Goal: Information Seeking & Learning: Learn about a topic

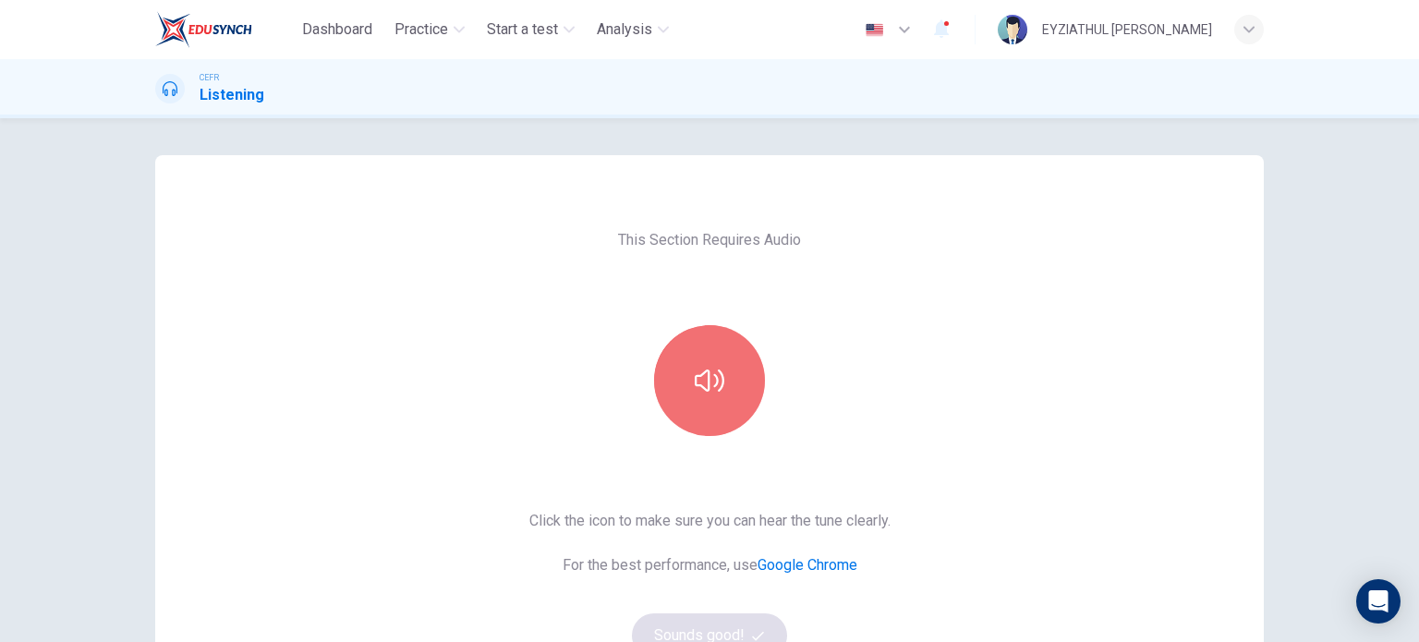
click at [711, 420] on button "button" at bounding box center [709, 380] width 111 height 111
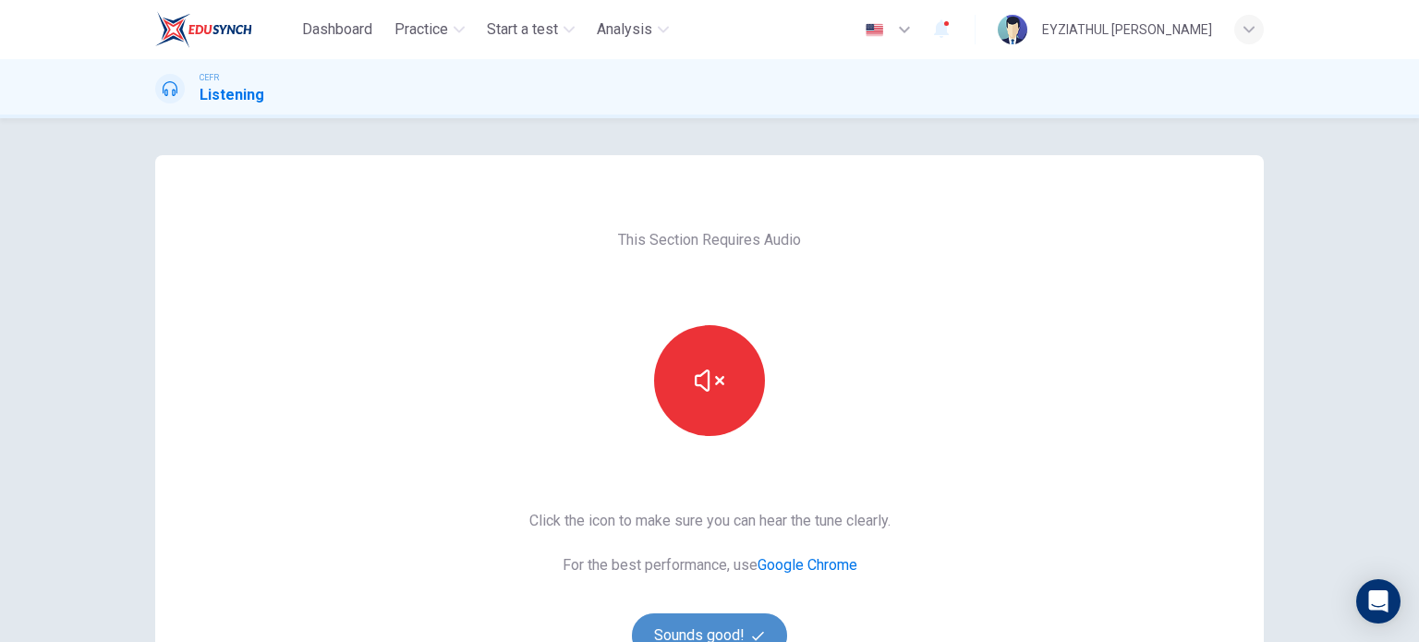
click at [702, 616] on button "Sounds good!" at bounding box center [709, 636] width 155 height 44
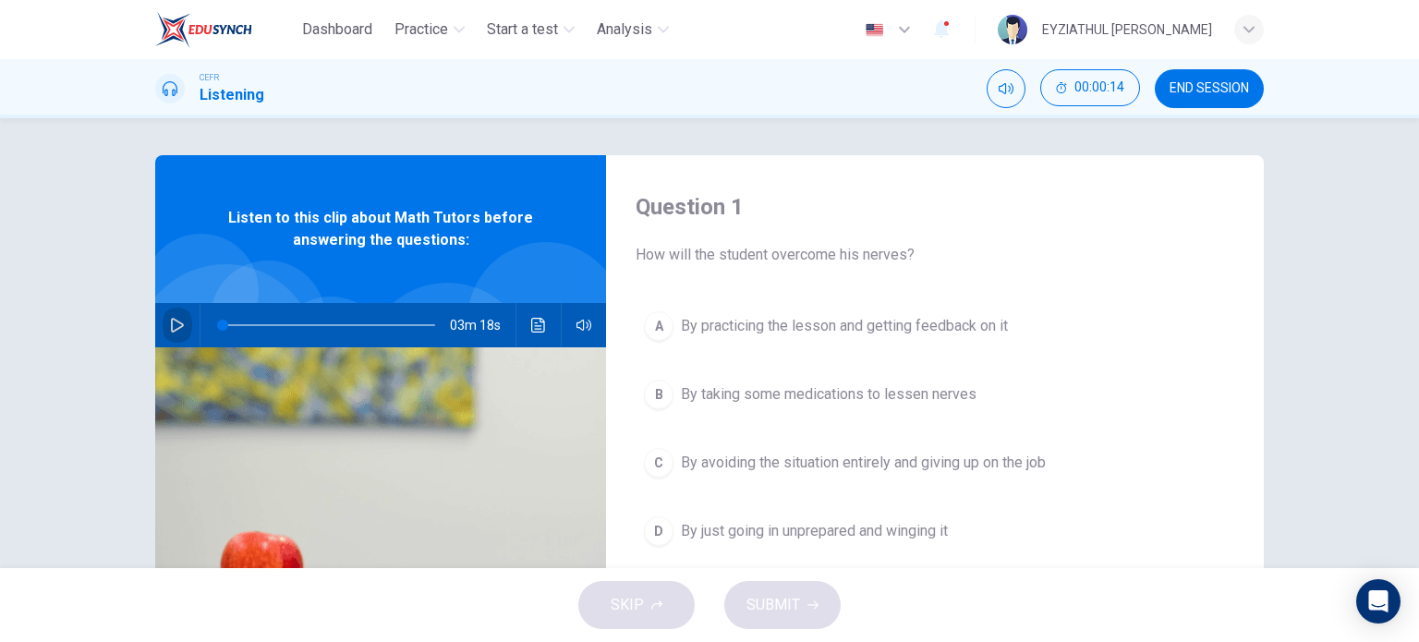
click at [176, 322] on icon "button" at bounding box center [177, 325] width 15 height 15
type input "1"
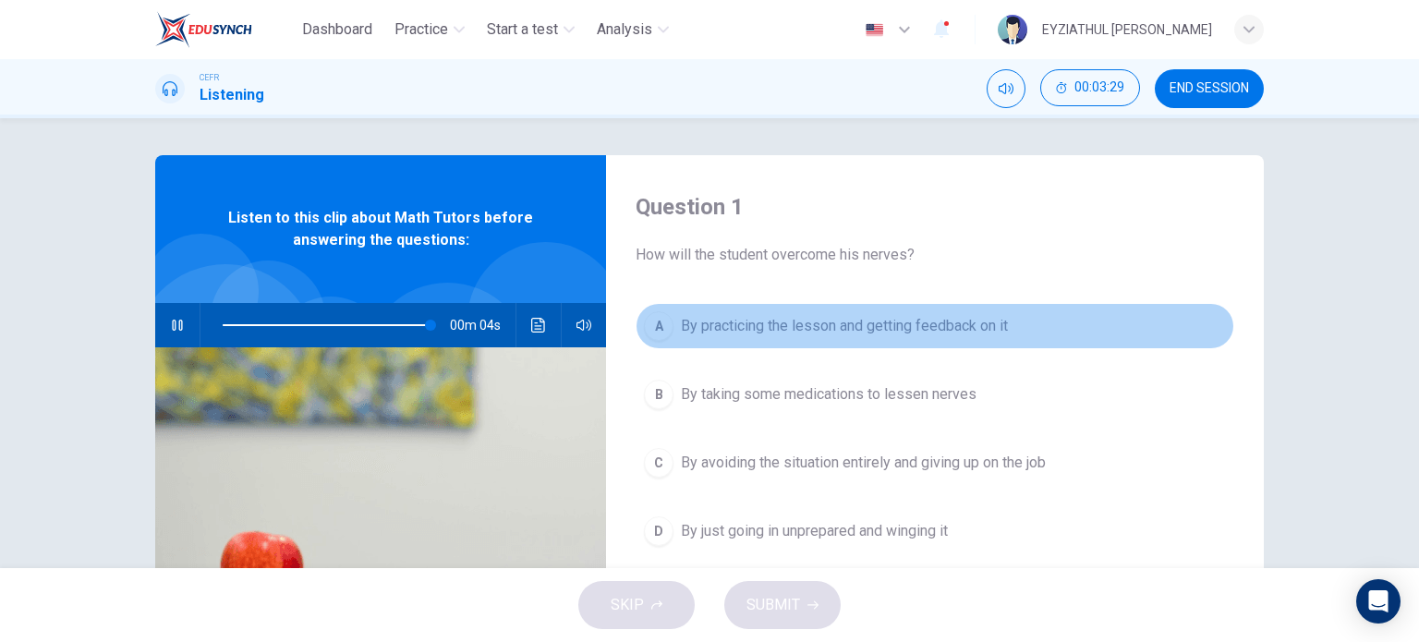
click at [665, 324] on div "A" at bounding box center [659, 326] width 30 height 30
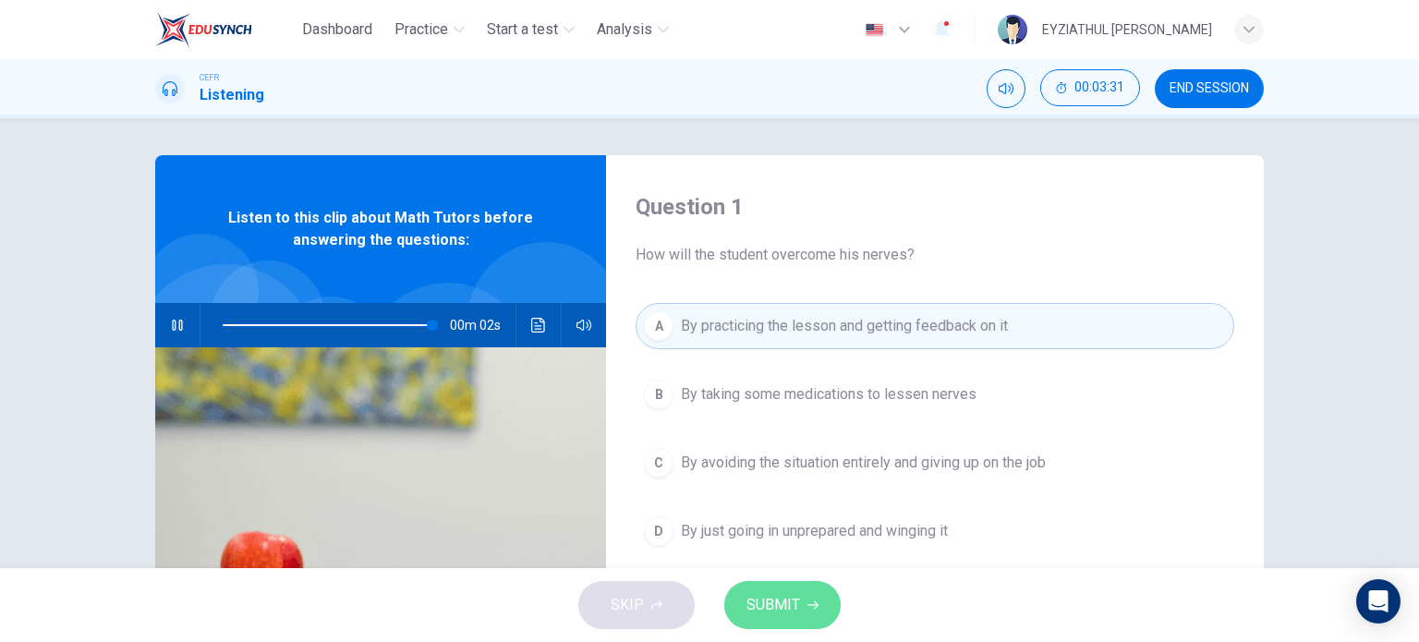
click at [796, 598] on span "SUBMIT" at bounding box center [774, 605] width 54 height 26
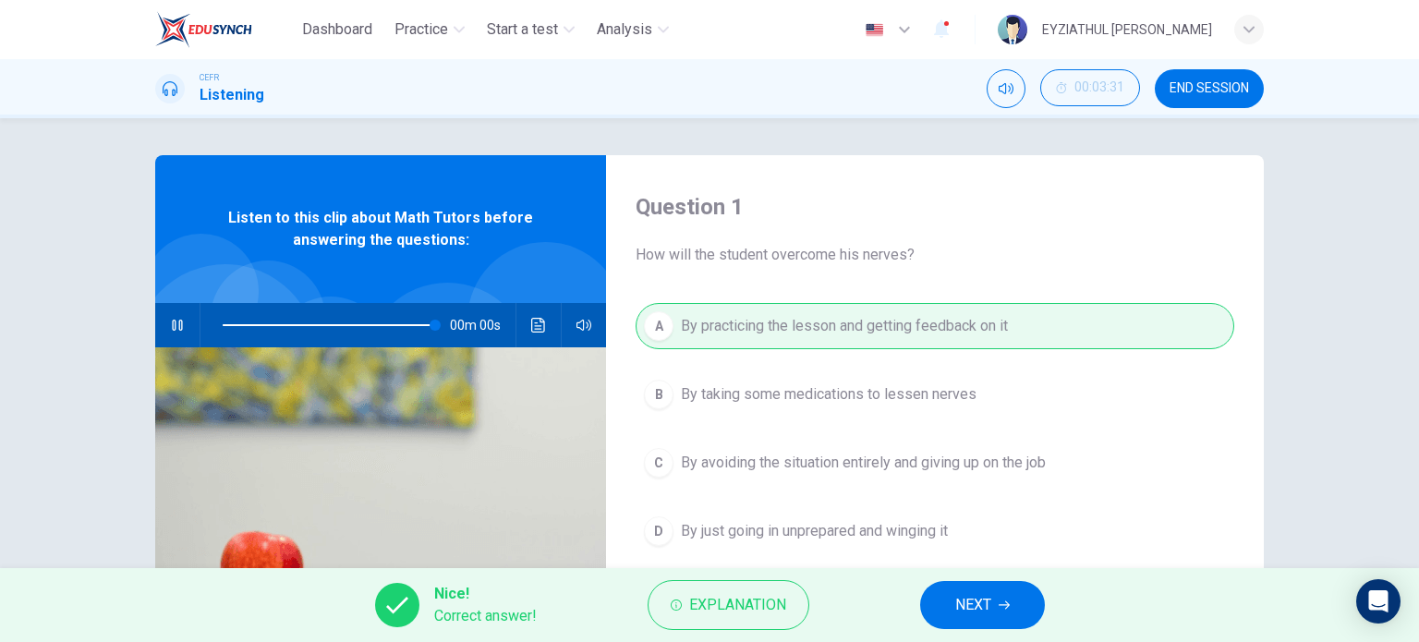
type input "0"
click at [966, 614] on span "NEXT" at bounding box center [973, 605] width 36 height 26
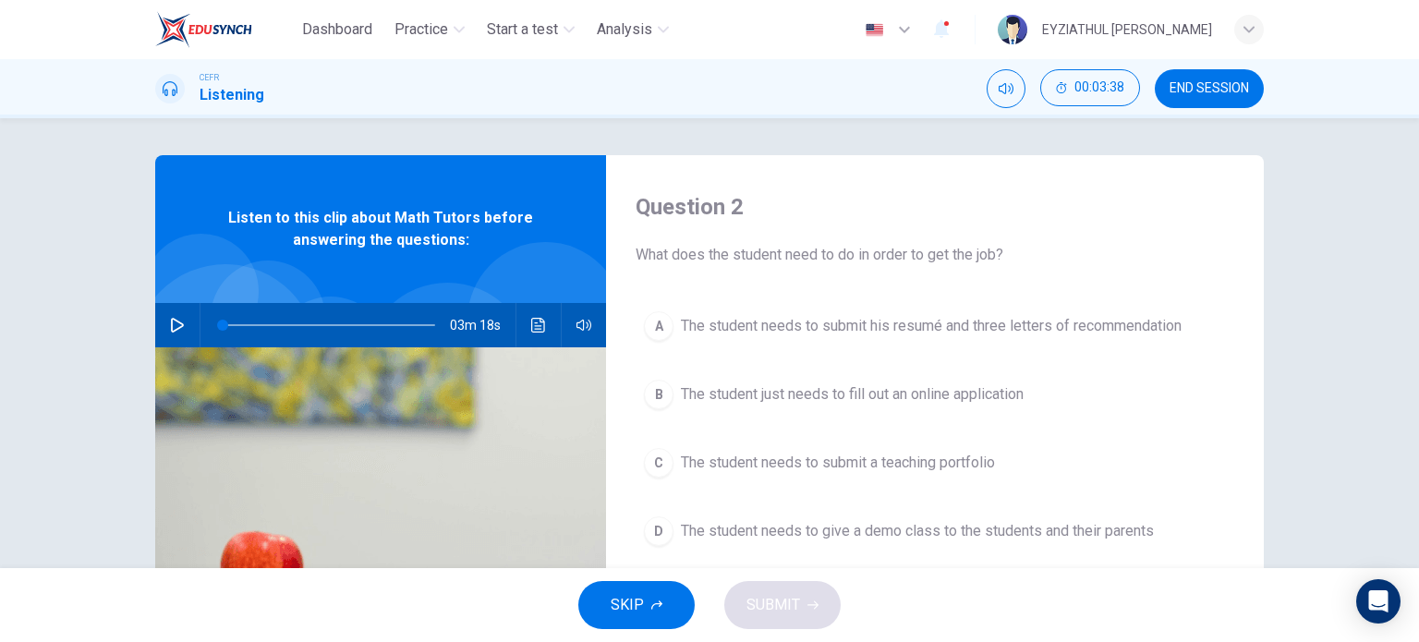
click at [926, 531] on span "The student needs to give a demo class to the students and their parents" at bounding box center [917, 531] width 473 height 22
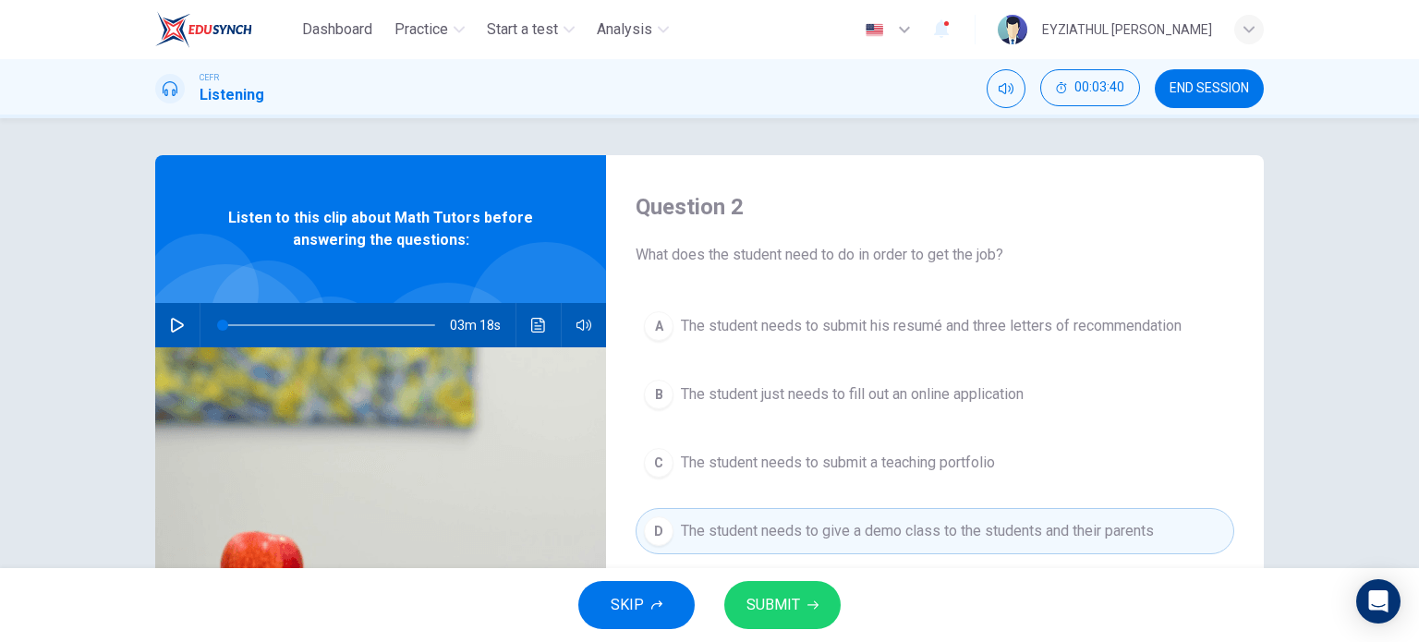
click at [801, 611] on button "SUBMIT" at bounding box center [782, 605] width 116 height 48
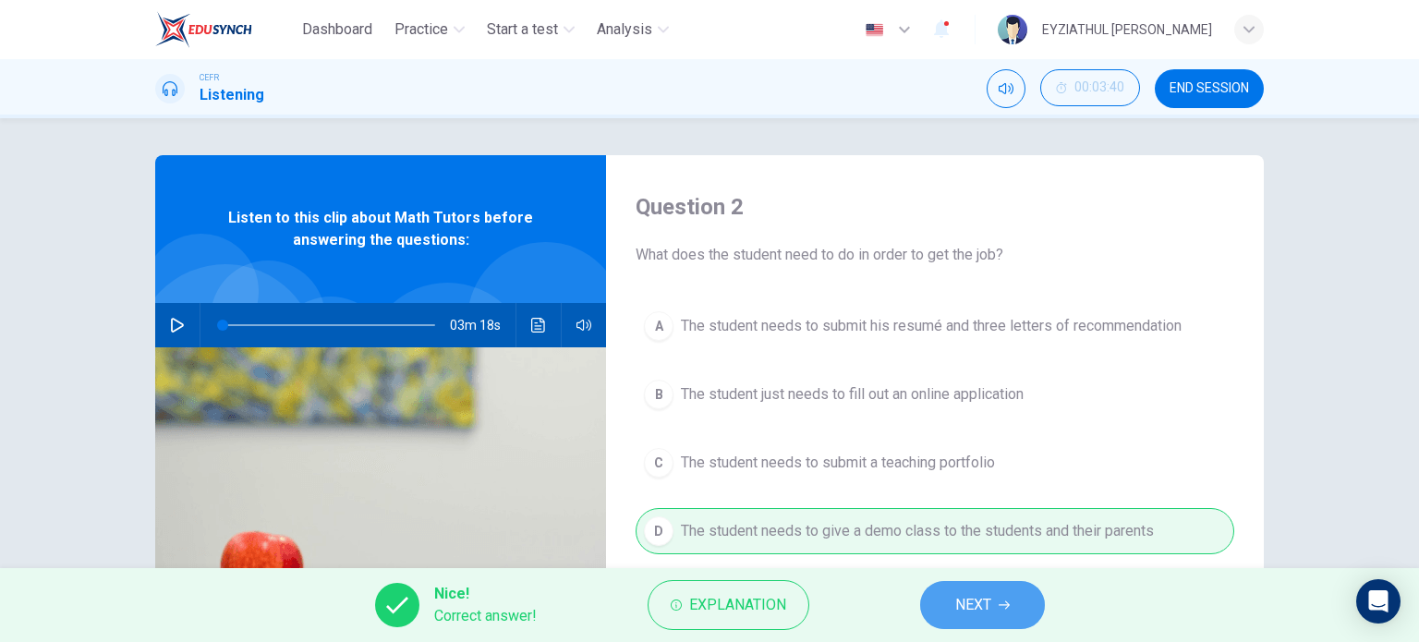
click at [984, 610] on span "NEXT" at bounding box center [973, 605] width 36 height 26
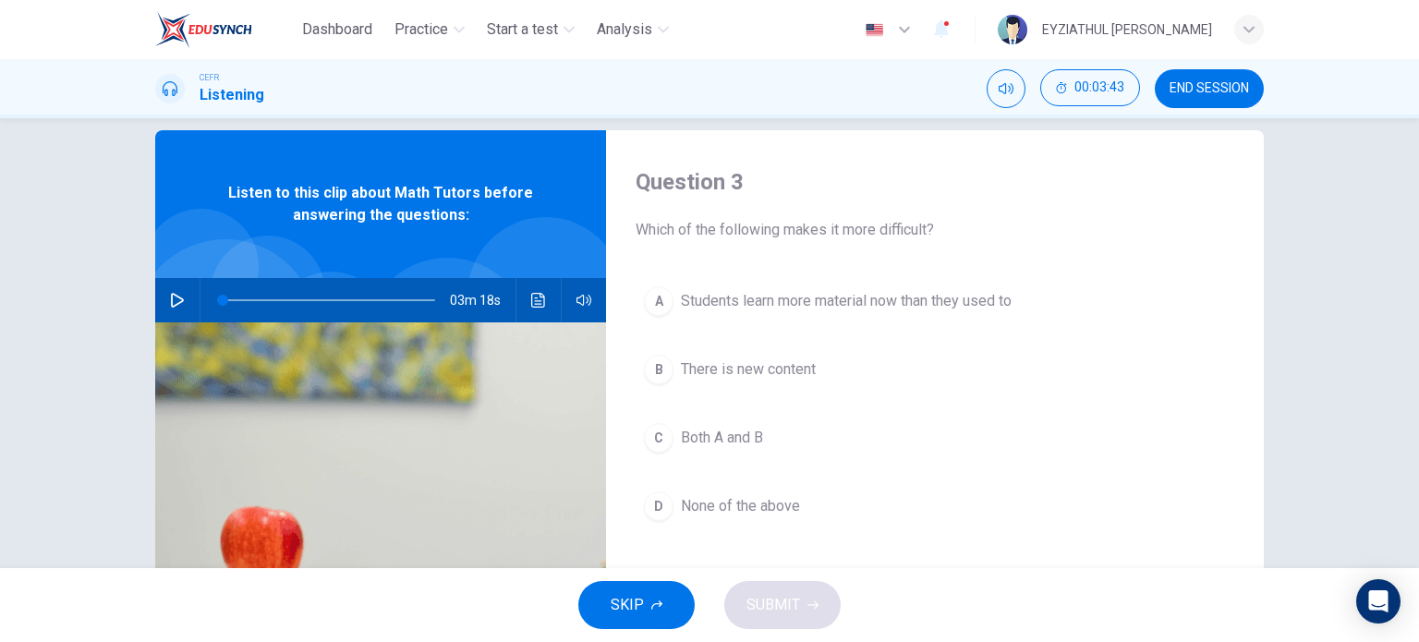
scroll to position [31, 0]
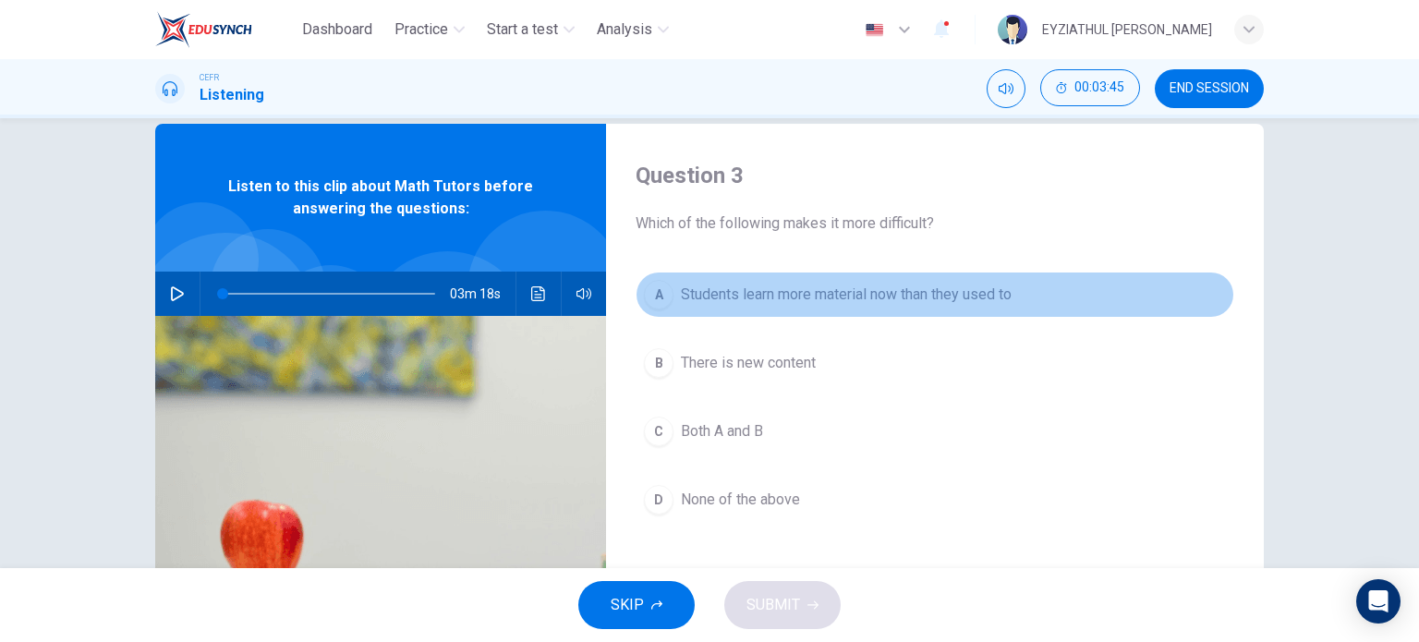
click at [809, 305] on span "Students learn more material now than they used to" at bounding box center [846, 295] width 331 height 22
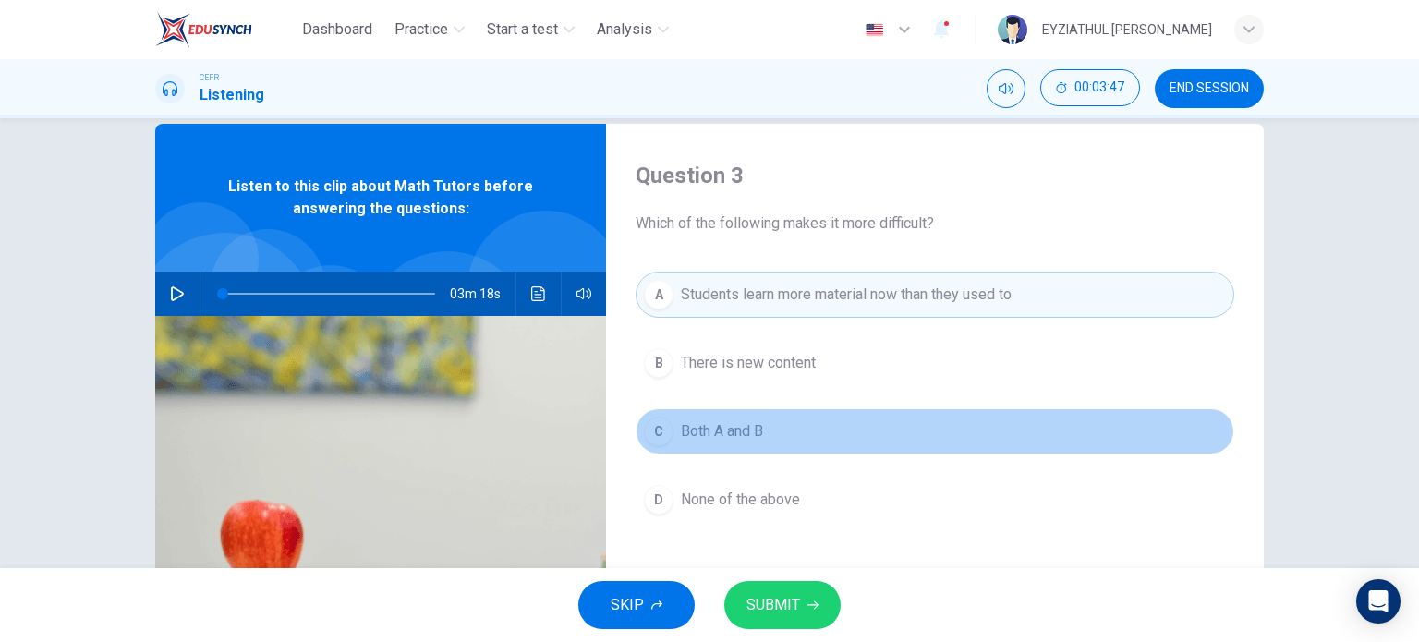
click at [723, 432] on span "Both A and B" at bounding box center [722, 431] width 82 height 22
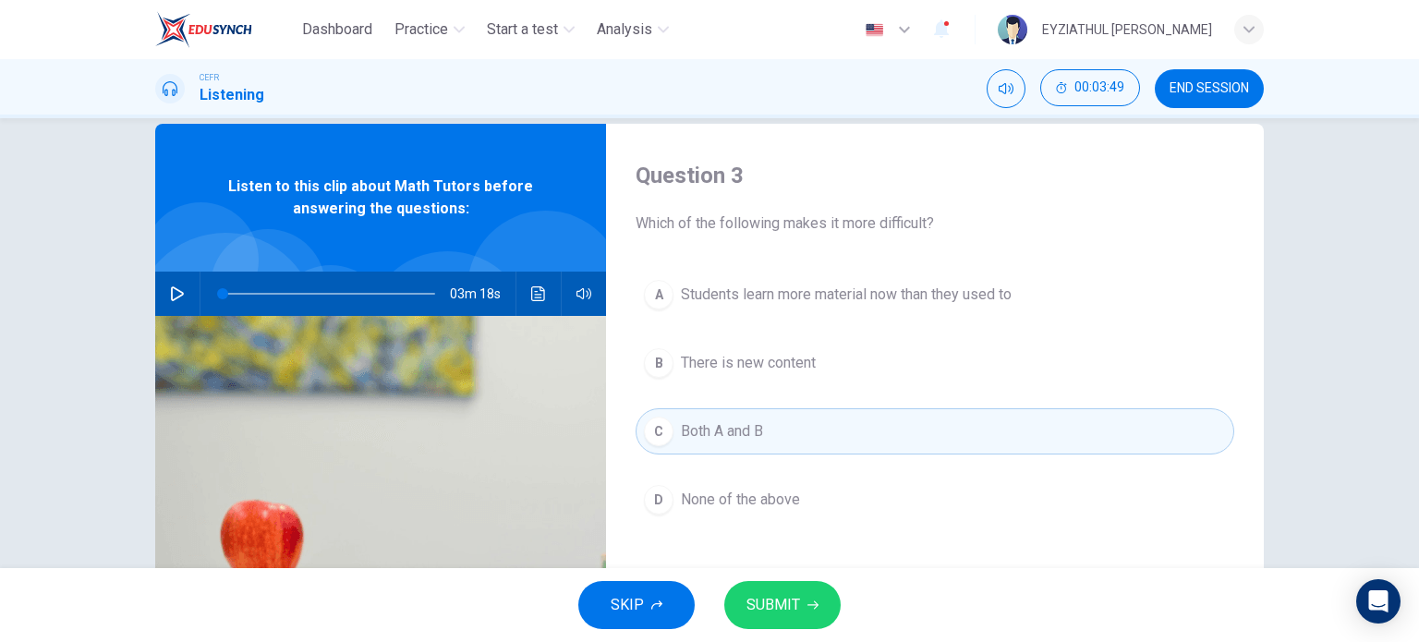
click at [784, 614] on span "SUBMIT" at bounding box center [774, 605] width 54 height 26
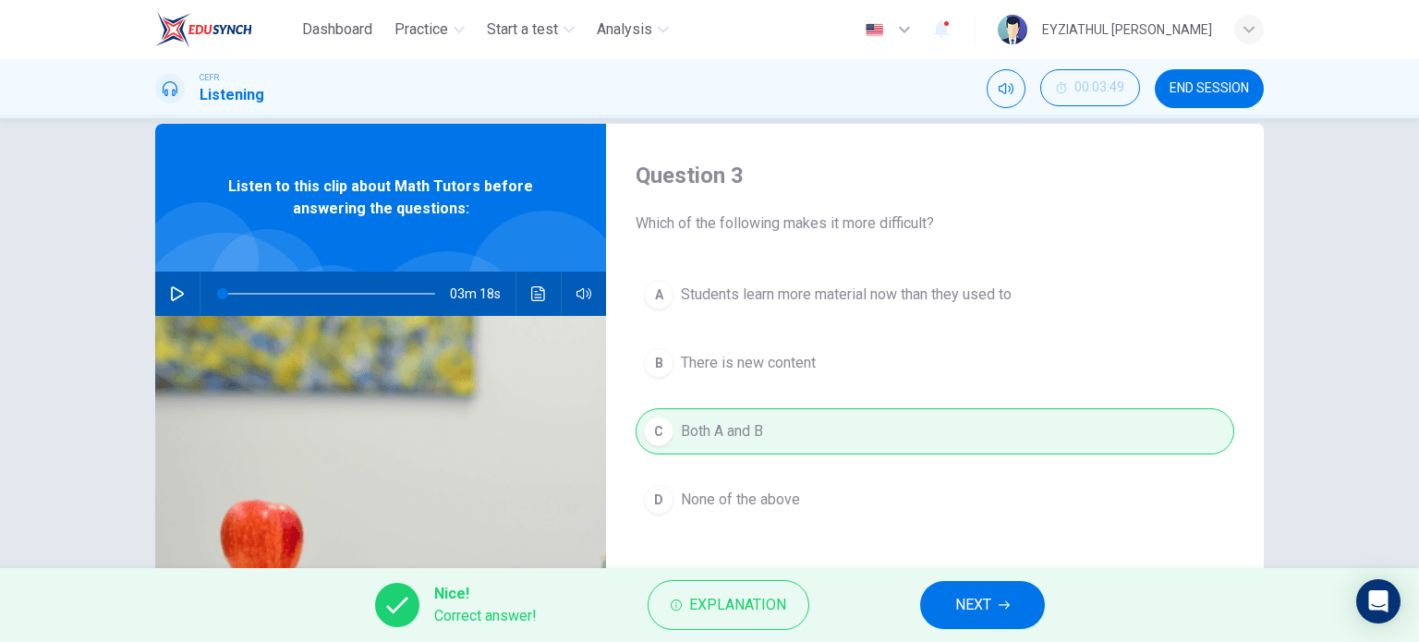
click at [979, 607] on span "NEXT" at bounding box center [973, 605] width 36 height 26
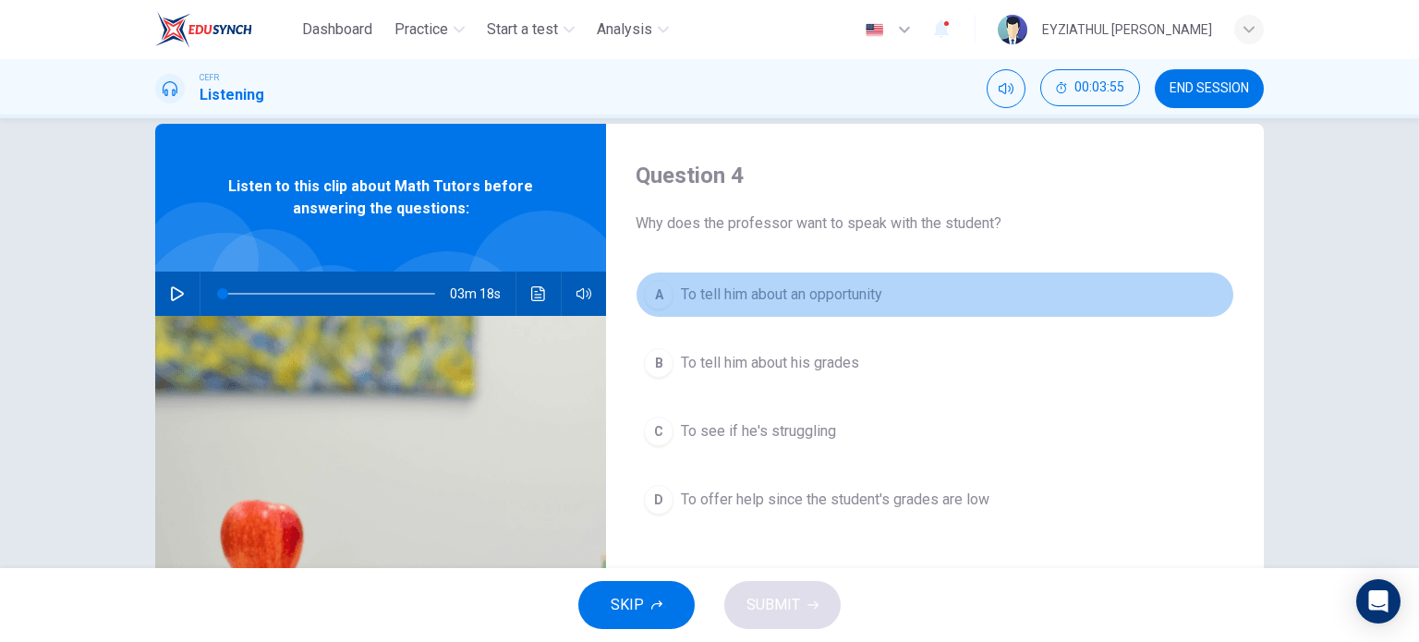
click at [756, 298] on span "To tell him about an opportunity" at bounding box center [781, 295] width 201 height 22
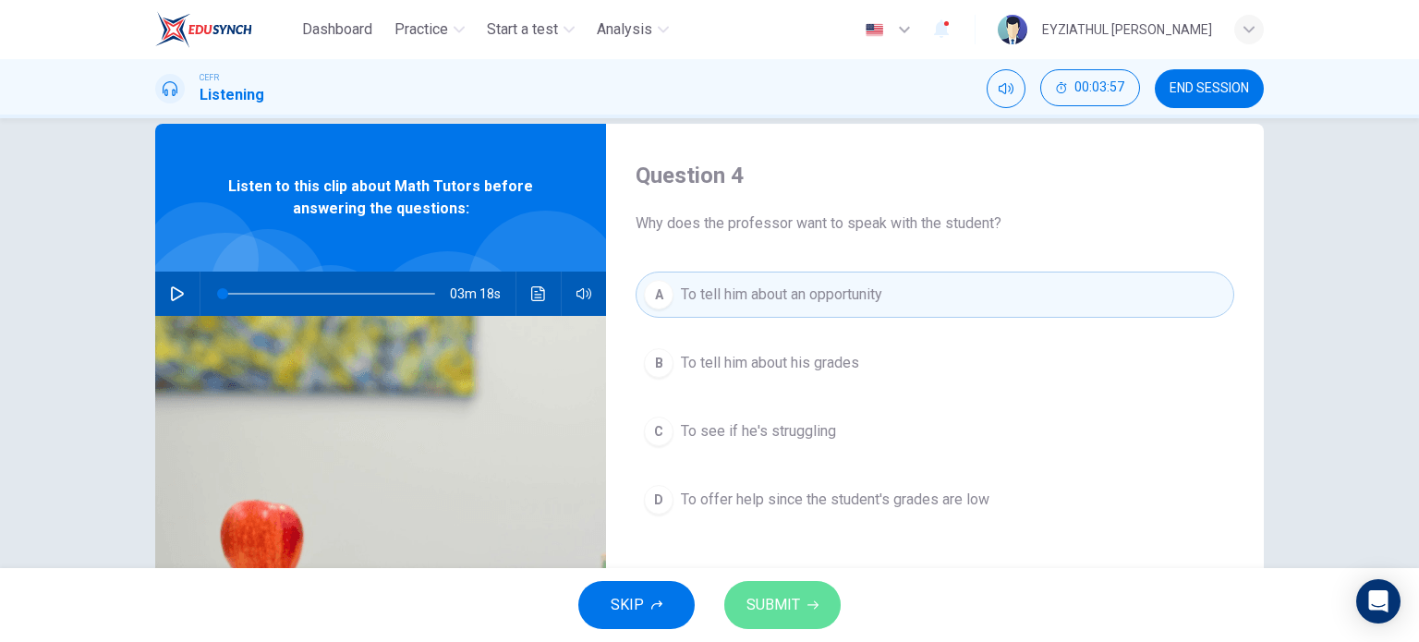
click at [794, 598] on span "SUBMIT" at bounding box center [774, 605] width 54 height 26
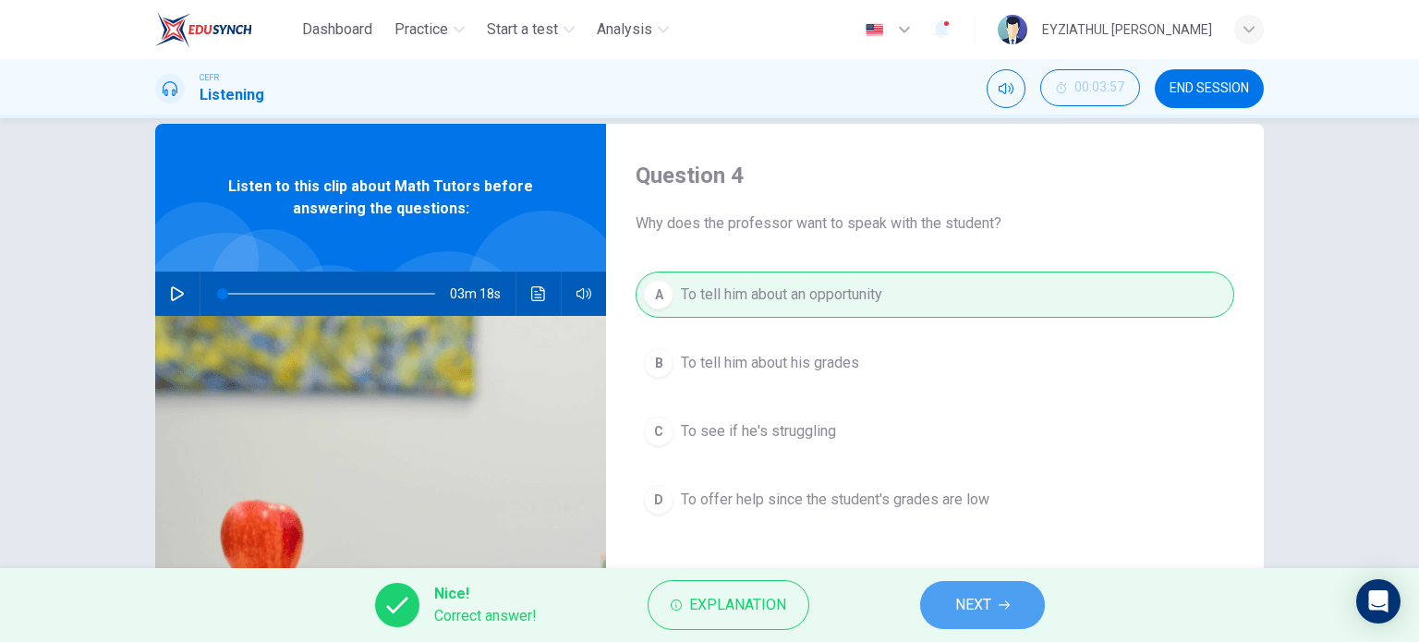
click at [977, 617] on span "NEXT" at bounding box center [973, 605] width 36 height 26
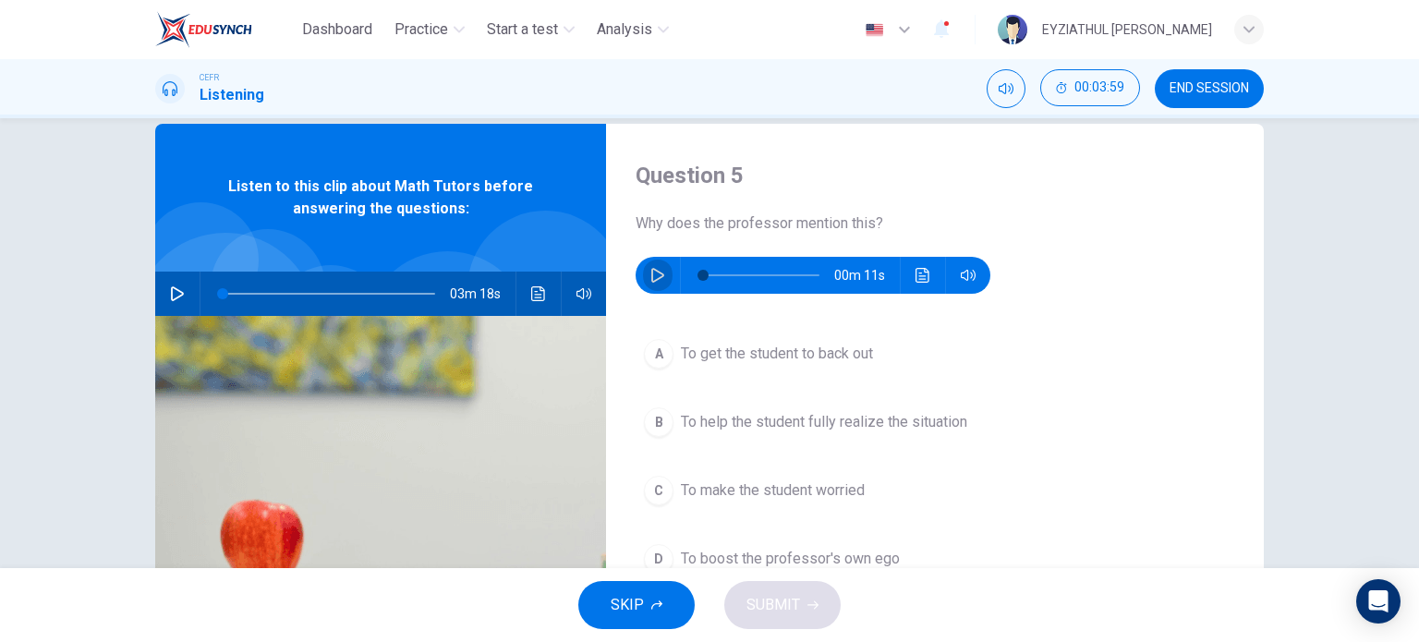
click at [650, 274] on icon "button" at bounding box center [657, 275] width 15 height 15
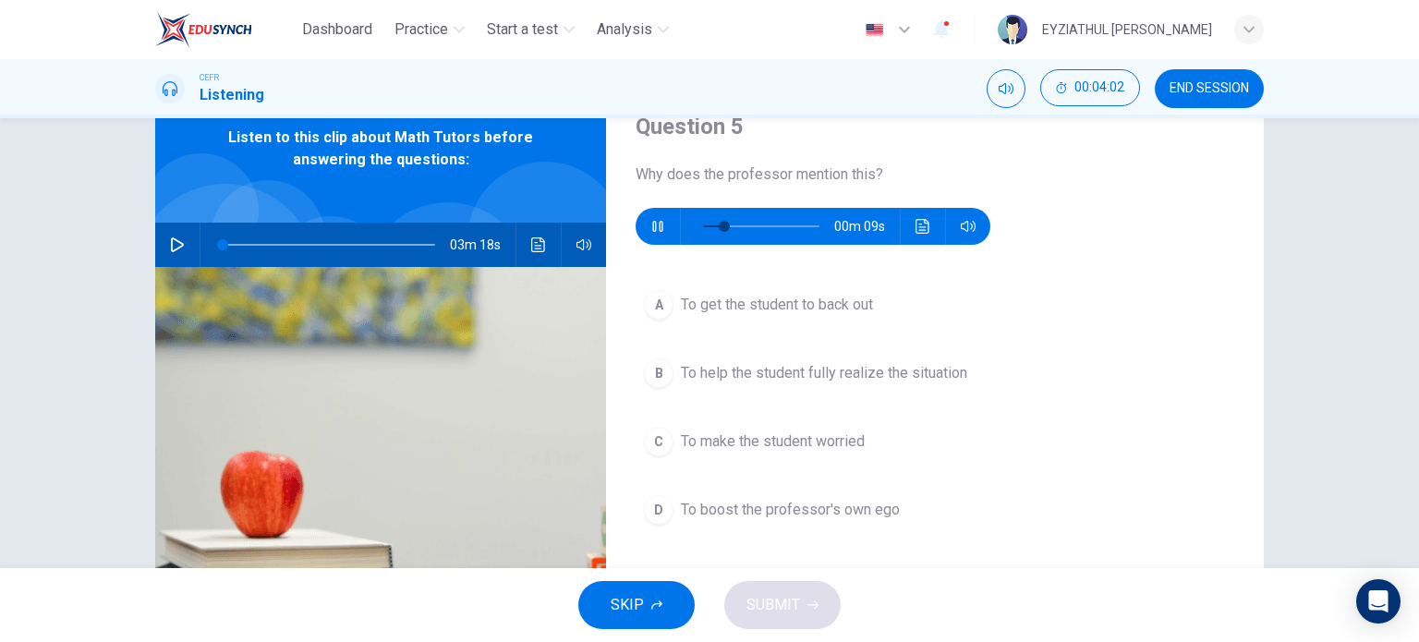
scroll to position [79, 0]
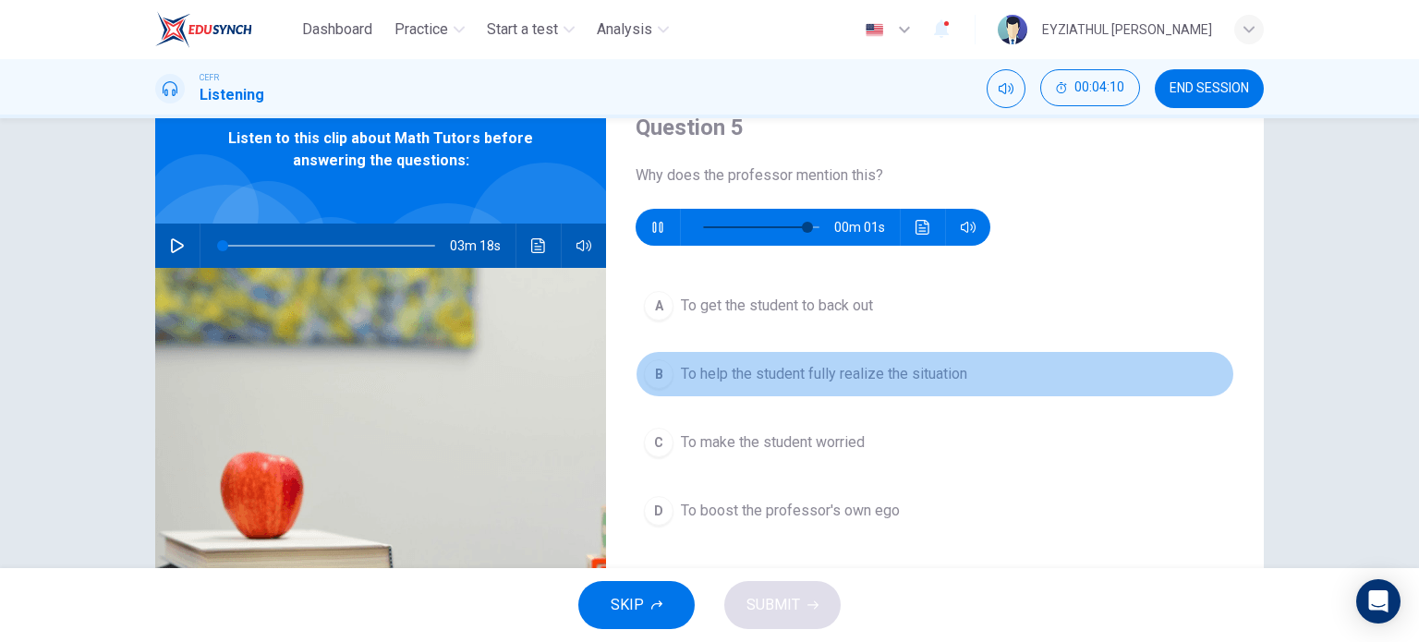
click at [681, 373] on span "To help the student fully realize the situation" at bounding box center [824, 374] width 286 height 22
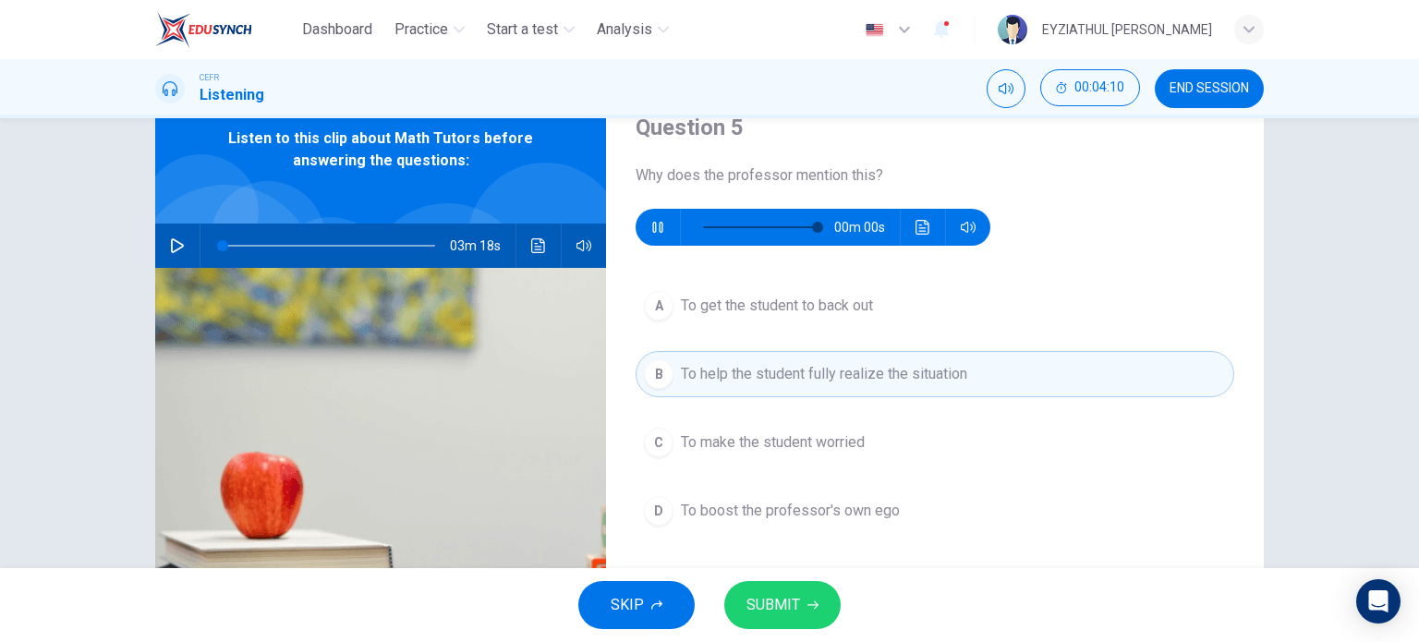
type input "0"
click at [801, 613] on button "SUBMIT" at bounding box center [782, 605] width 116 height 48
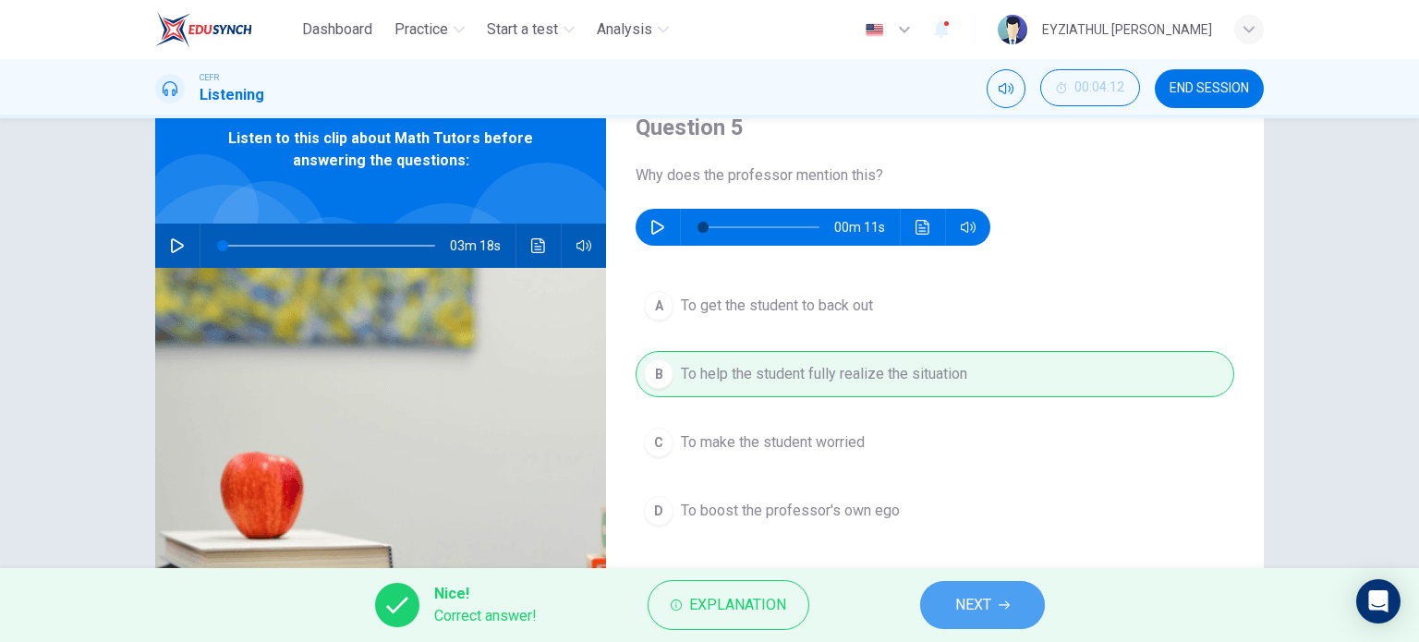
click at [929, 605] on button "NEXT" at bounding box center [982, 605] width 125 height 48
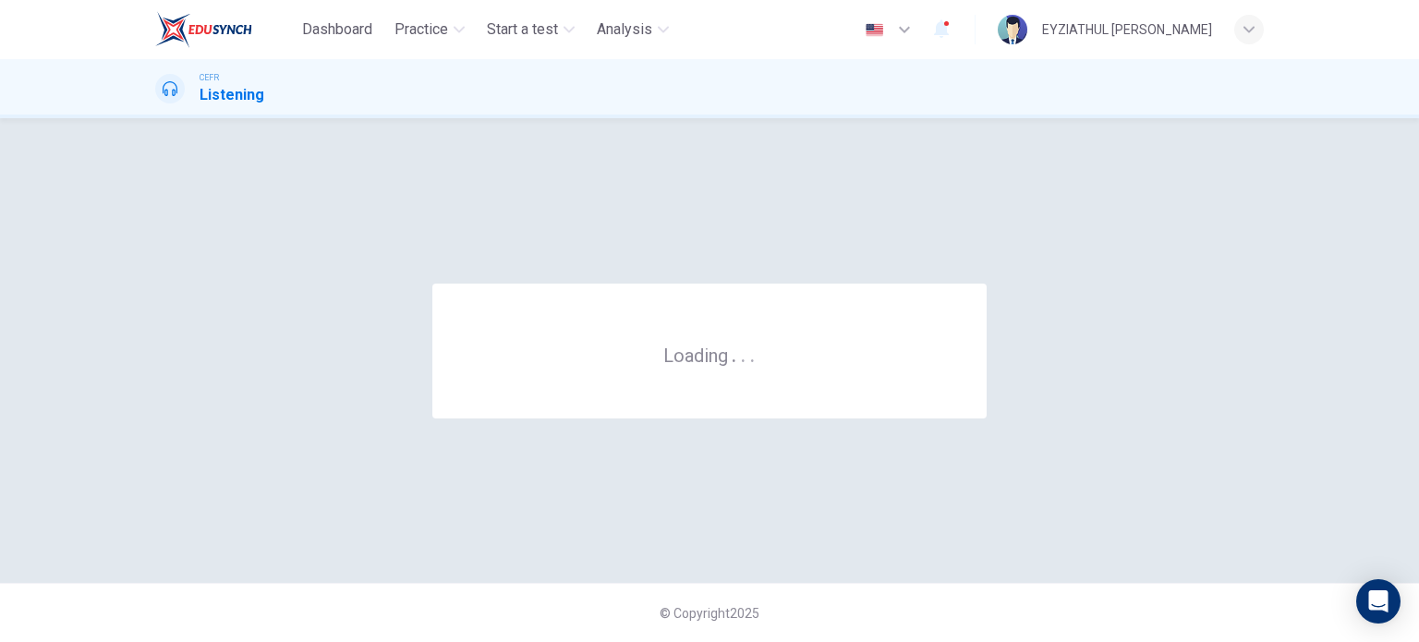
scroll to position [0, 0]
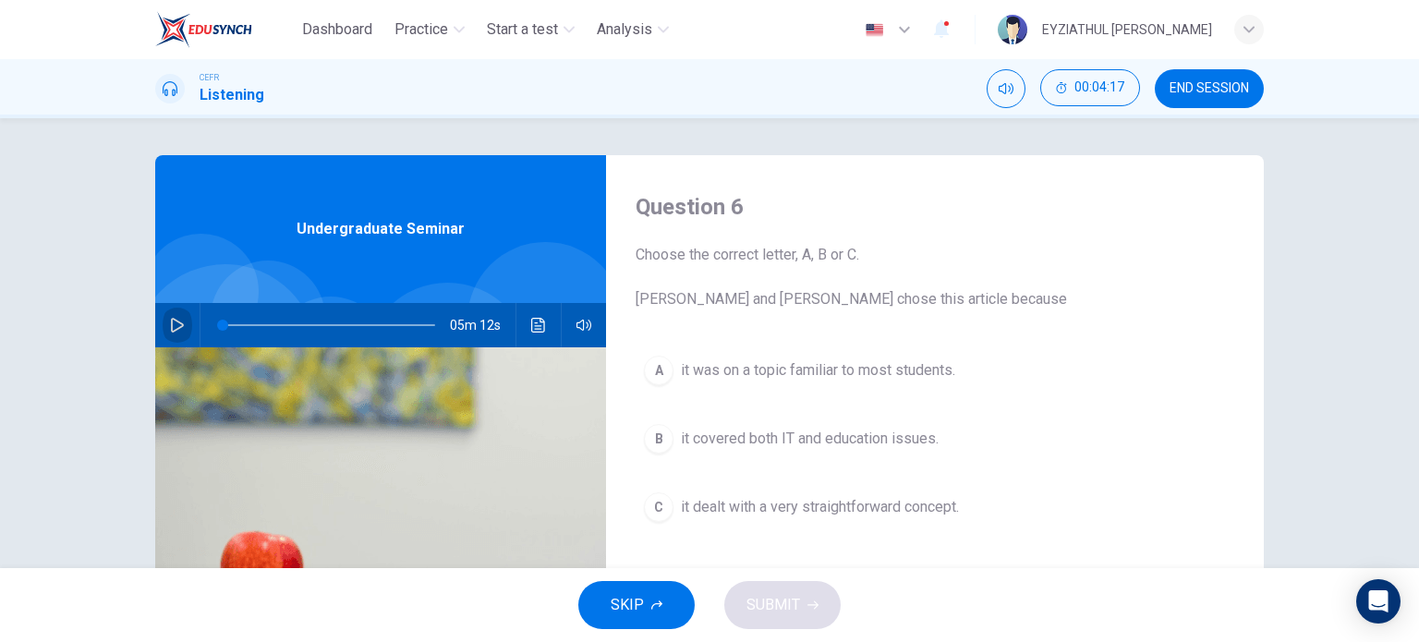
click at [170, 324] on icon "button" at bounding box center [177, 325] width 15 height 15
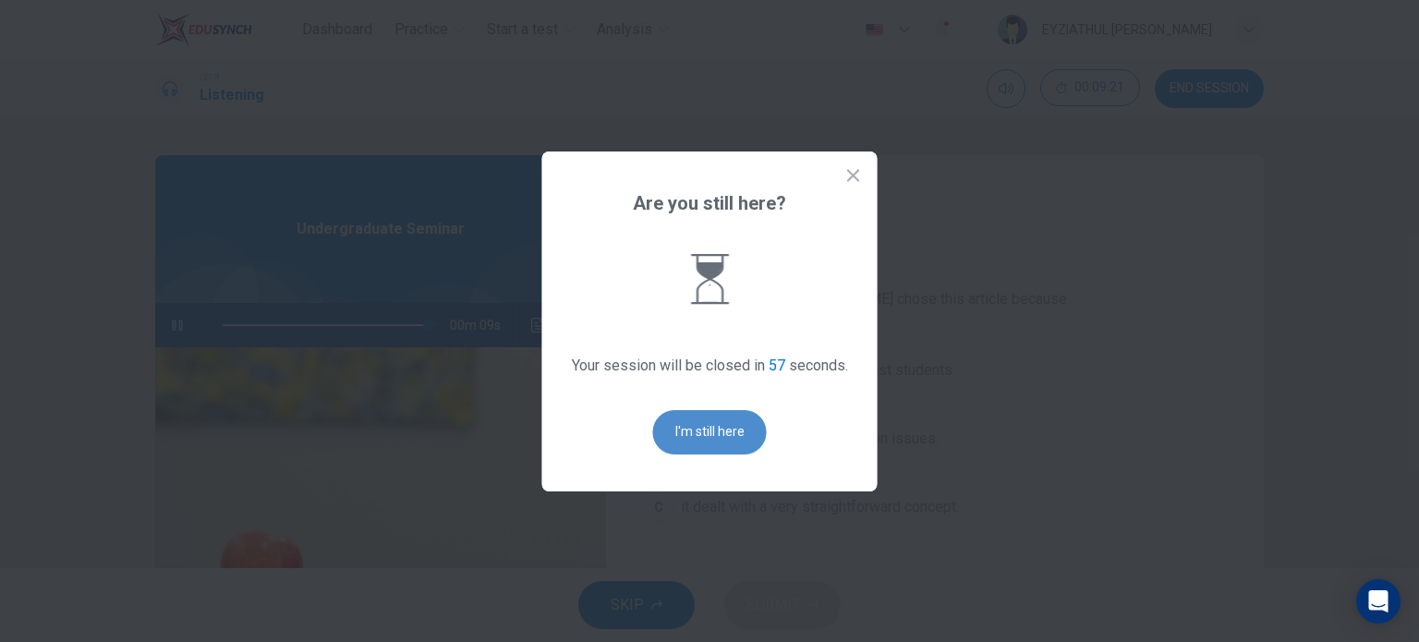
click at [684, 428] on button "I'm still here" at bounding box center [710, 432] width 114 height 44
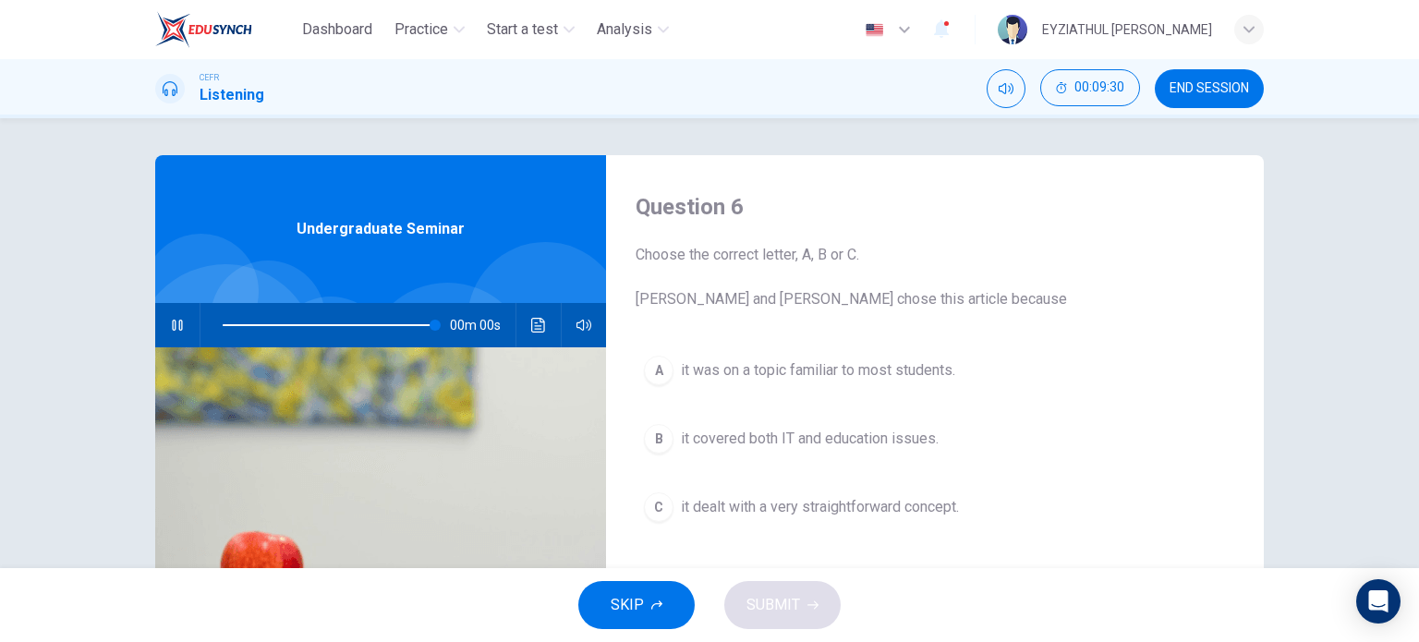
type input "0"
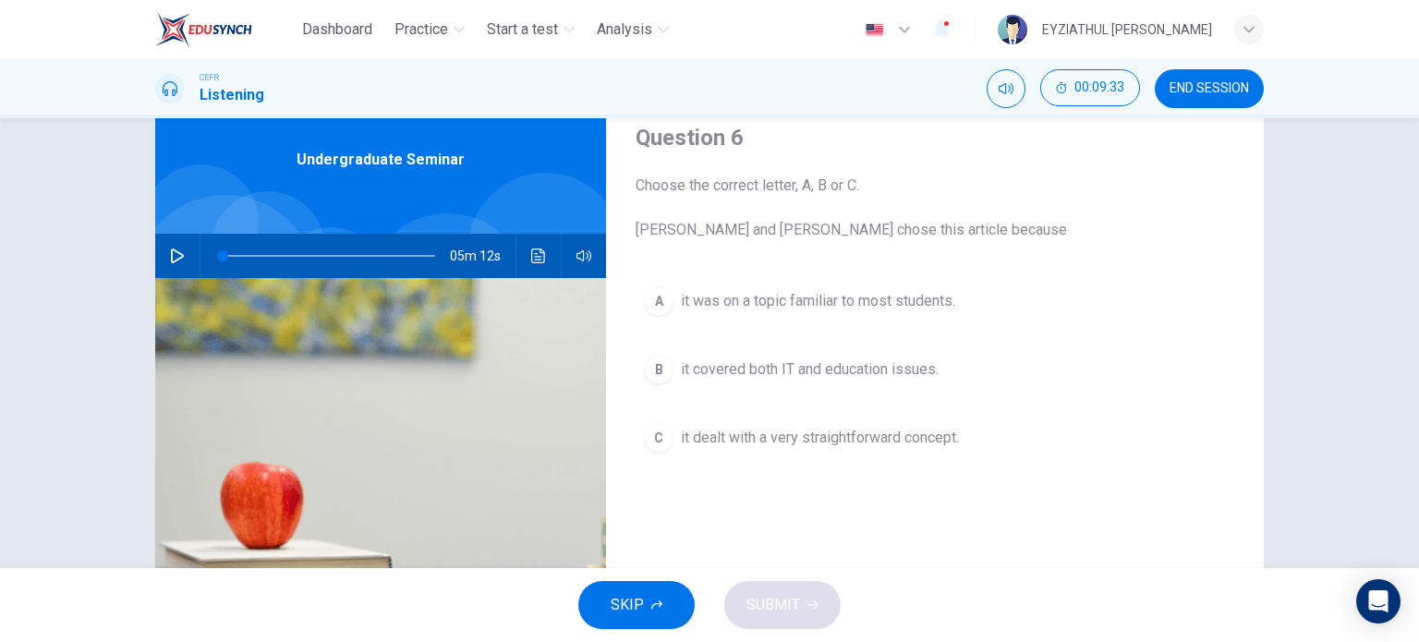
scroll to position [70, 0]
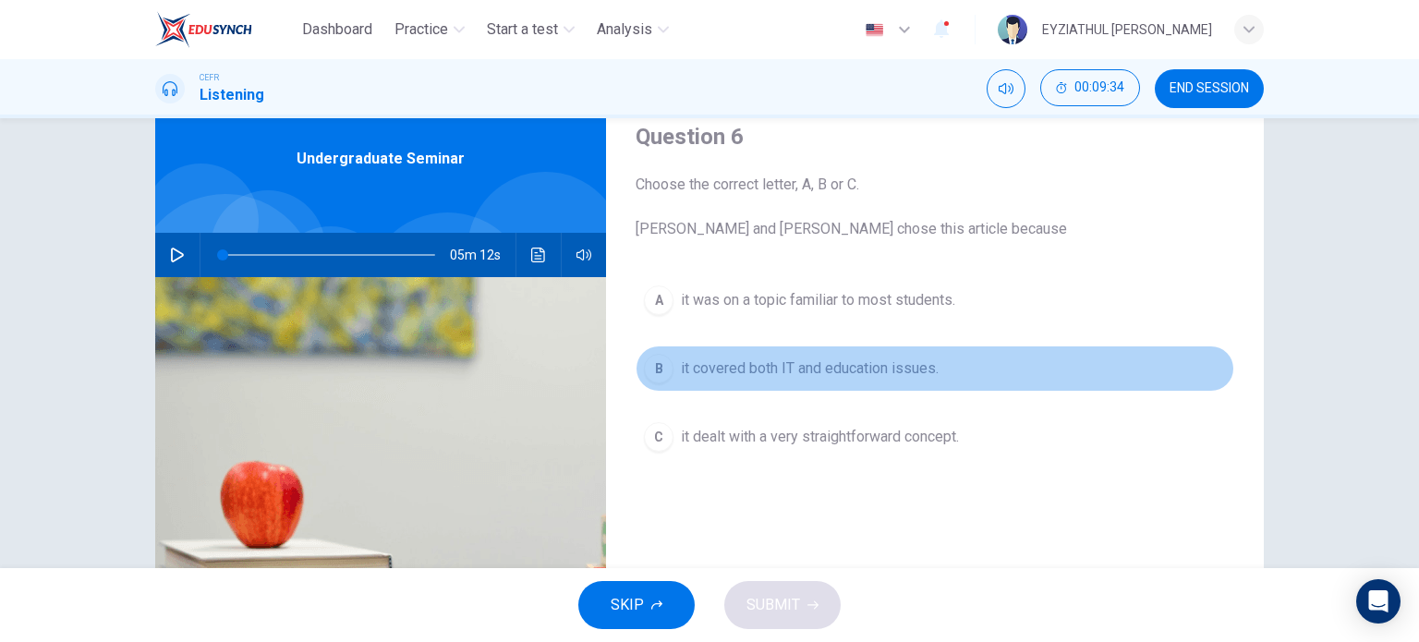
click at [735, 352] on button "B it covered both IT and education issues." at bounding box center [935, 369] width 599 height 46
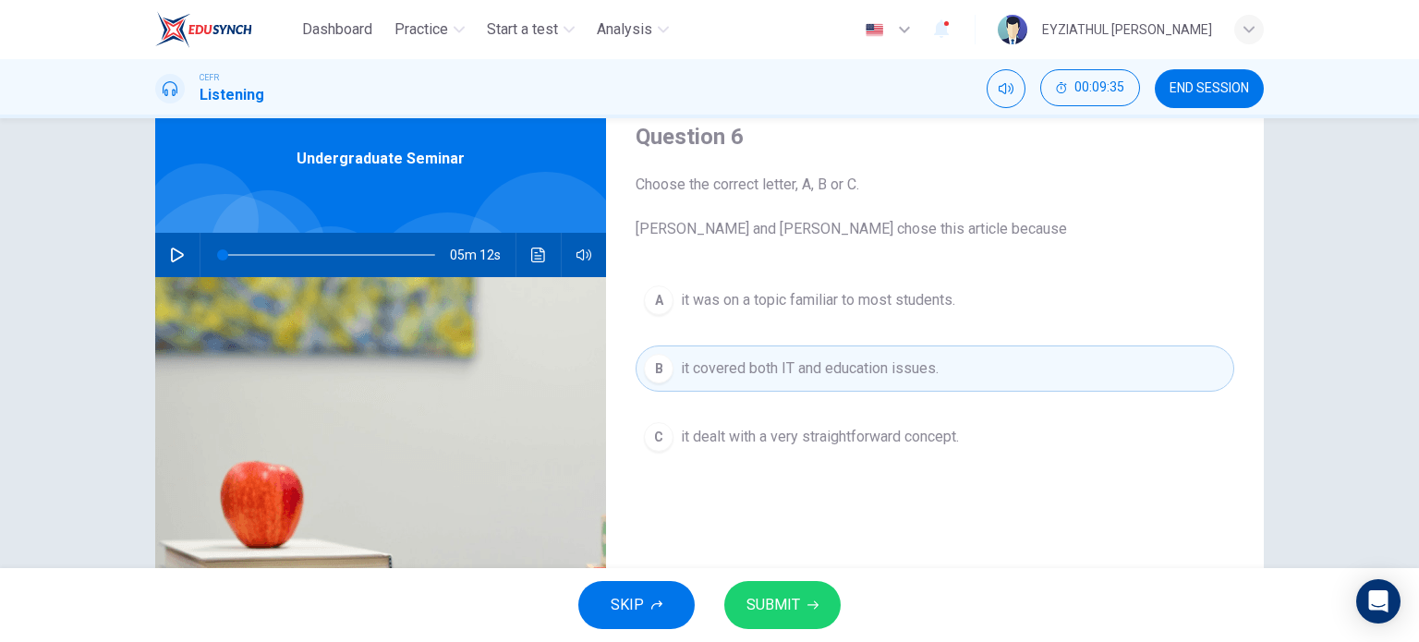
click at [769, 614] on span "SUBMIT" at bounding box center [774, 605] width 54 height 26
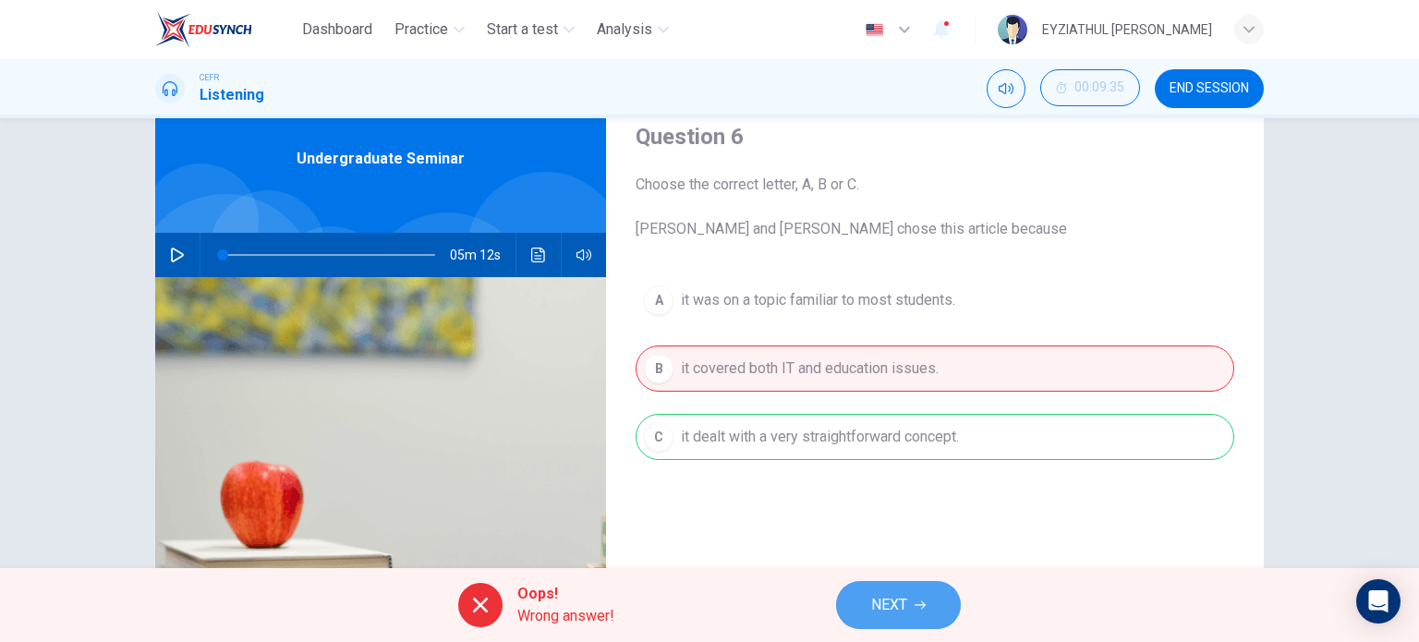
click at [906, 611] on span "NEXT" at bounding box center [889, 605] width 36 height 26
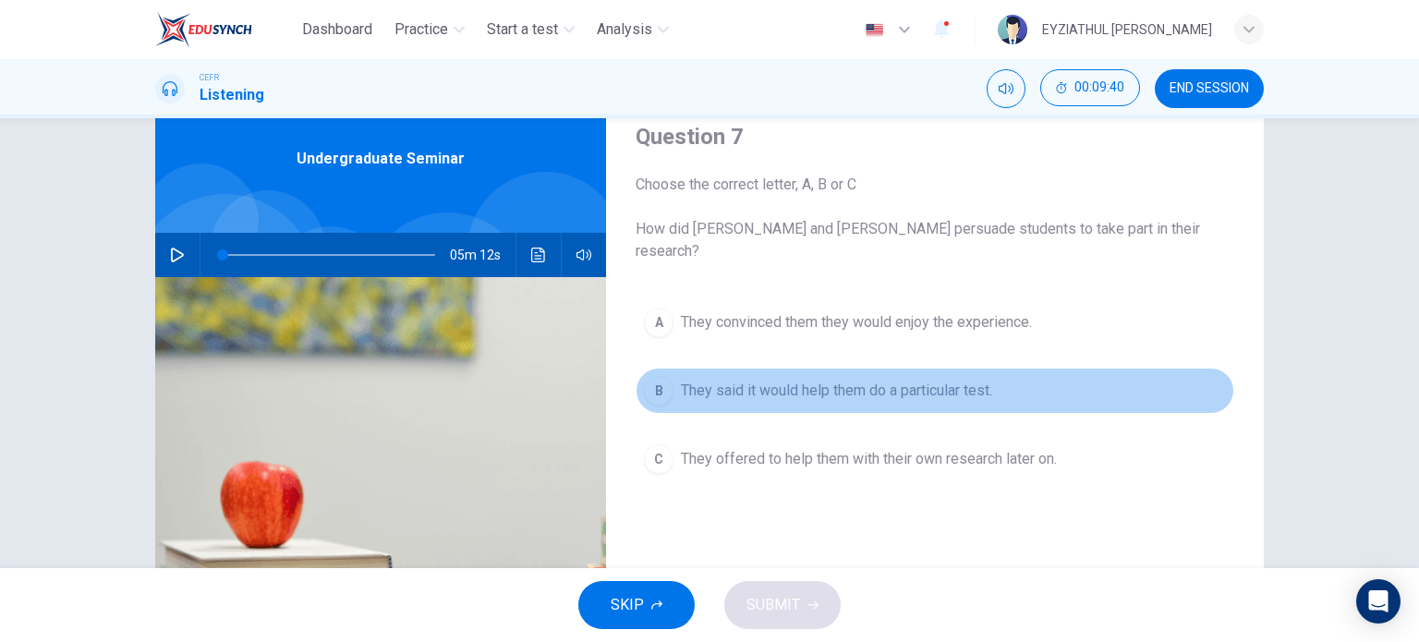
click at [813, 380] on span "They said it would help them do a particular test." at bounding box center [836, 391] width 311 height 22
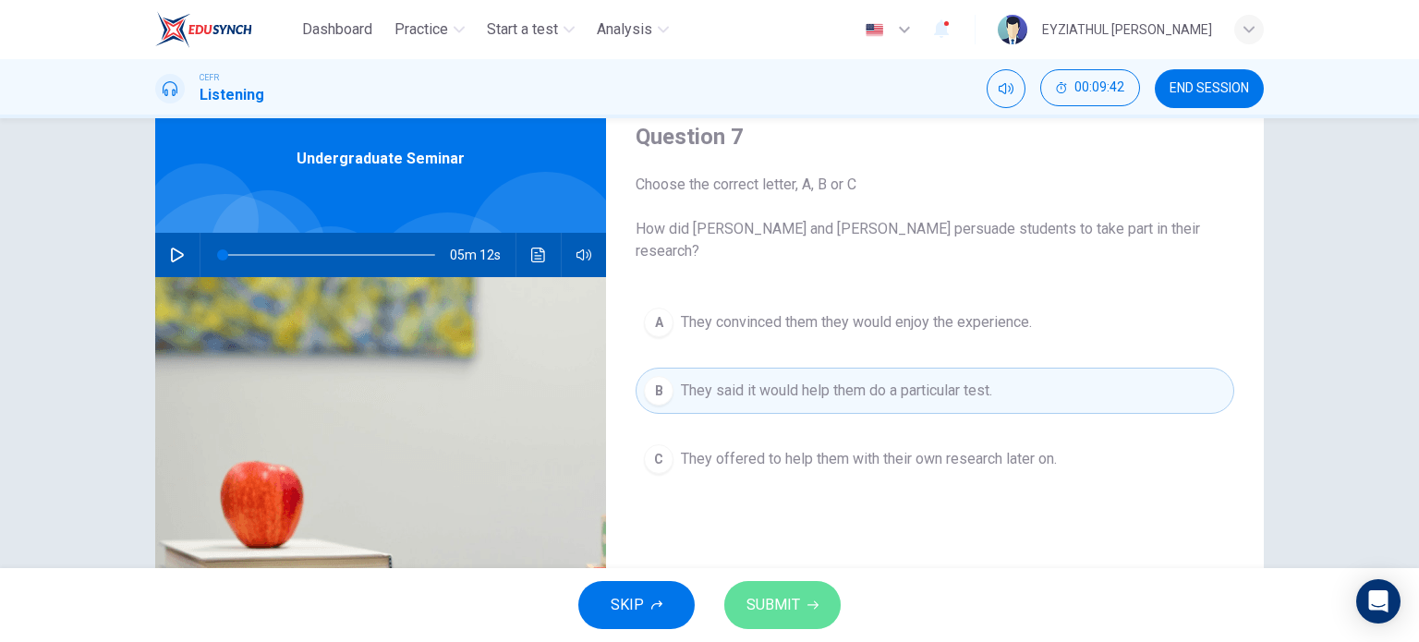
click at [815, 598] on button "SUBMIT" at bounding box center [782, 605] width 116 height 48
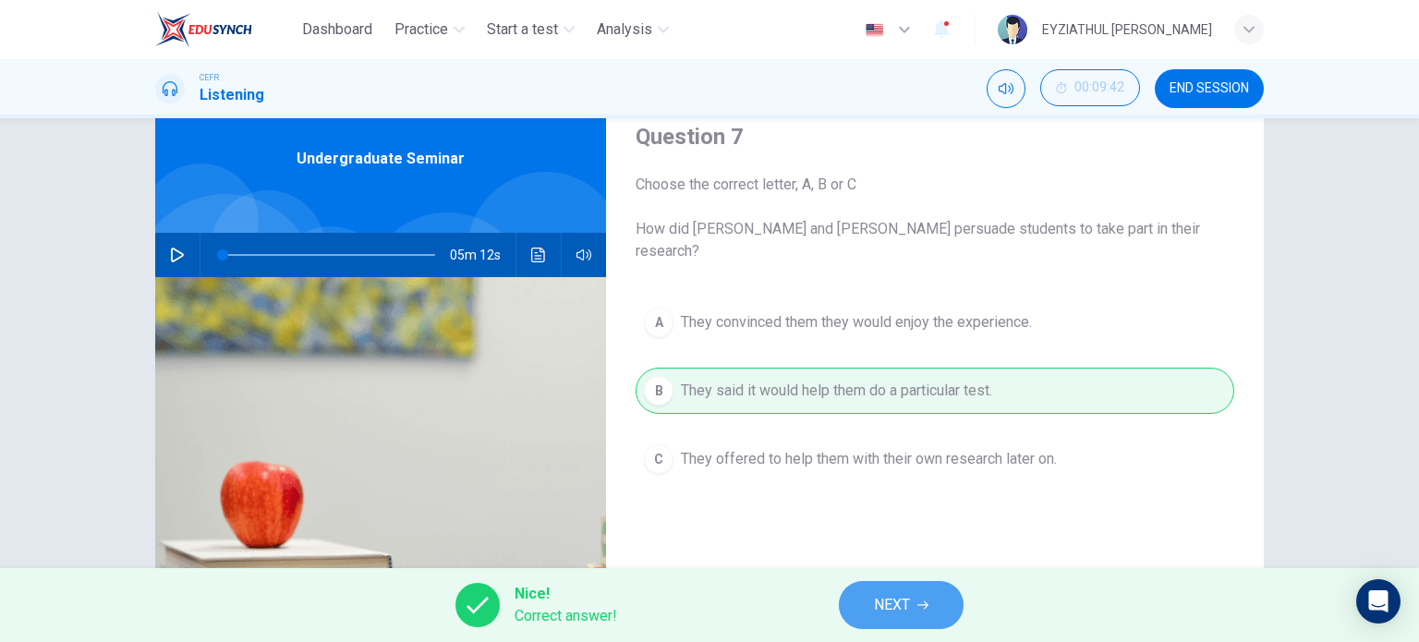
click at [872, 602] on button "NEXT" at bounding box center [901, 605] width 125 height 48
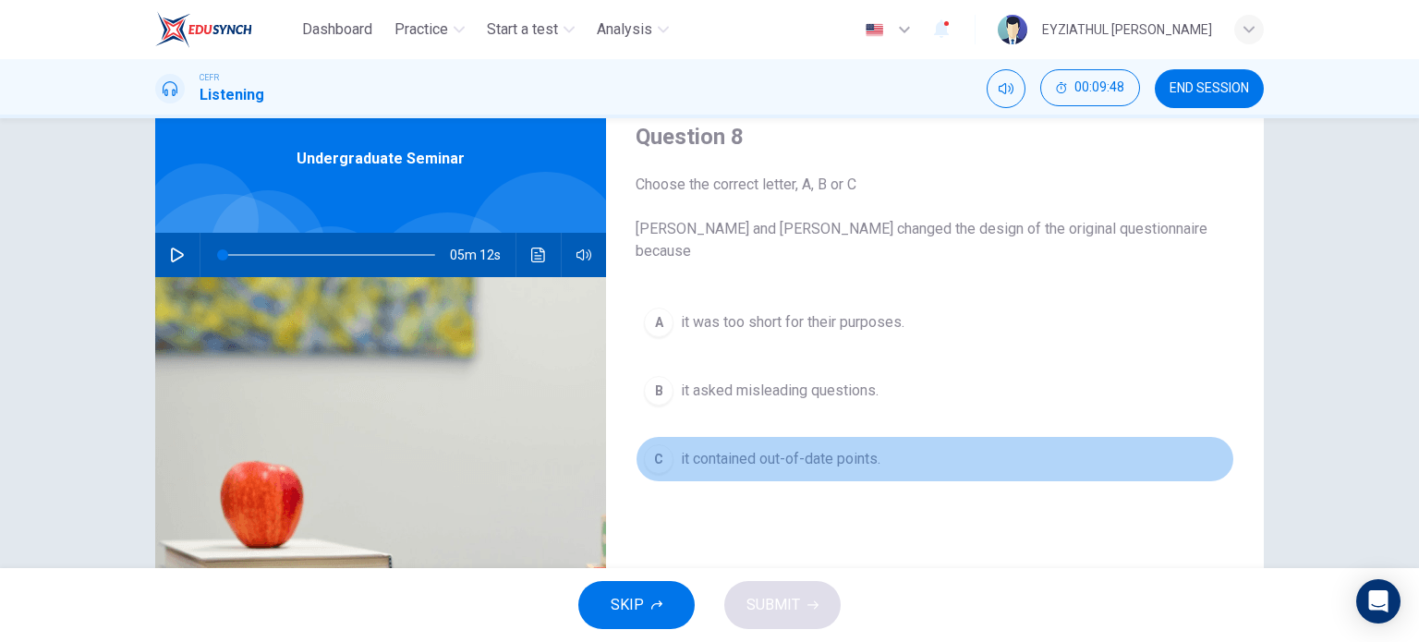
click at [773, 436] on button "C it contained out-of-date points." at bounding box center [935, 459] width 599 height 46
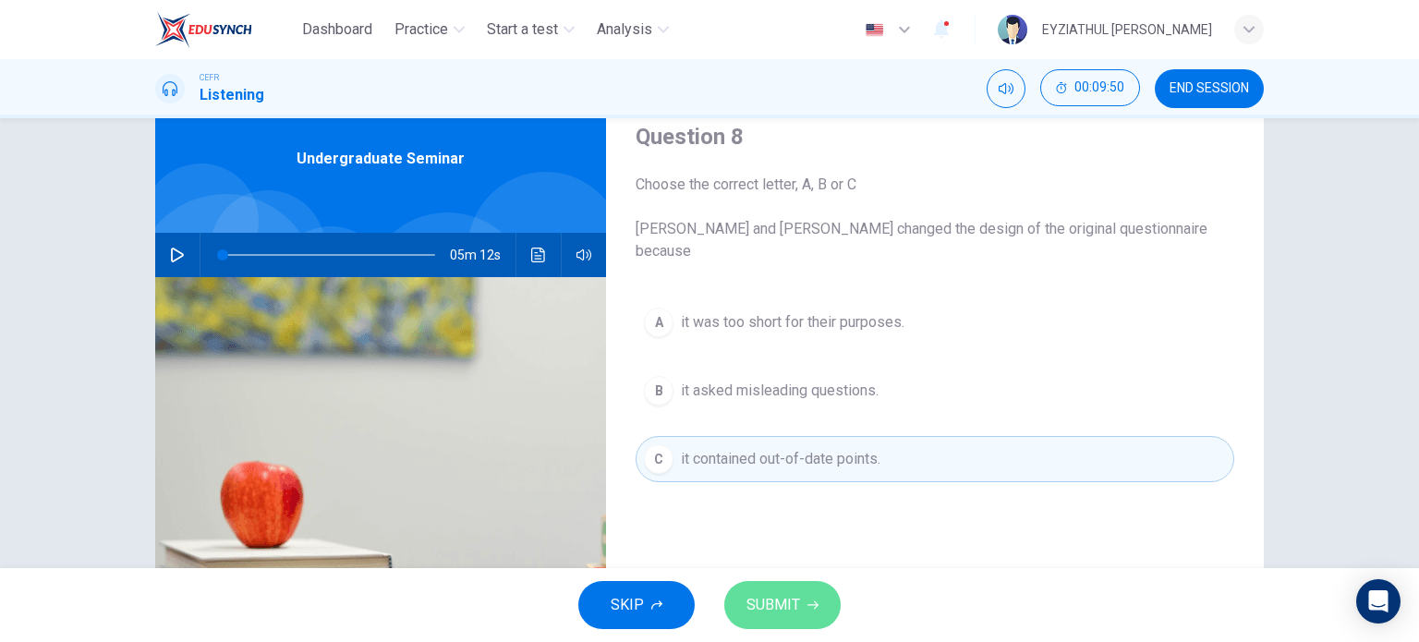
click at [806, 625] on button "SUBMIT" at bounding box center [782, 605] width 116 height 48
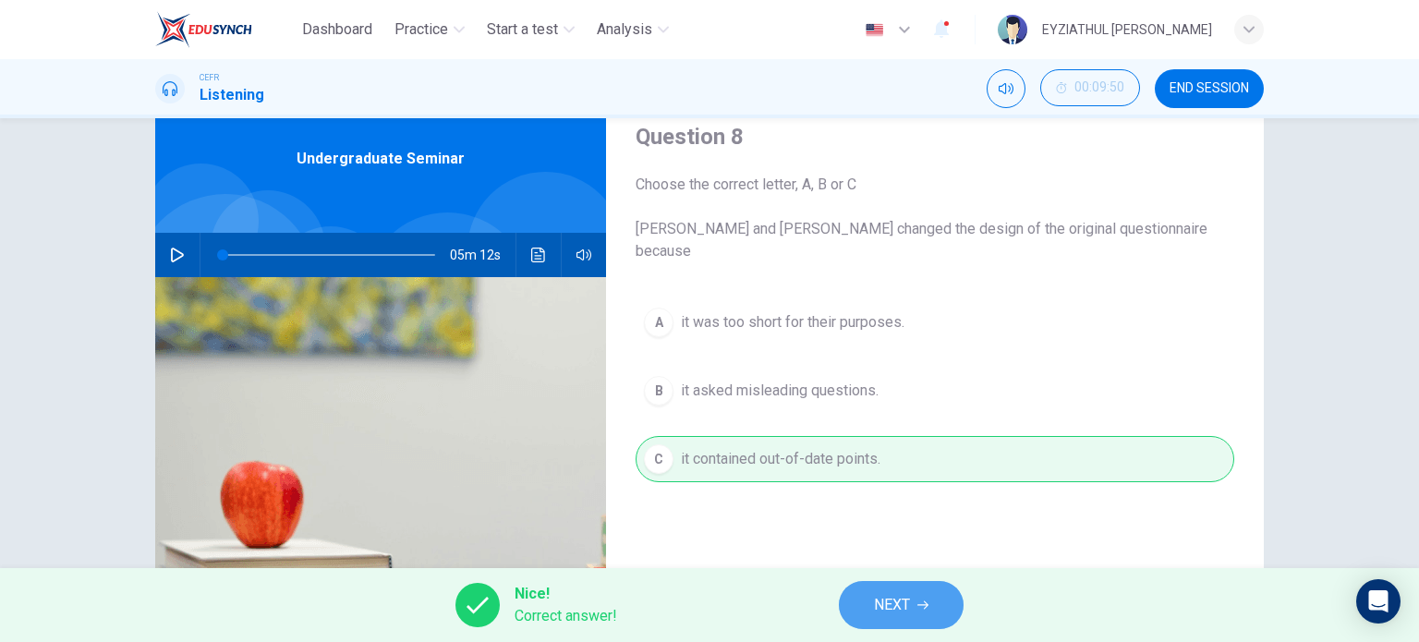
click at [889, 602] on span "NEXT" at bounding box center [892, 605] width 36 height 26
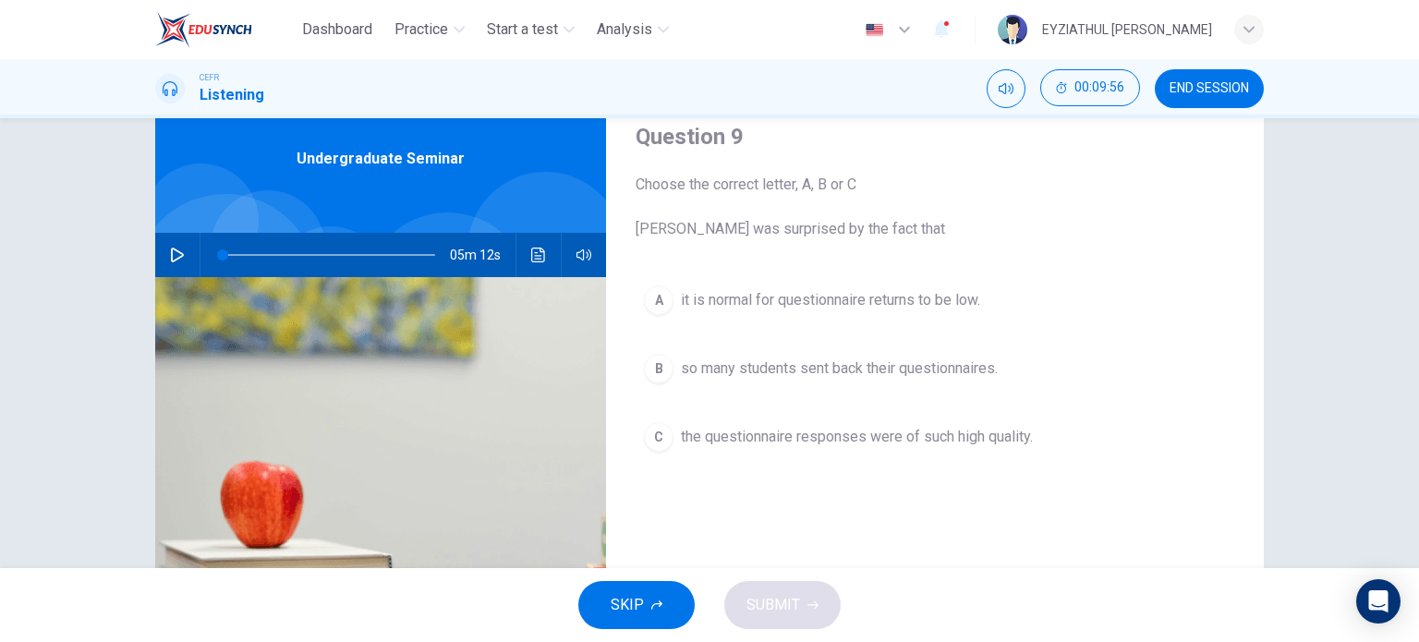
click at [818, 302] on span "it is normal for questionnaire returns to be low." at bounding box center [830, 300] width 299 height 22
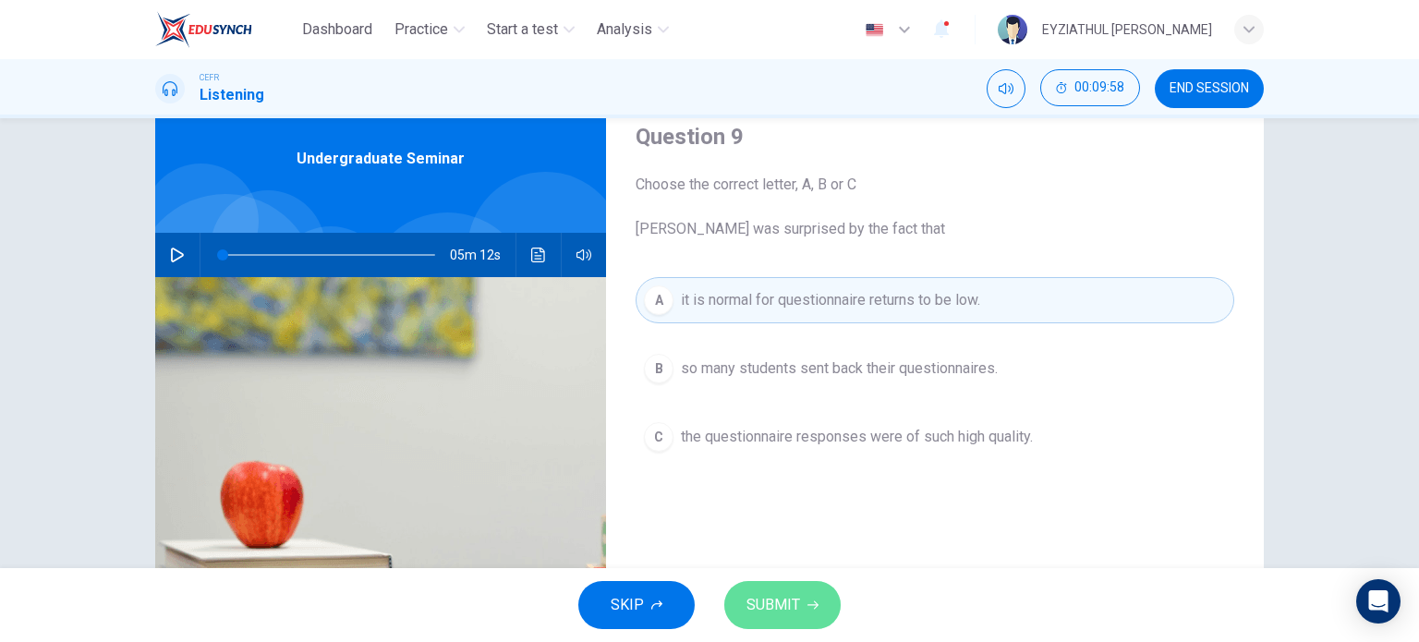
click at [793, 602] on span "SUBMIT" at bounding box center [774, 605] width 54 height 26
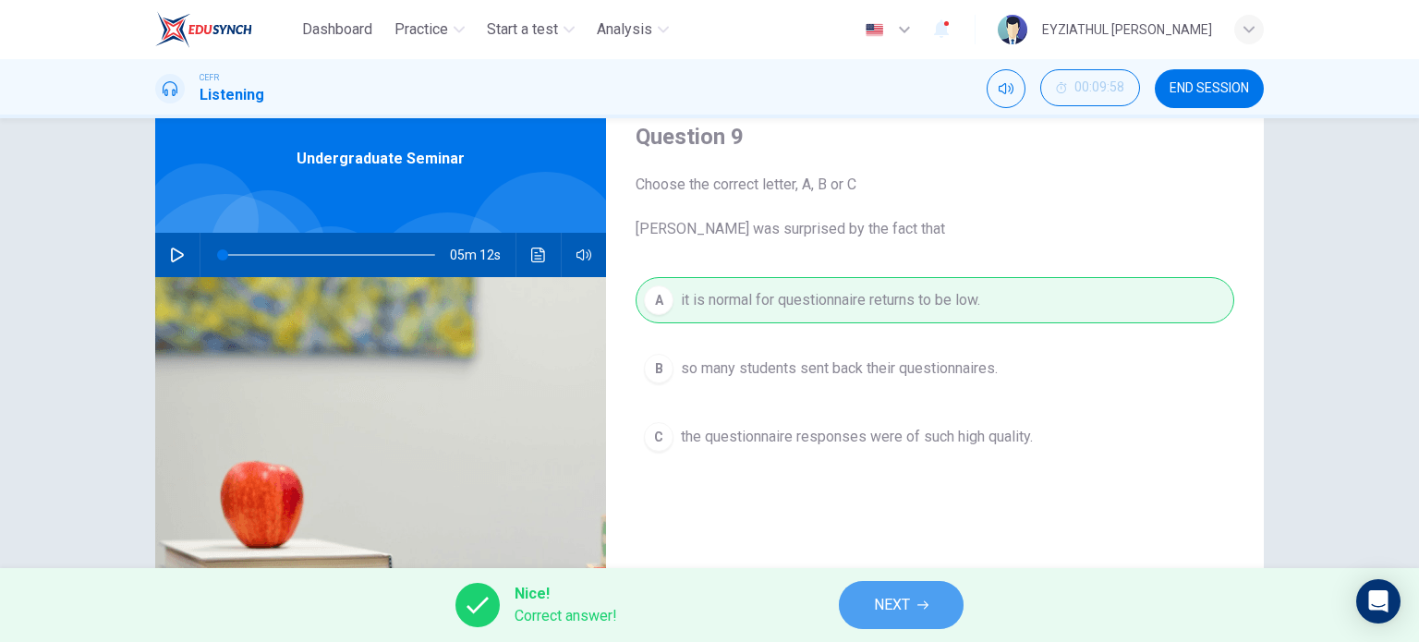
click at [864, 614] on button "NEXT" at bounding box center [901, 605] width 125 height 48
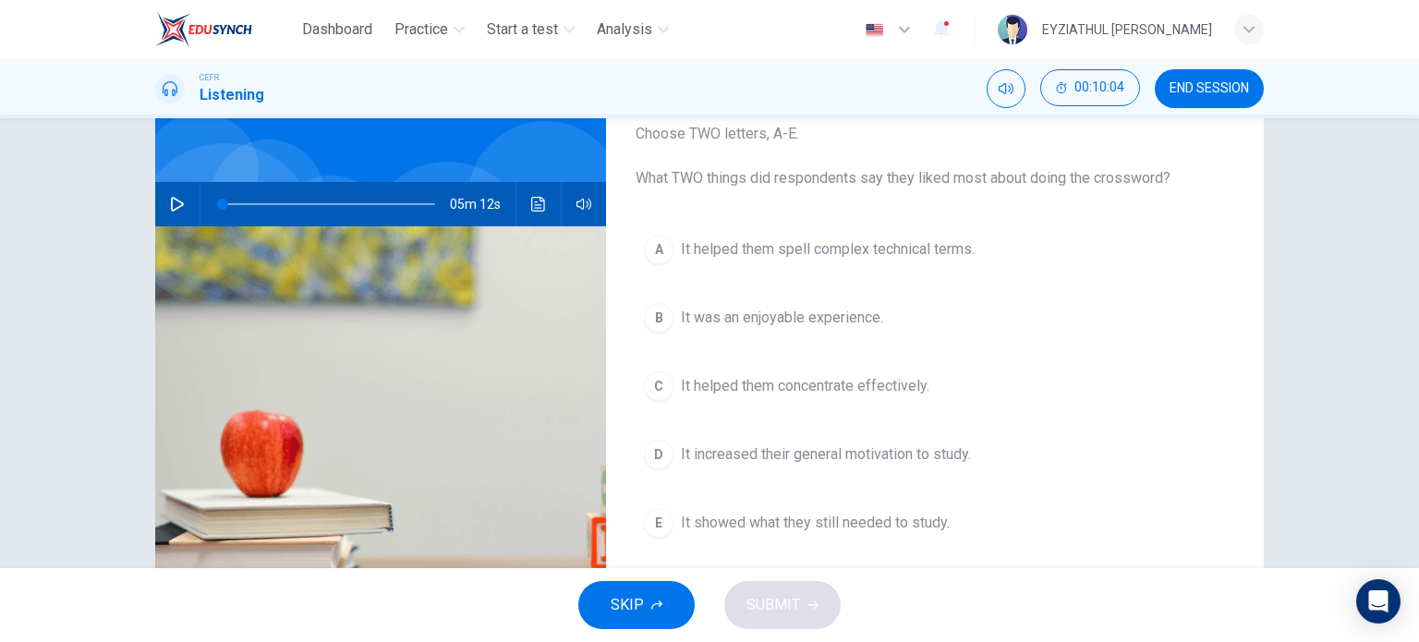
scroll to position [132, 0]
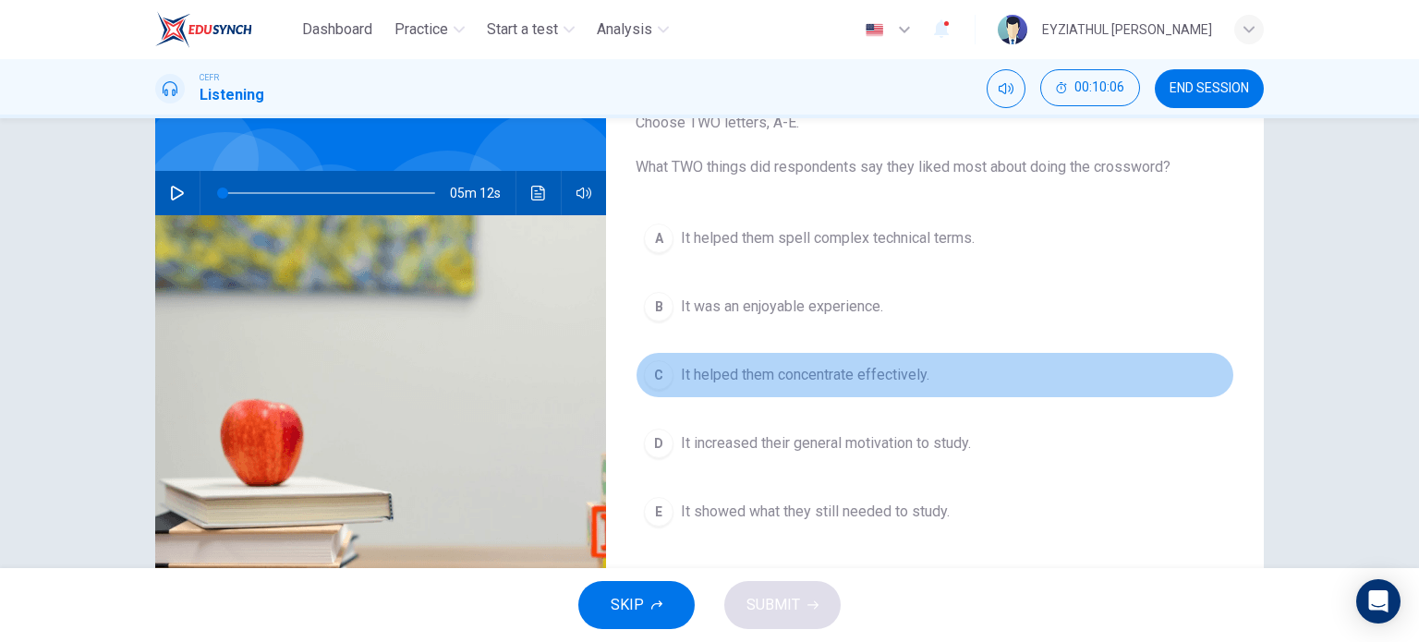
click at [792, 376] on span "It helped them concentrate effectively." at bounding box center [805, 375] width 249 height 22
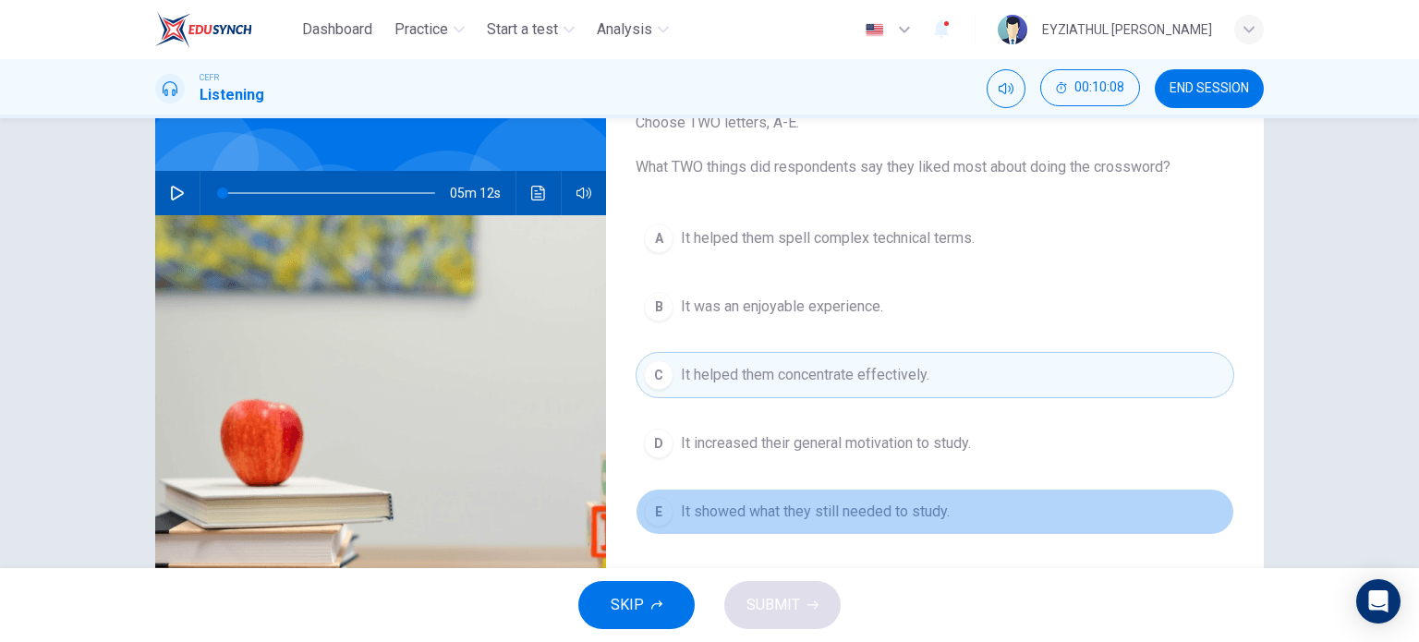
click at [806, 523] on button "E It showed what they still needed to study." at bounding box center [935, 512] width 599 height 46
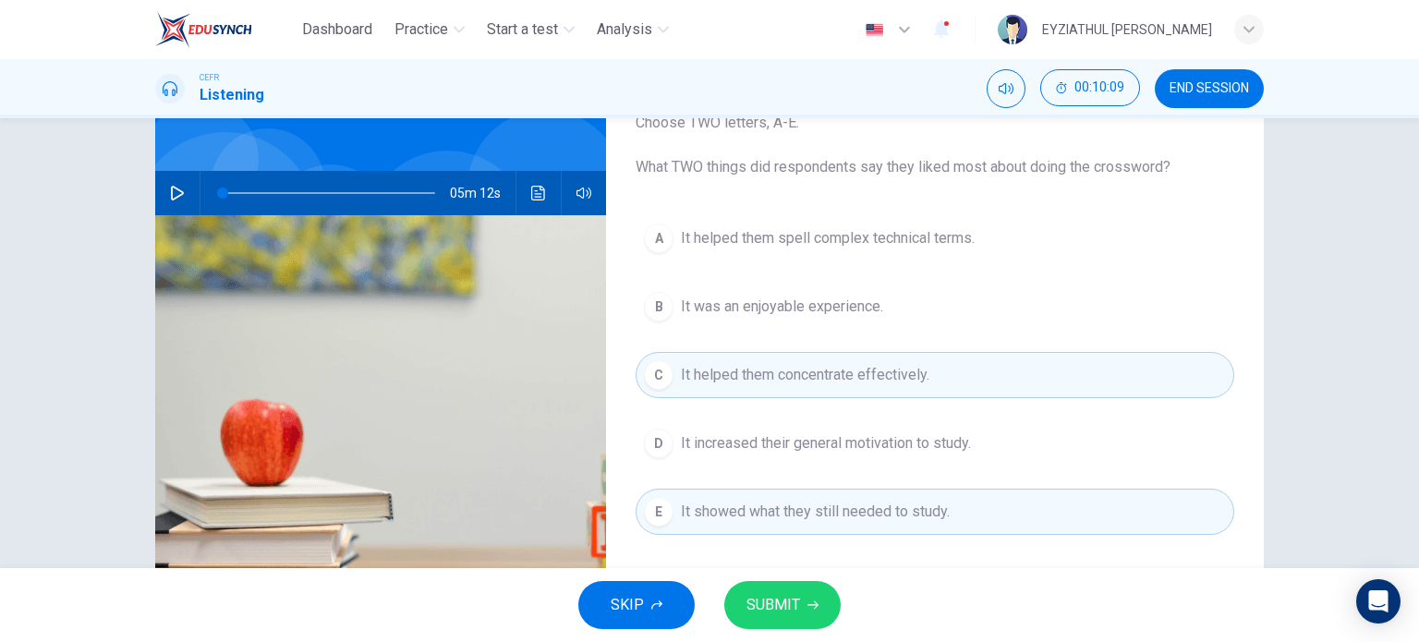
click at [808, 605] on icon "button" at bounding box center [813, 605] width 11 height 11
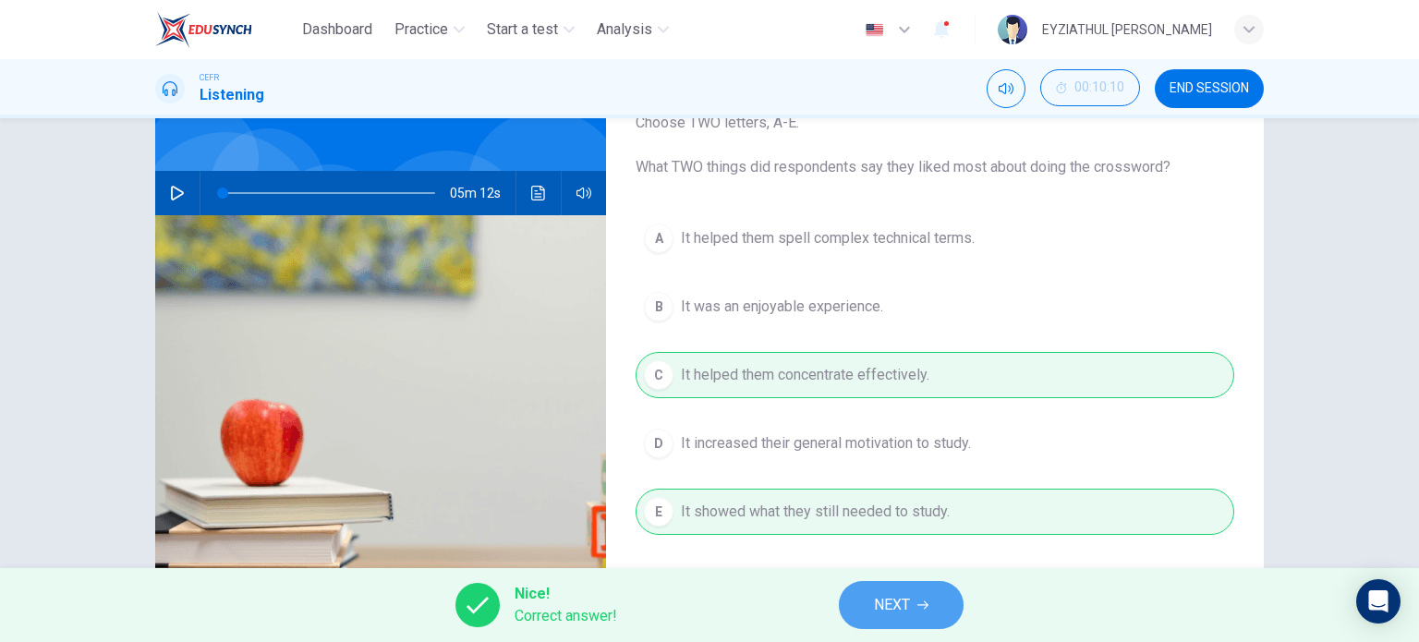
click at [898, 601] on span "NEXT" at bounding box center [892, 605] width 36 height 26
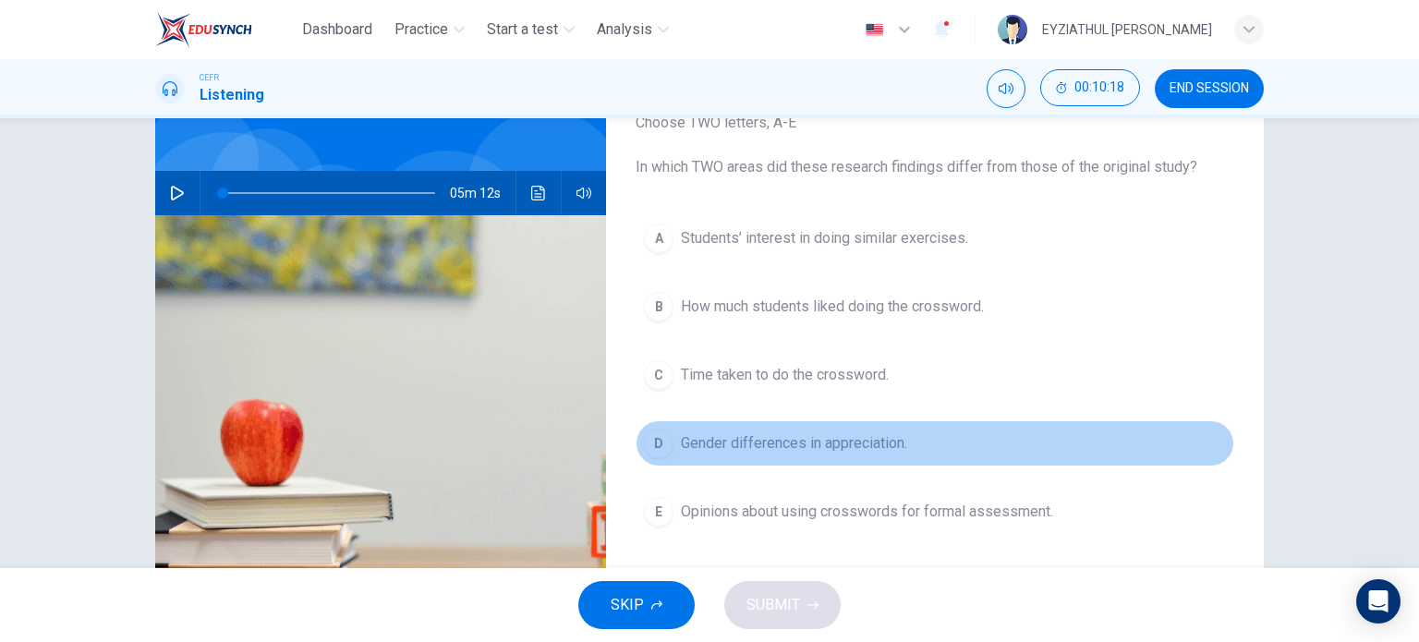
click at [806, 454] on button "D Gender differences in appreciation." at bounding box center [935, 443] width 599 height 46
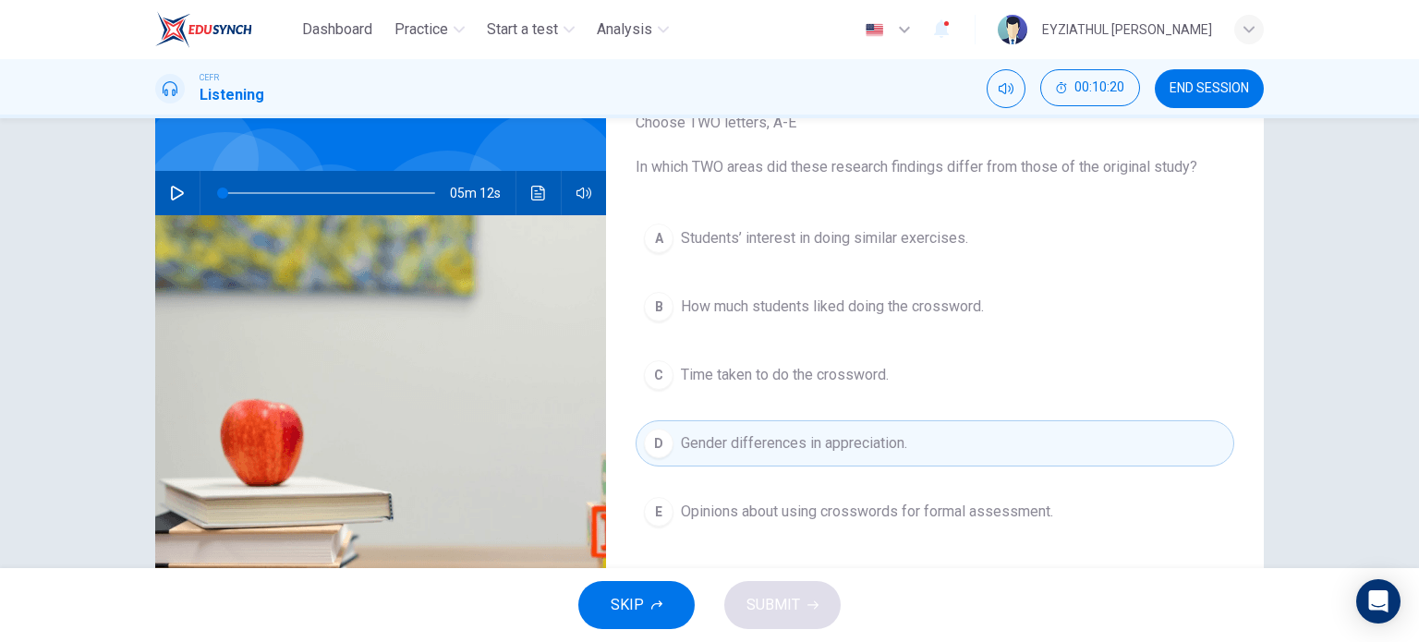
click at [817, 517] on span "Opinions about using crosswords for formal assessment." at bounding box center [867, 512] width 372 height 22
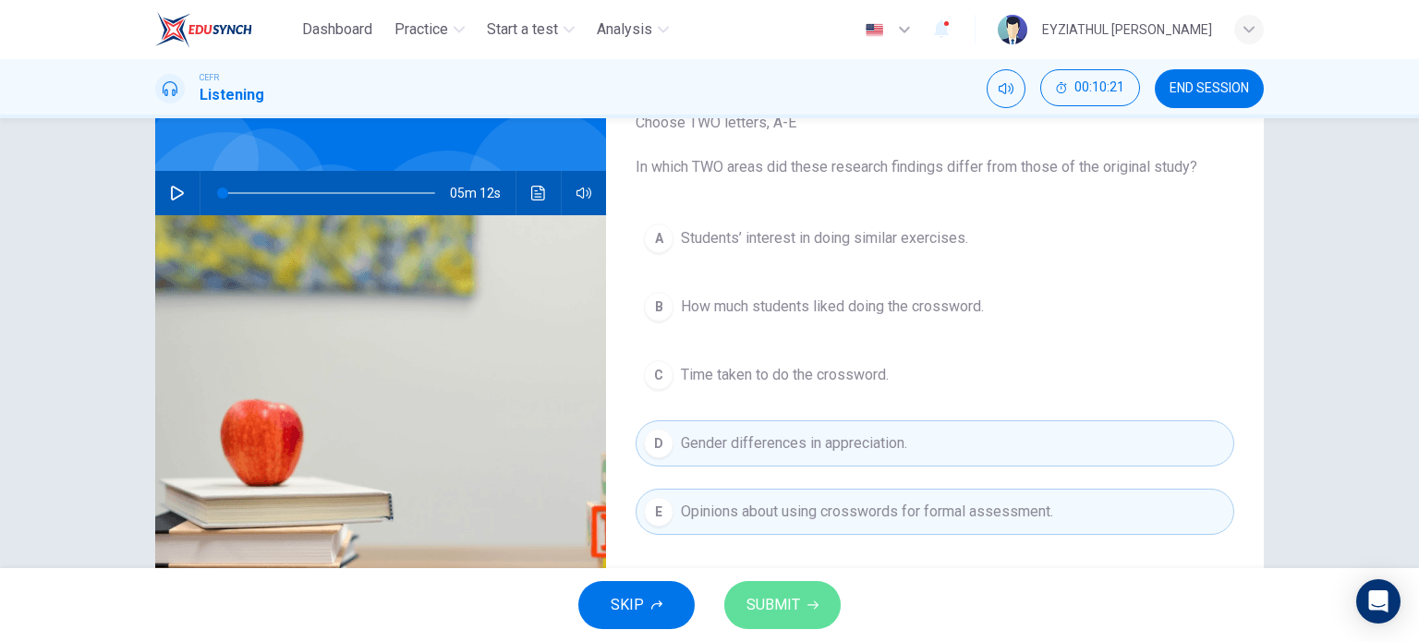
click at [804, 597] on button "SUBMIT" at bounding box center [782, 605] width 116 height 48
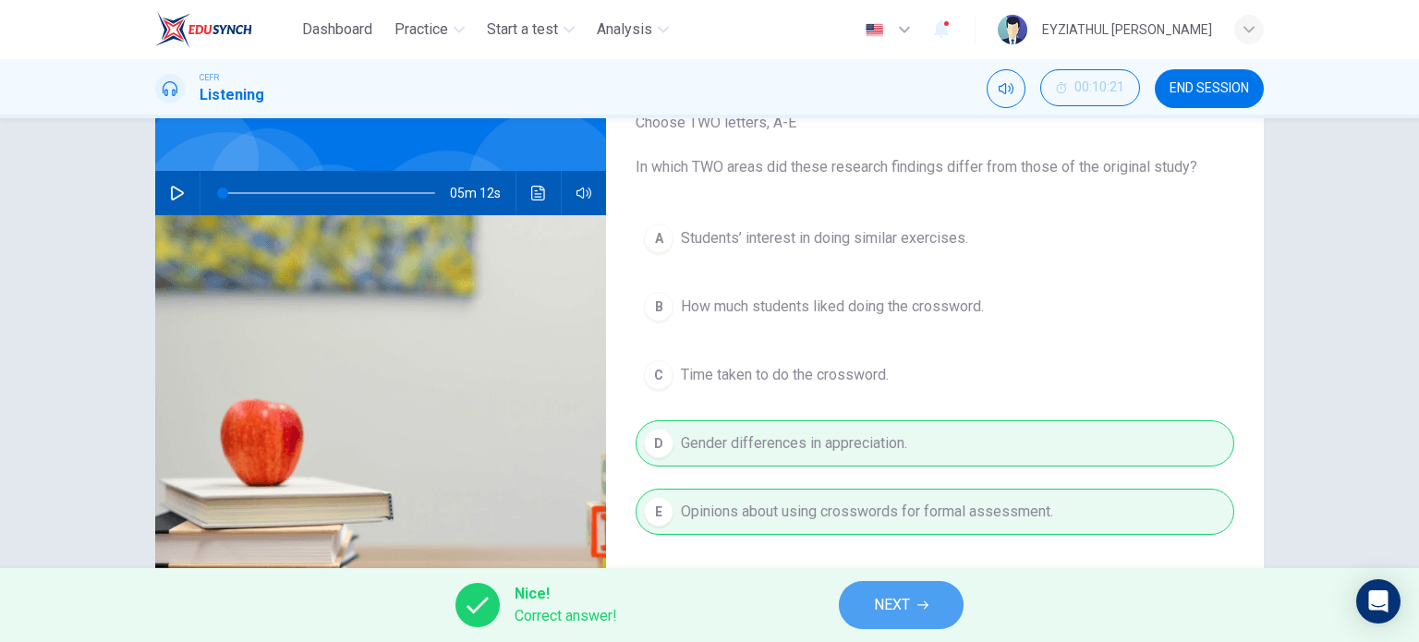
click at [886, 614] on span "NEXT" at bounding box center [892, 605] width 36 height 26
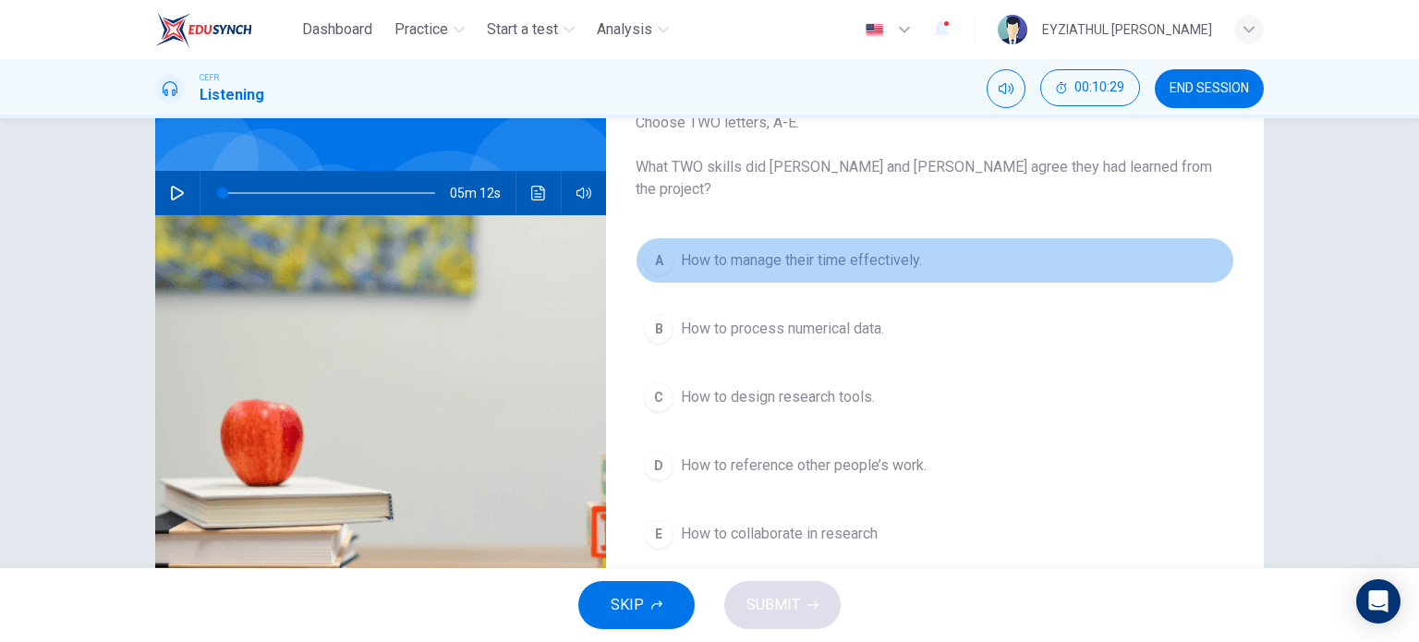
click at [765, 249] on span "How to manage their time effectively." at bounding box center [801, 260] width 241 height 22
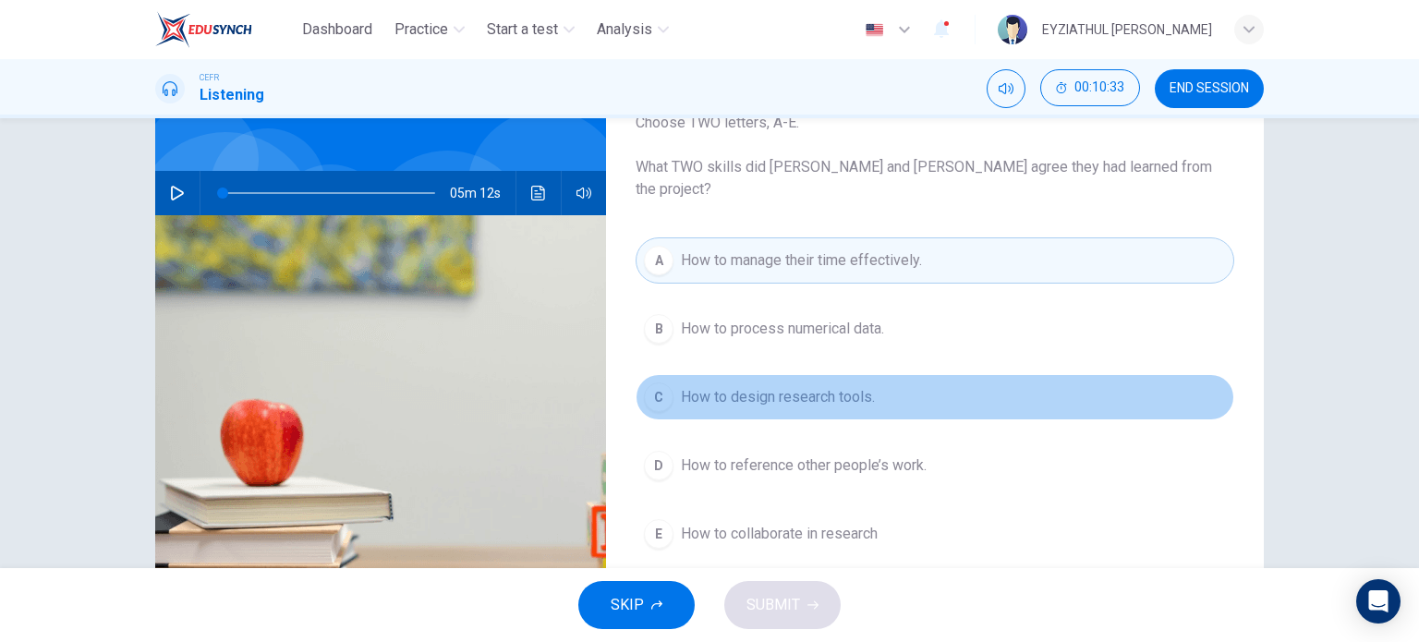
click at [759, 386] on span "How to design research tools." at bounding box center [778, 397] width 194 height 22
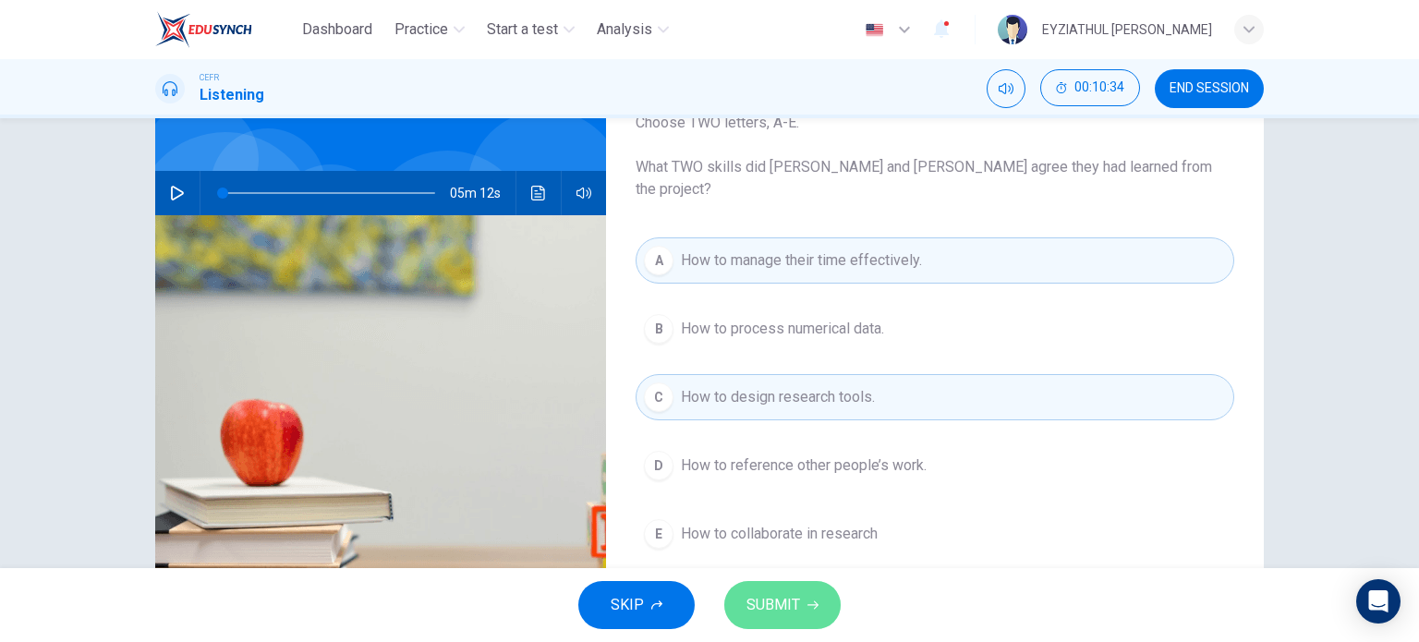
click at [754, 606] on span "SUBMIT" at bounding box center [774, 605] width 54 height 26
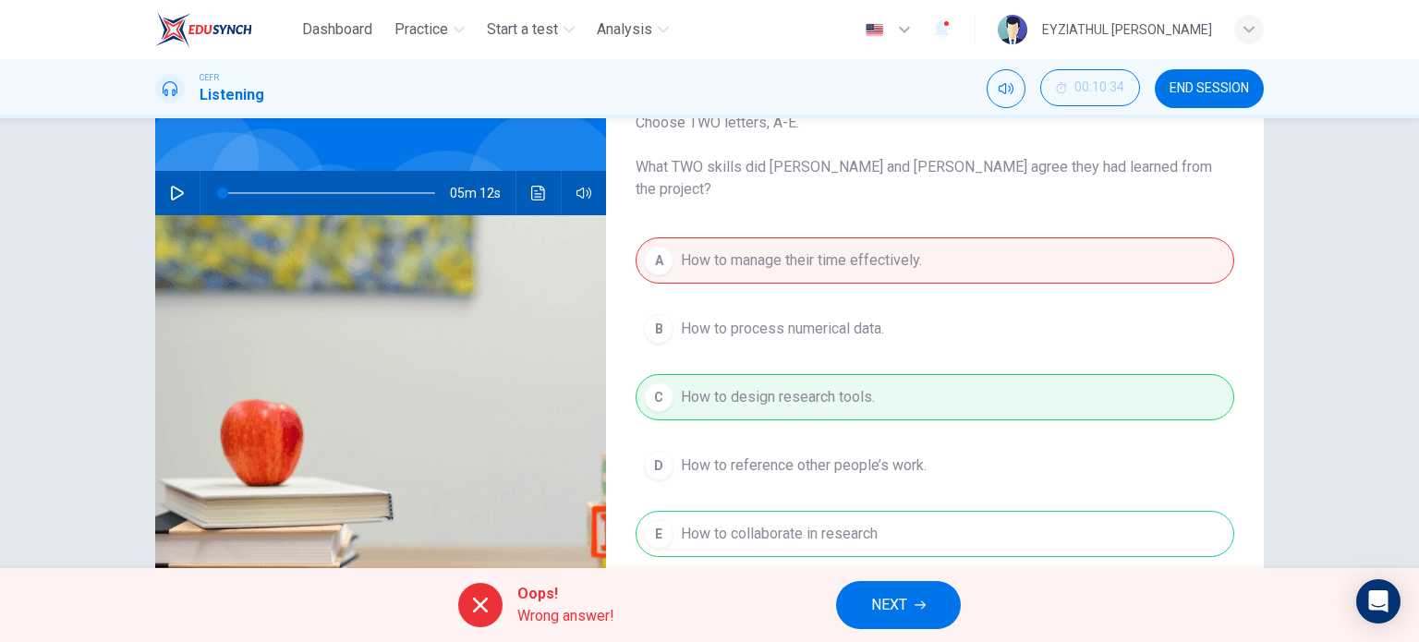
click at [805, 523] on div "A How to manage their time effectively. B How to process numerical data. C How …" at bounding box center [935, 415] width 599 height 357
click at [890, 604] on span "NEXT" at bounding box center [889, 605] width 36 height 26
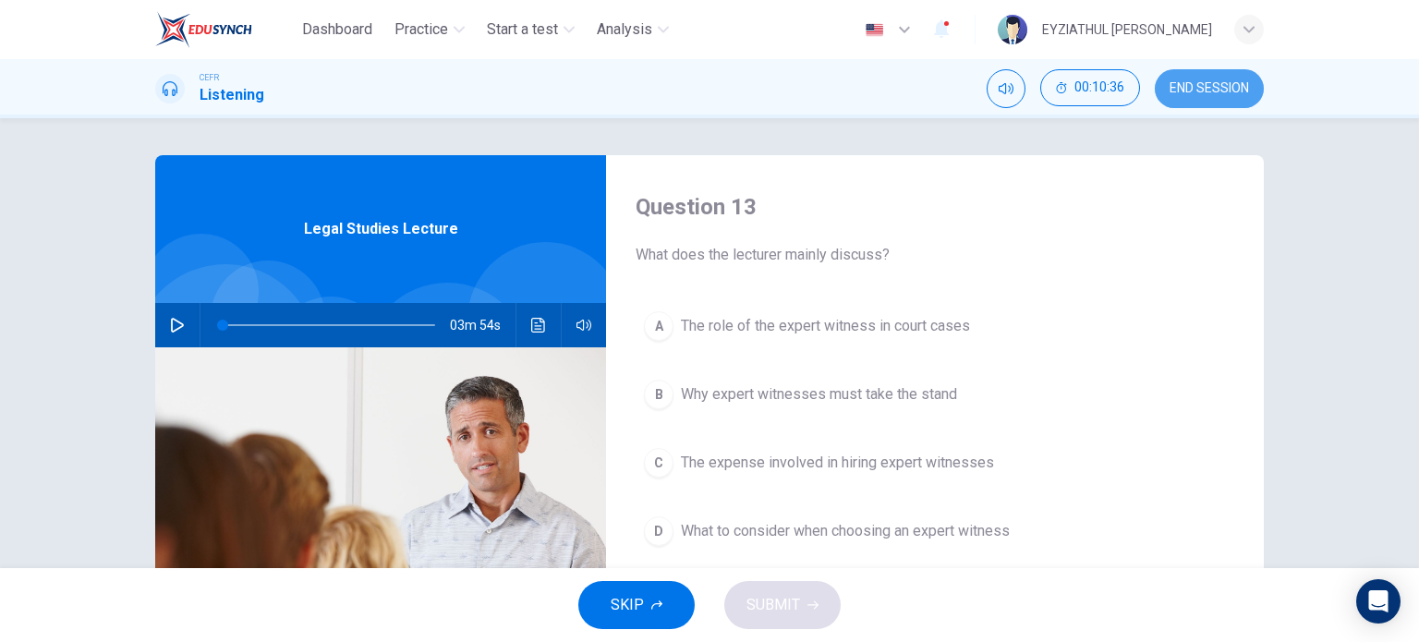
click at [1219, 105] on button "END SESSION" at bounding box center [1209, 88] width 109 height 39
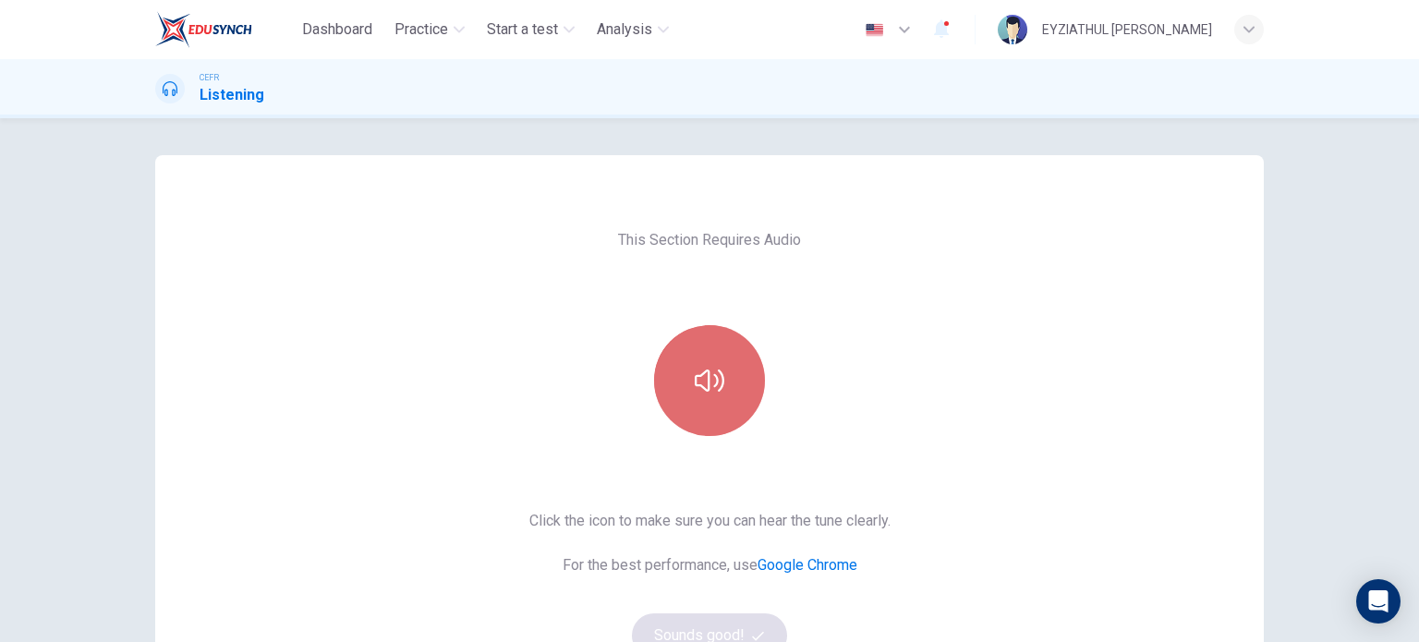
click at [698, 407] on button "button" at bounding box center [709, 380] width 111 height 111
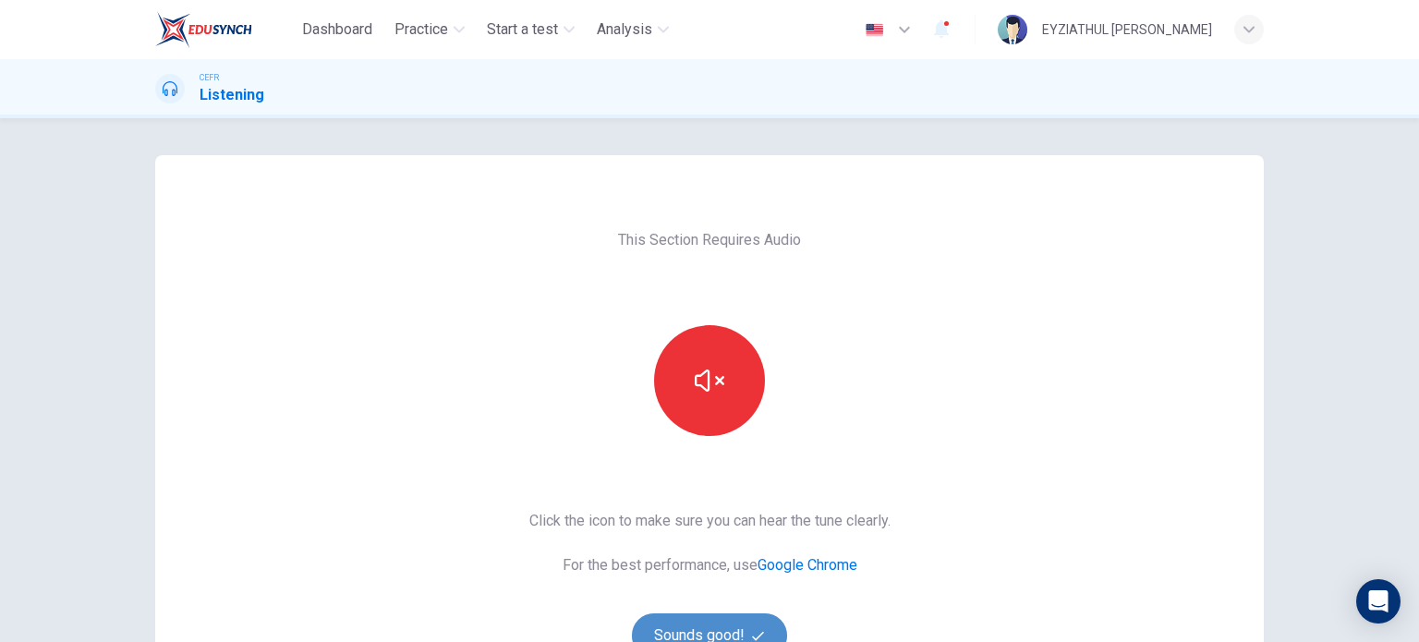
click at [711, 616] on button "Sounds good!" at bounding box center [709, 636] width 155 height 44
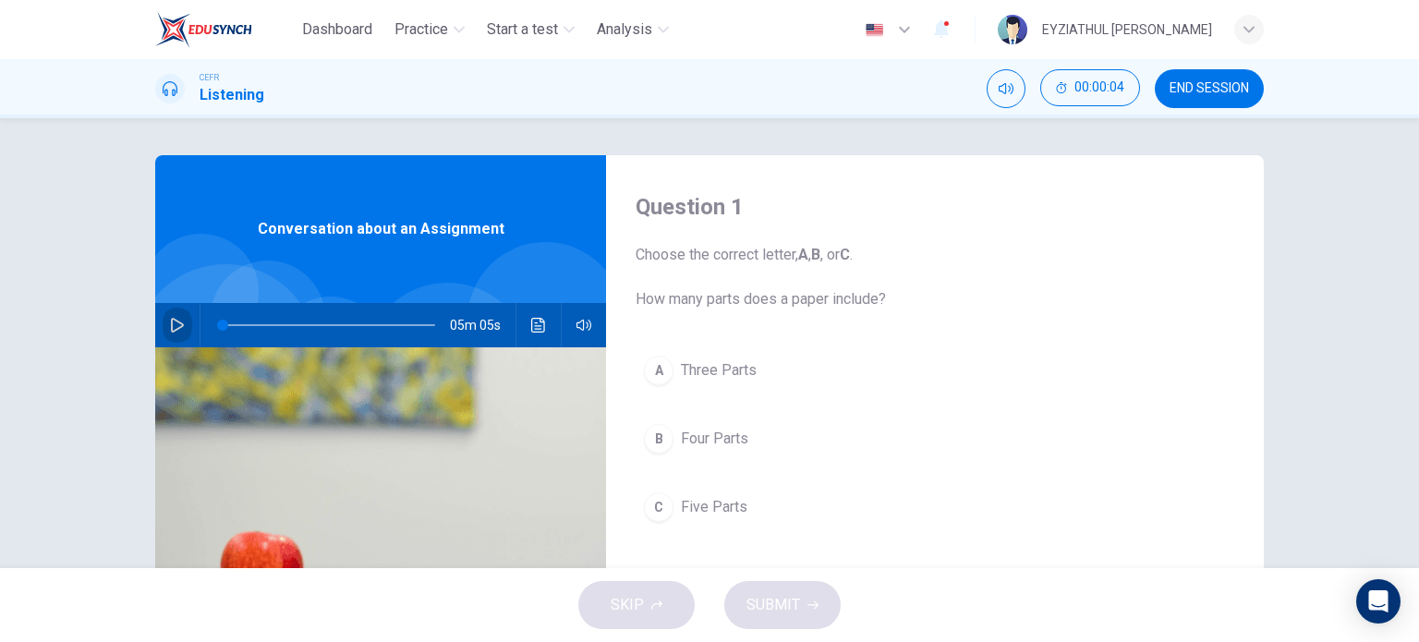
click at [178, 324] on icon "button" at bounding box center [177, 325] width 13 height 15
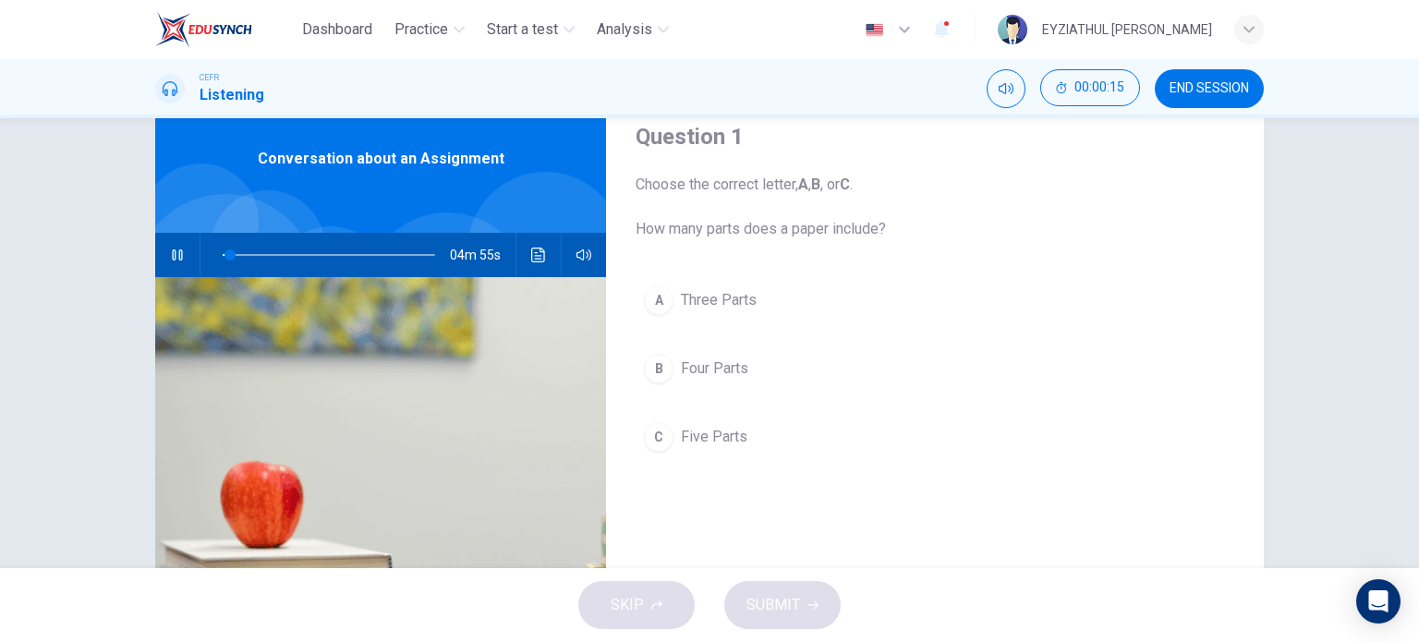
scroll to position [58, 0]
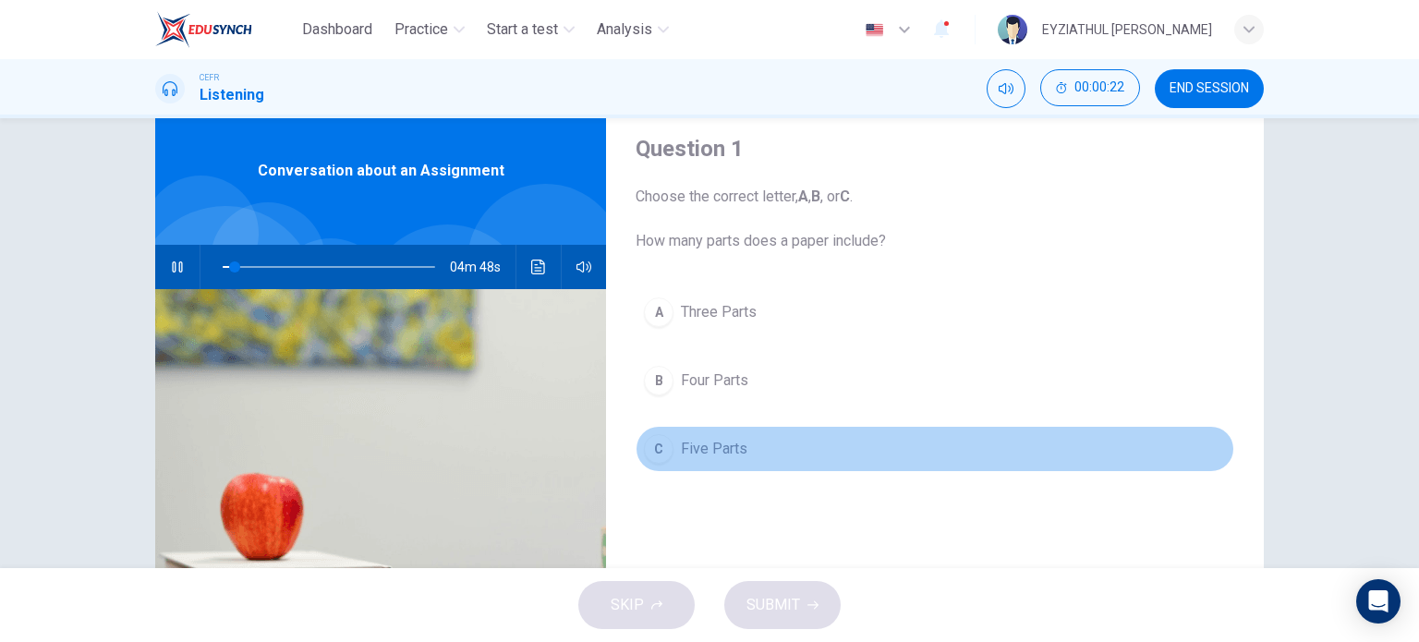
click at [644, 442] on div "C" at bounding box center [659, 449] width 30 height 30
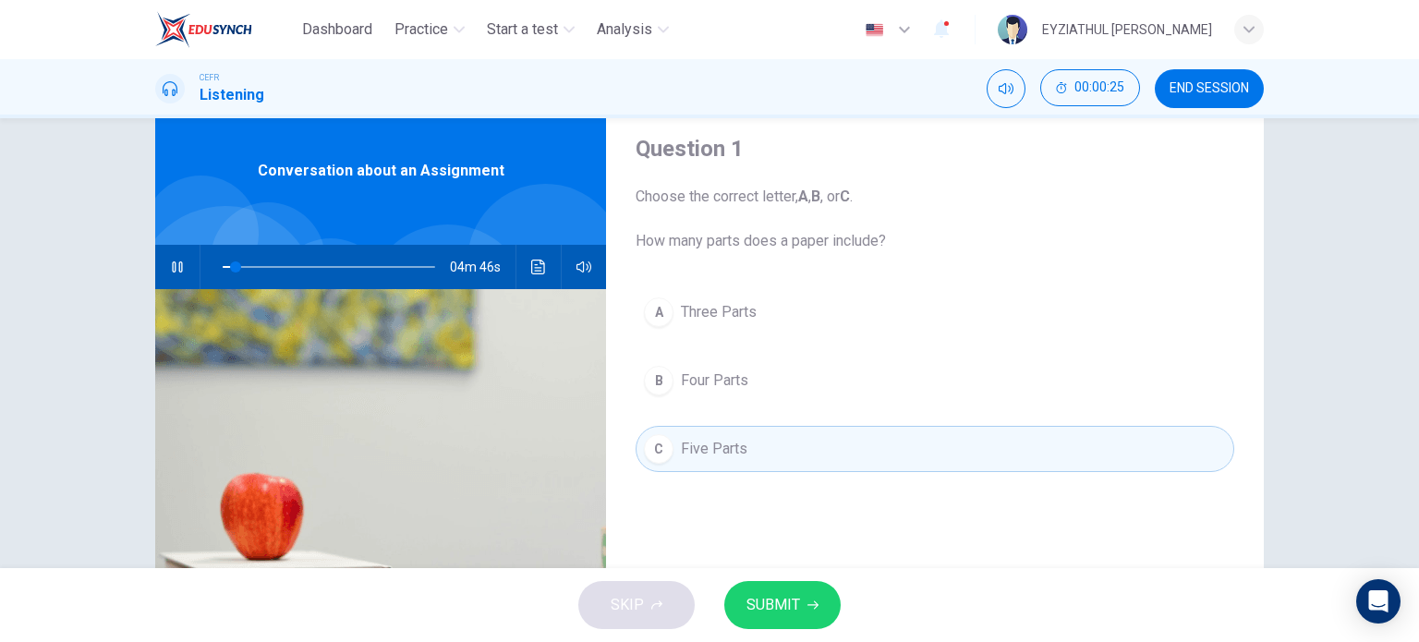
click at [663, 504] on div "A Three Parts B Four Parts C Five Parts" at bounding box center [935, 399] width 599 height 220
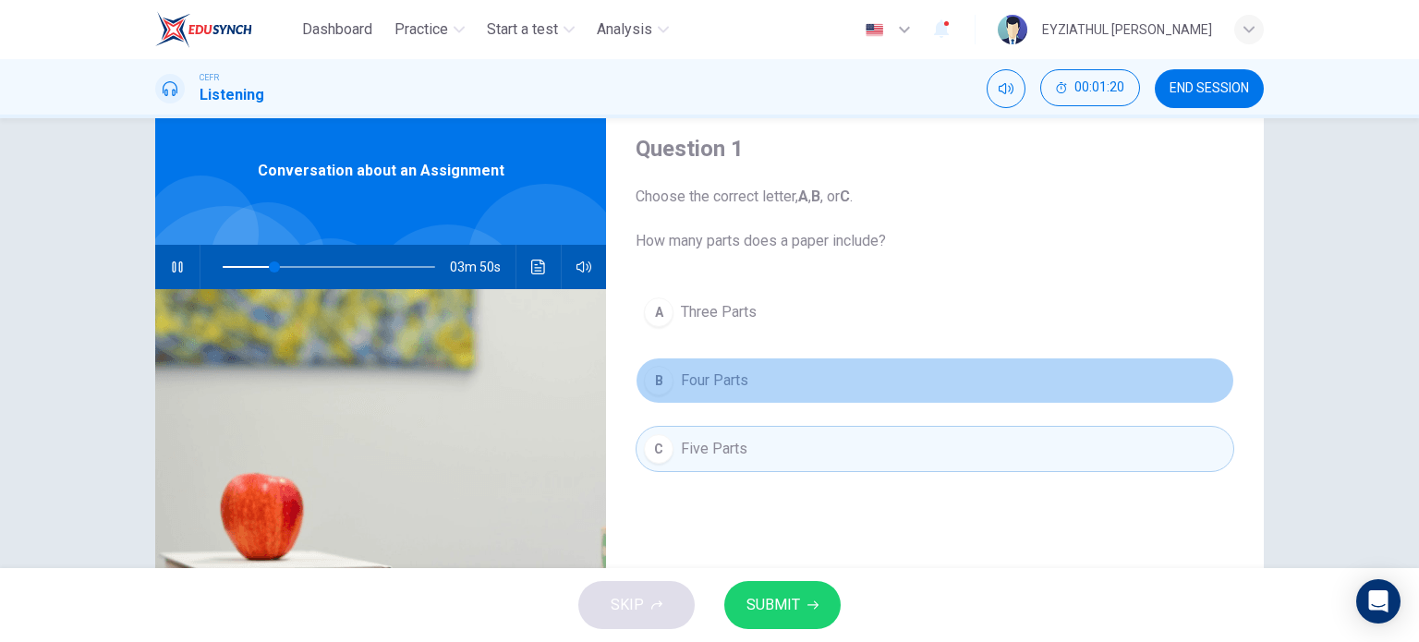
click at [681, 388] on span "Four Parts" at bounding box center [714, 381] width 67 height 22
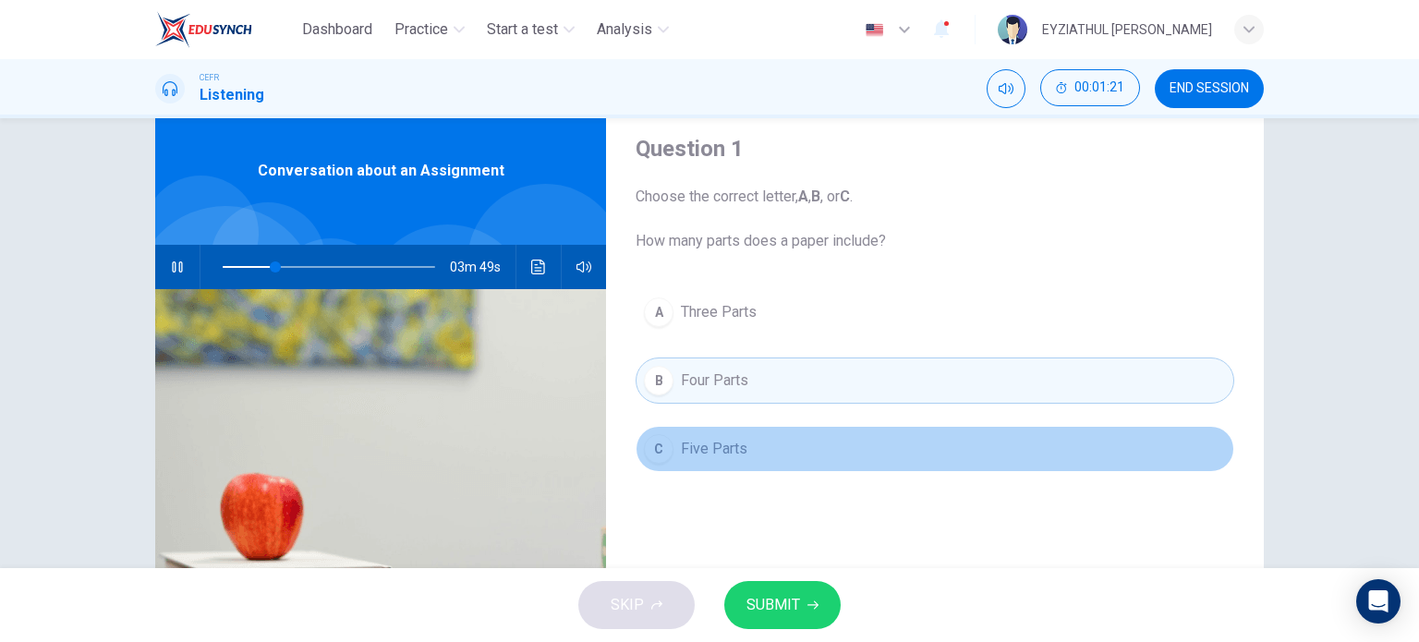
click at [665, 445] on div "C" at bounding box center [659, 449] width 30 height 30
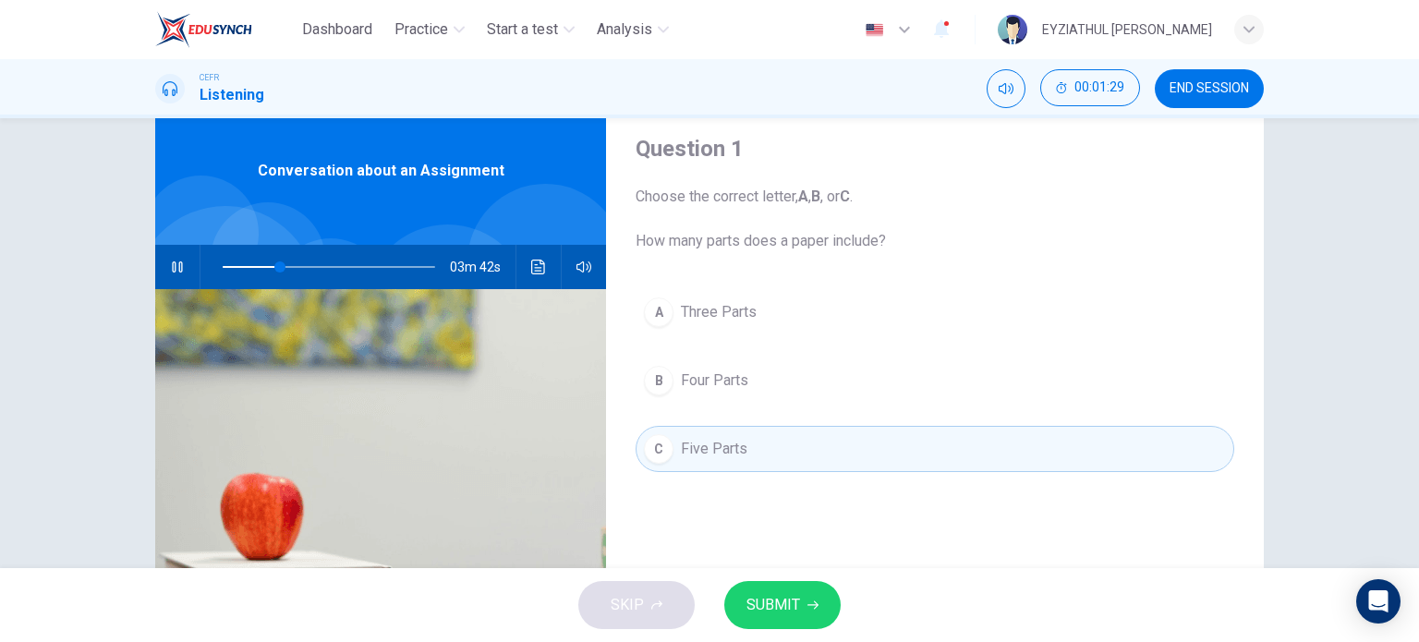
click at [768, 592] on span "SUBMIT" at bounding box center [774, 605] width 54 height 26
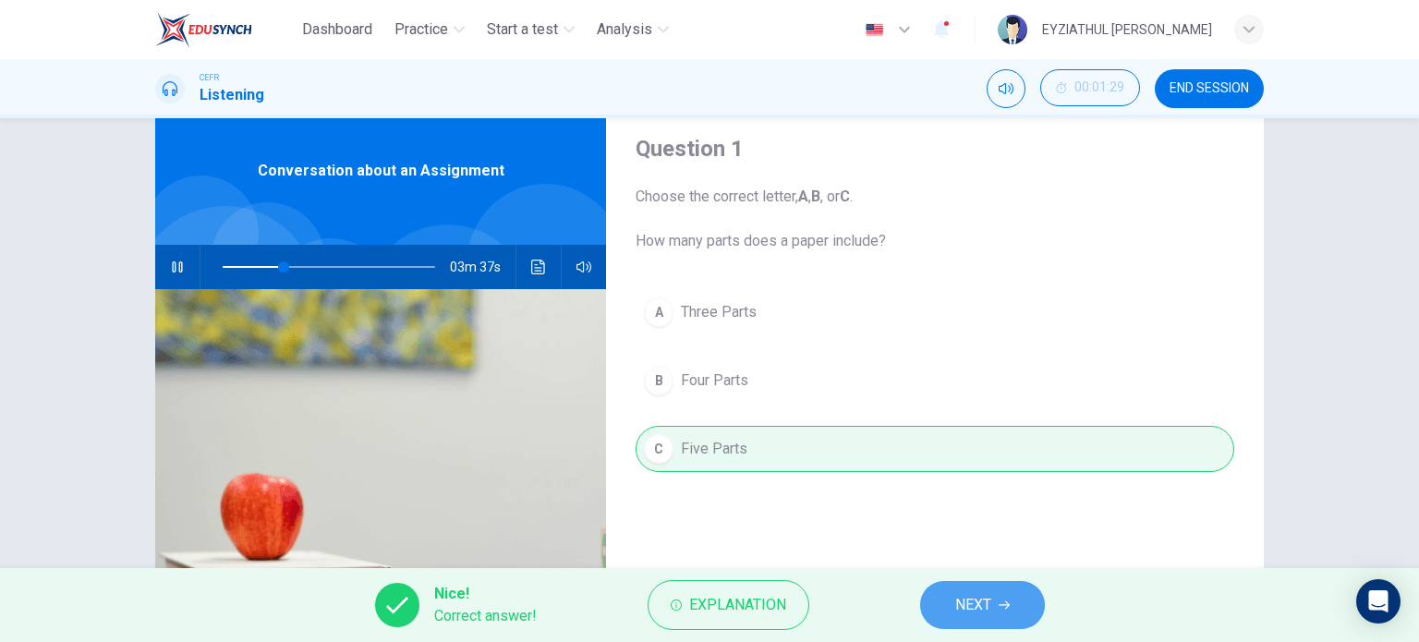
click at [1003, 594] on button "NEXT" at bounding box center [982, 605] width 125 height 48
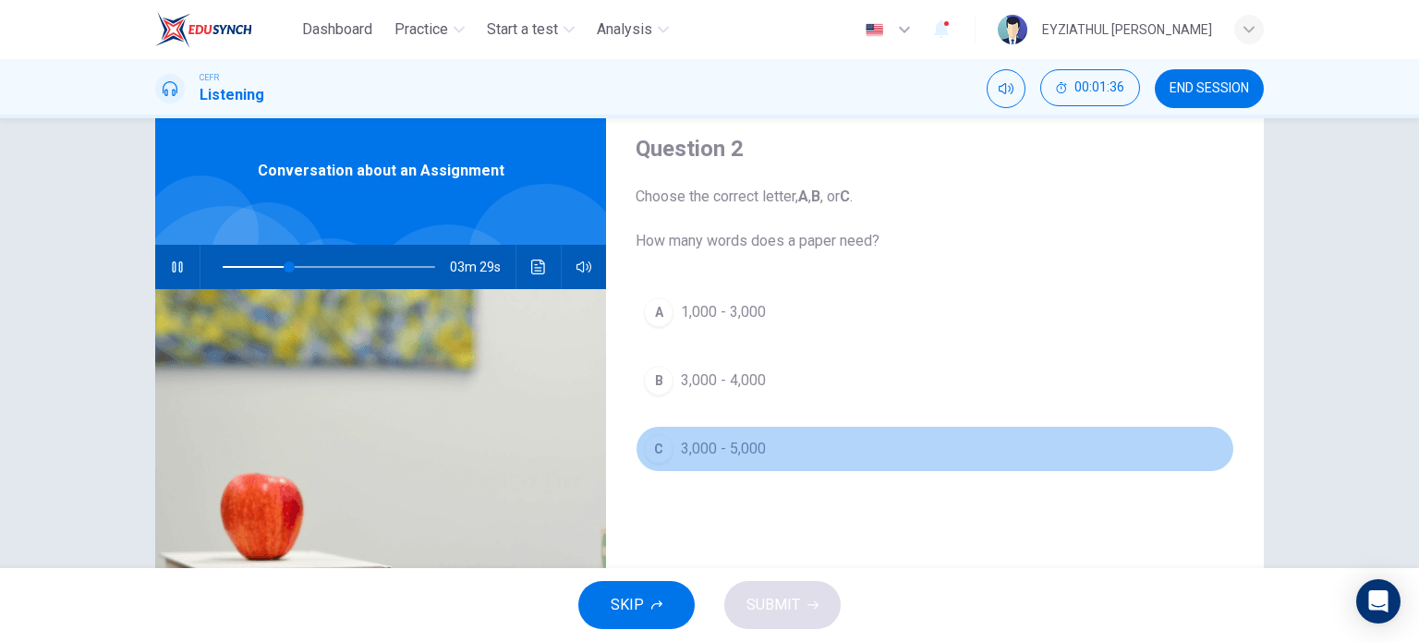
click at [700, 458] on span "3,000 - 5,000" at bounding box center [723, 449] width 85 height 22
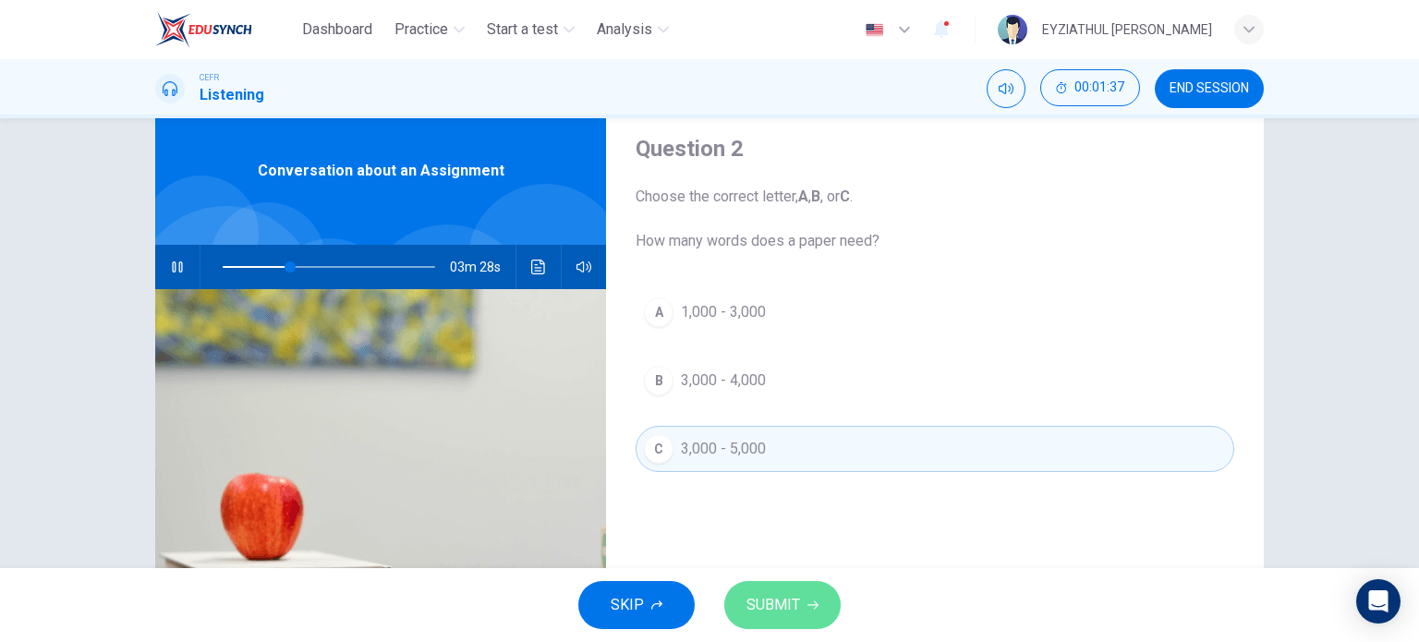
click at [767, 596] on span "SUBMIT" at bounding box center [774, 605] width 54 height 26
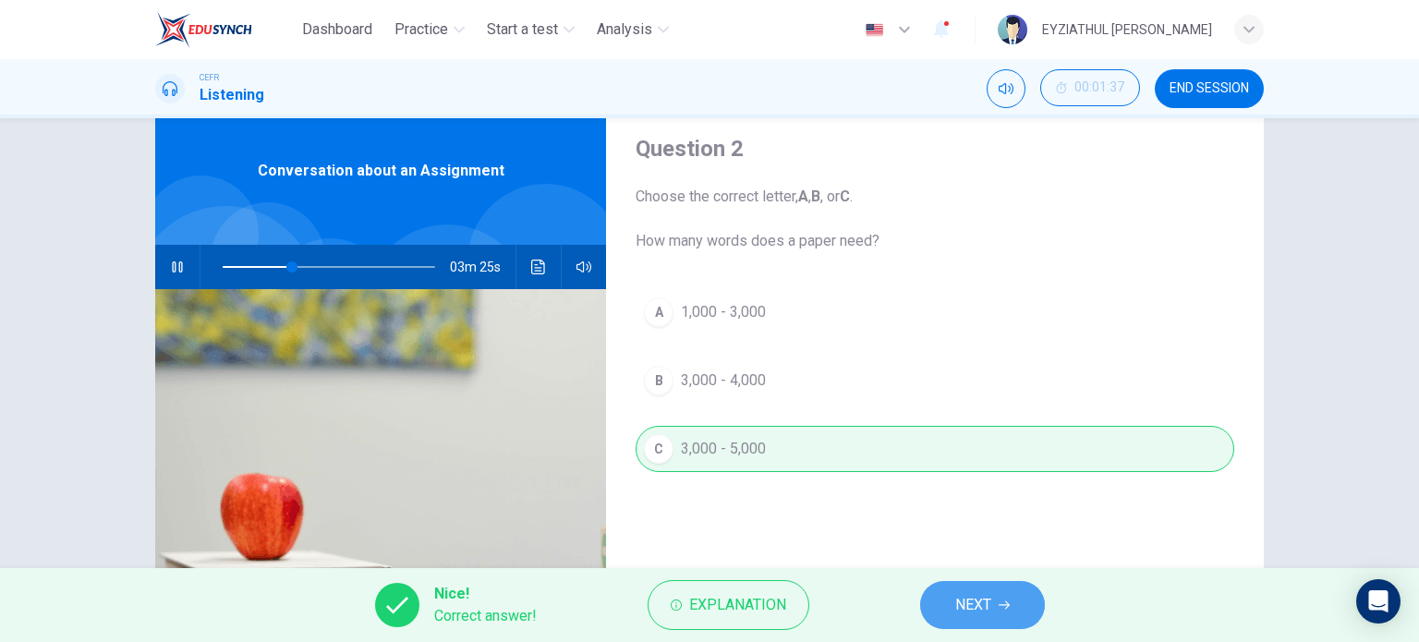
click at [973, 590] on button "NEXT" at bounding box center [982, 605] width 125 height 48
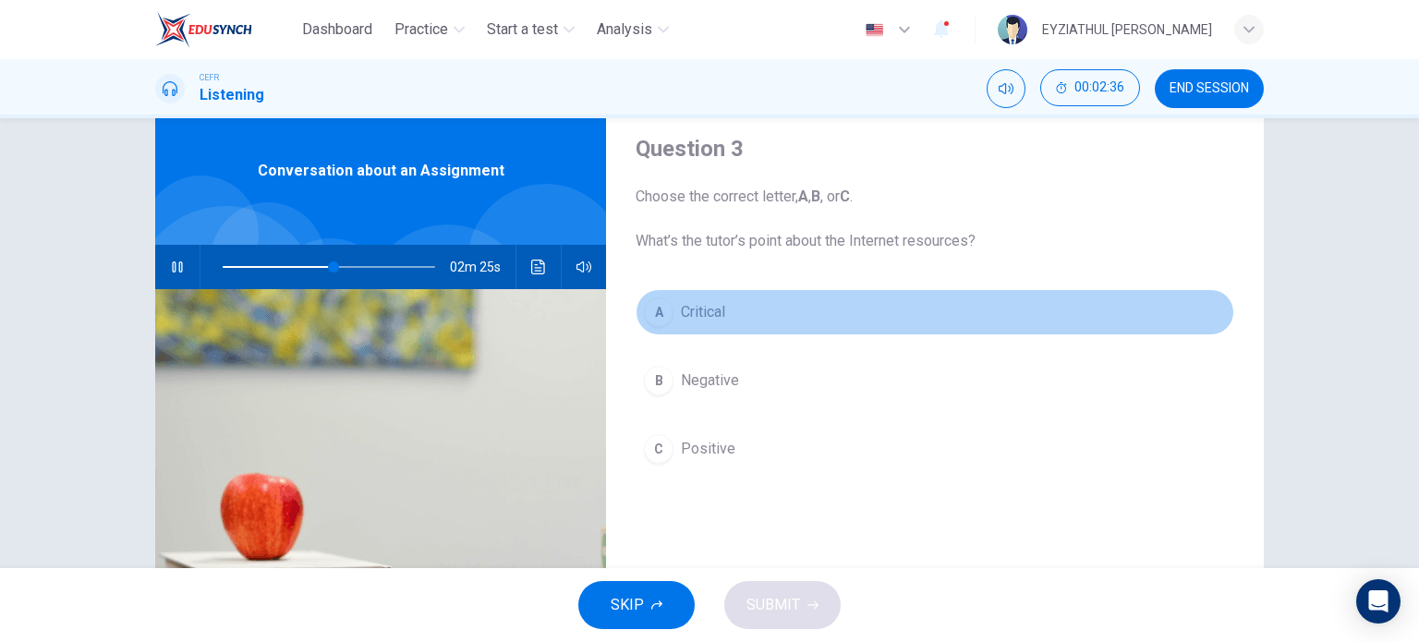
click at [706, 334] on button "A Critical" at bounding box center [935, 312] width 599 height 46
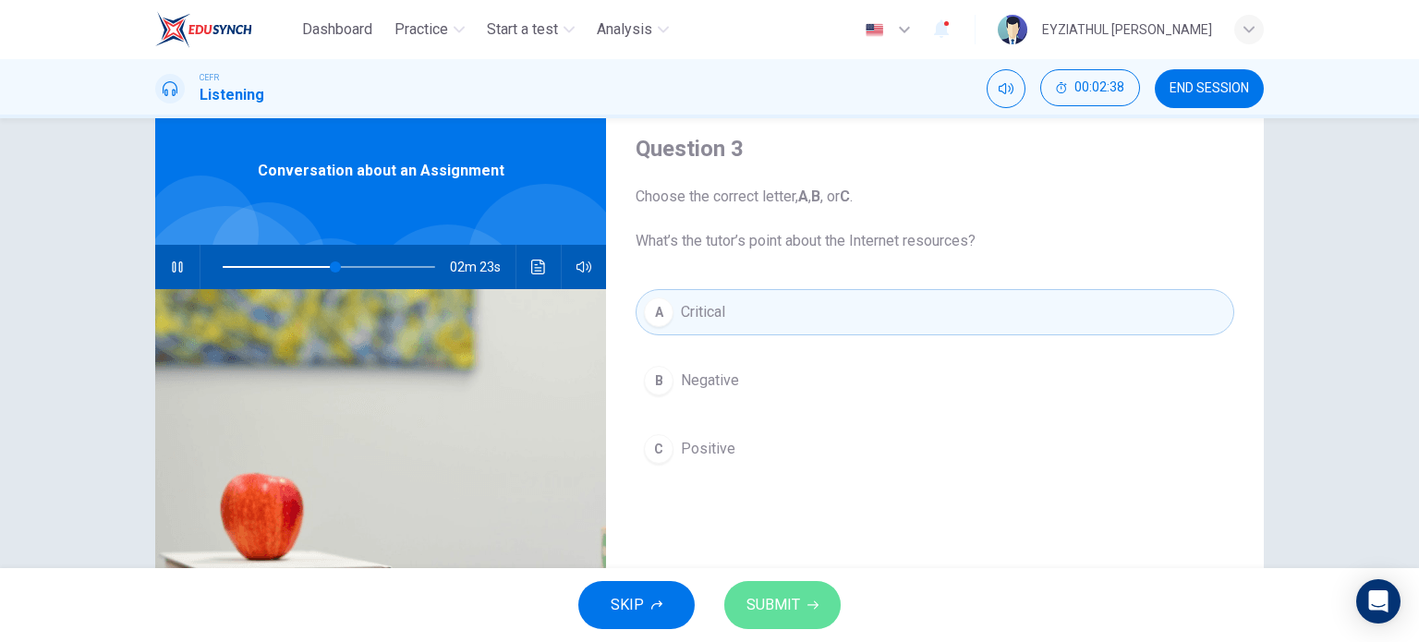
click at [784, 612] on span "SUBMIT" at bounding box center [774, 605] width 54 height 26
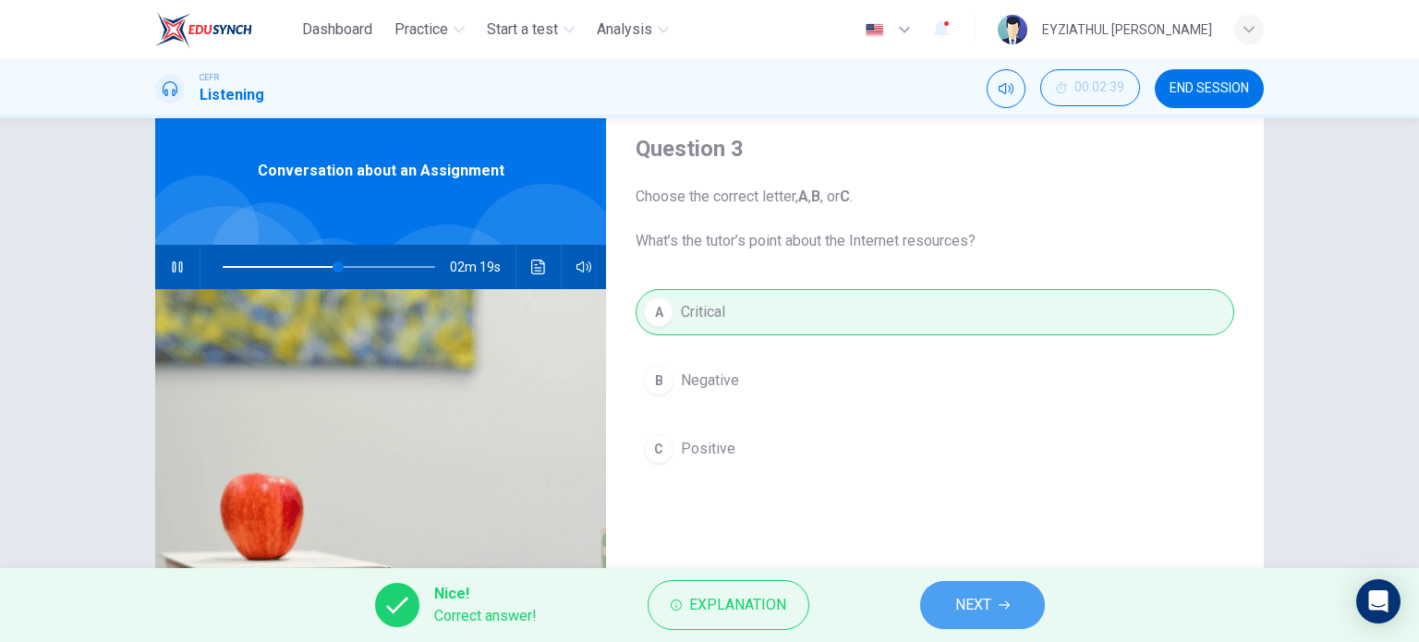
click at [935, 600] on button "NEXT" at bounding box center [982, 605] width 125 height 48
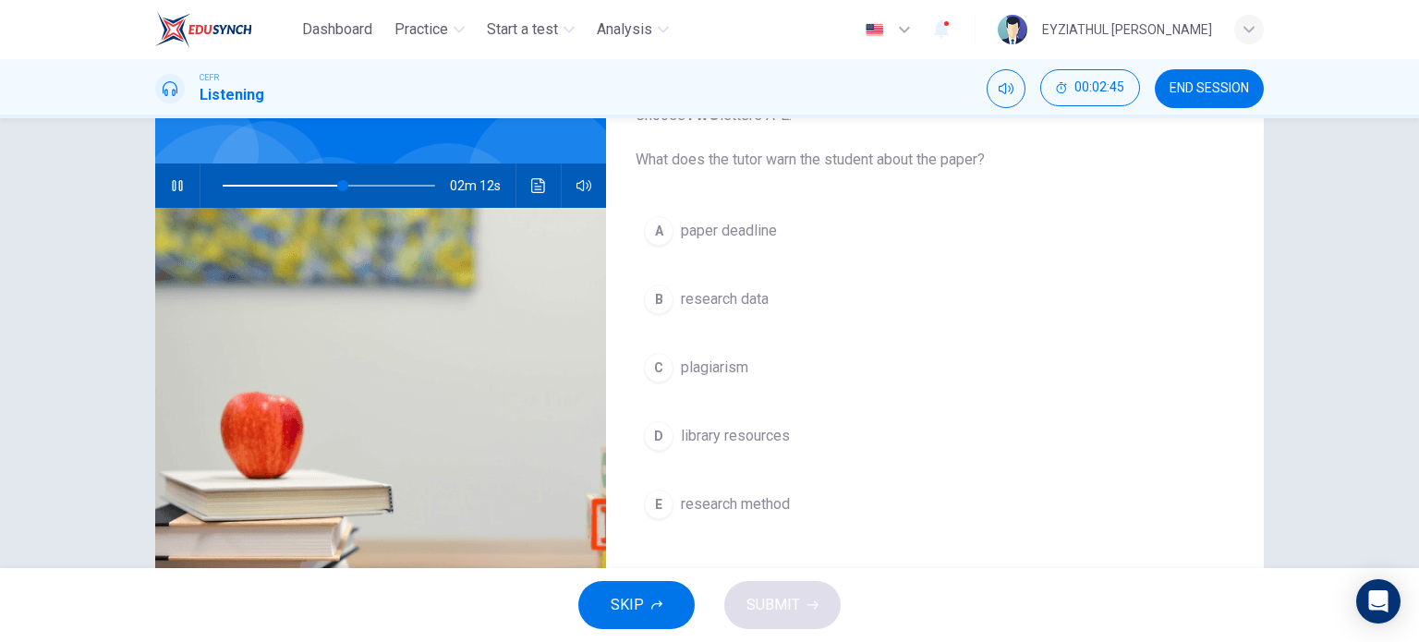
scroll to position [139, 0]
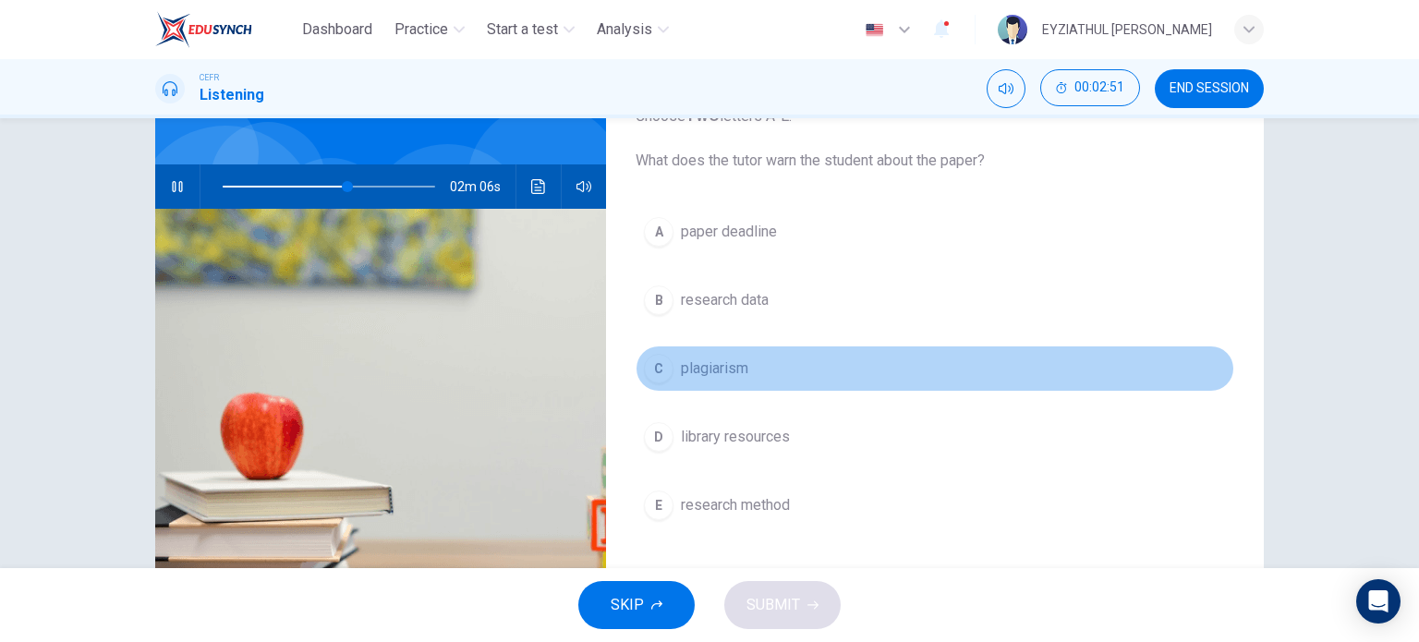
click at [721, 379] on button "C plagiarism" at bounding box center [935, 369] width 599 height 46
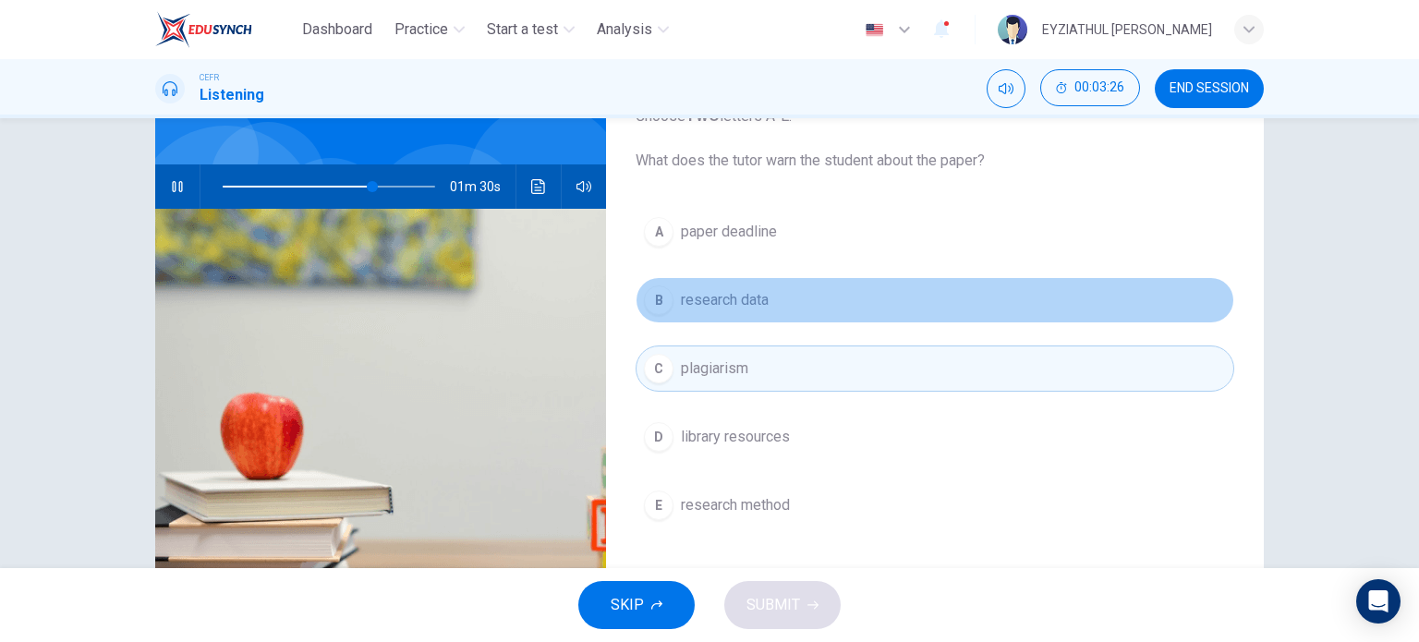
click at [748, 313] on button "B research data" at bounding box center [935, 300] width 599 height 46
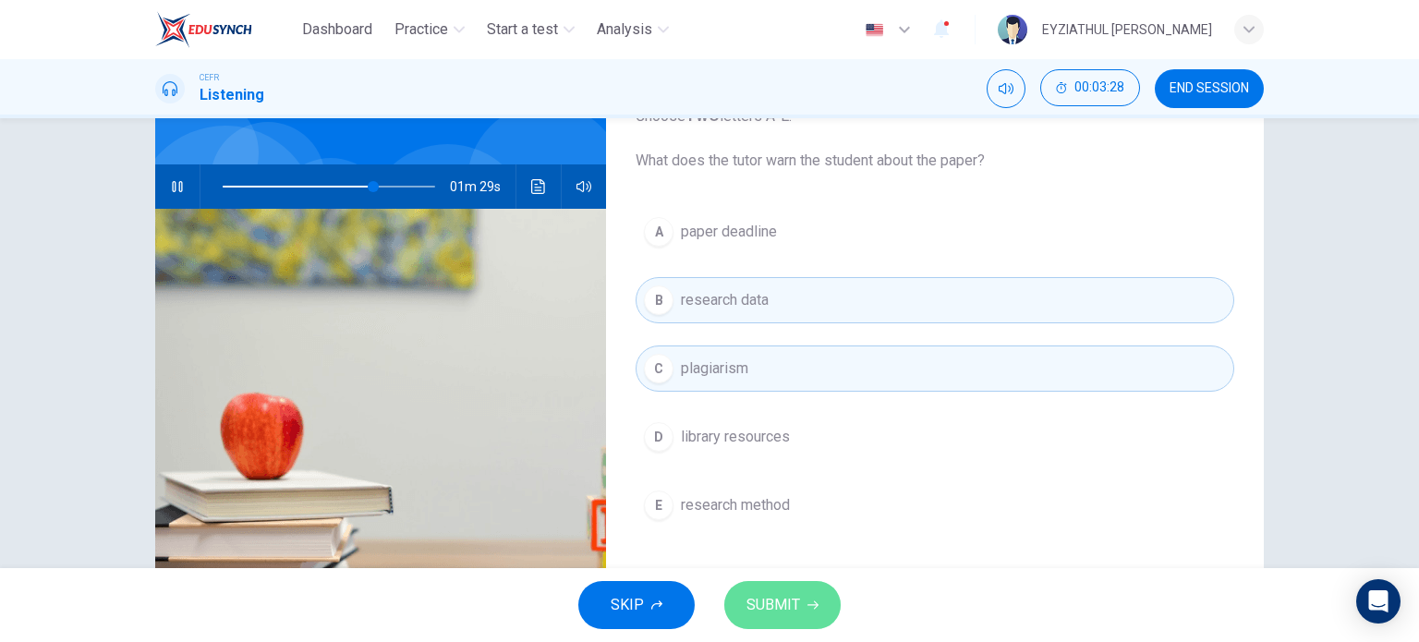
click at [772, 604] on span "SUBMIT" at bounding box center [774, 605] width 54 height 26
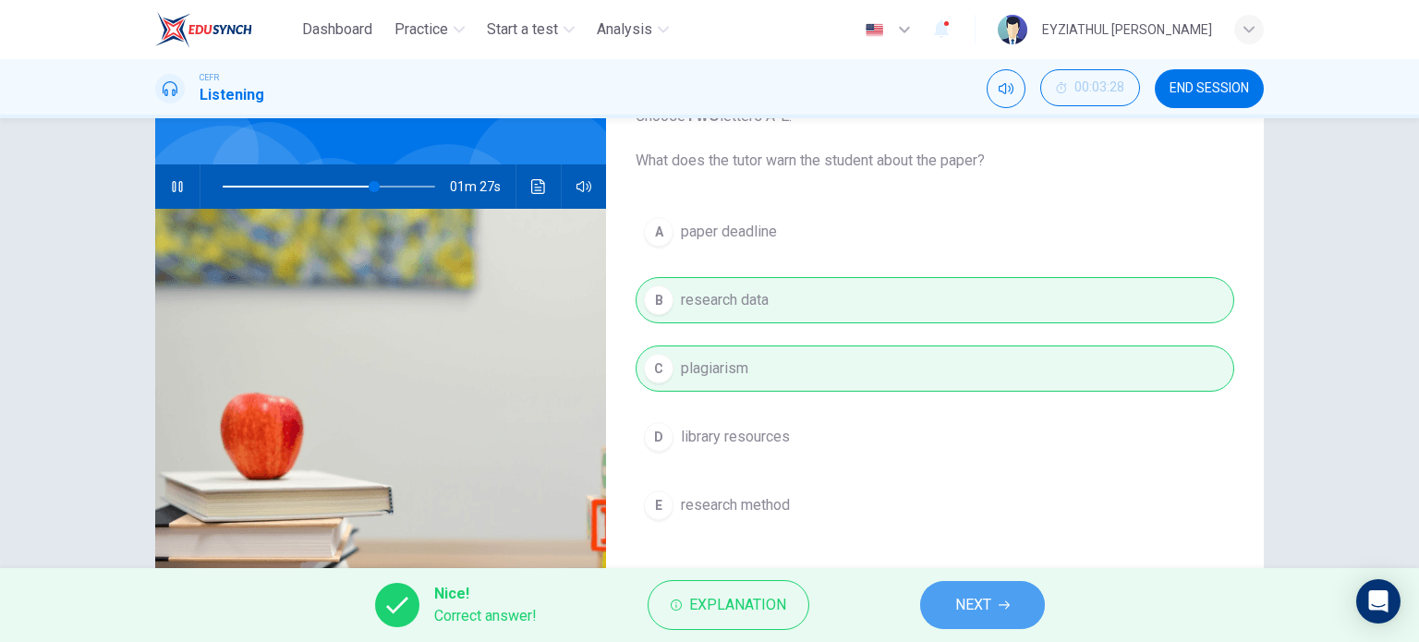
click at [960, 599] on span "NEXT" at bounding box center [973, 605] width 36 height 26
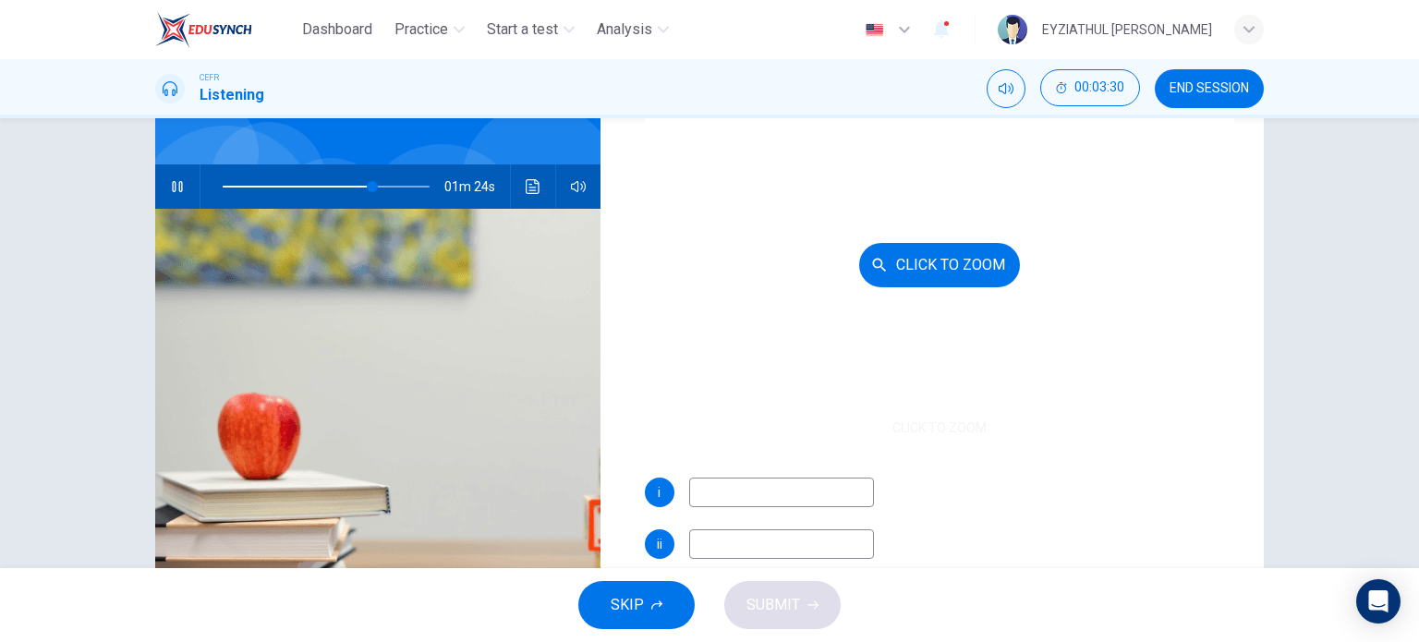
scroll to position [121, 0]
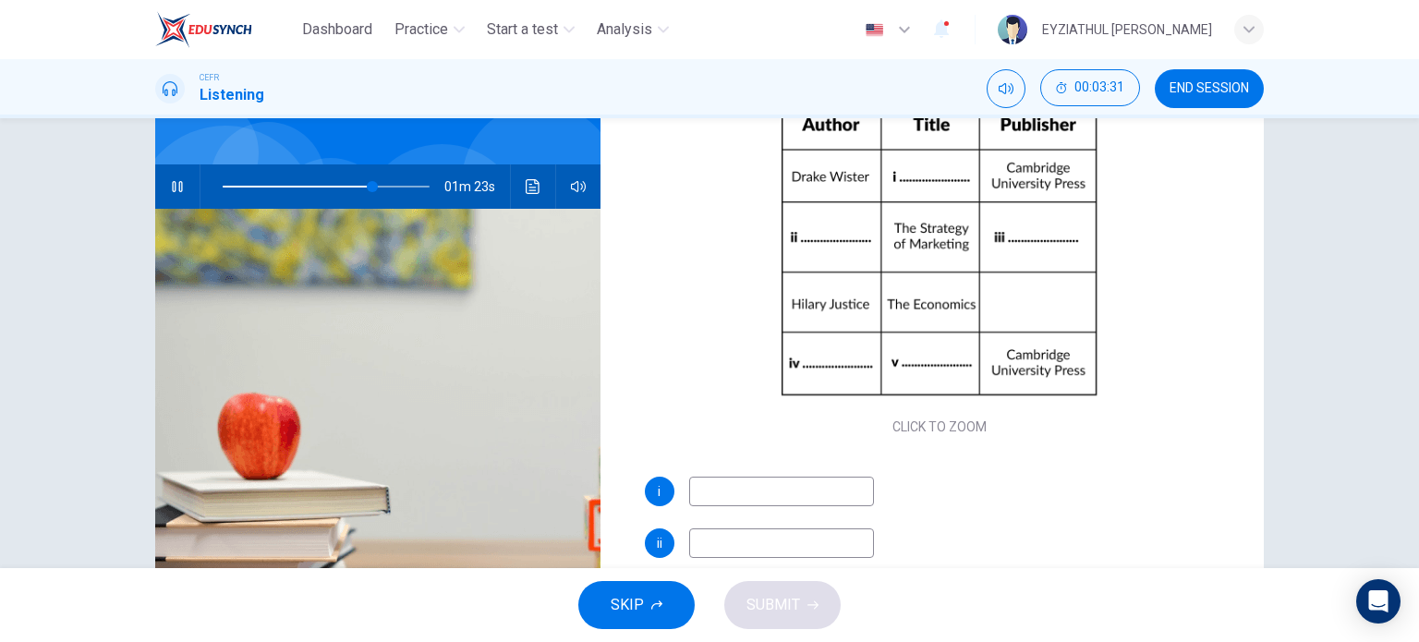
click at [820, 483] on input at bounding box center [781, 492] width 185 height 30
type input "76"
type input "G"
type input "76"
type input "Glo"
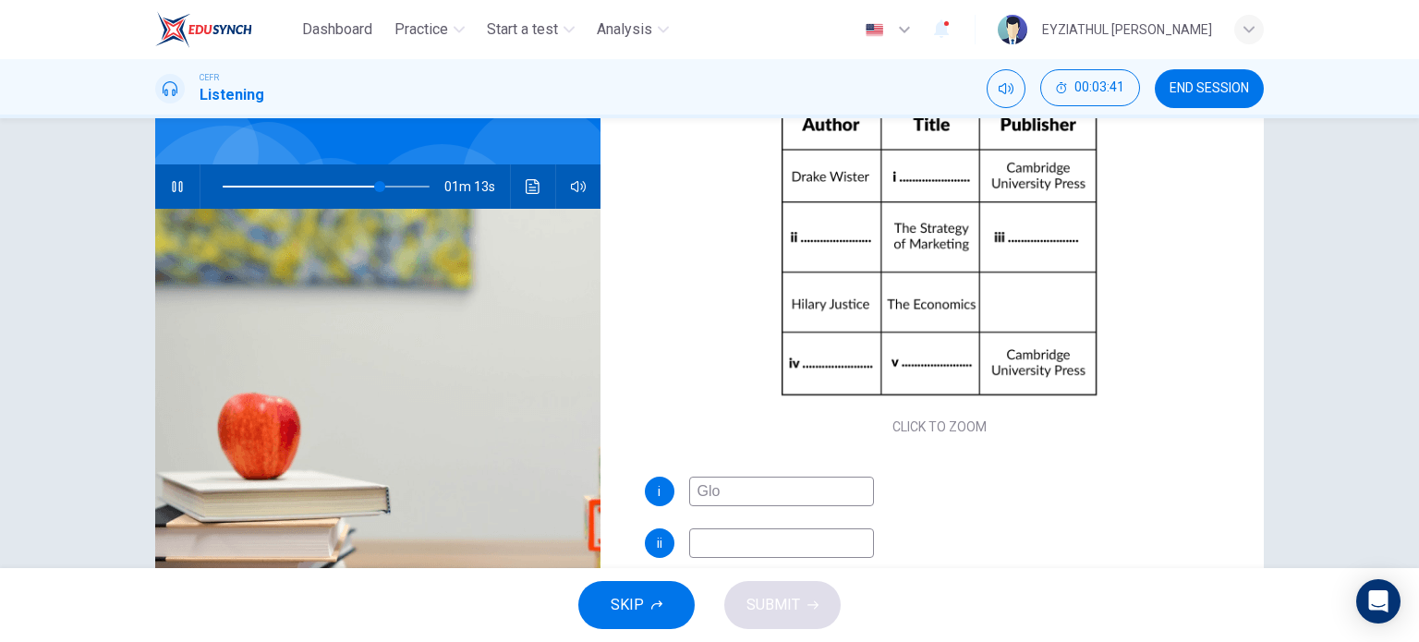
type input "76"
type input "Global"
type input "77"
type input "Global Econ"
type input "77"
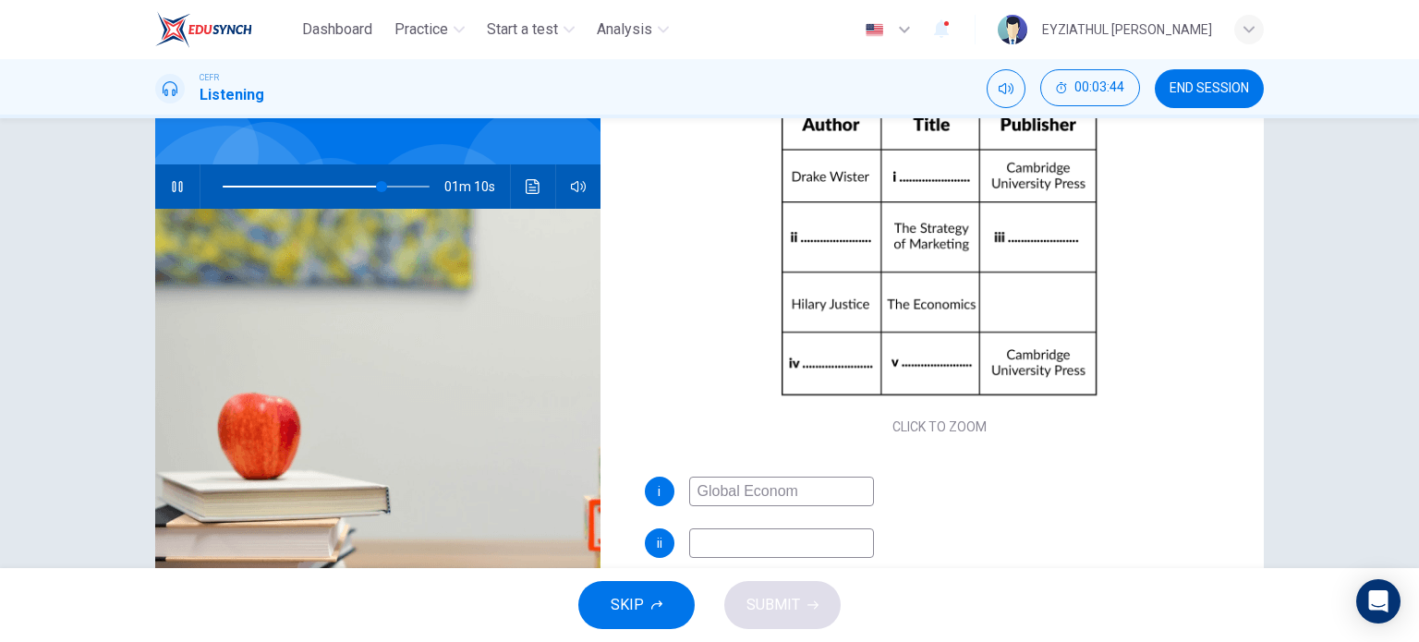
type input "Global Economy"
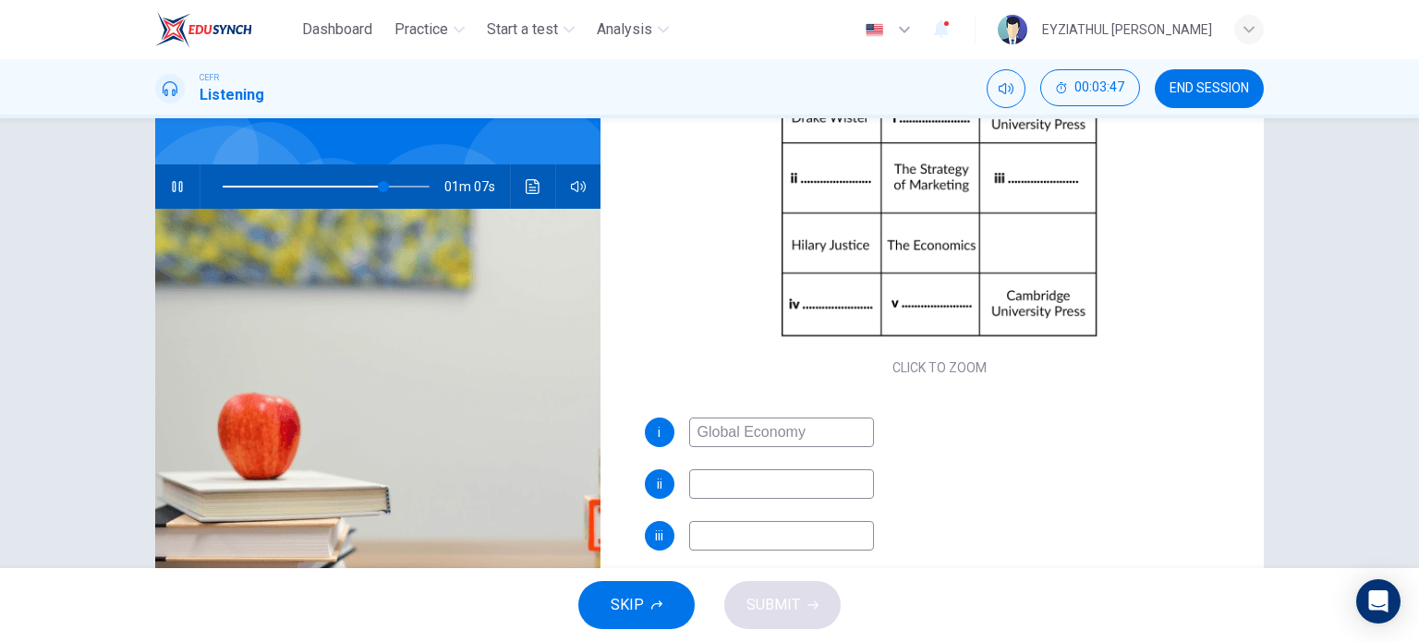
scroll to position [192, 0]
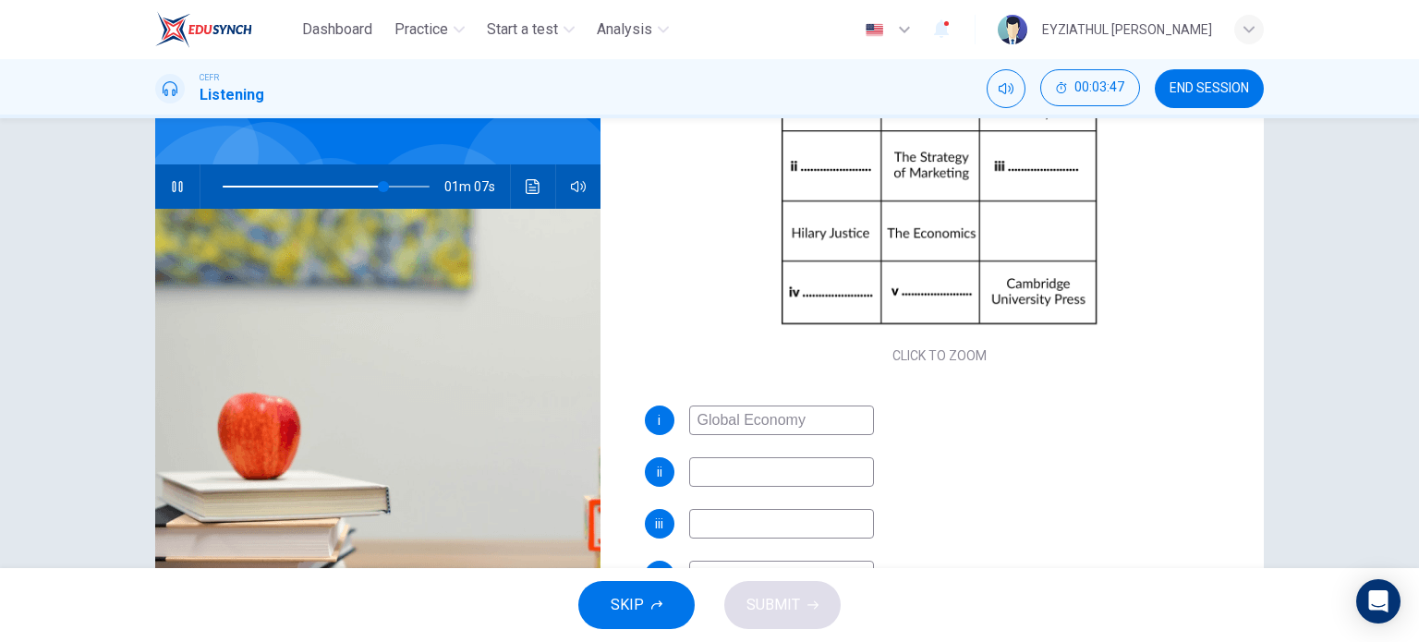
type input "78"
type input "Global Economy"
click at [820, 483] on input at bounding box center [781, 472] width 185 height 30
type input "79"
type input "V"
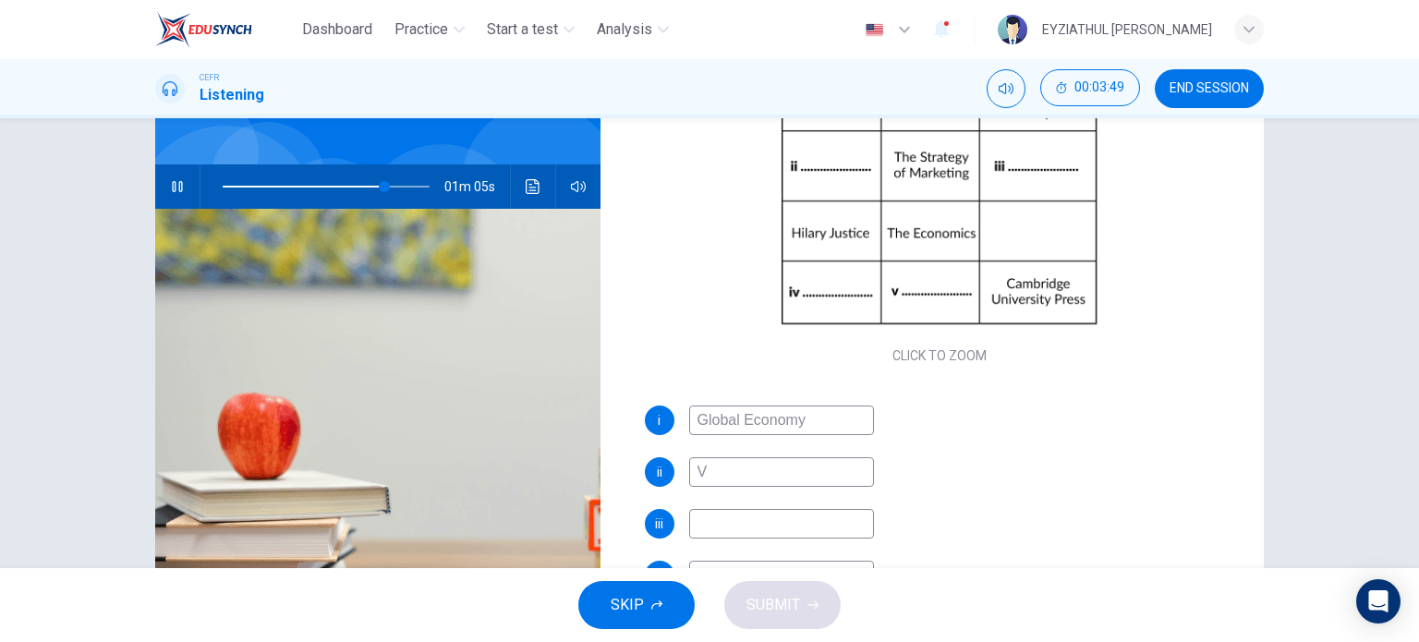
type input "79"
type input "Vict"
type input "79"
type input "Victoria"
type input "79"
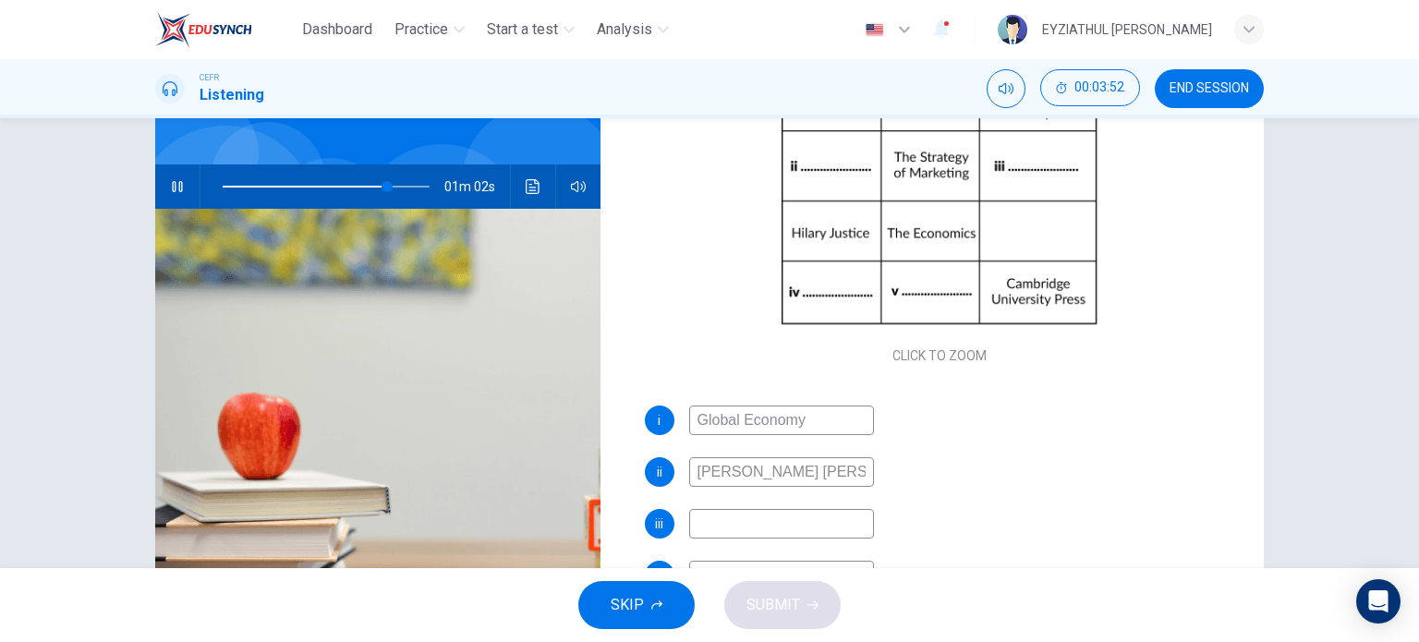
type input "[PERSON_NAME]"
type input "80"
type input "[PERSON_NAME]"
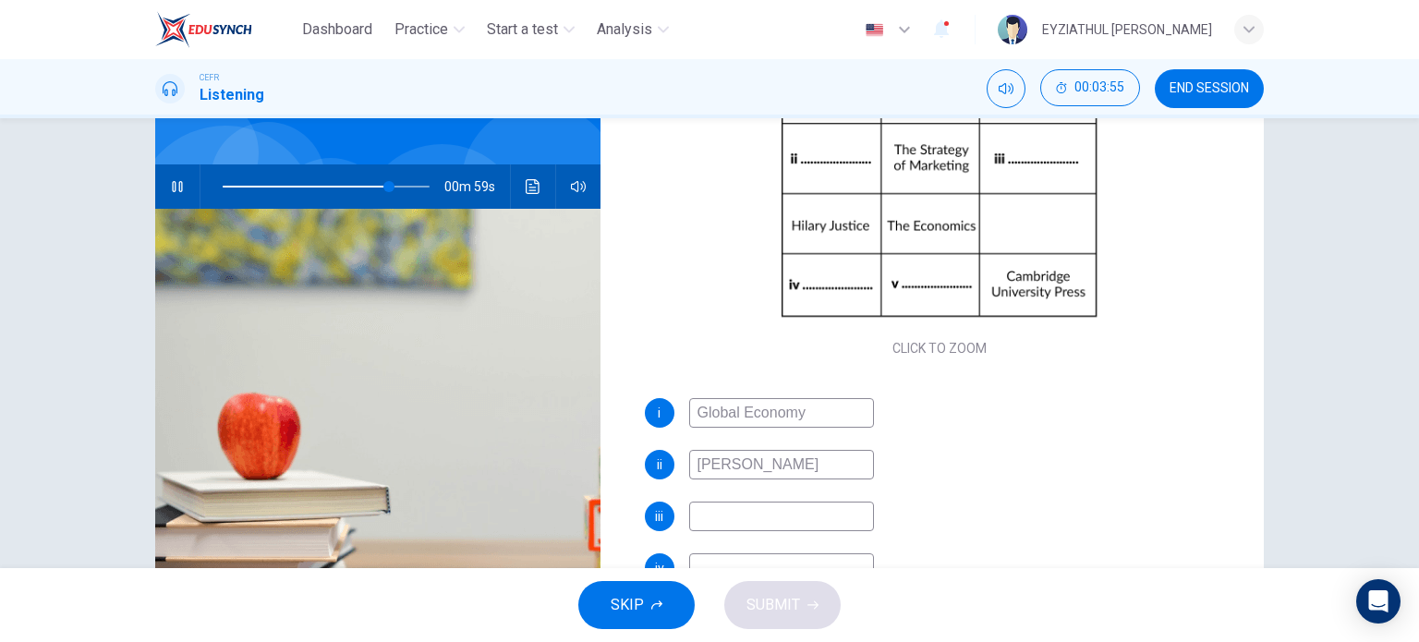
scroll to position [212, 0]
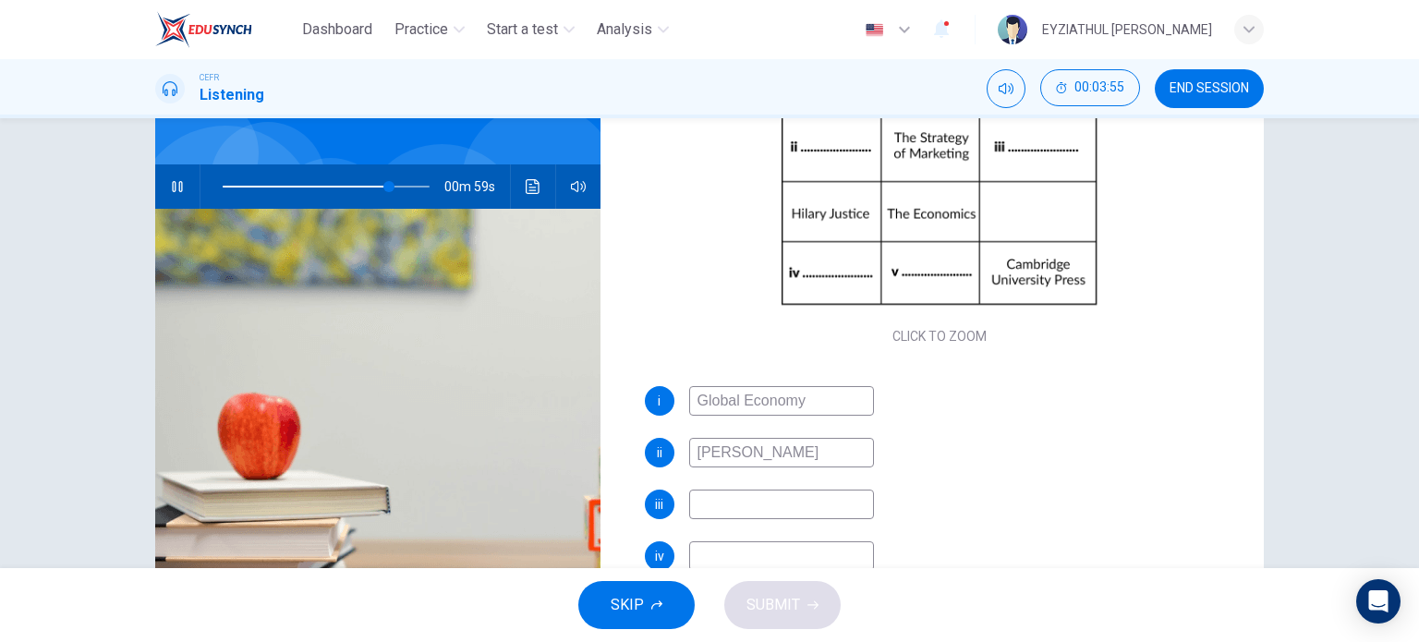
type input "81"
type input "[PERSON_NAME]"
click at [813, 500] on input at bounding box center [781, 505] width 185 height 30
type input "81"
type input "Lon"
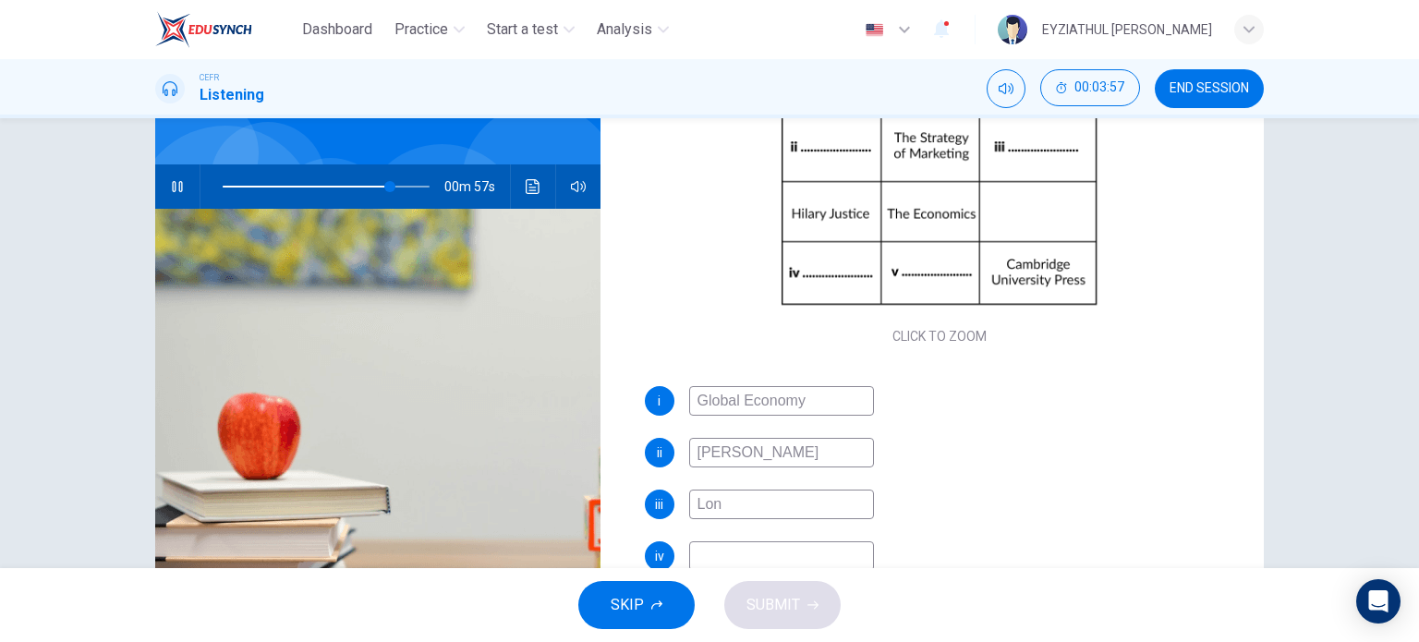
type input "81"
type input "[GEOGRAPHIC_DATA]"
type input "82"
type input "London Press"
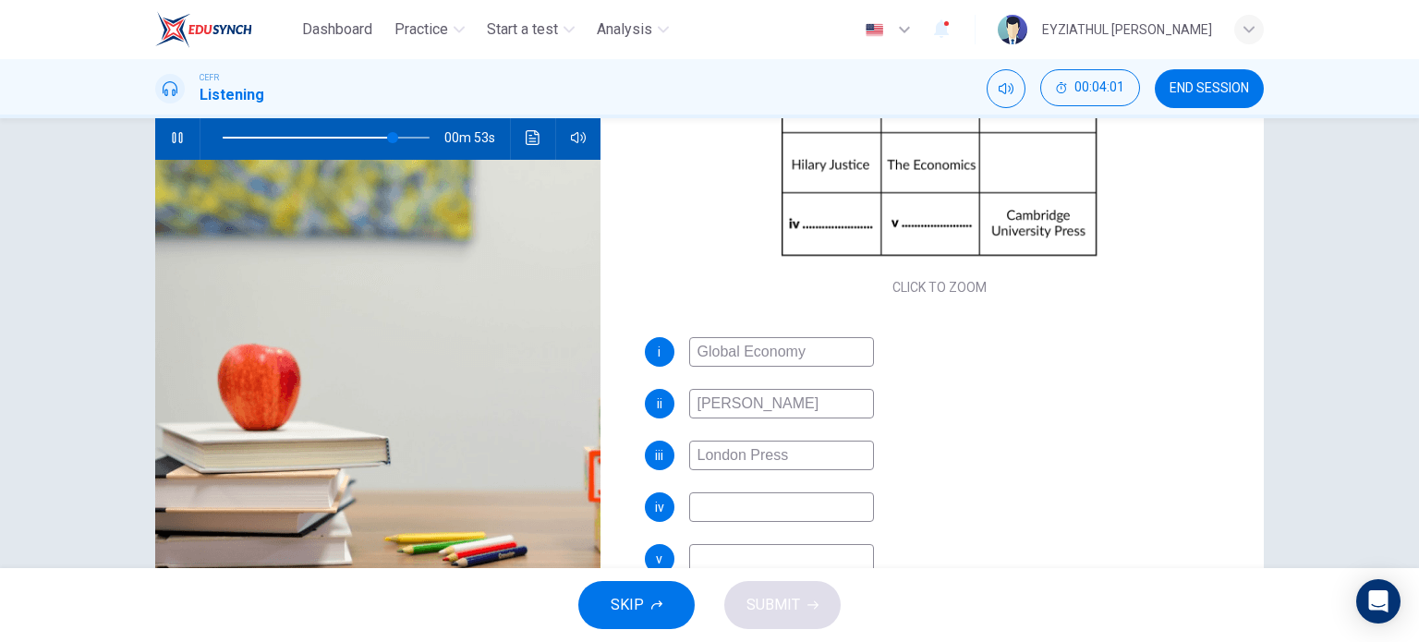
scroll to position [188, 0]
type input "84"
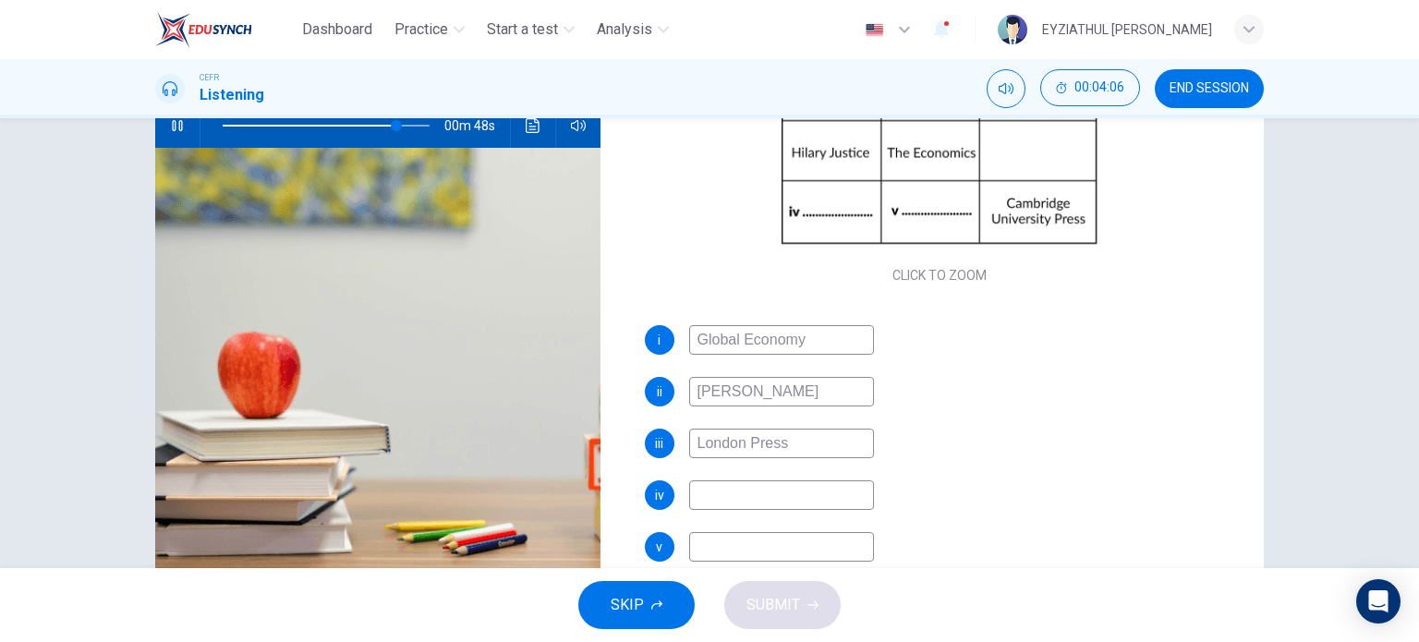
scroll to position [203, 0]
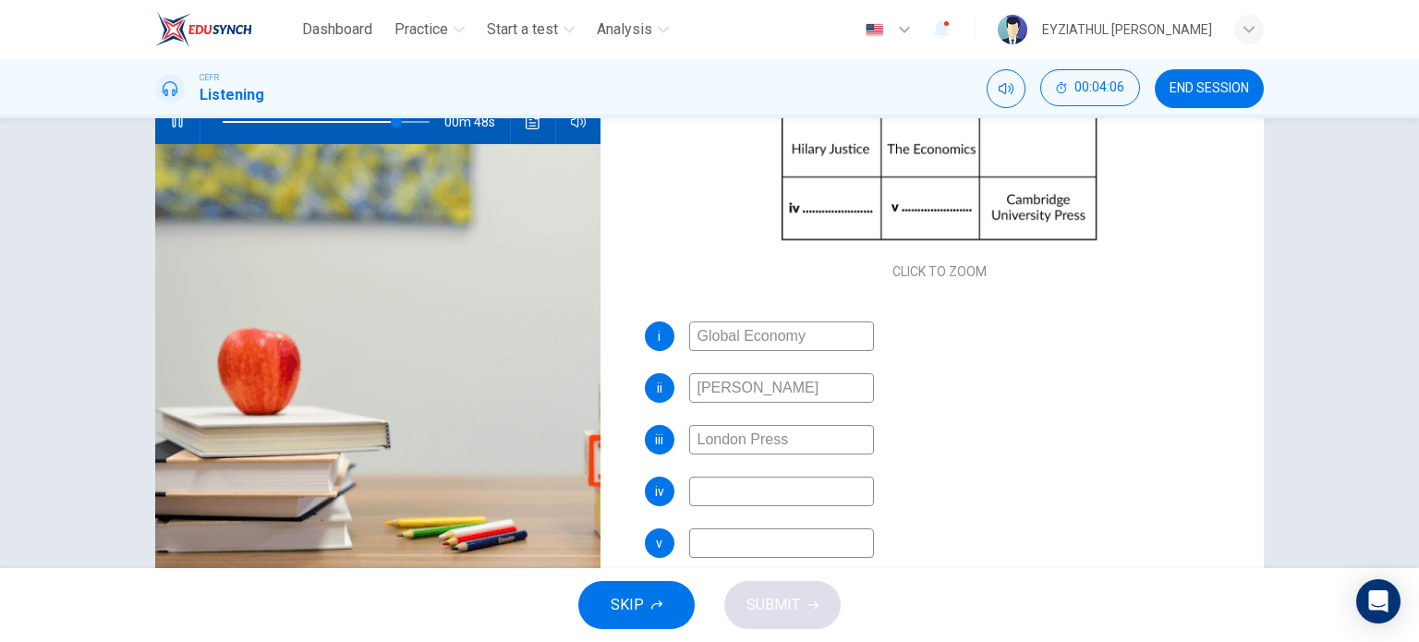
type input "London Press"
click at [813, 500] on input at bounding box center [781, 492] width 185 height 30
type input "90"
type input "[PERSON_NAME]"
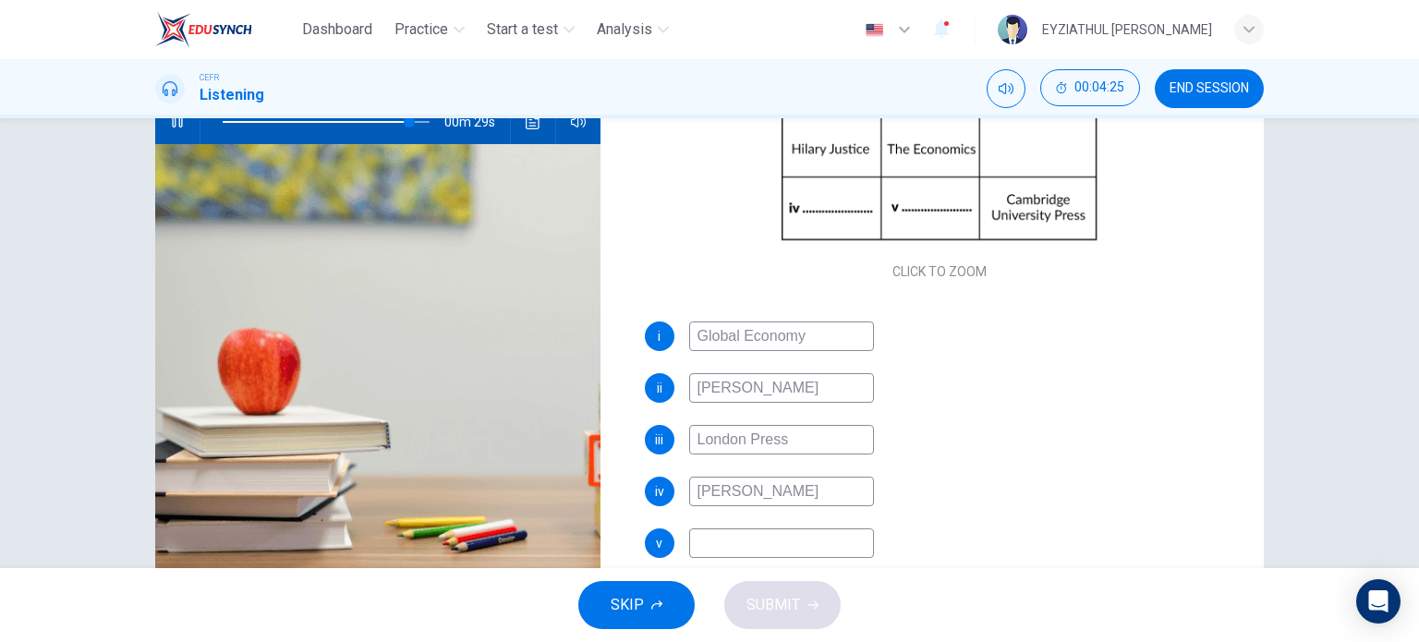
type input "91"
type input "[PERSON_NAME]"
type input "91"
type input "[PERSON_NAME]"
type input "91"
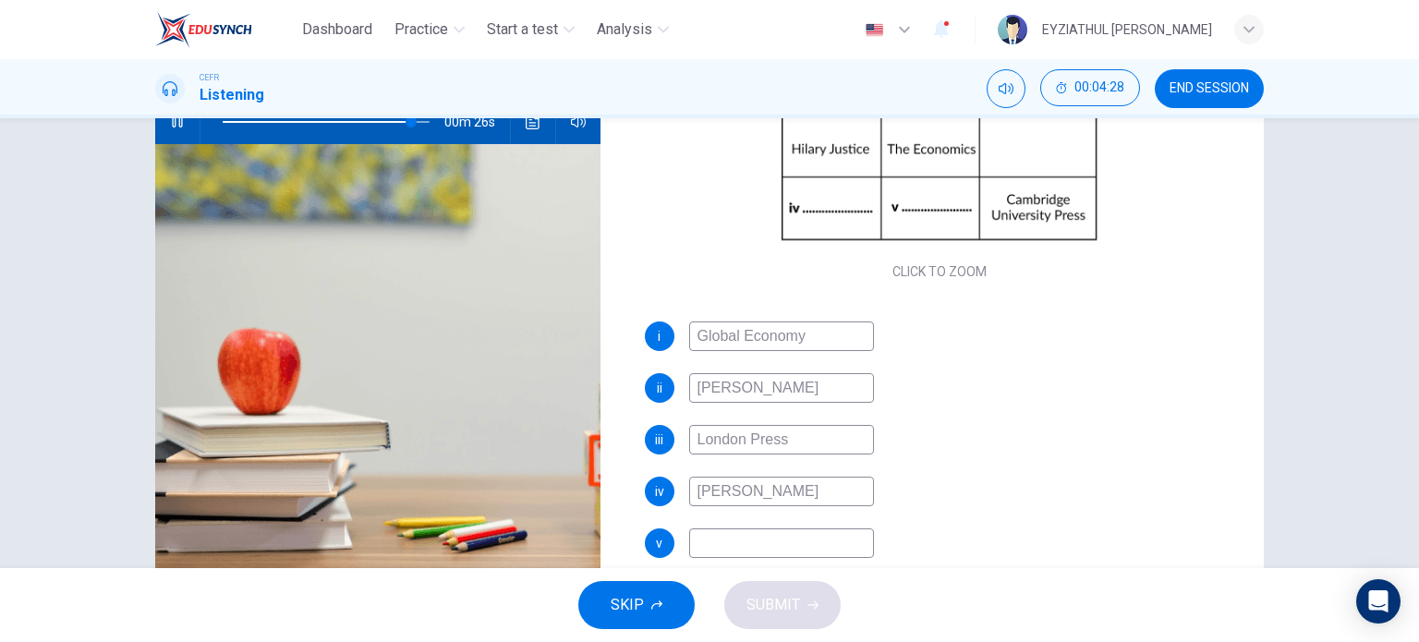
type input "[PERSON_NAME]"
type input "92"
type input "[PERSON_NAME]"
type input "92"
type input "[PERSON_NAME]"
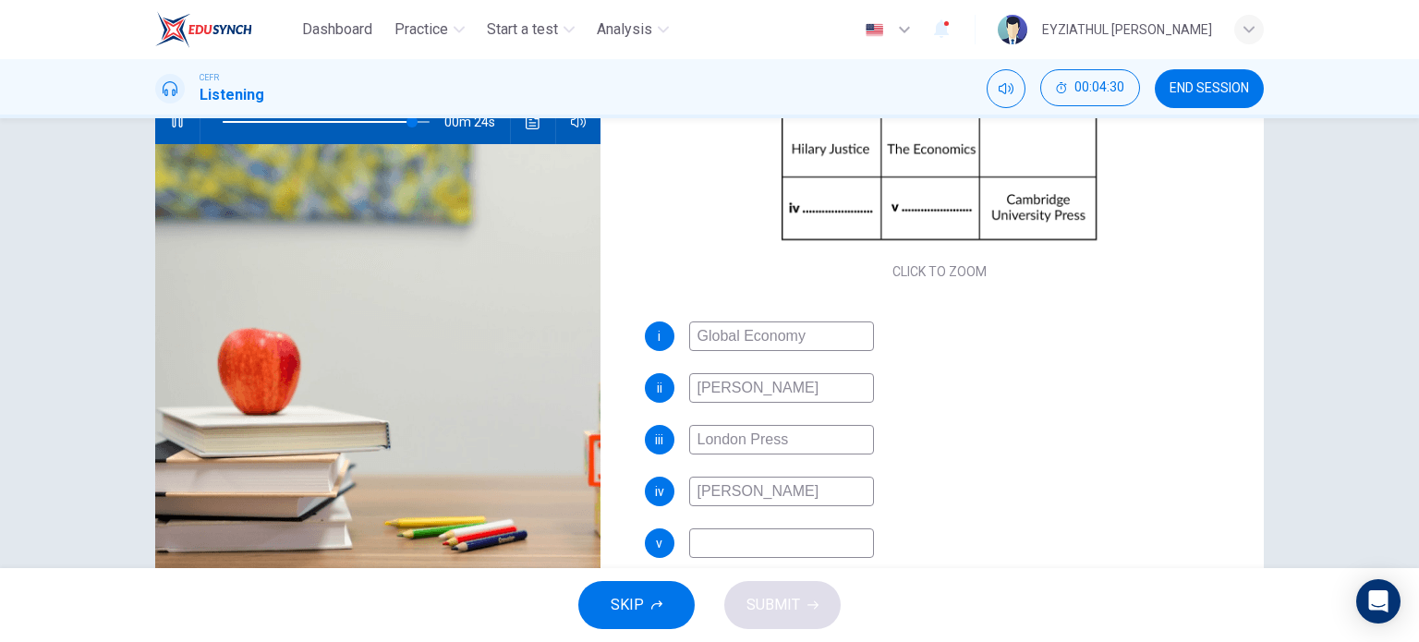
type input "92"
type input "[PERSON_NAME]"
type input "93"
type input "[PERSON_NAME]"
click at [702, 494] on input "[PERSON_NAME]" at bounding box center [781, 492] width 185 height 30
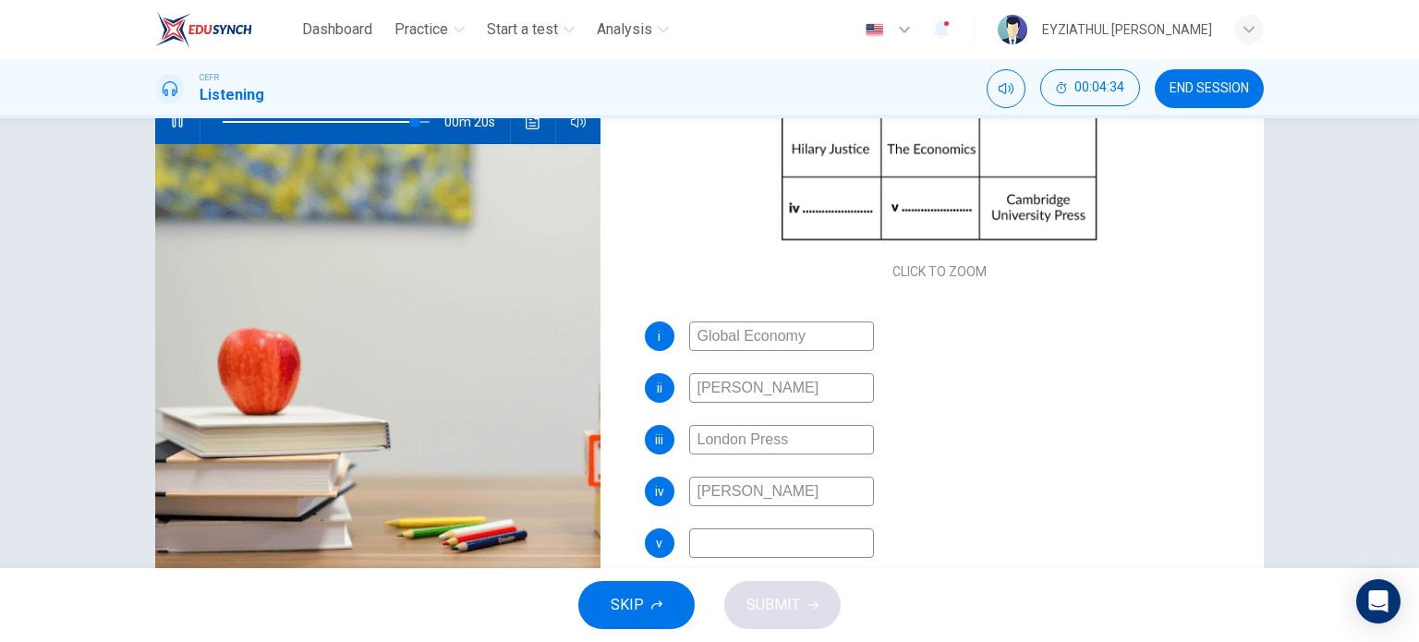
type input "94"
type input "[PERSON_NAME]"
type input "94"
type input "[PERSON_NAME]"
click at [711, 534] on input at bounding box center [781, 544] width 185 height 30
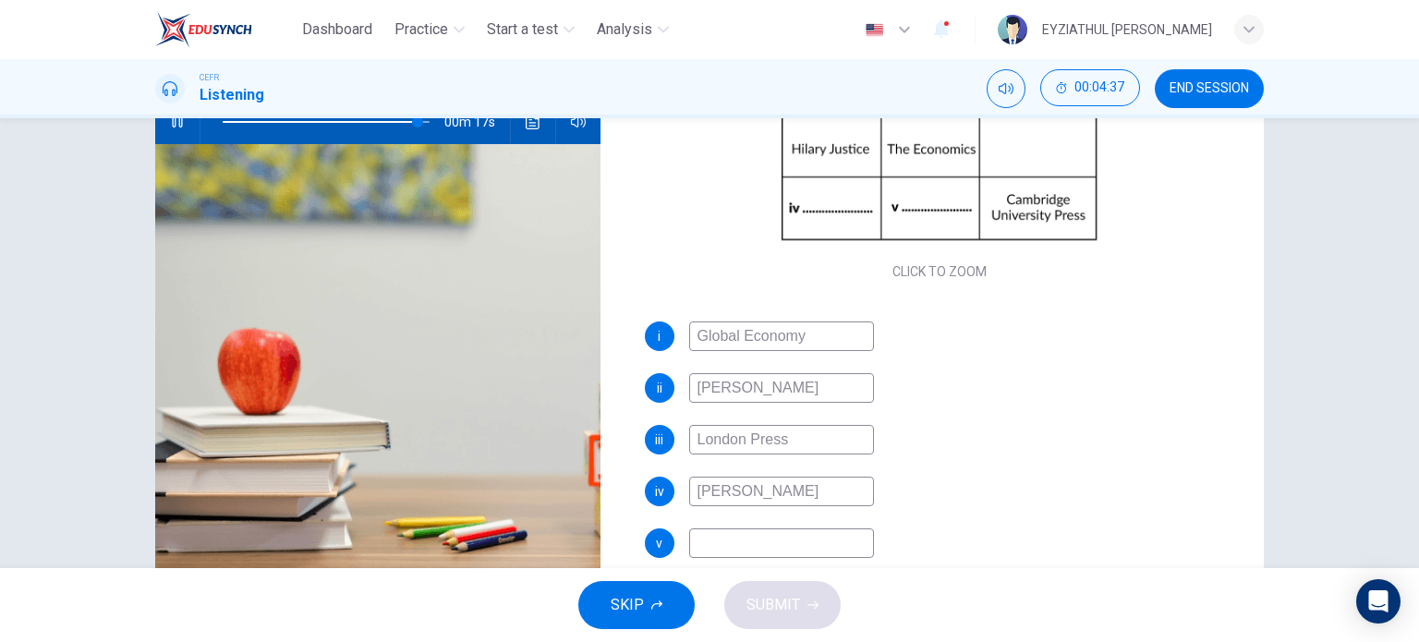
type input "95"
type input "B"
type input "95"
type input "Bu"
type input "95"
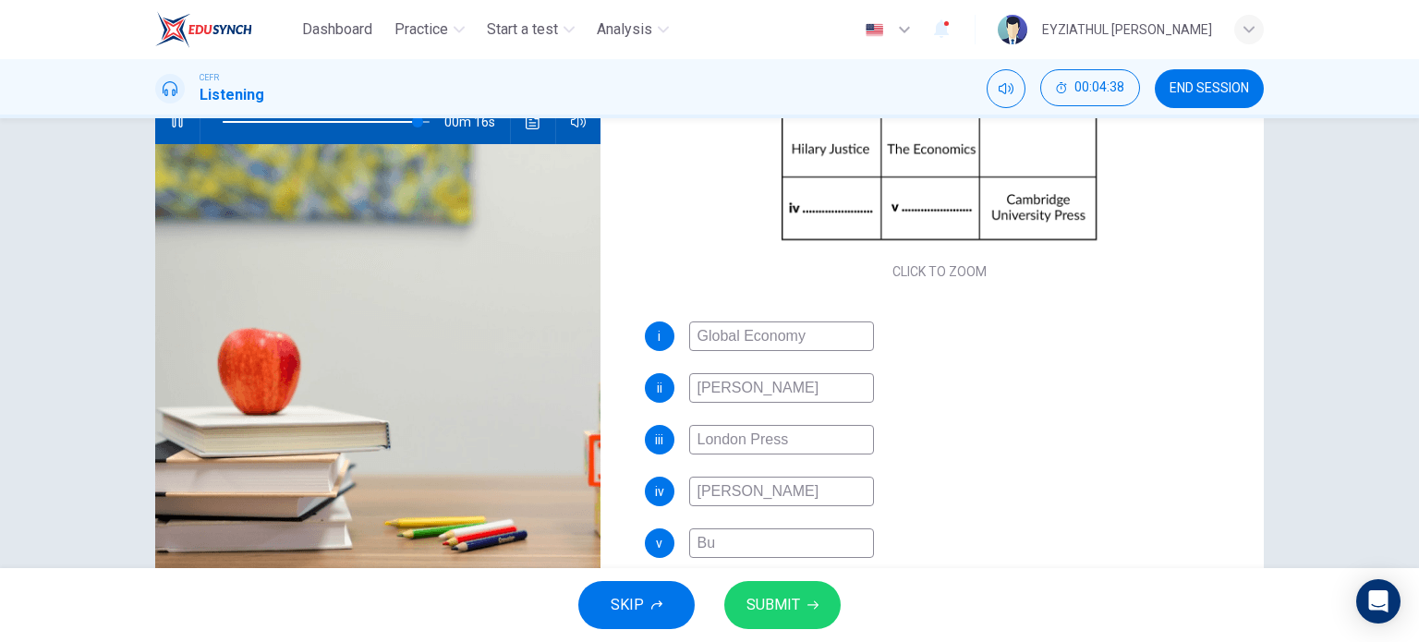
type input "Bus"
type input "95"
type input "Busi"
type input "95"
type input "Busin"
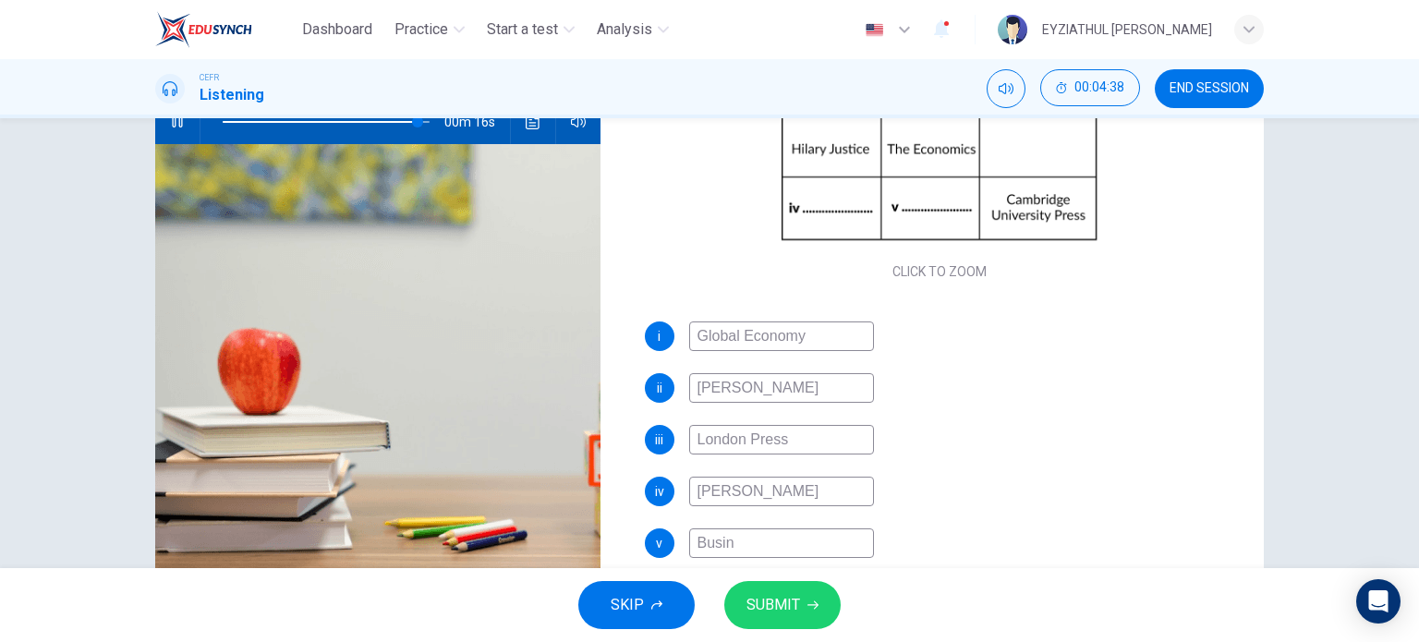
type input "95"
type input "Busine"
type input "95"
type input "Business"
type input "95"
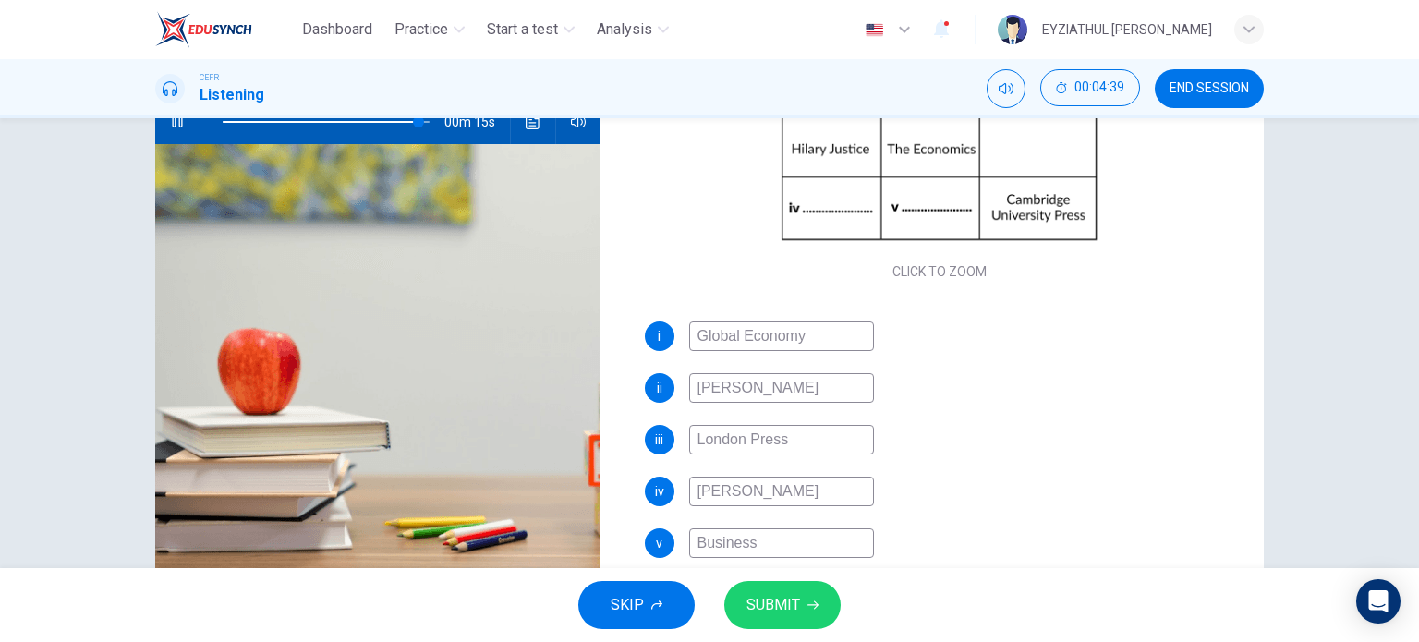
type input "Business"
type input "95"
type input "Business M"
type input "95"
type input "Business Man"
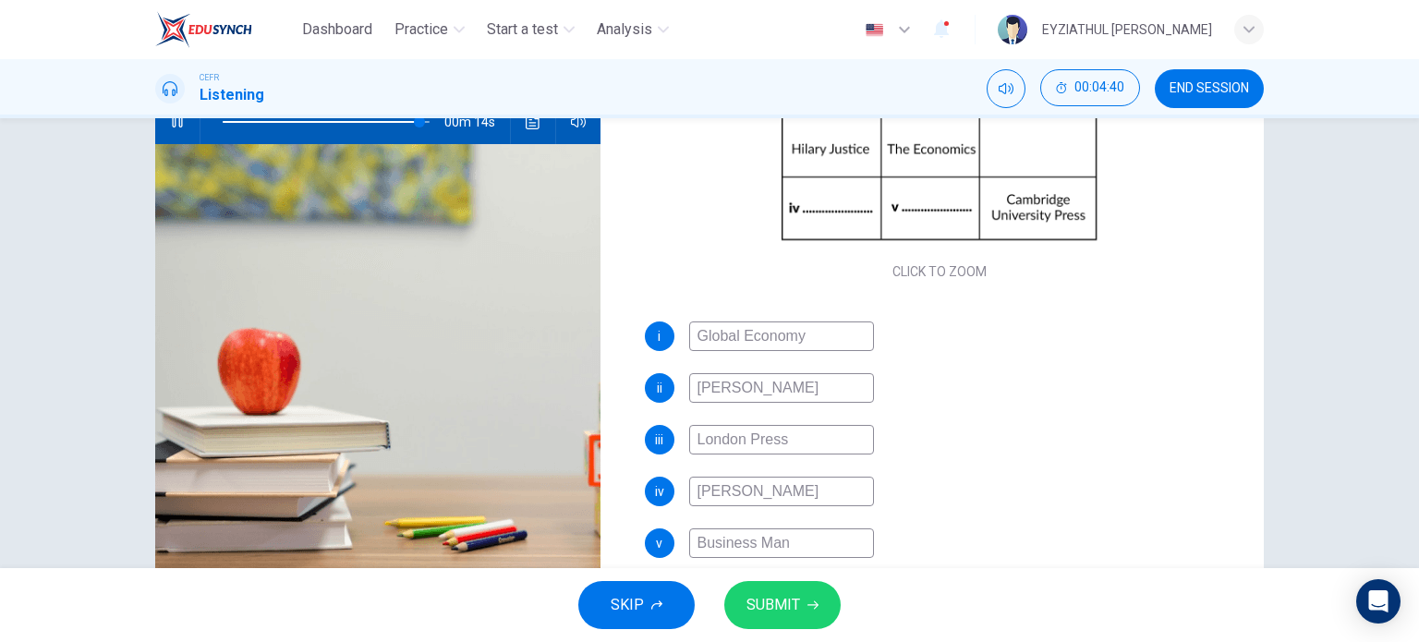
type input "95"
type input "Business Mana"
type input "96"
type input "Business Manag"
type input "96"
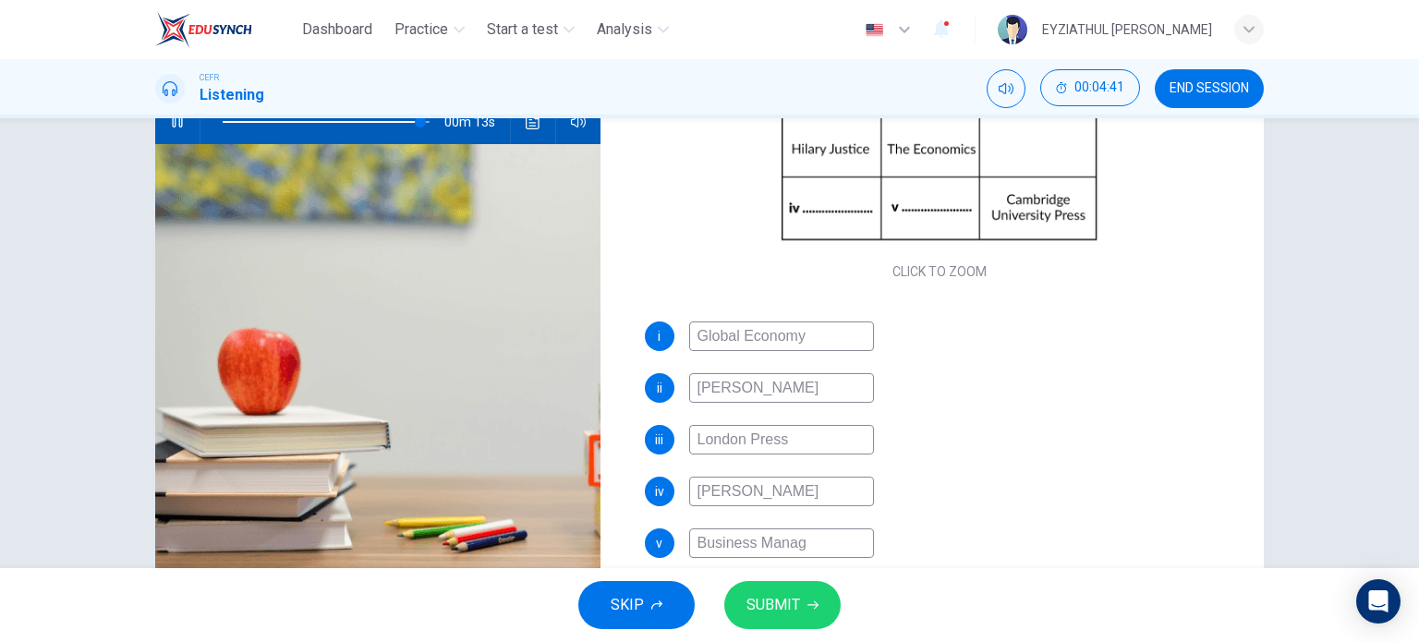
type input "Business Manage"
type input "96"
type input "Business Managem"
type input "96"
type input "Business Managemen"
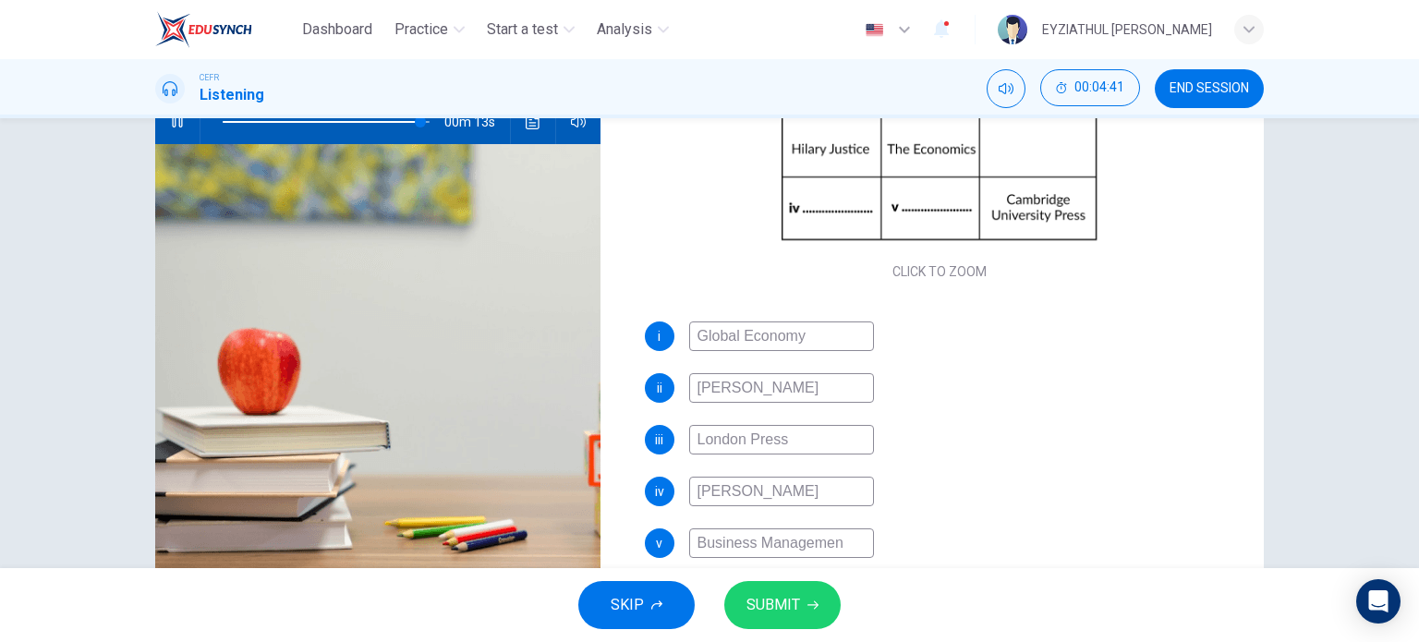
type input "96"
type input "Business Management"
type input "96"
type input "Business Management"
click at [780, 610] on span "SUBMIT" at bounding box center [774, 605] width 54 height 26
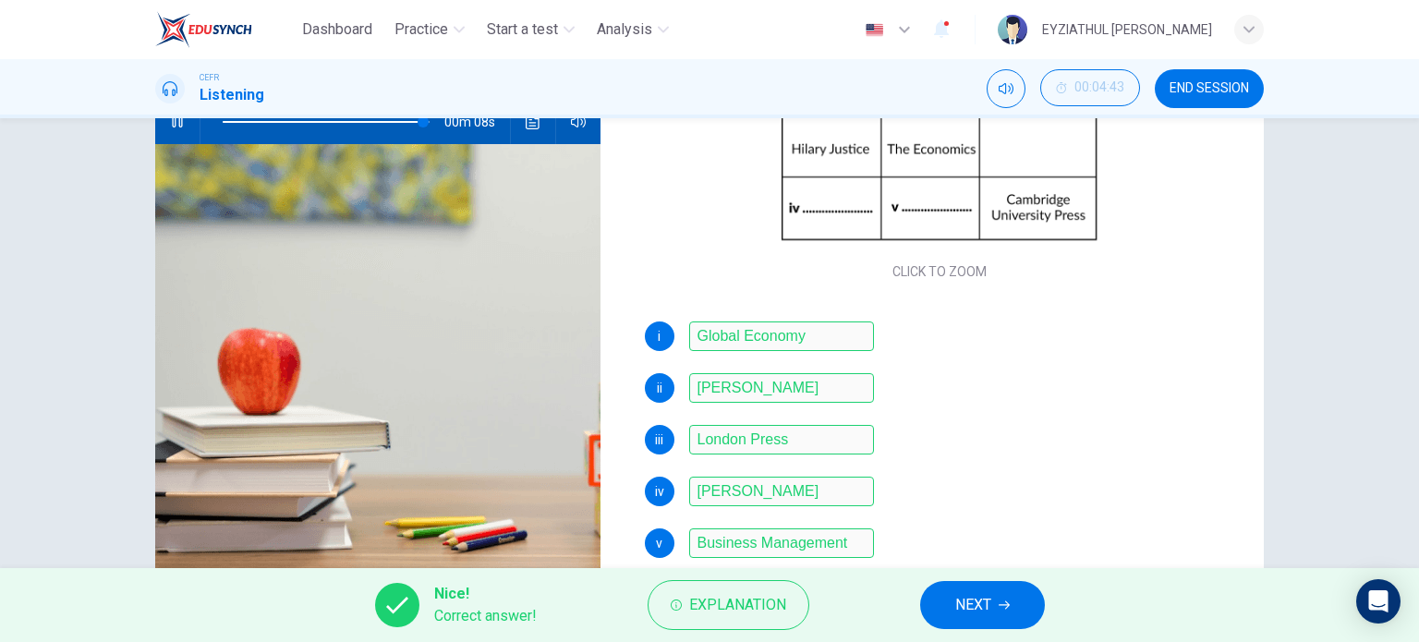
type input "97"
click at [939, 602] on button "NEXT" at bounding box center [982, 605] width 125 height 48
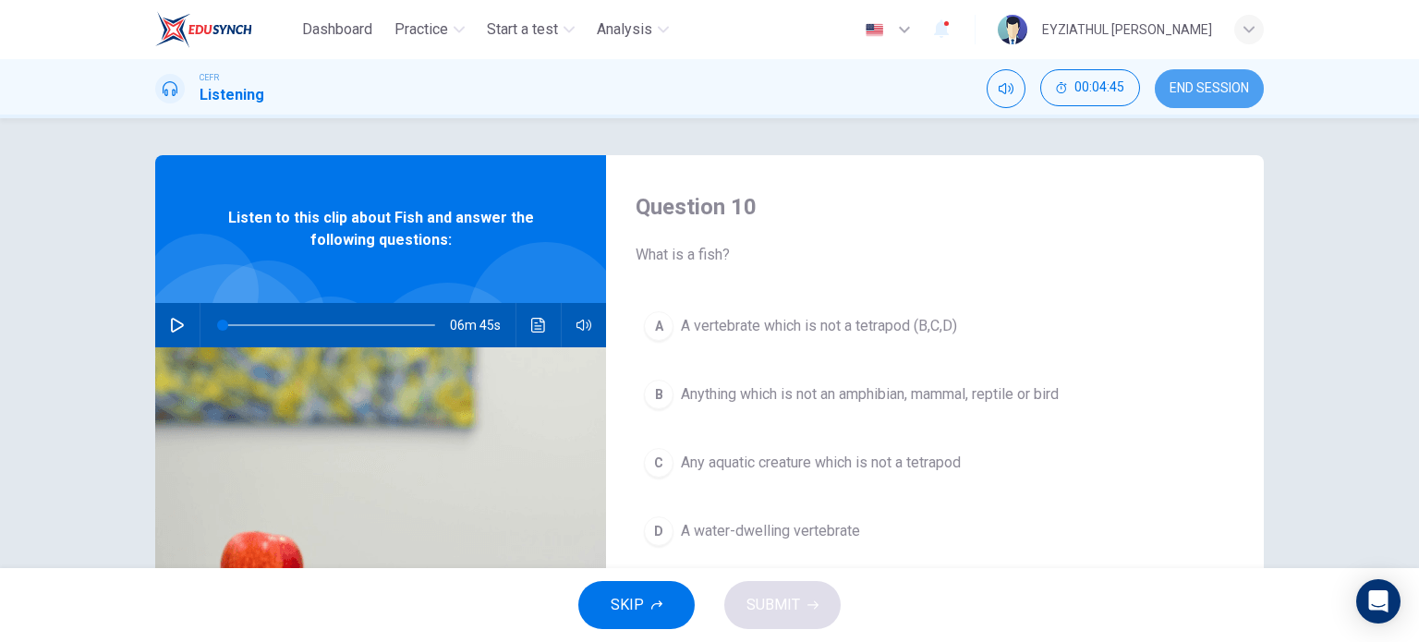
click at [1173, 103] on button "END SESSION" at bounding box center [1209, 88] width 109 height 39
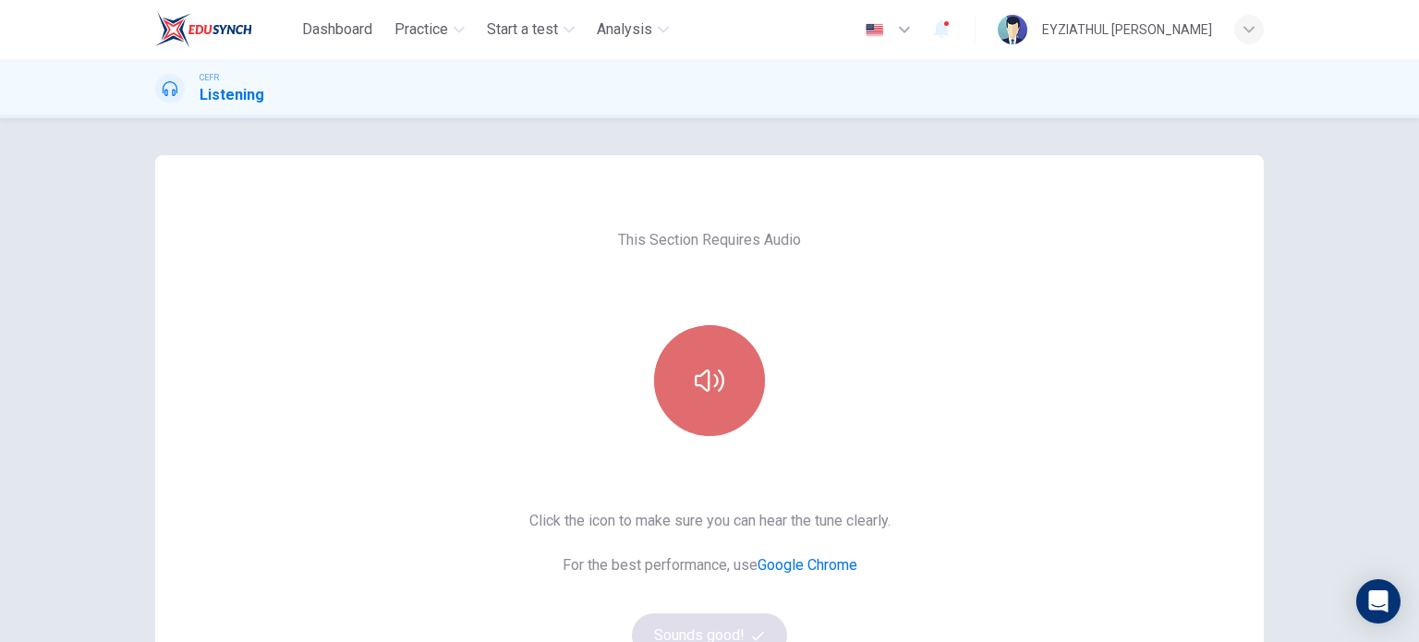
click at [719, 375] on icon "button" at bounding box center [710, 381] width 30 height 30
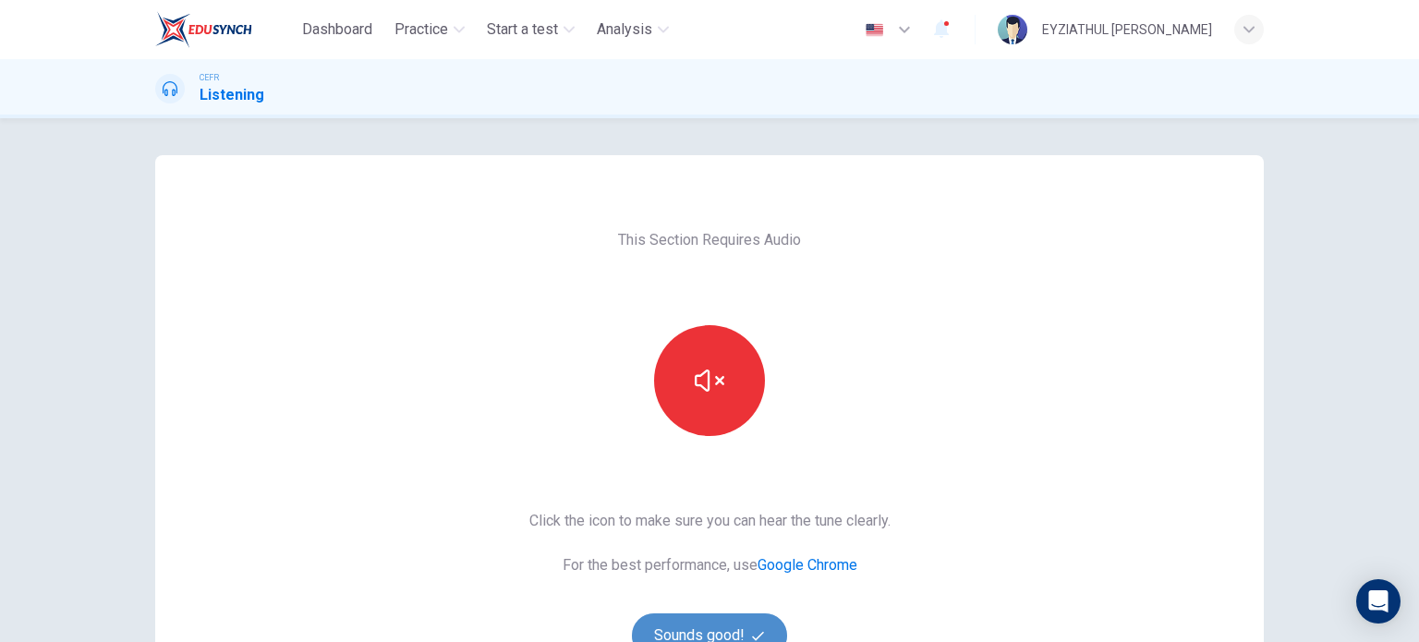
click at [717, 618] on button "Sounds good!" at bounding box center [709, 636] width 155 height 44
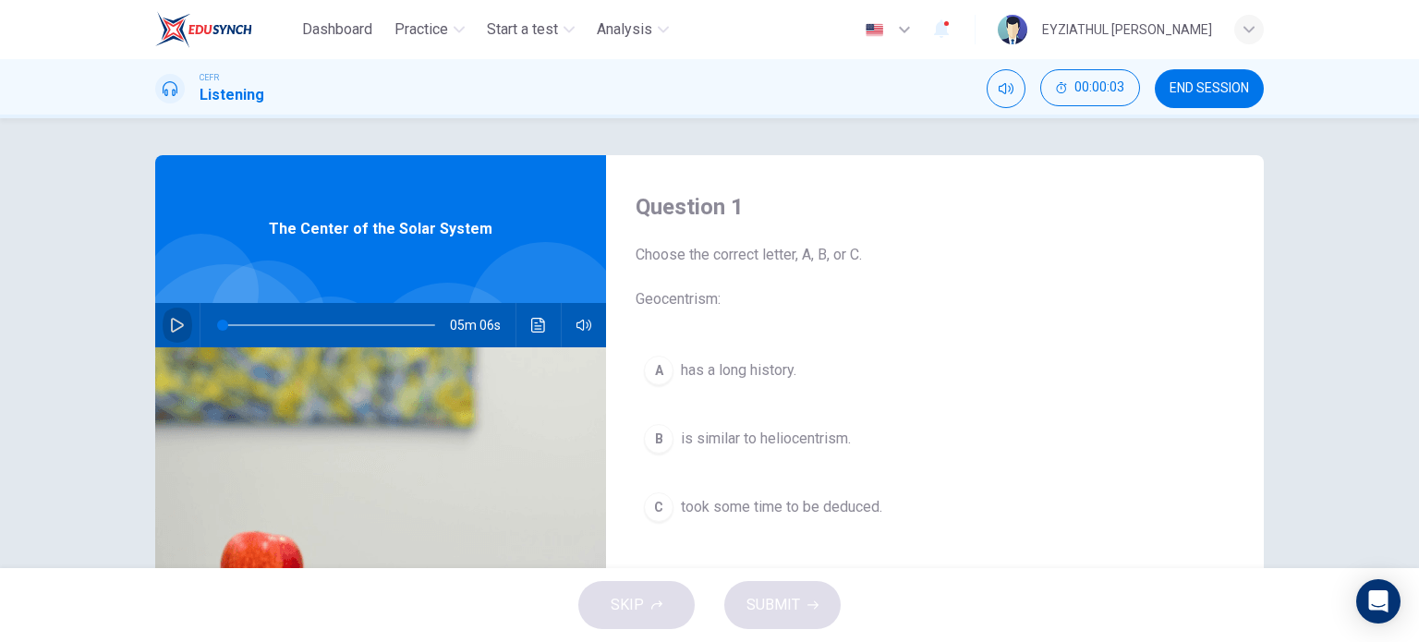
click at [176, 328] on icon "button" at bounding box center [177, 325] width 13 height 15
type input "1"
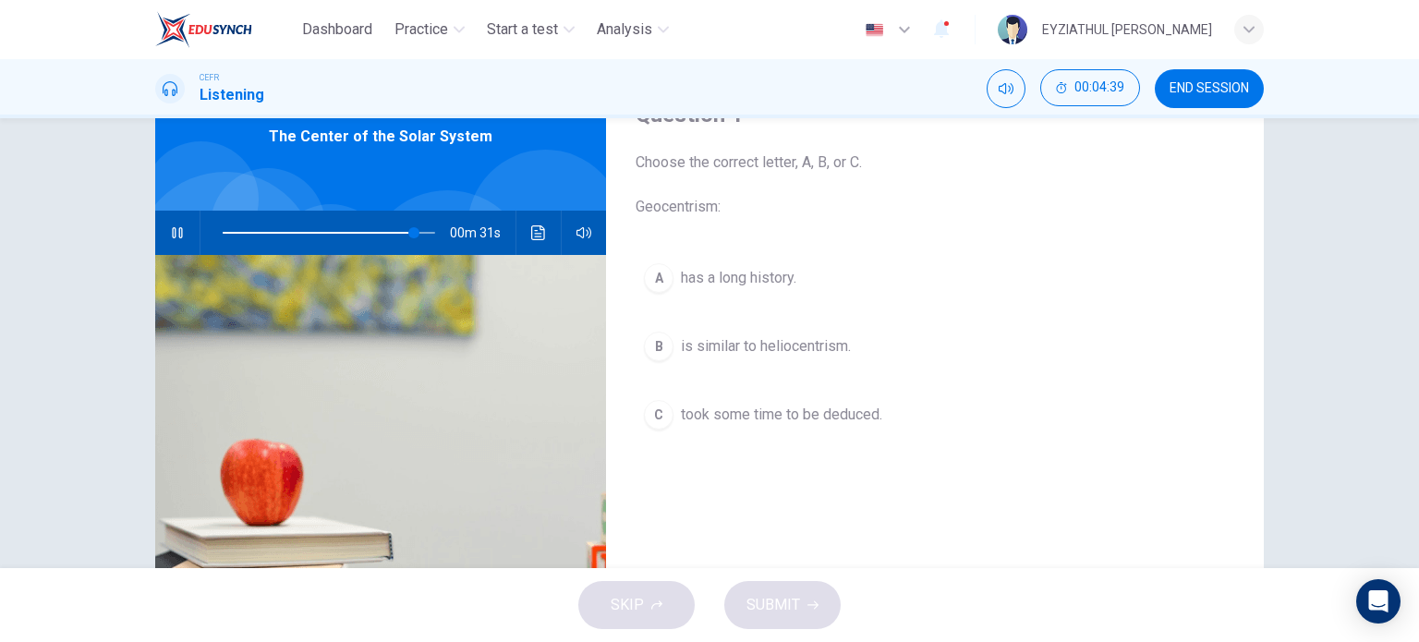
scroll to position [92, 0]
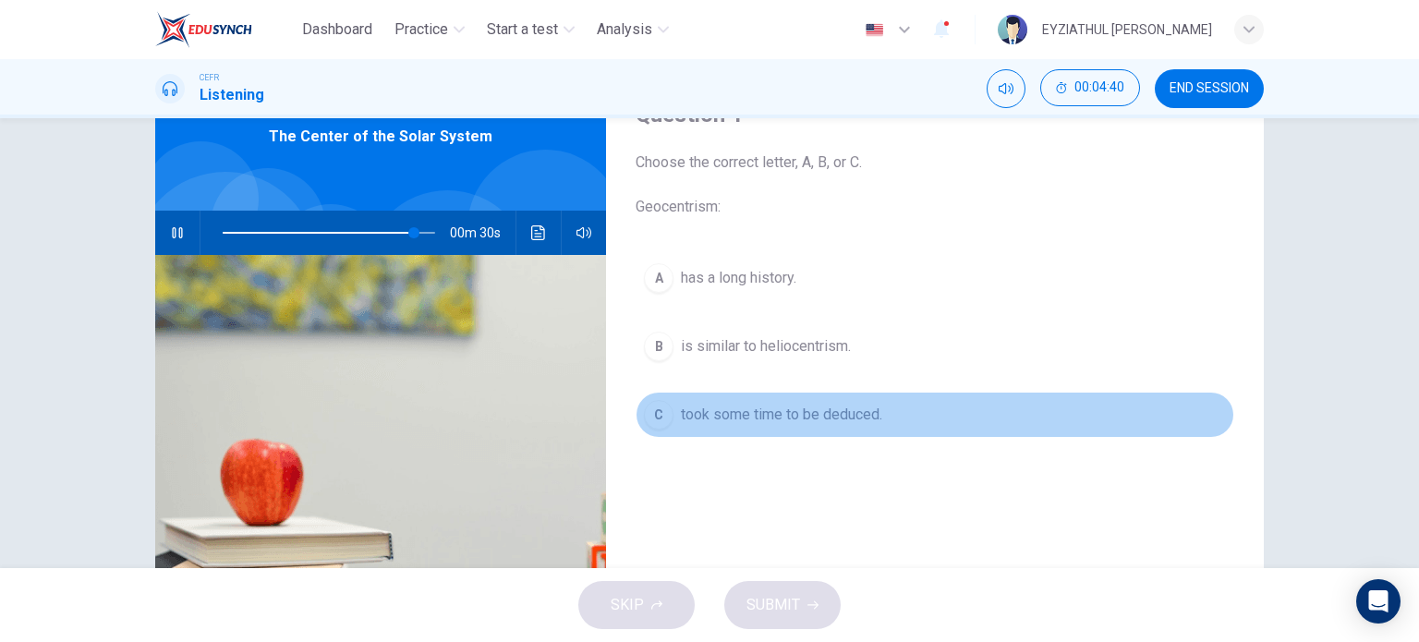
click at [701, 431] on button "C took some time to be deduced." at bounding box center [935, 415] width 599 height 46
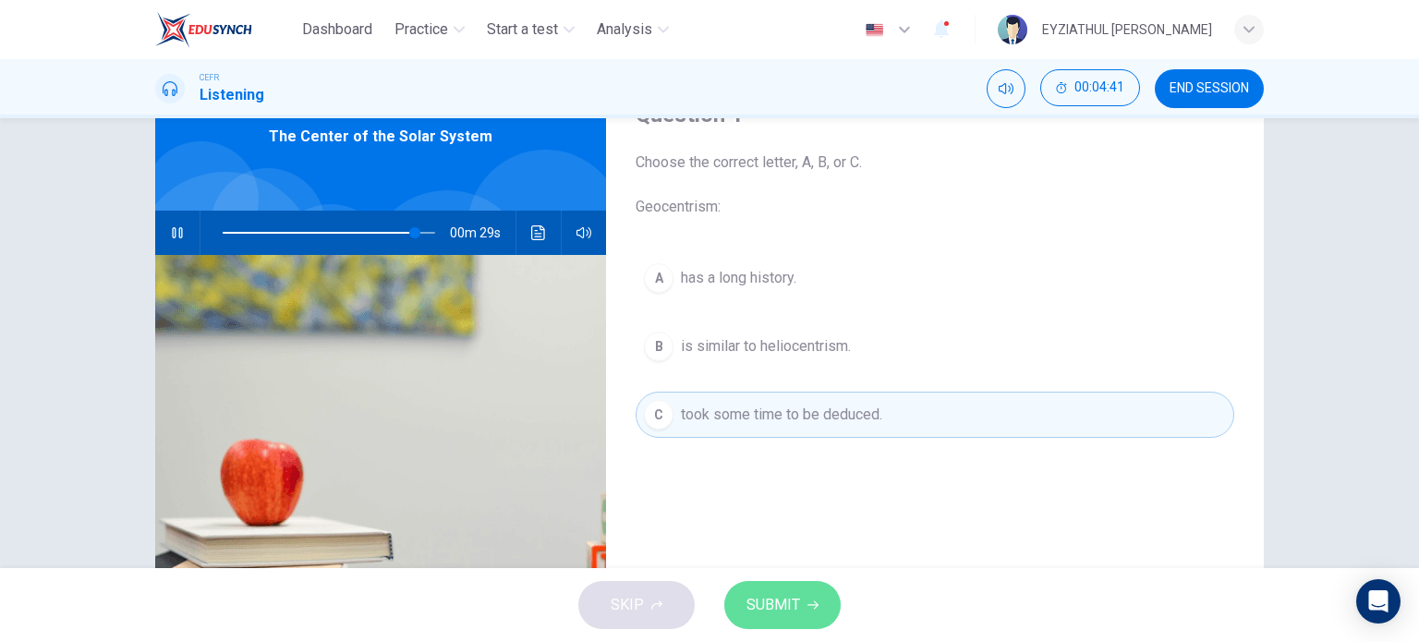
click at [770, 596] on span "SUBMIT" at bounding box center [774, 605] width 54 height 26
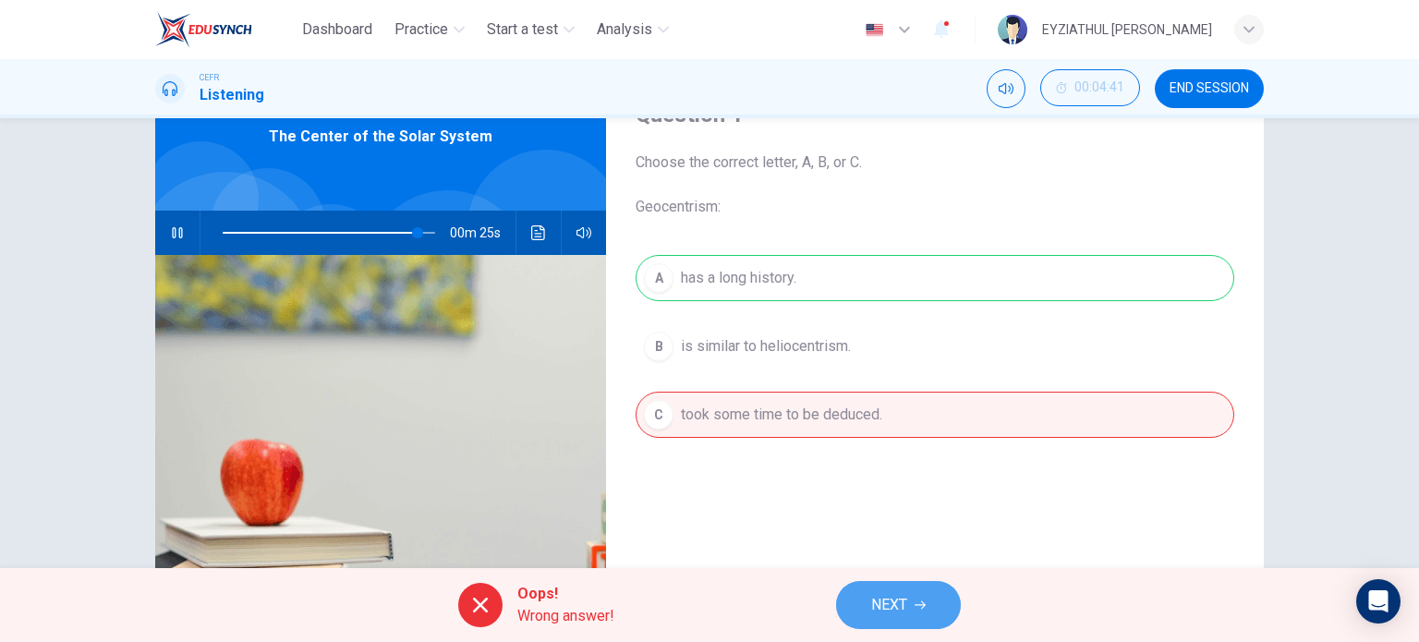
click at [867, 614] on button "NEXT" at bounding box center [898, 605] width 125 height 48
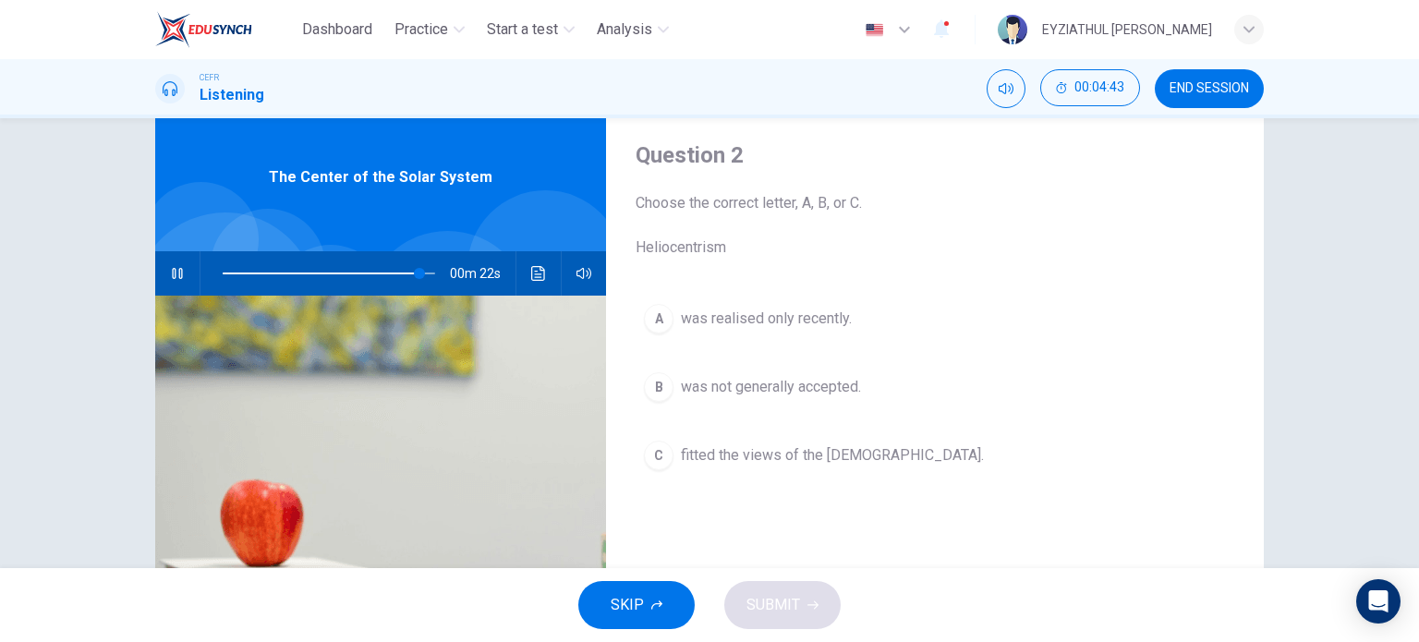
scroll to position [52, 0]
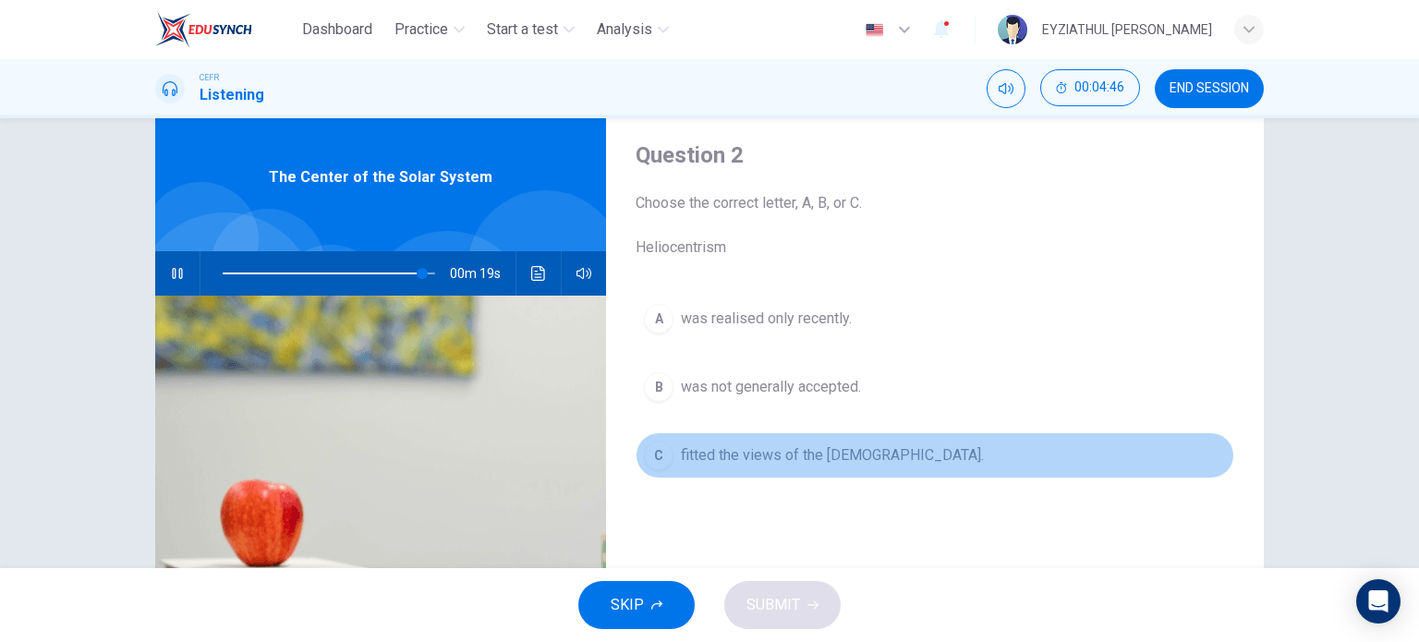
click at [754, 456] on span "fitted the views of the church." at bounding box center [832, 455] width 303 height 22
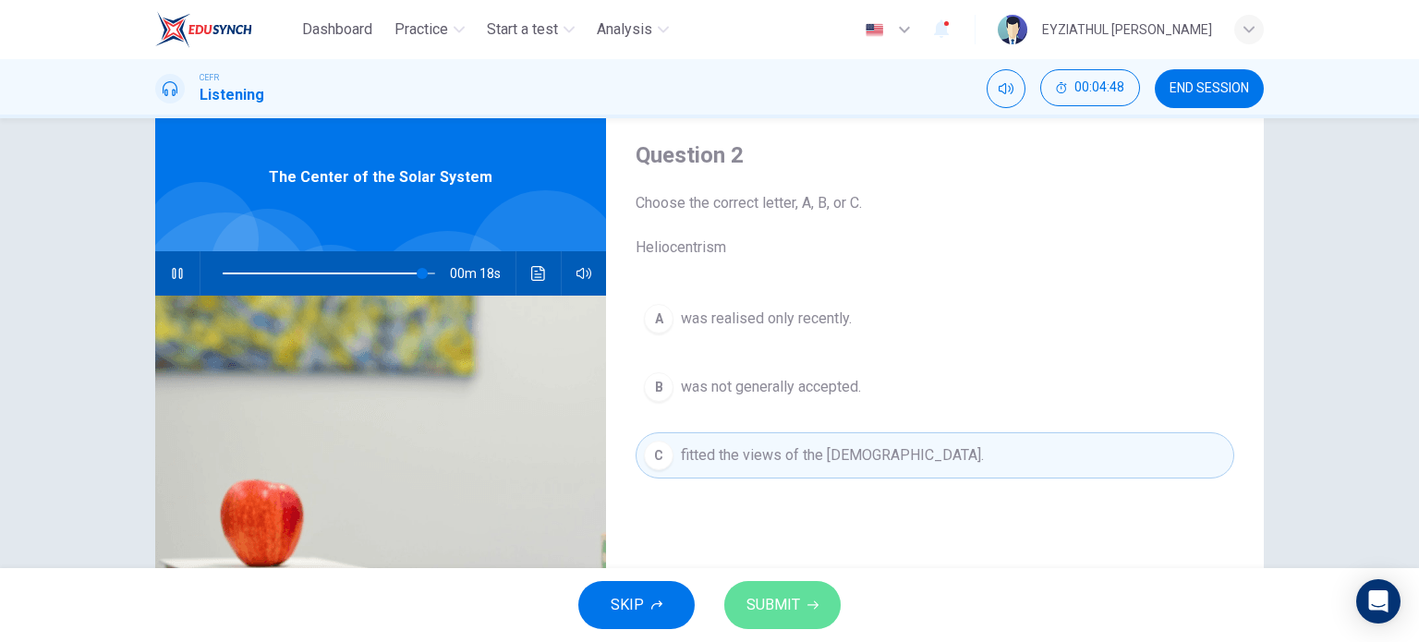
click at [784, 612] on span "SUBMIT" at bounding box center [774, 605] width 54 height 26
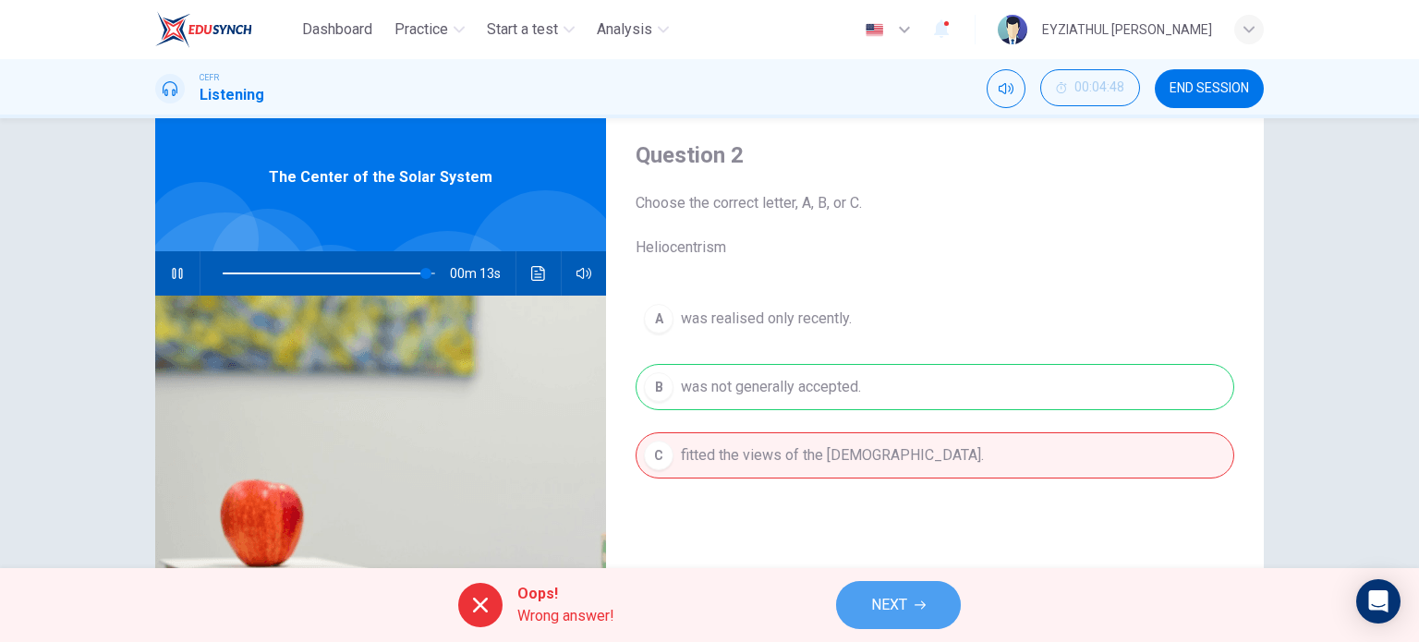
click at [902, 611] on span "NEXT" at bounding box center [889, 605] width 36 height 26
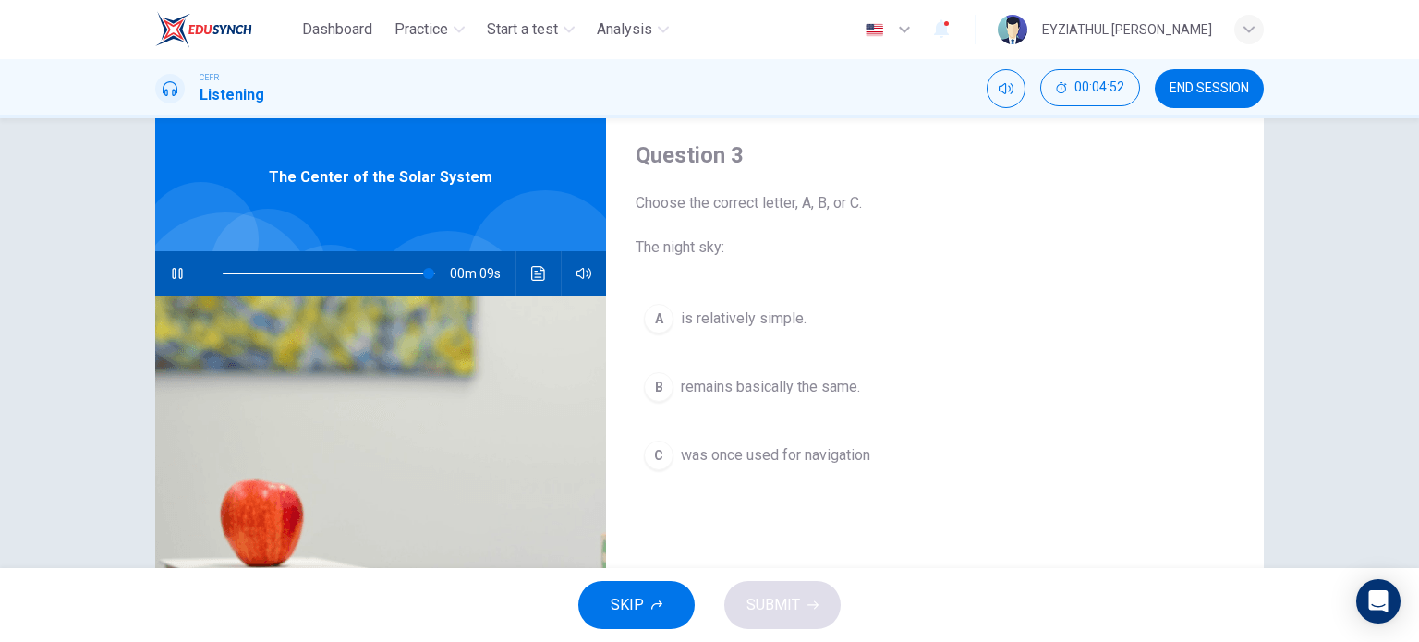
type input "97"
click at [1224, 104] on button "END SESSION" at bounding box center [1209, 88] width 109 height 39
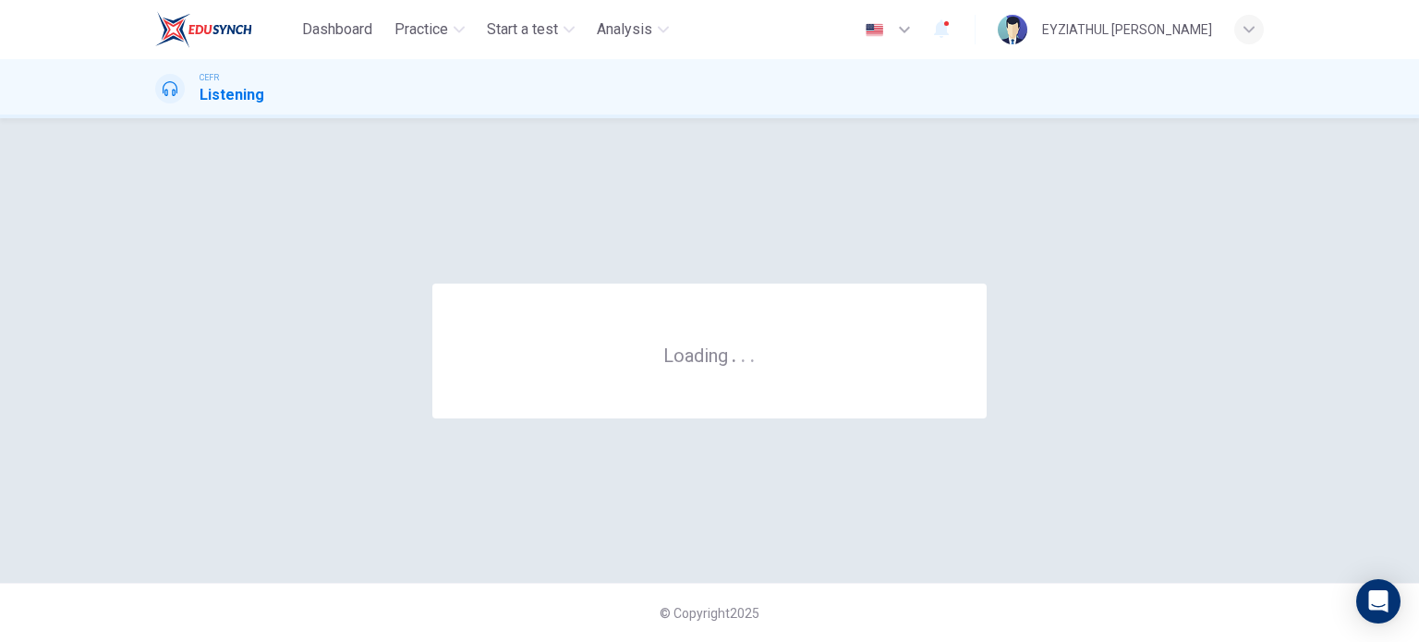
scroll to position [0, 0]
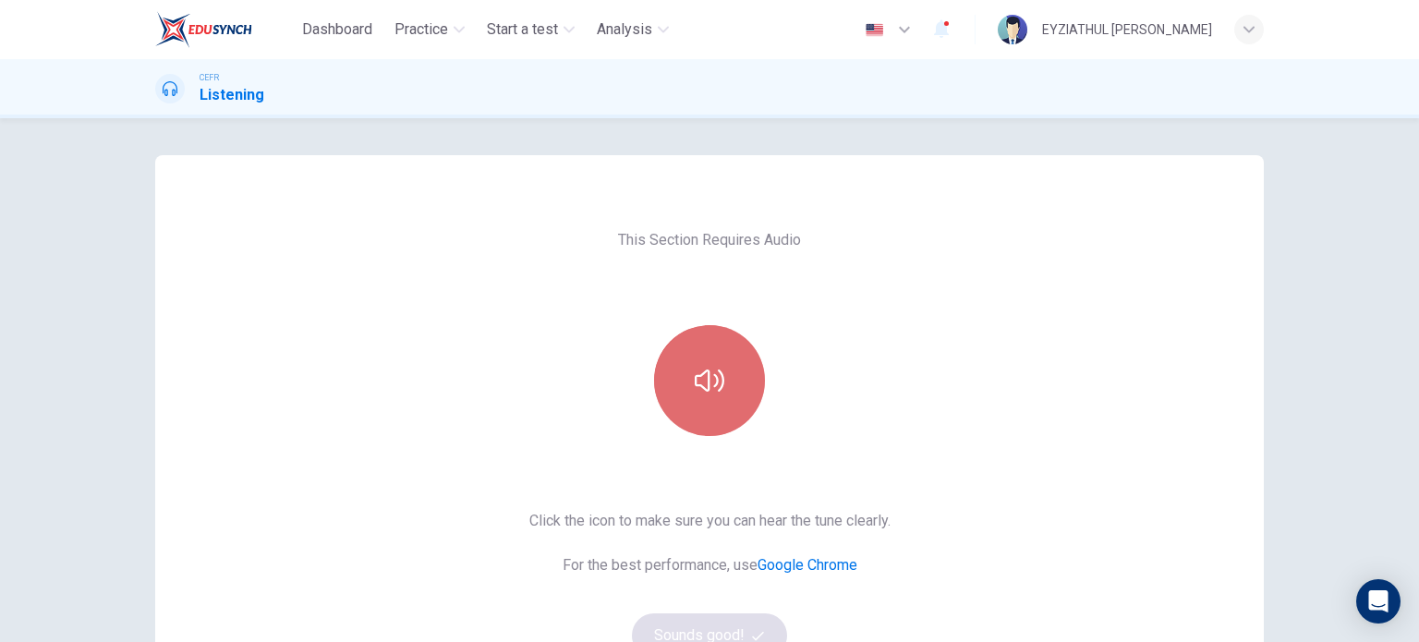
click at [702, 367] on icon "button" at bounding box center [710, 381] width 30 height 30
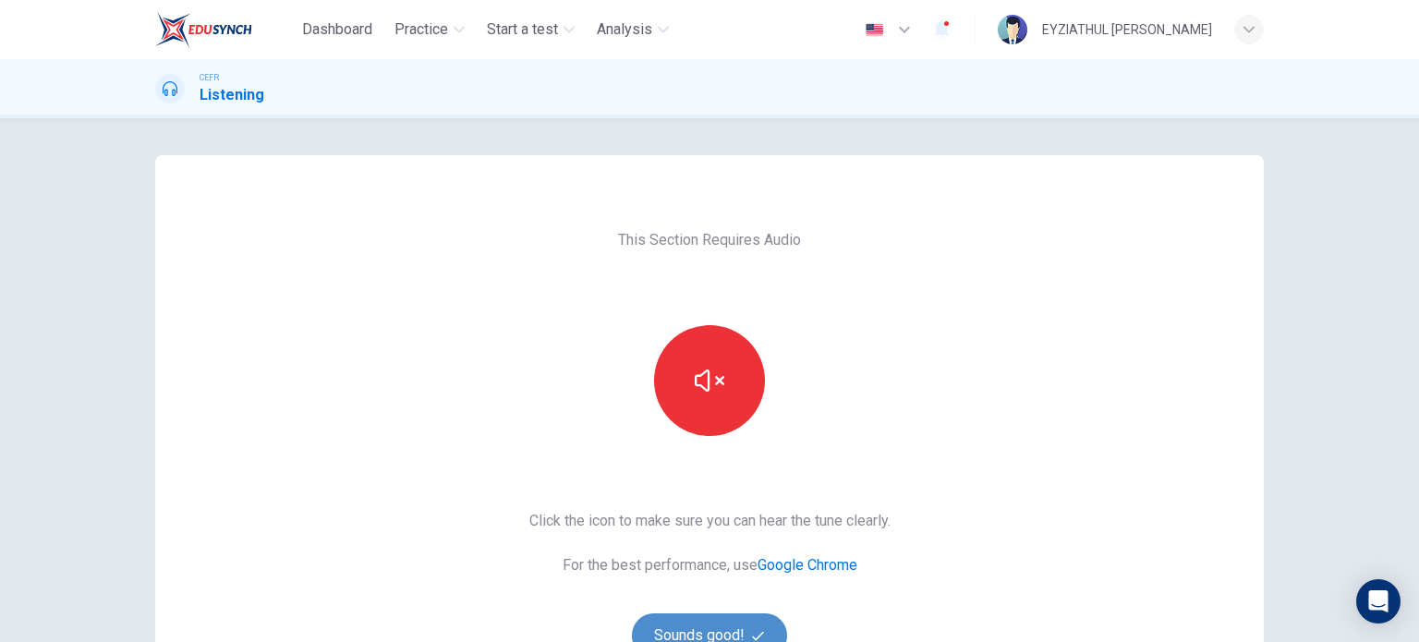
click at [759, 624] on button "Sounds good!" at bounding box center [709, 636] width 155 height 44
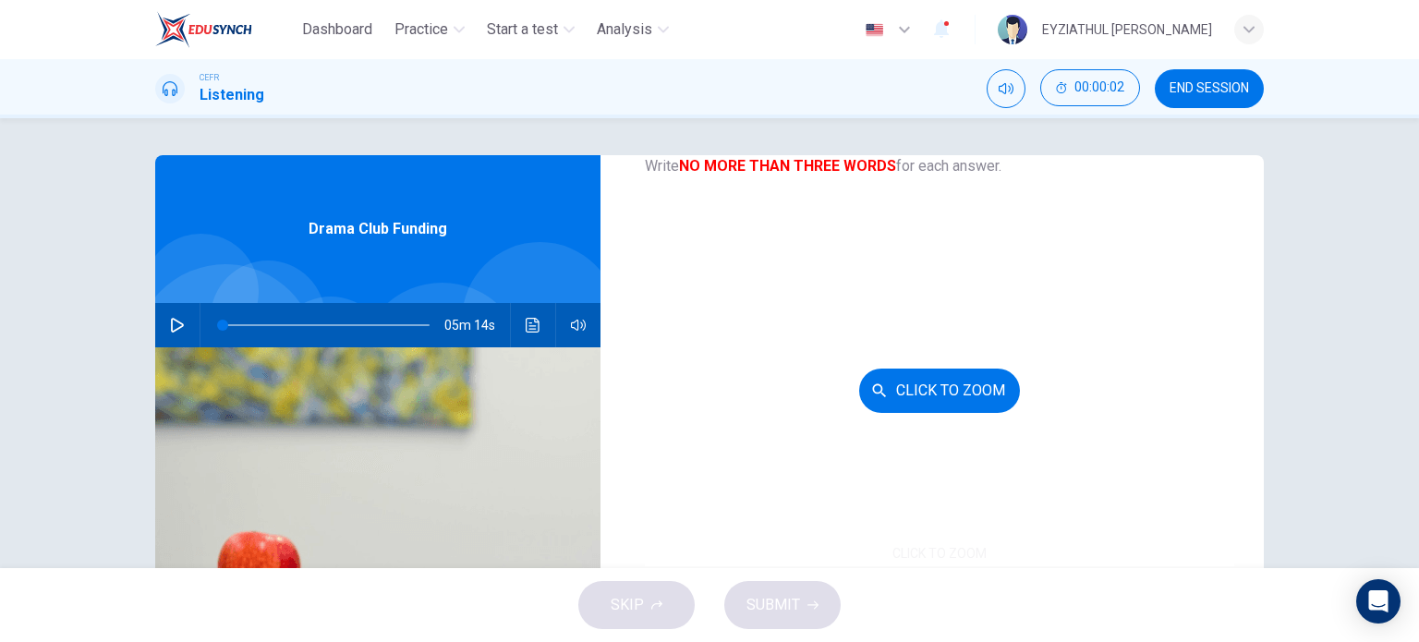
scroll to position [133, 0]
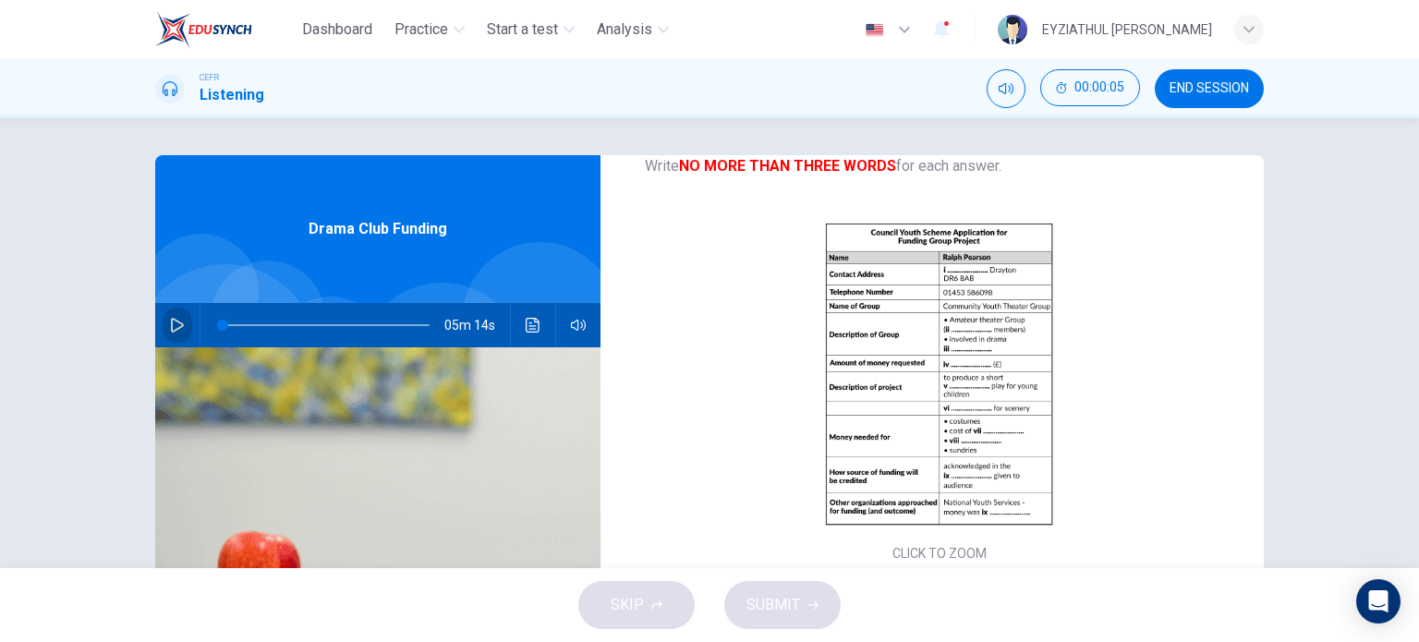
click at [170, 327] on icon "button" at bounding box center [177, 325] width 15 height 15
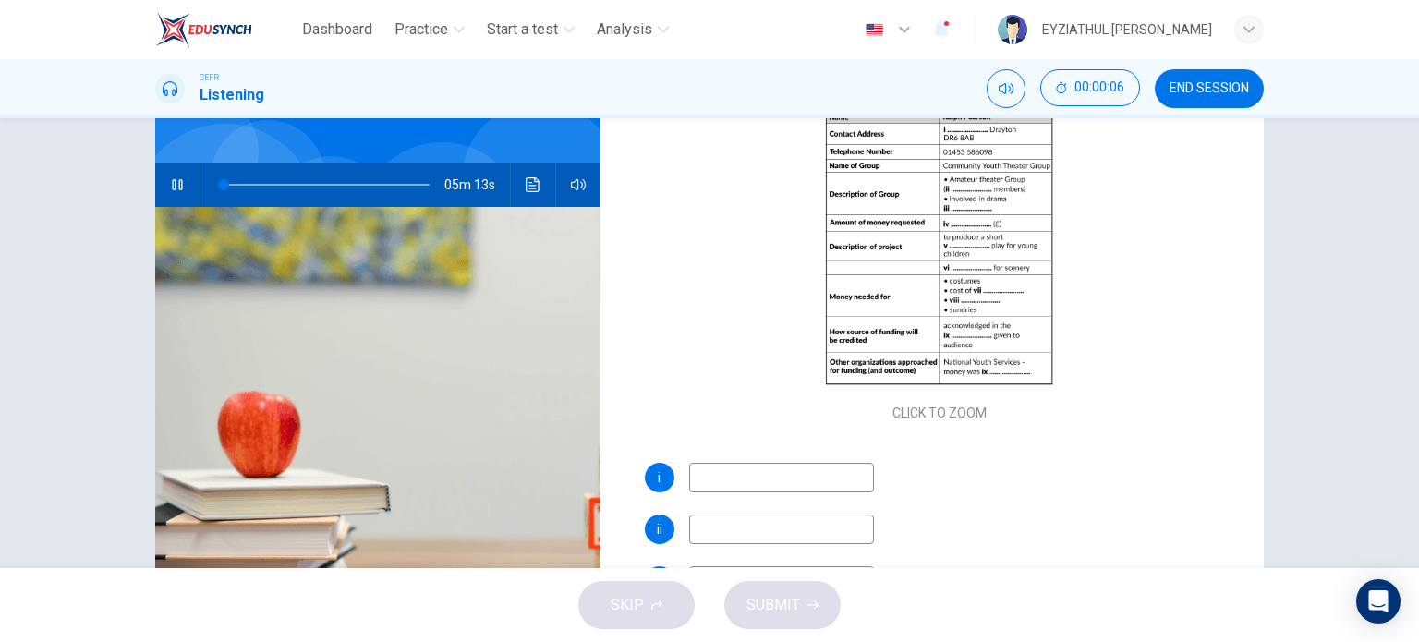
scroll to position [144, 0]
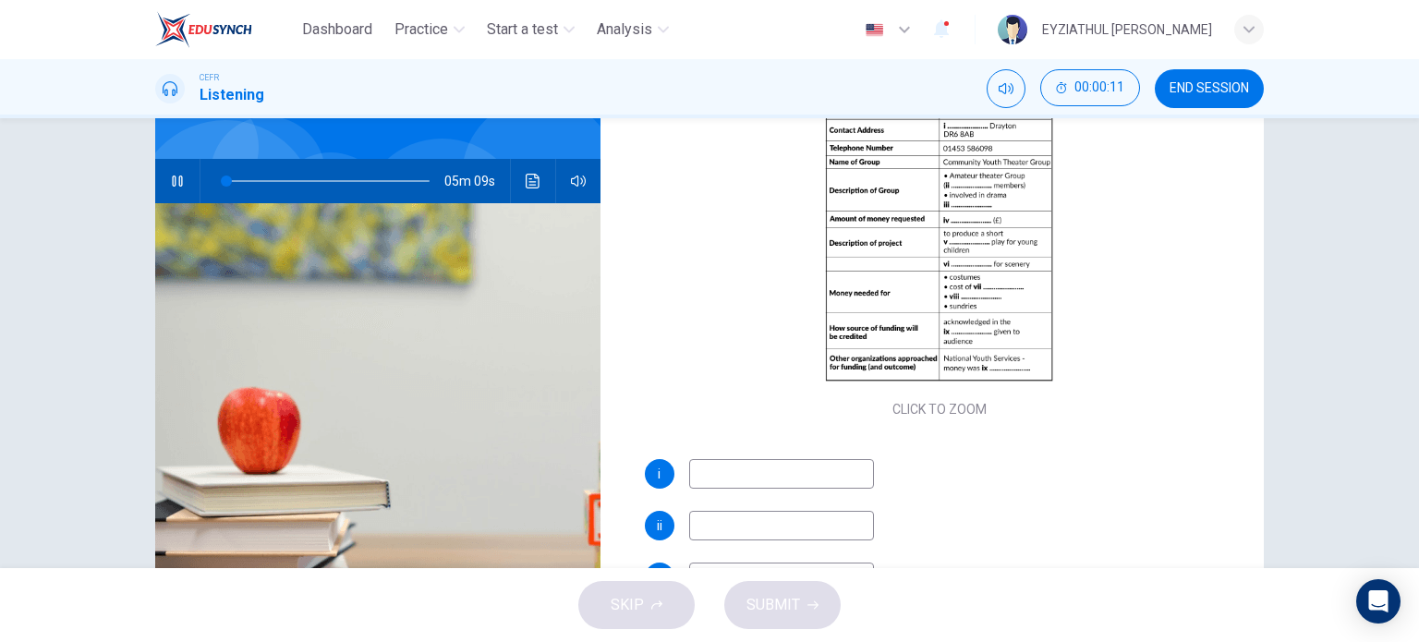
click at [734, 479] on input at bounding box center [781, 474] width 185 height 30
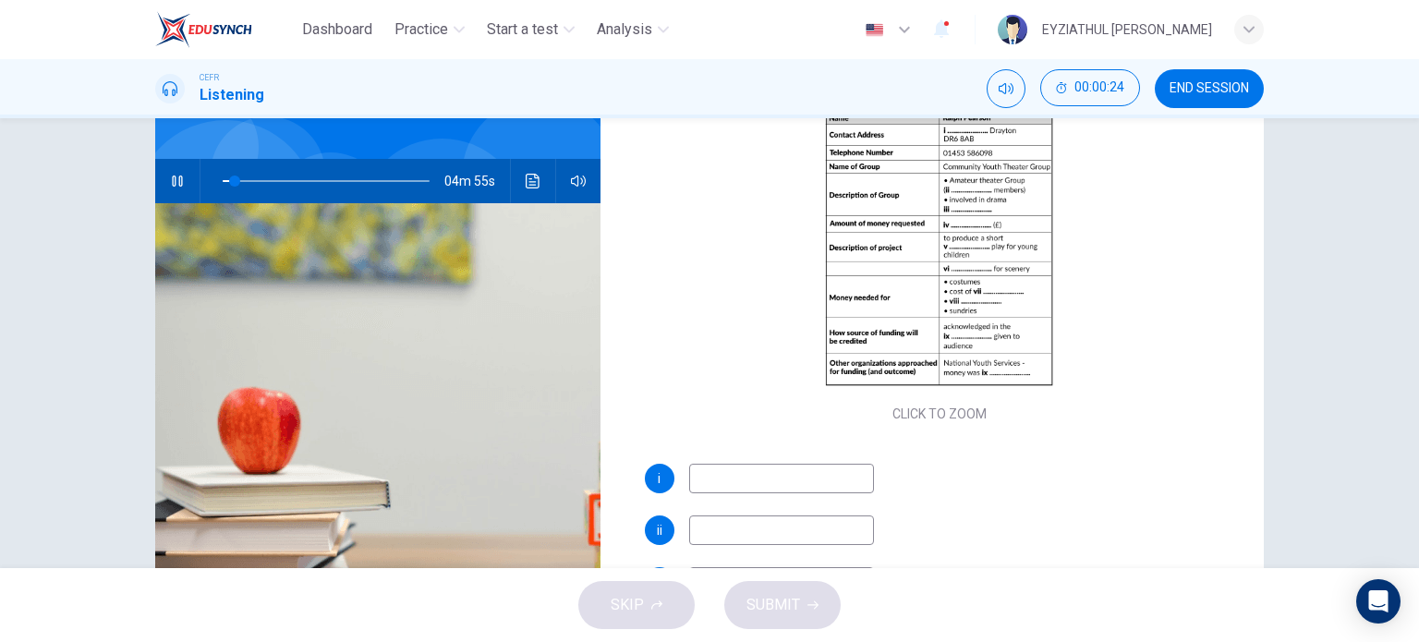
scroll to position [129, 0]
type input "22"
type input "203"
type input "22"
type input "2"
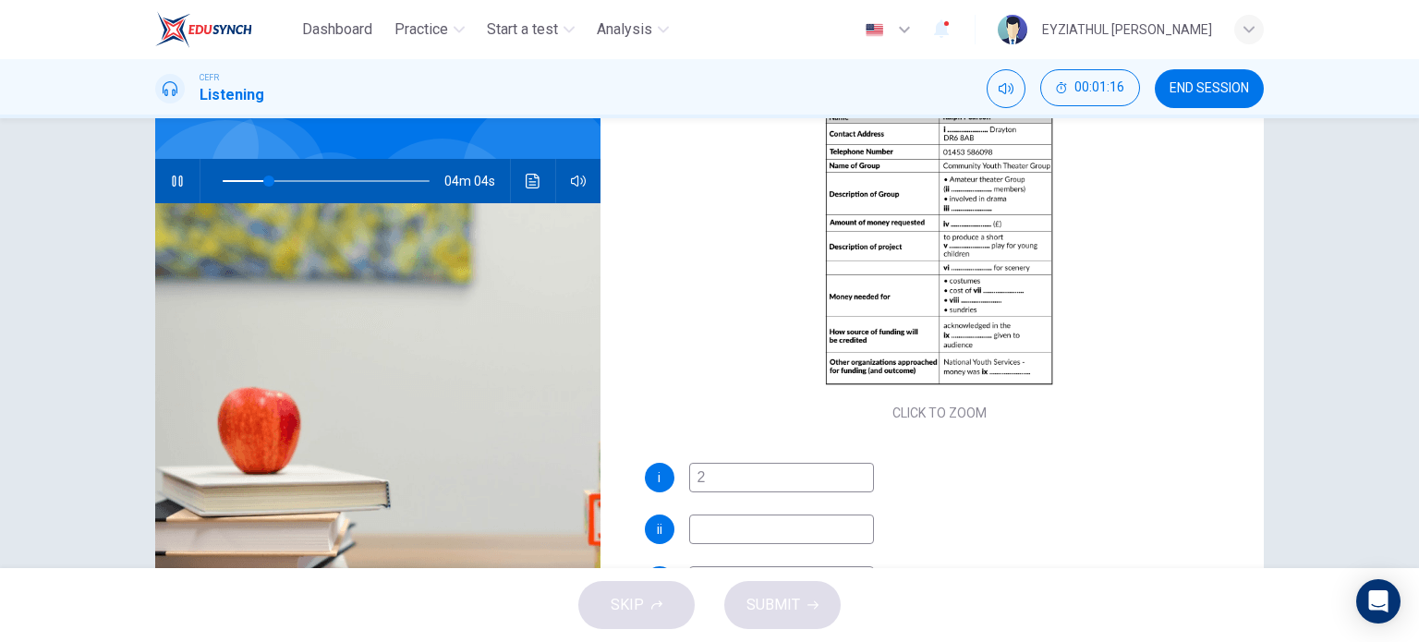
type input "23"
type input "230"
type input "23"
type input "230 So"
type input "23"
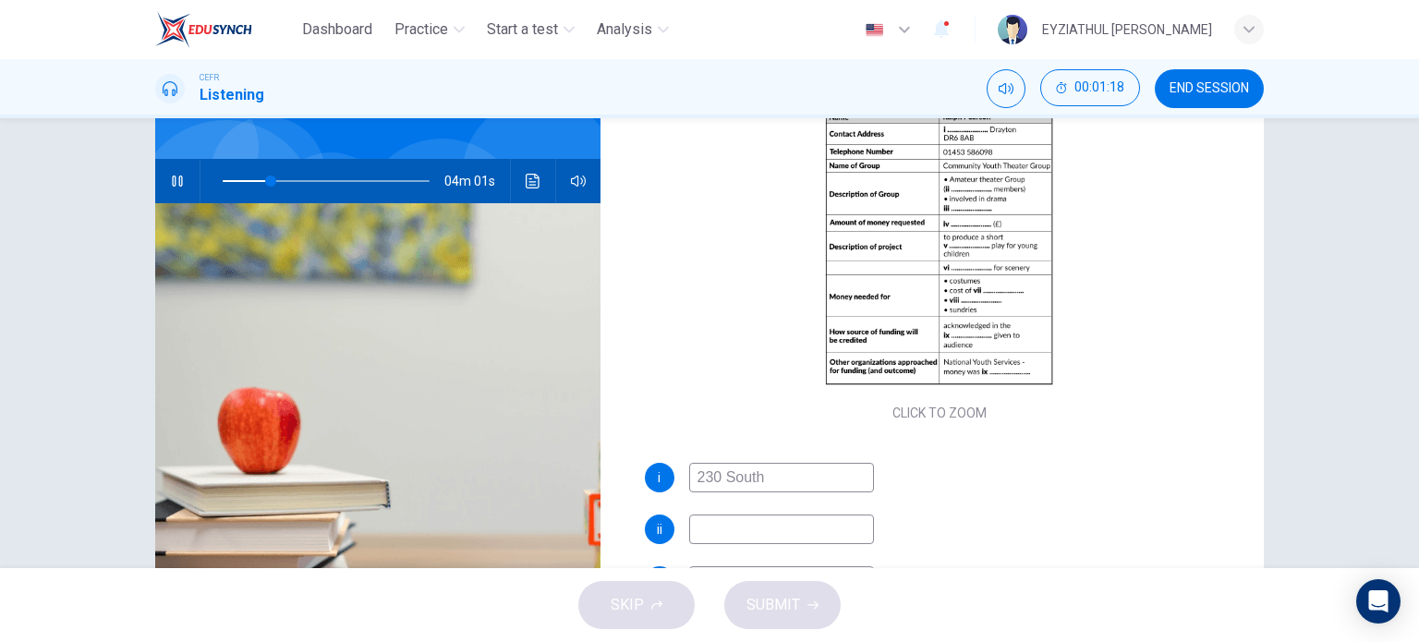
type input "230 South"
type input "23"
type input "230 South Ro"
type input "24"
type input "230 South Road"
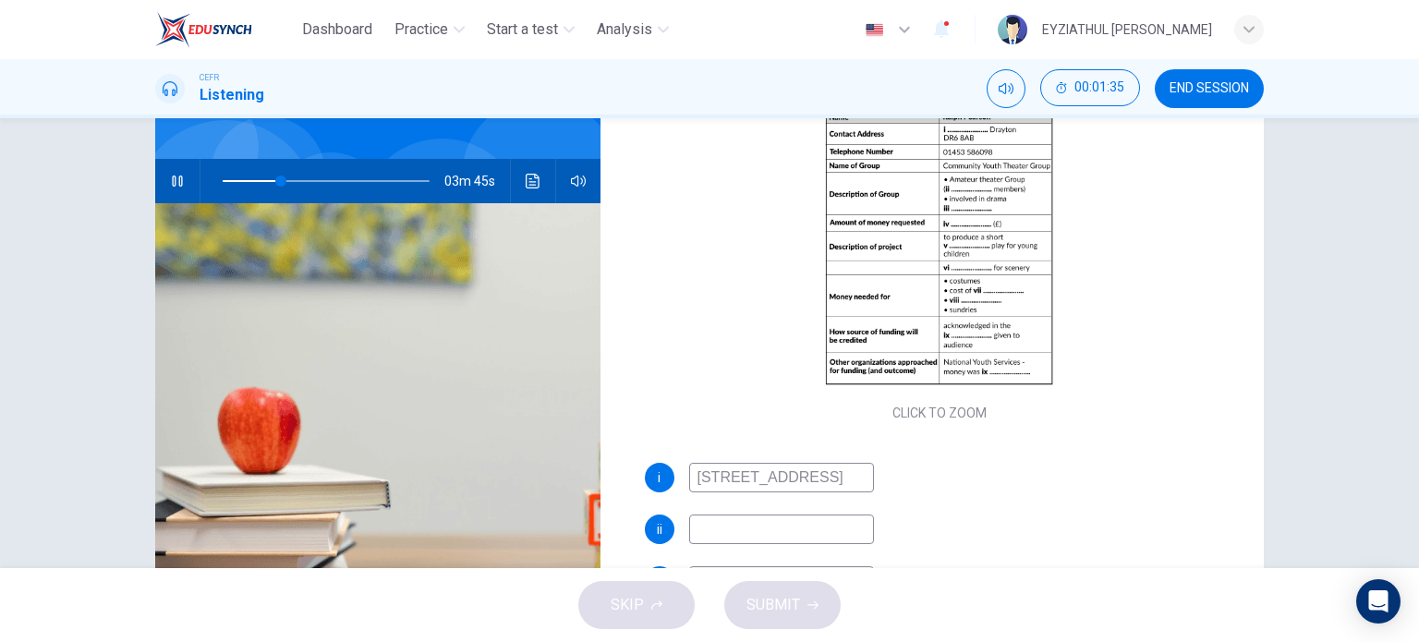
type input "28"
type input "230 South Road"
click at [733, 529] on input at bounding box center [781, 530] width 185 height 30
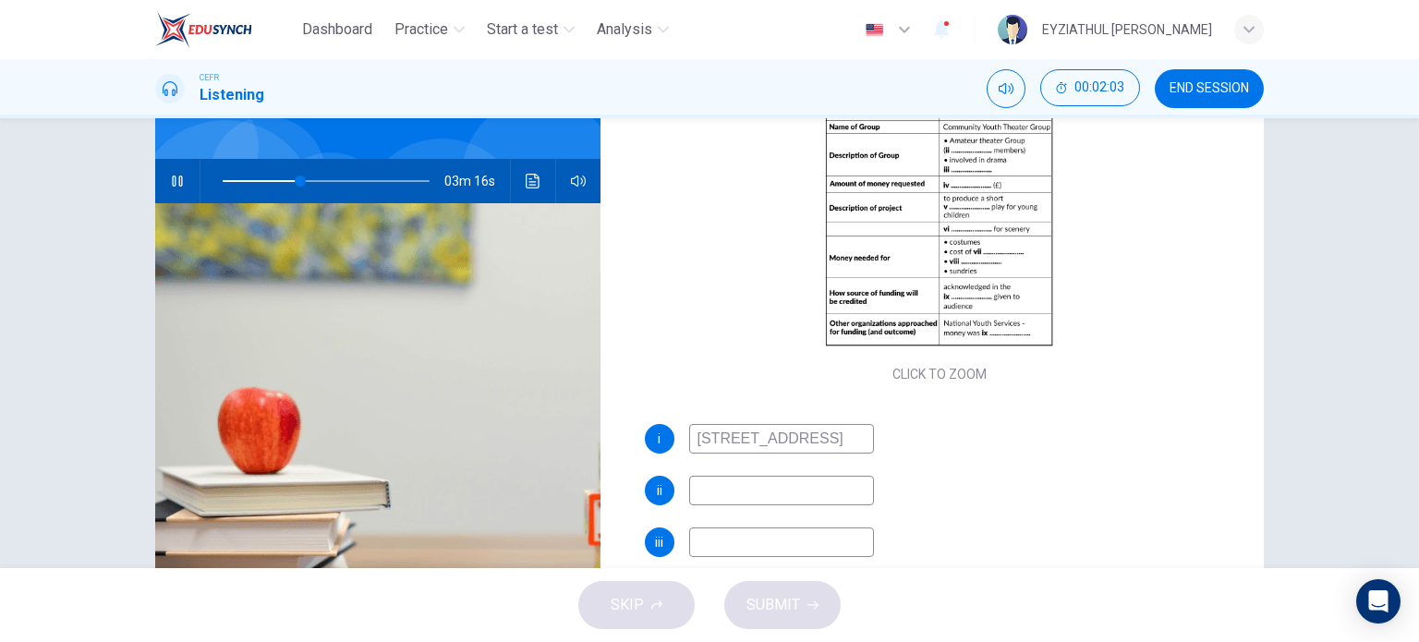
scroll to position [166, 0]
type input "40"
type input "18"
type input "41"
type input "18"
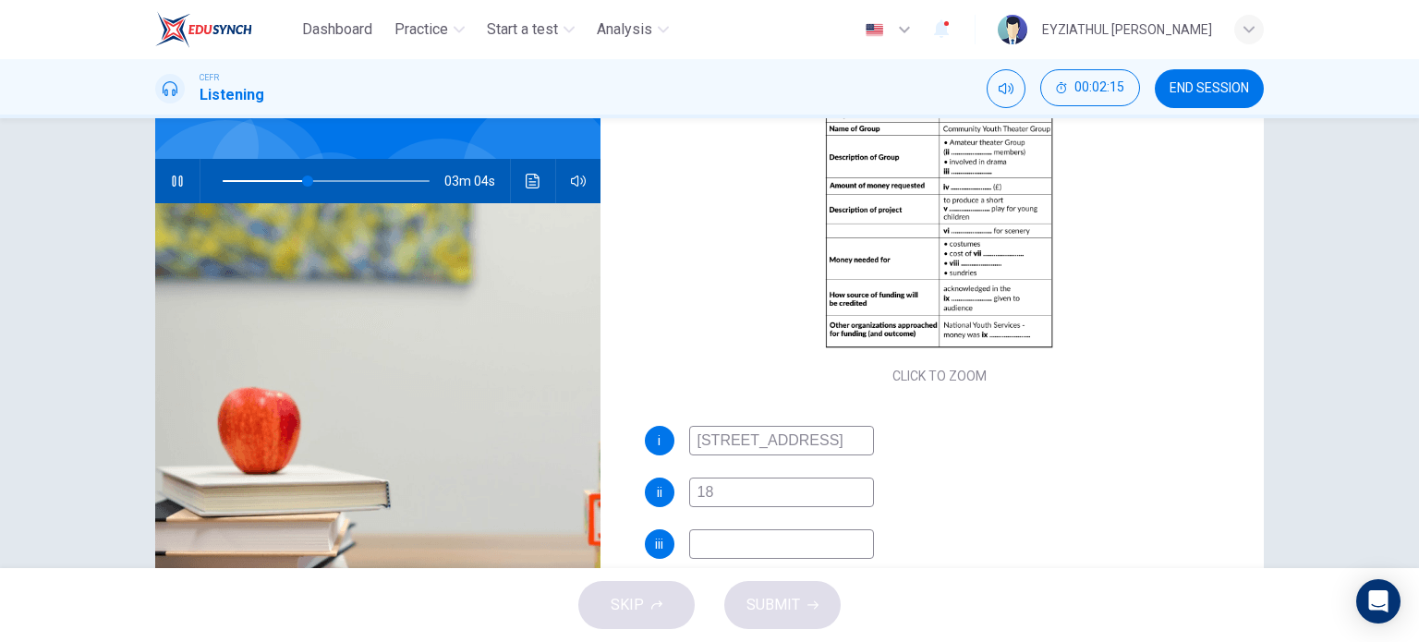
click at [731, 553] on input at bounding box center [781, 544] width 185 height 30
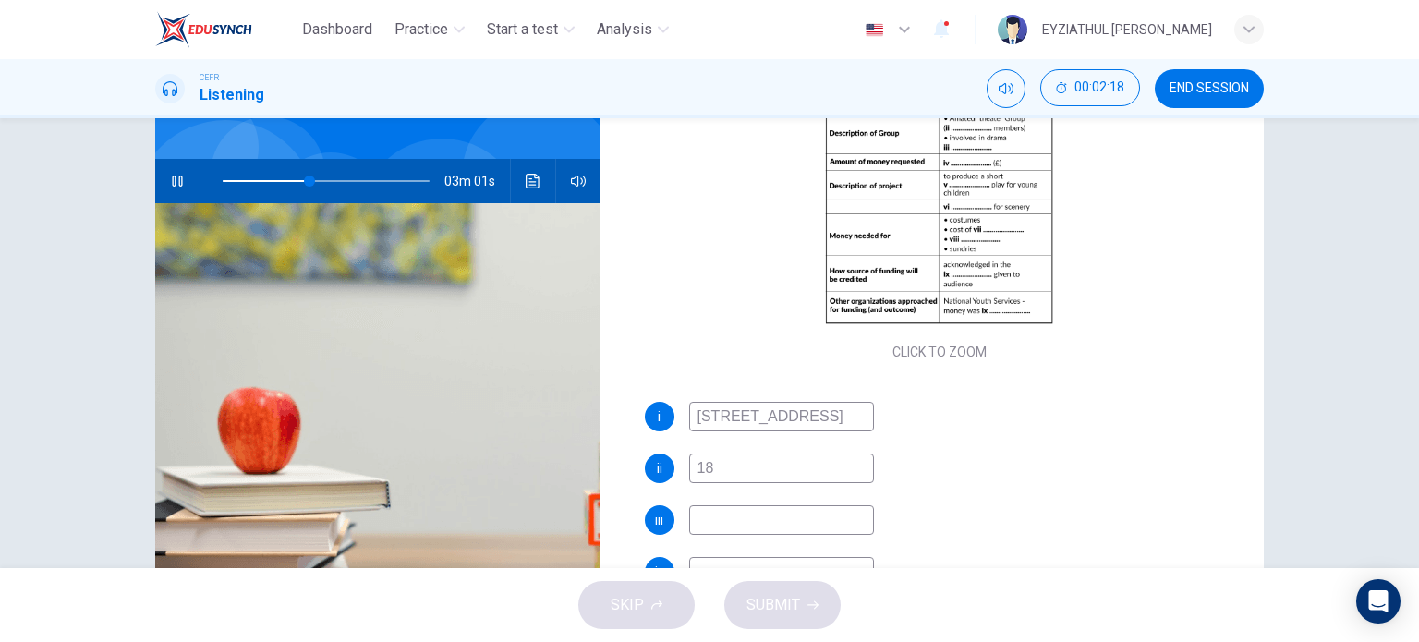
scroll to position [195, 0]
type input "44"
type input "a"
type input "44"
type input "ac"
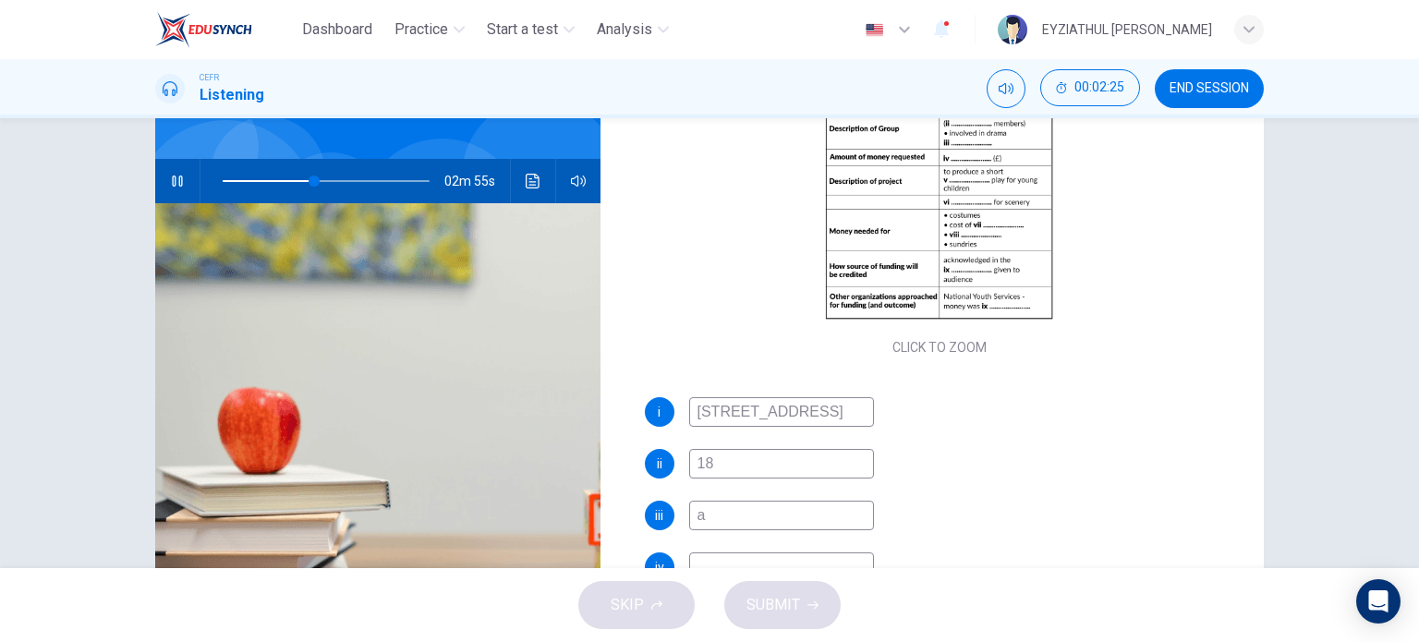
type input "44"
type input "activi"
type input "45"
type input "activites"
type input "45"
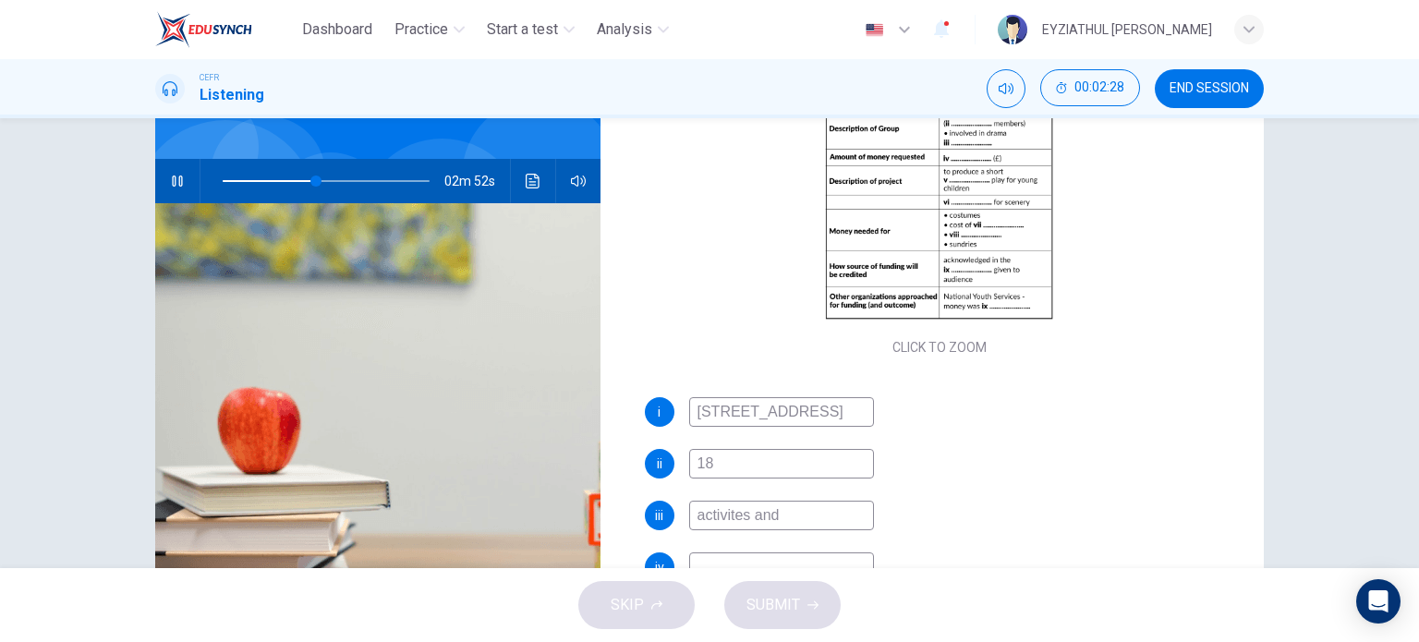
type input "activites and"
type input "45"
type input "activites and wor"
type input "46"
type input "activites and worksh"
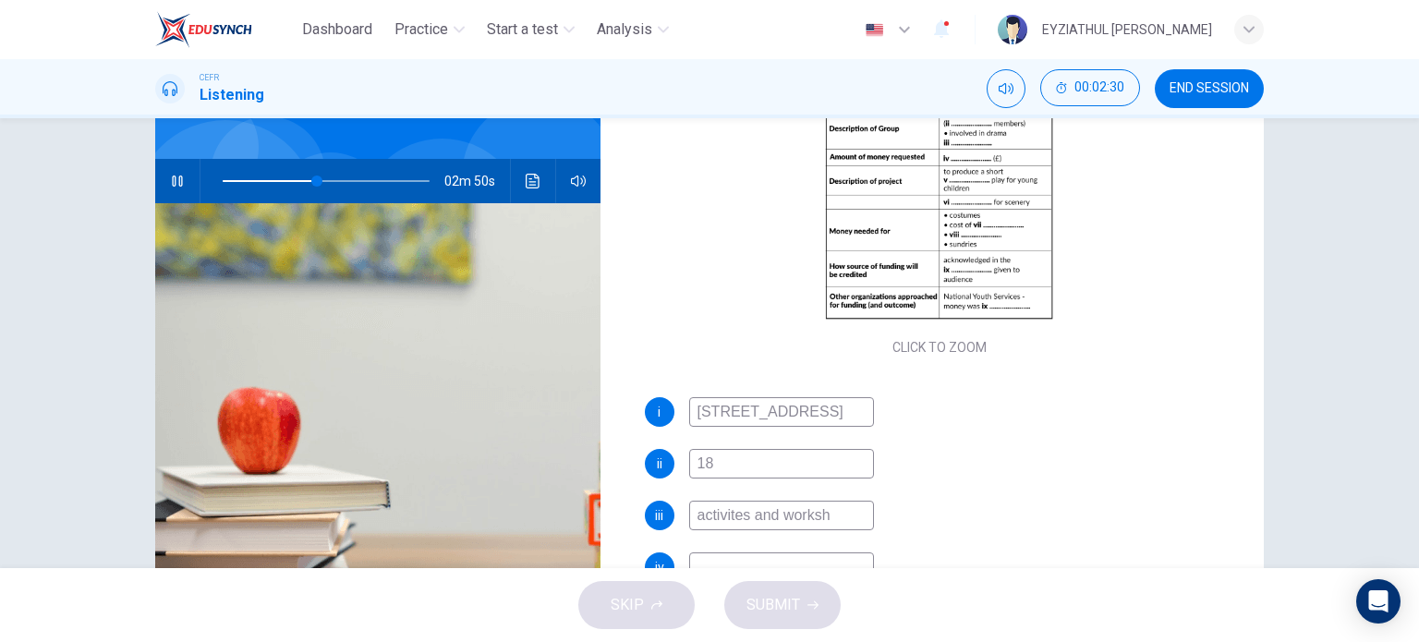
type input "46"
type input "activites and workshop"
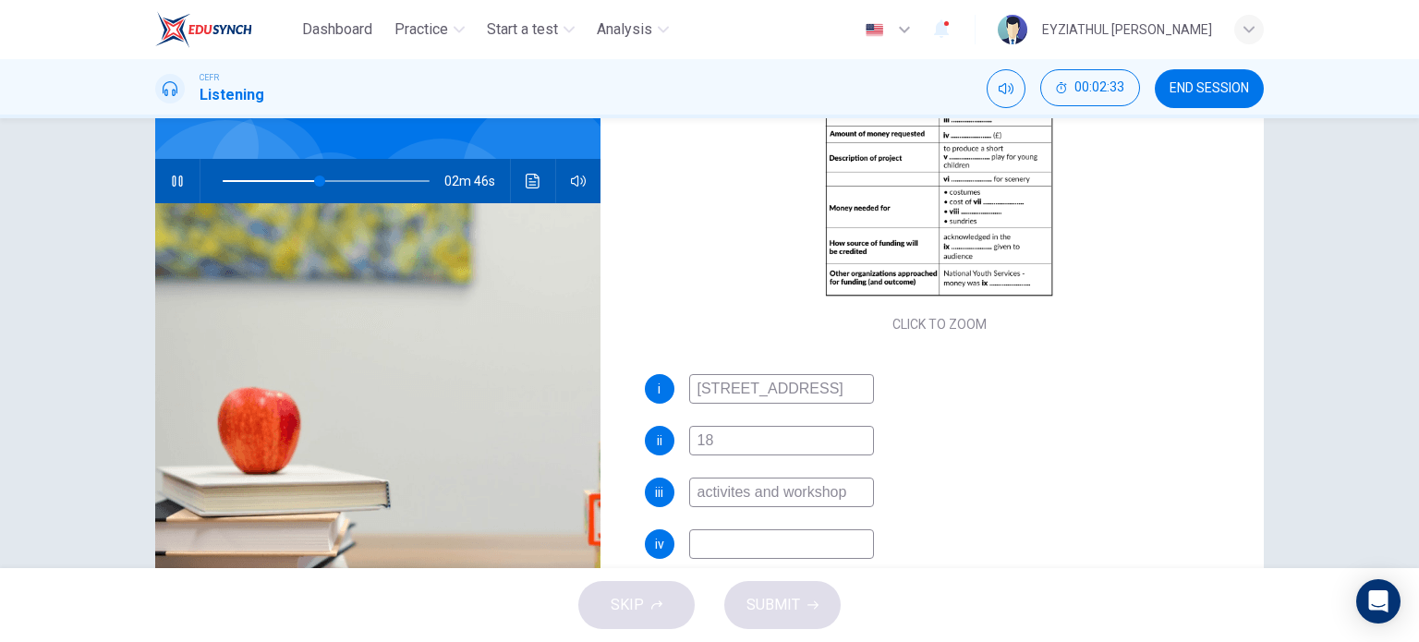
scroll to position [218, 0]
click at [730, 494] on input "activites and workshop" at bounding box center [781, 493] width 185 height 30
type input "48"
type input "activities and workshop"
type input "49"
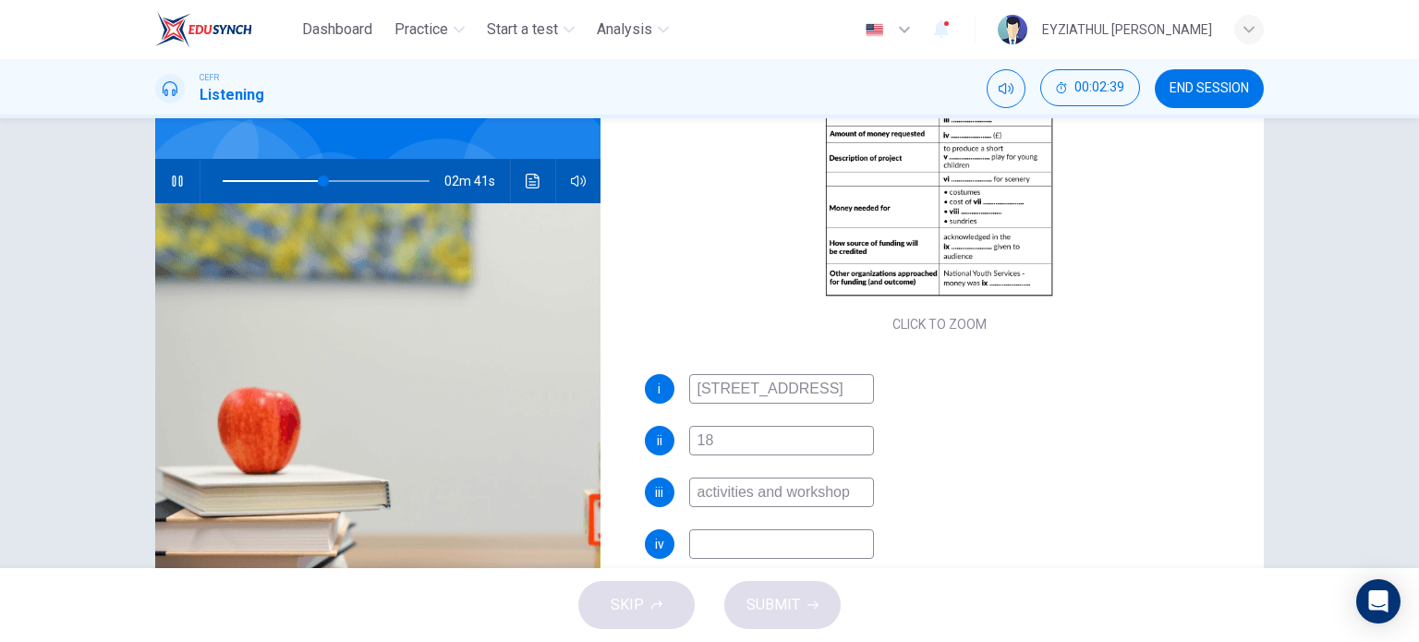
type input "activities and workshop"
click at [729, 541] on input at bounding box center [781, 544] width 185 height 30
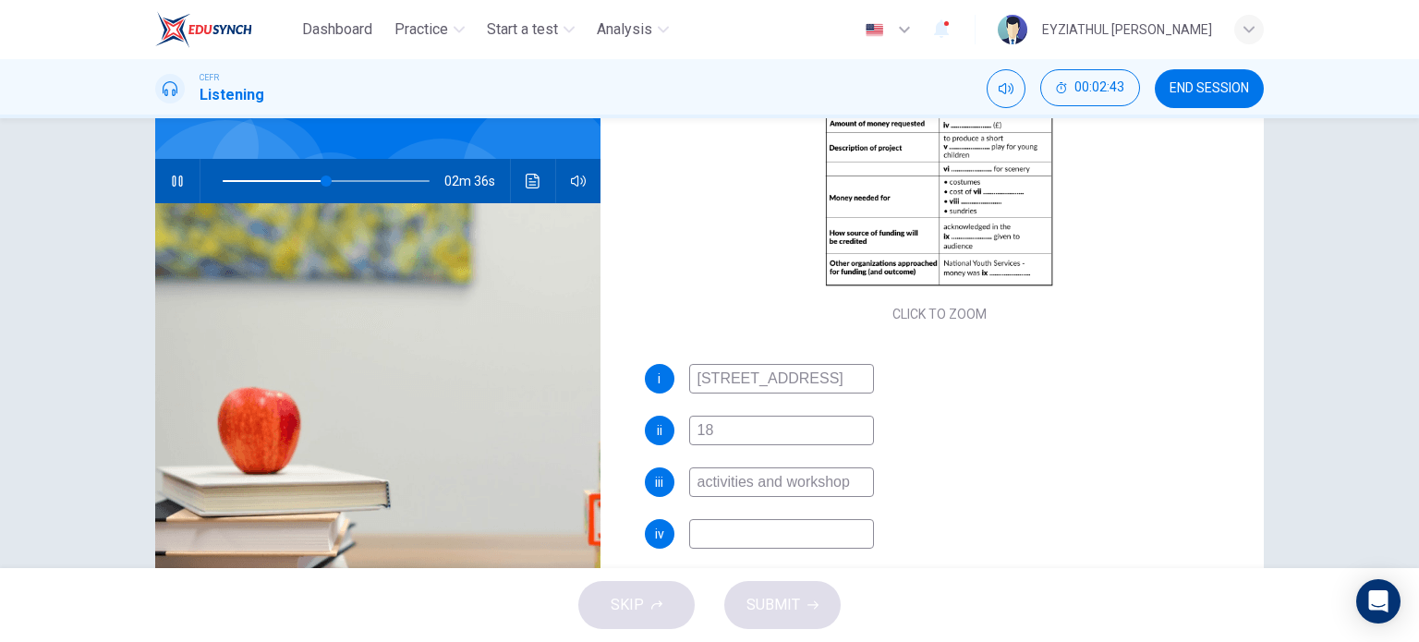
scroll to position [229, 0]
type input "52"
type input "250"
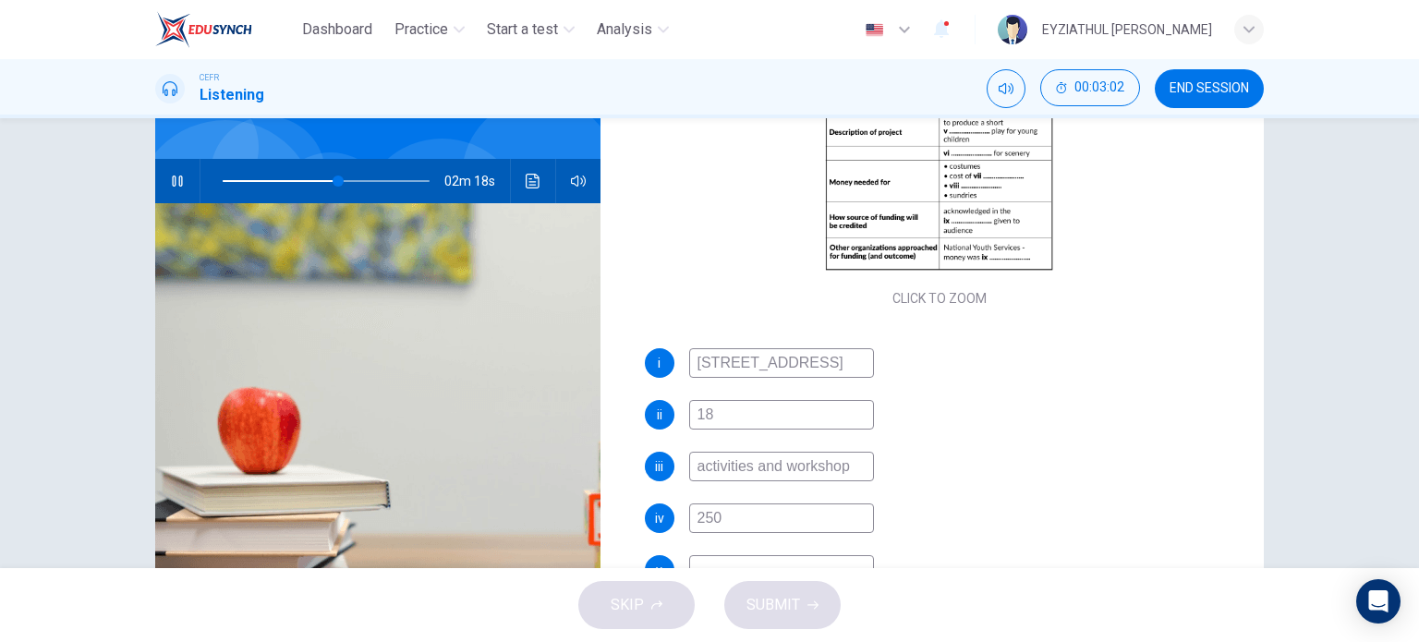
scroll to position [261, 0]
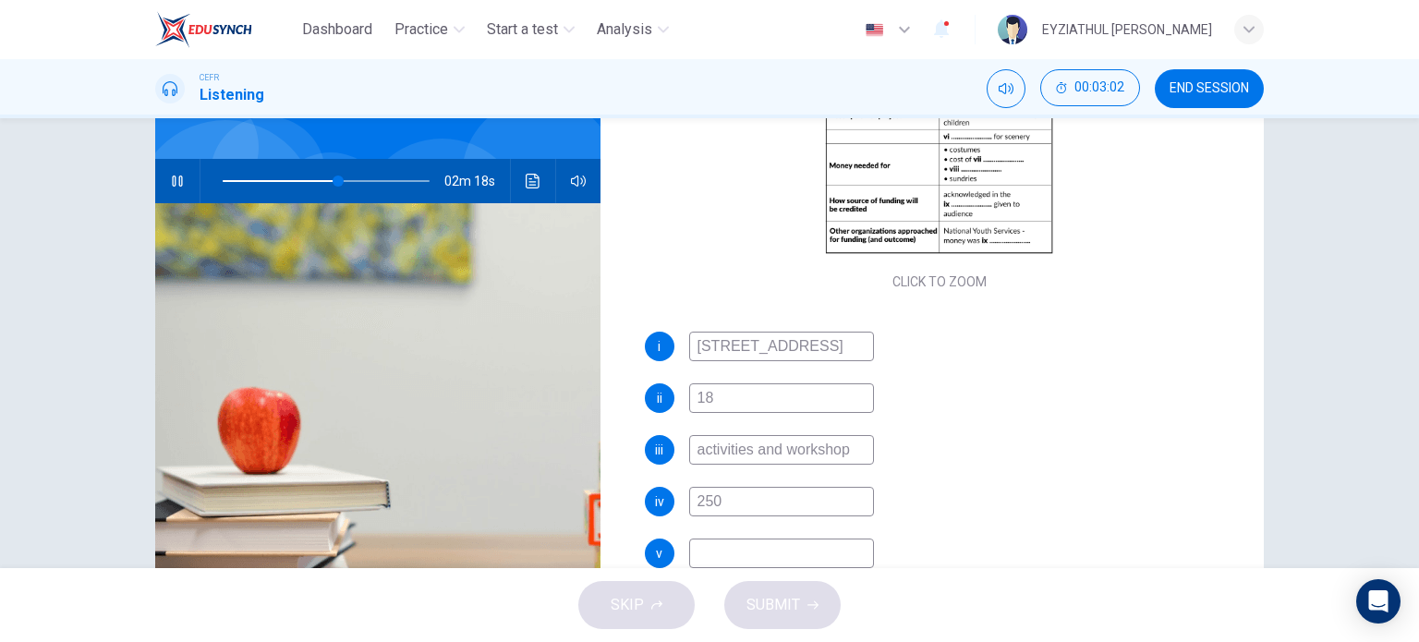
type input "56"
type input "250"
click at [748, 553] on input at bounding box center [781, 554] width 185 height 30
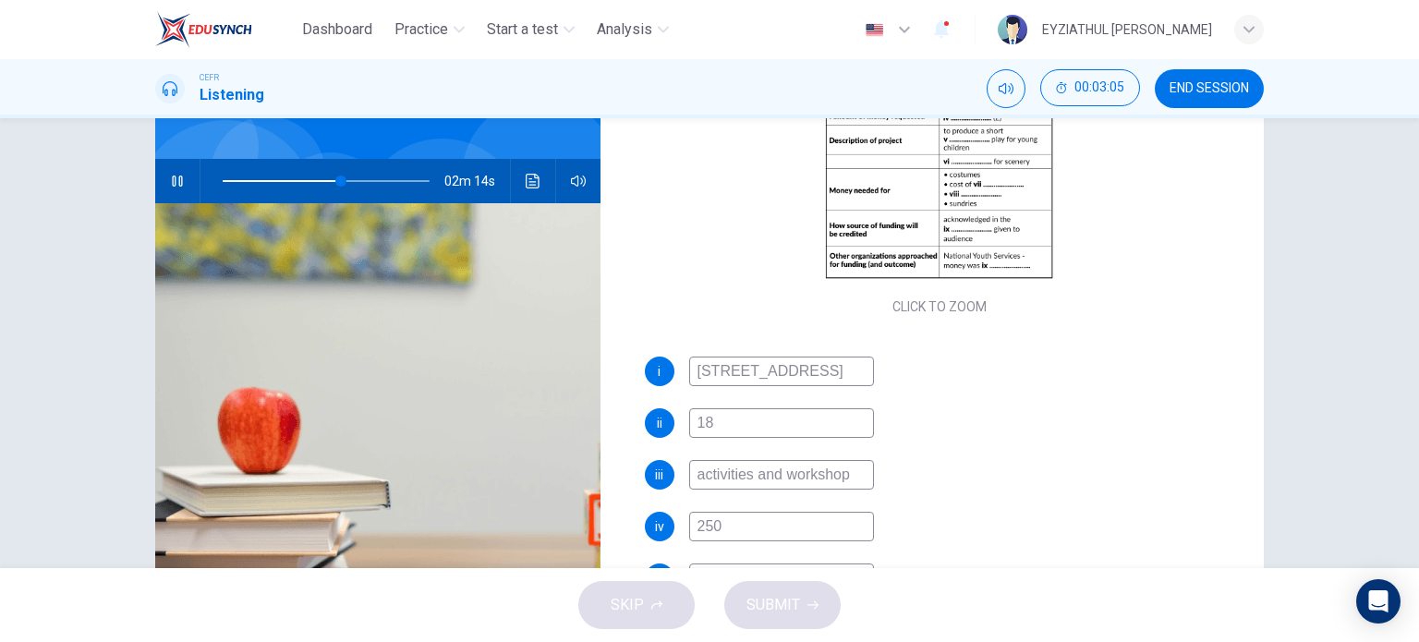
scroll to position [233, 0]
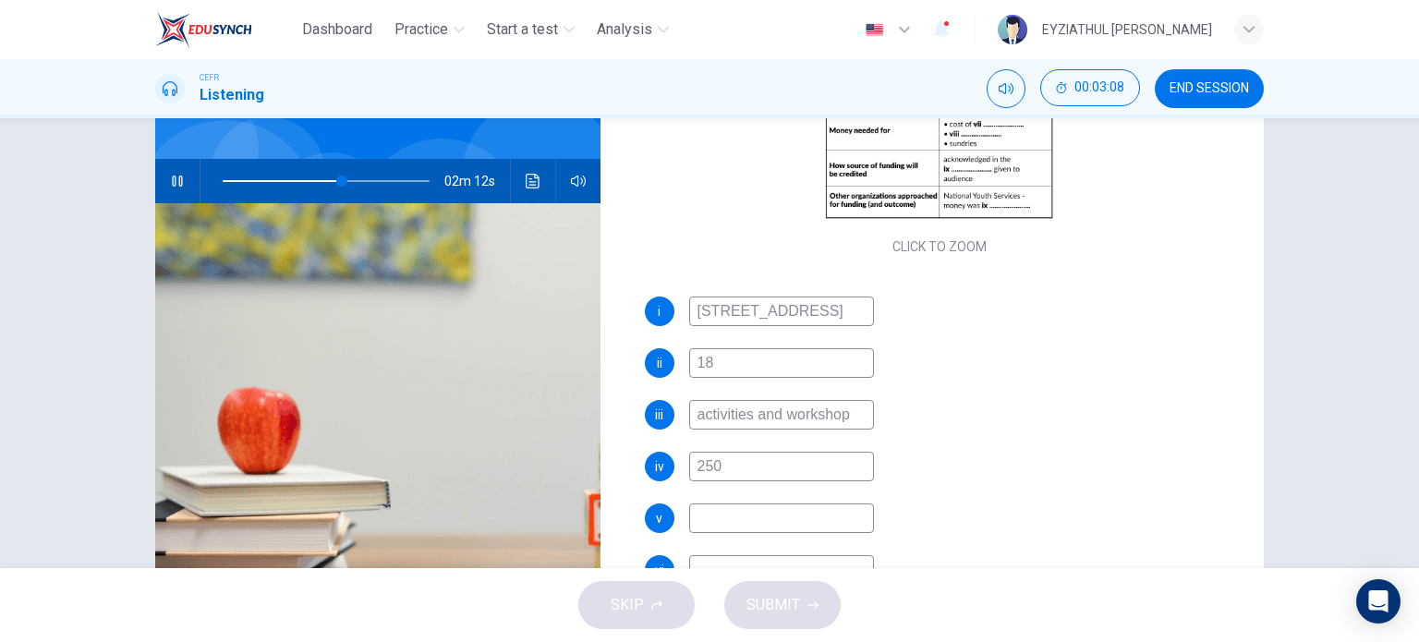
type input "58"
type input "int"
type input "58"
type input "interact"
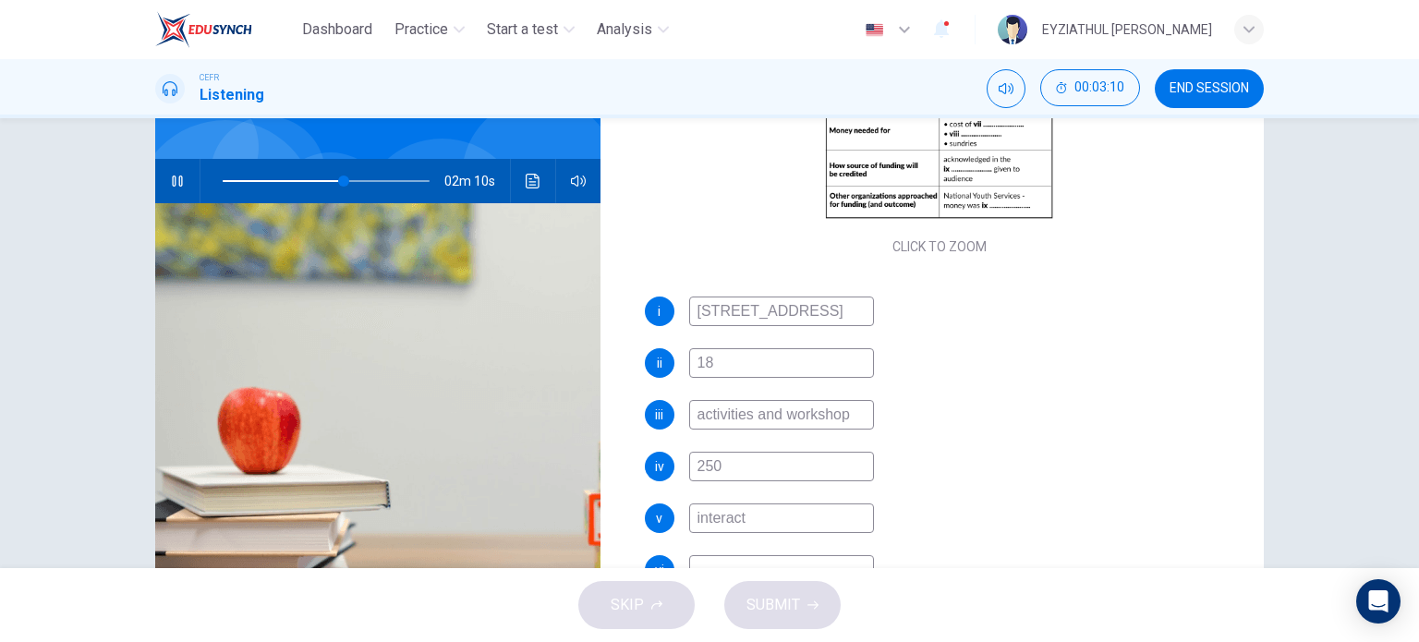
type input "59"
type input "interactive"
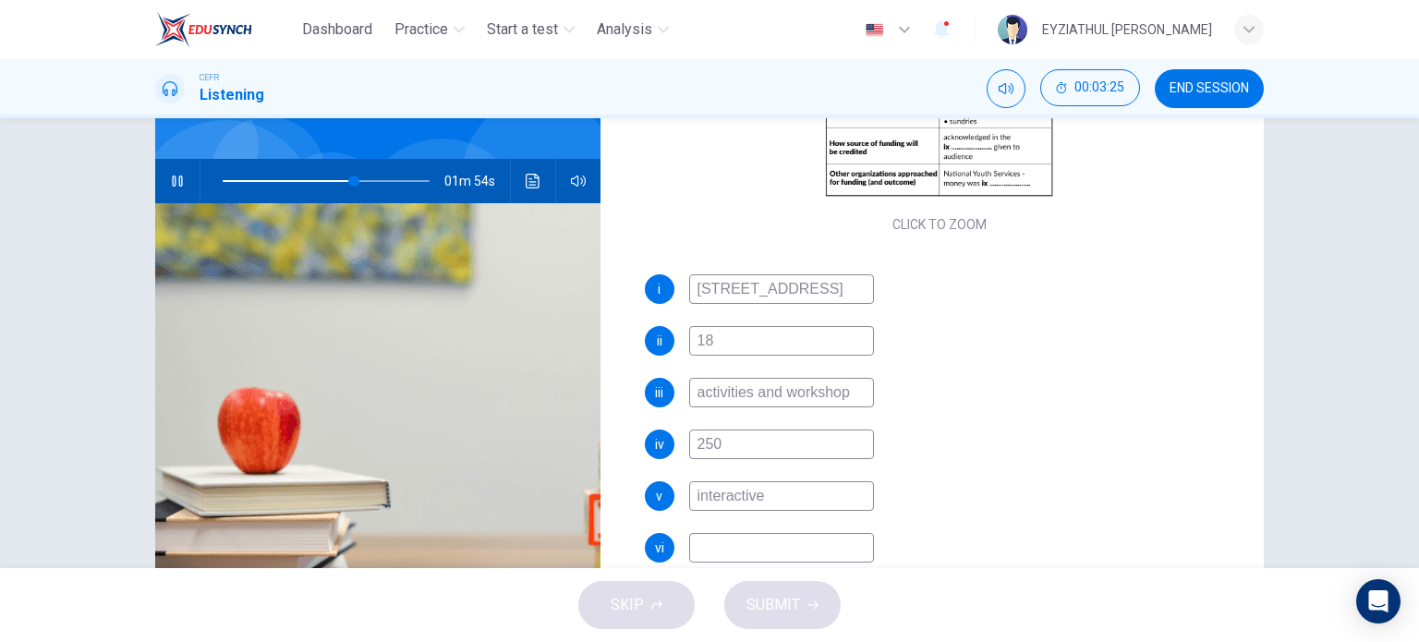
scroll to position [318, 0]
type input "64"
type input "interactive"
click at [748, 551] on input at bounding box center [781, 548] width 185 height 30
type input "m"
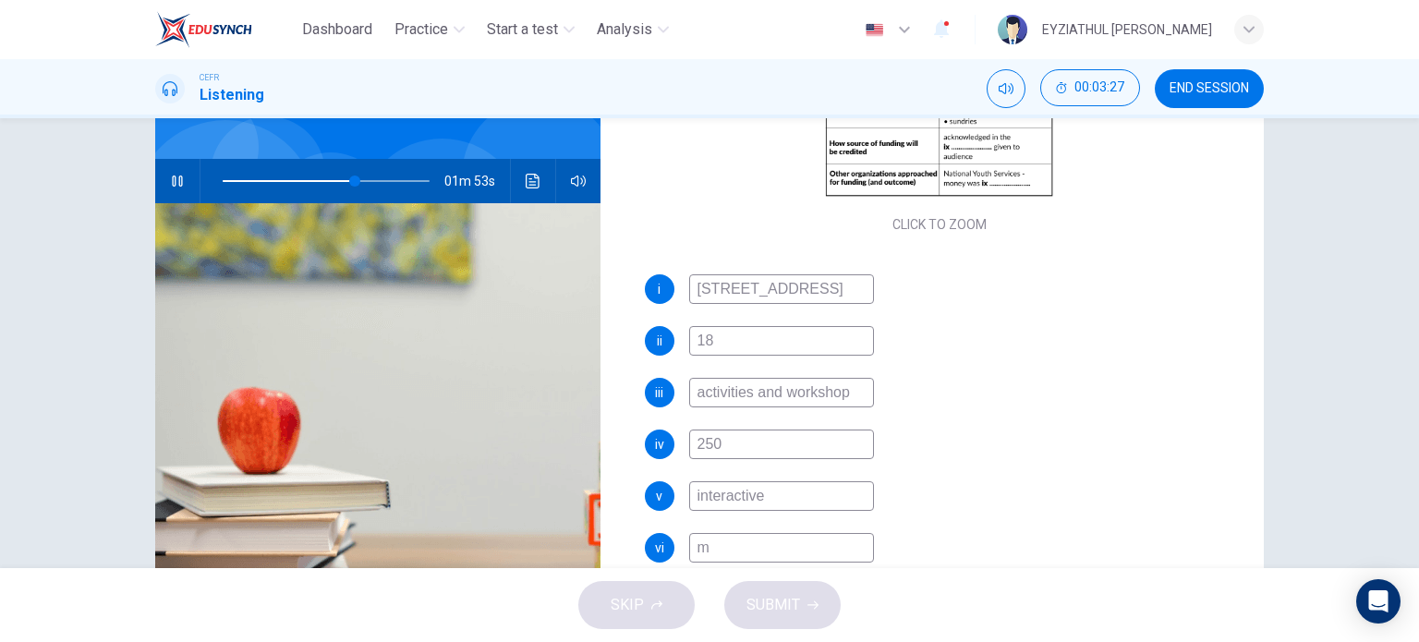
type input "64"
type input "materi"
type input "64"
type input "materials"
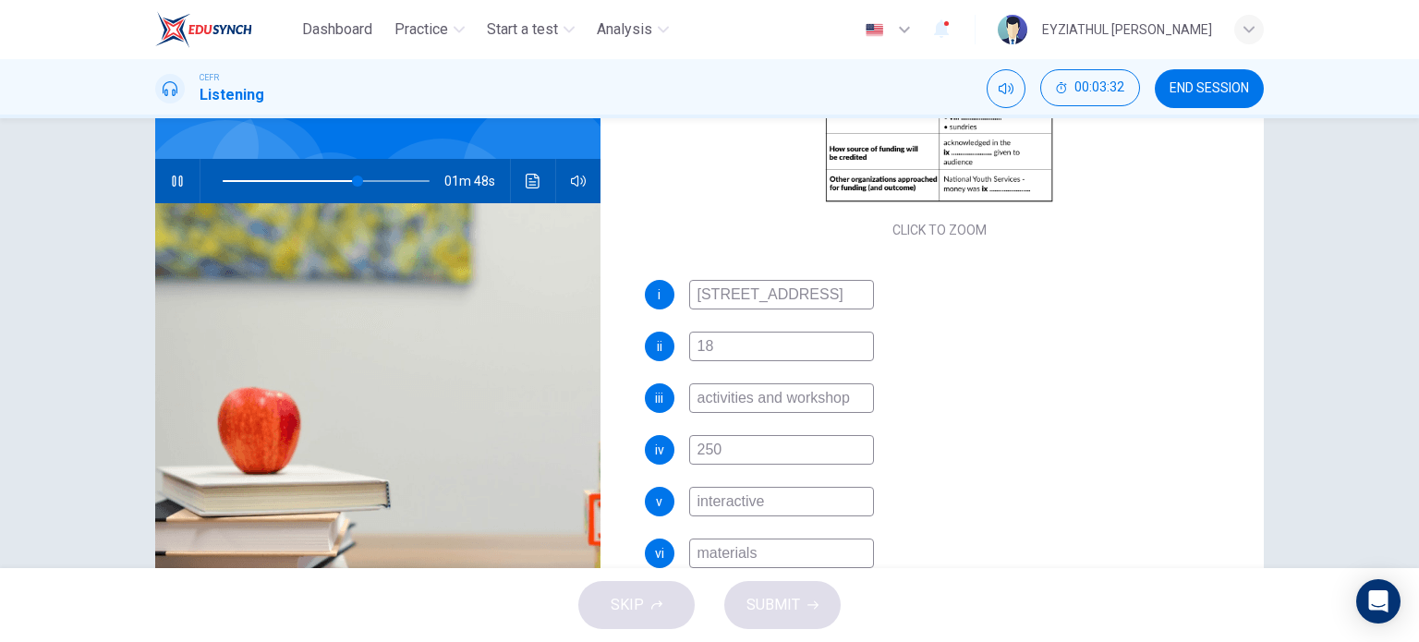
type input "66"
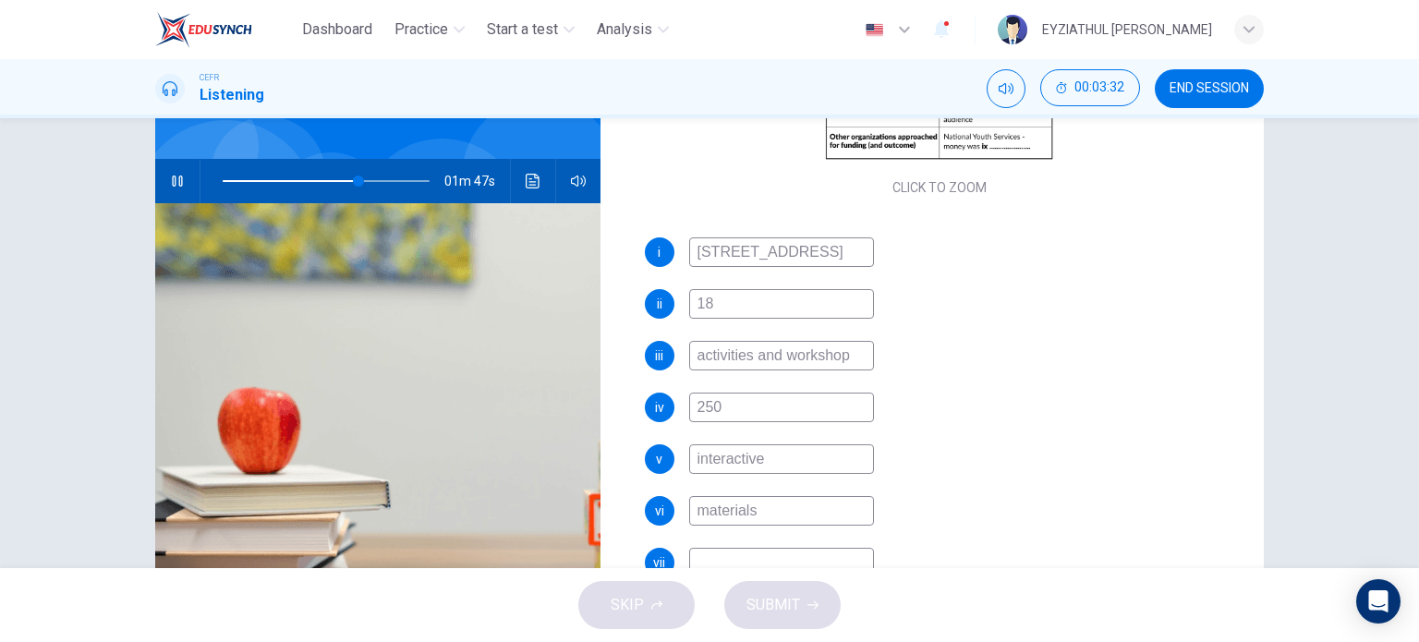
scroll to position [362, 0]
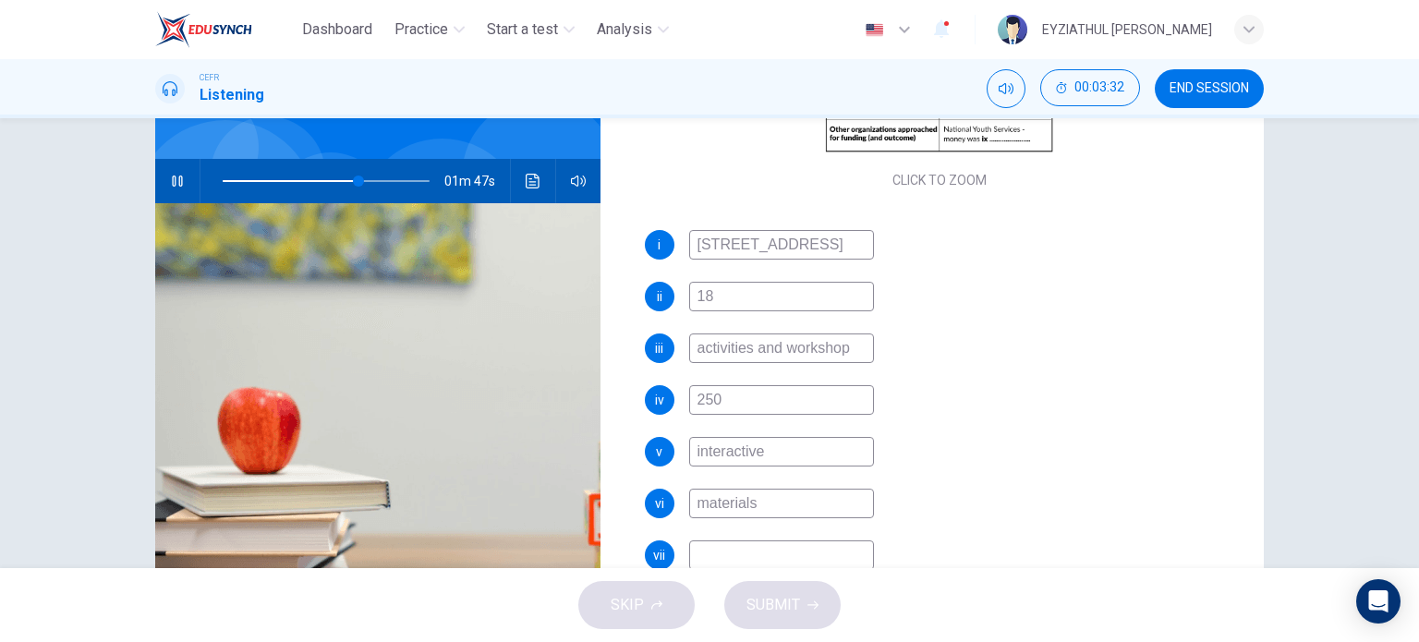
type input "materials"
click at [748, 551] on input at bounding box center [781, 556] width 185 height 30
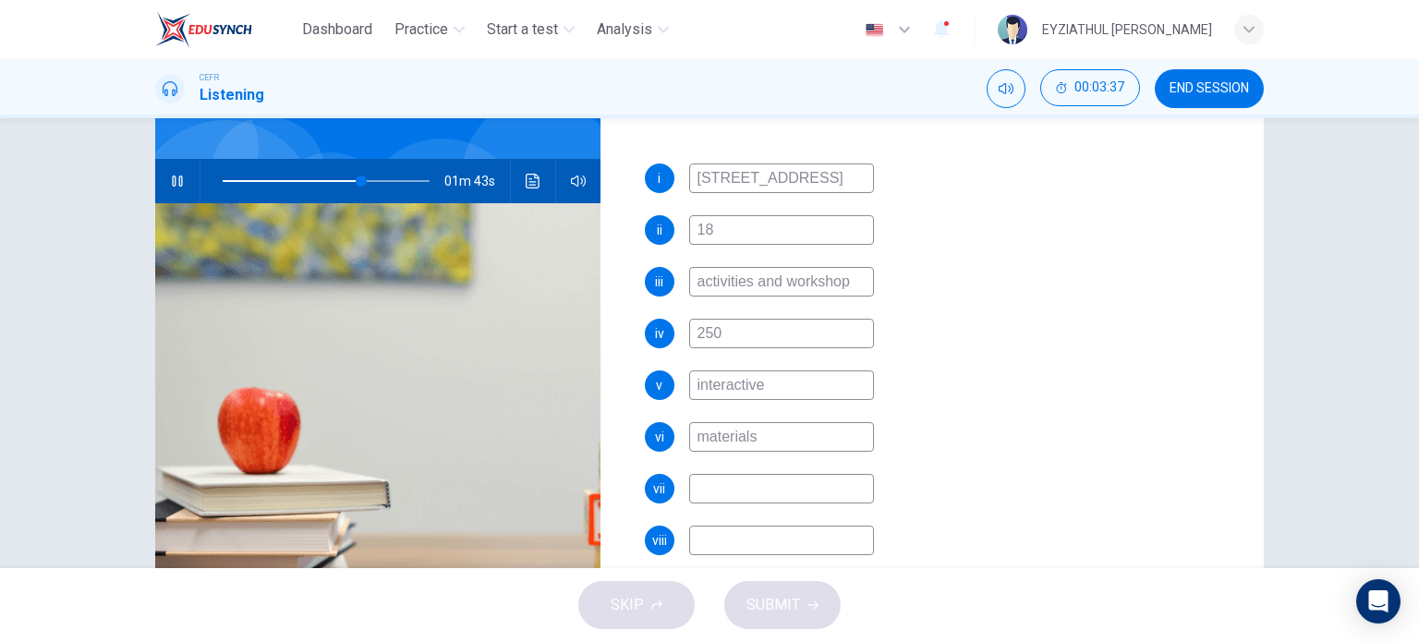
scroll to position [445, 0]
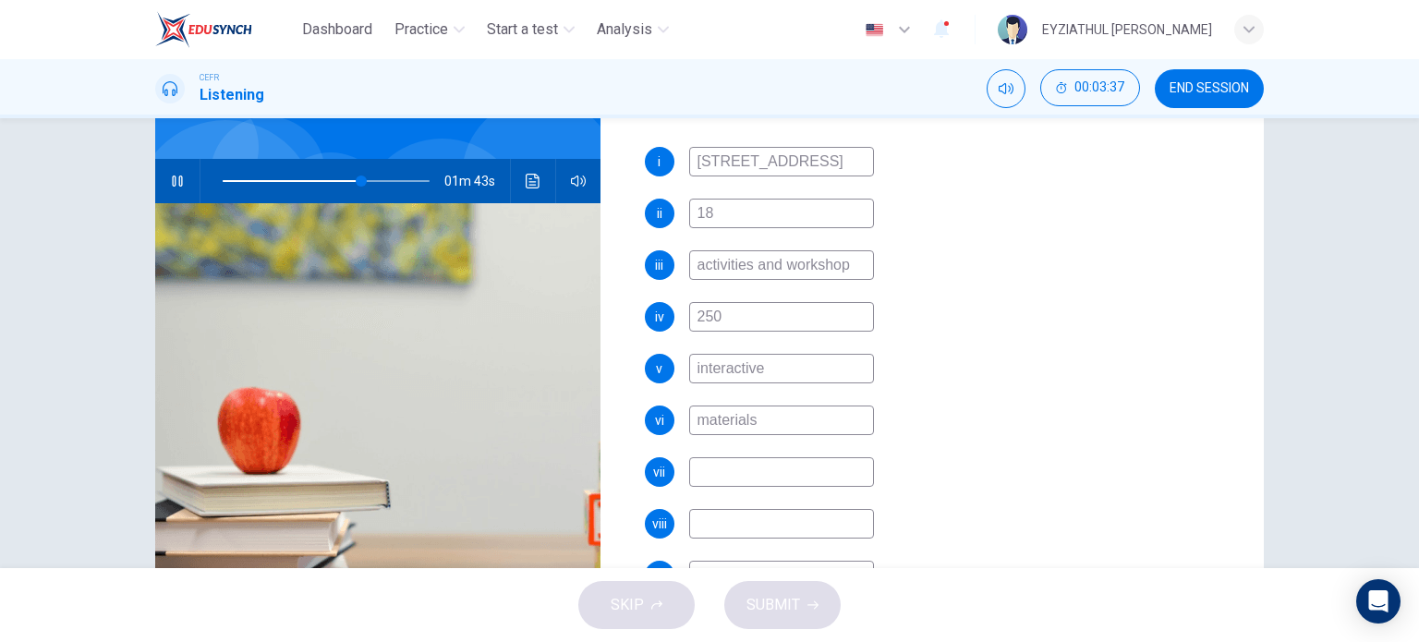
type input "67"
type input "50"
type input "68"
type input "50 pou"
type input "68"
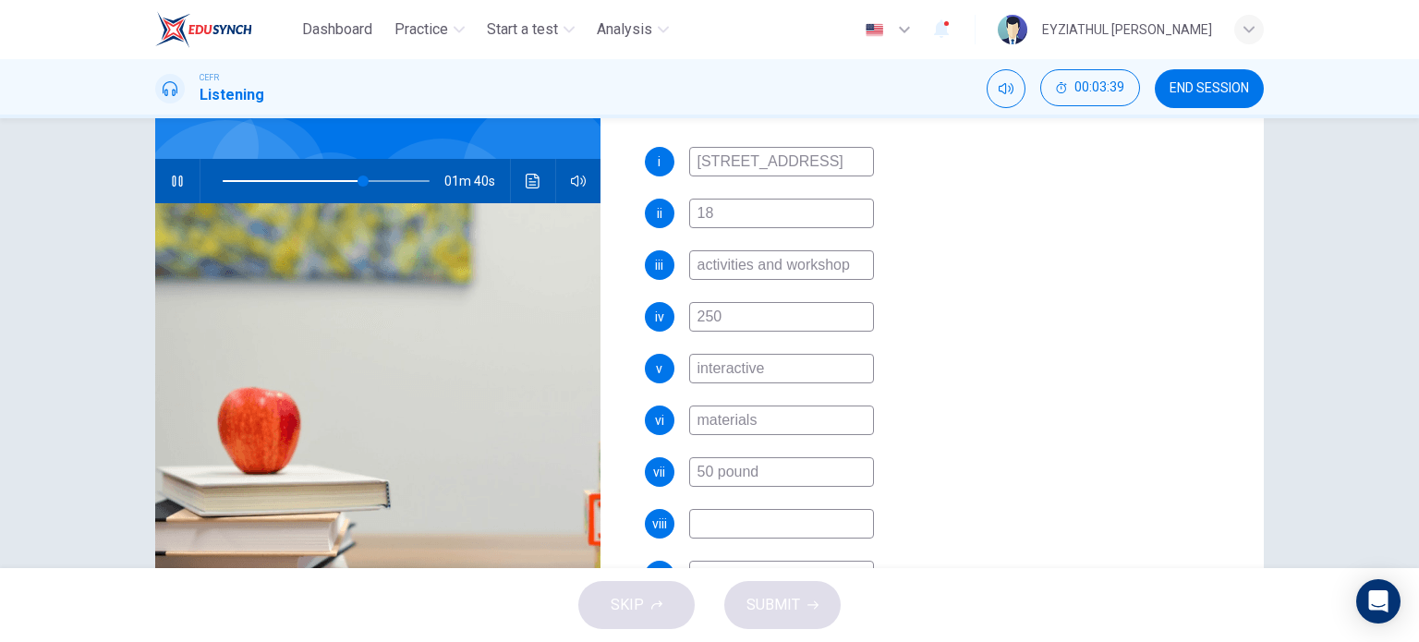
type input "50 pounds"
type input "70"
type input "50 pounds"
click at [751, 522] on input at bounding box center [781, 522] width 185 height 30
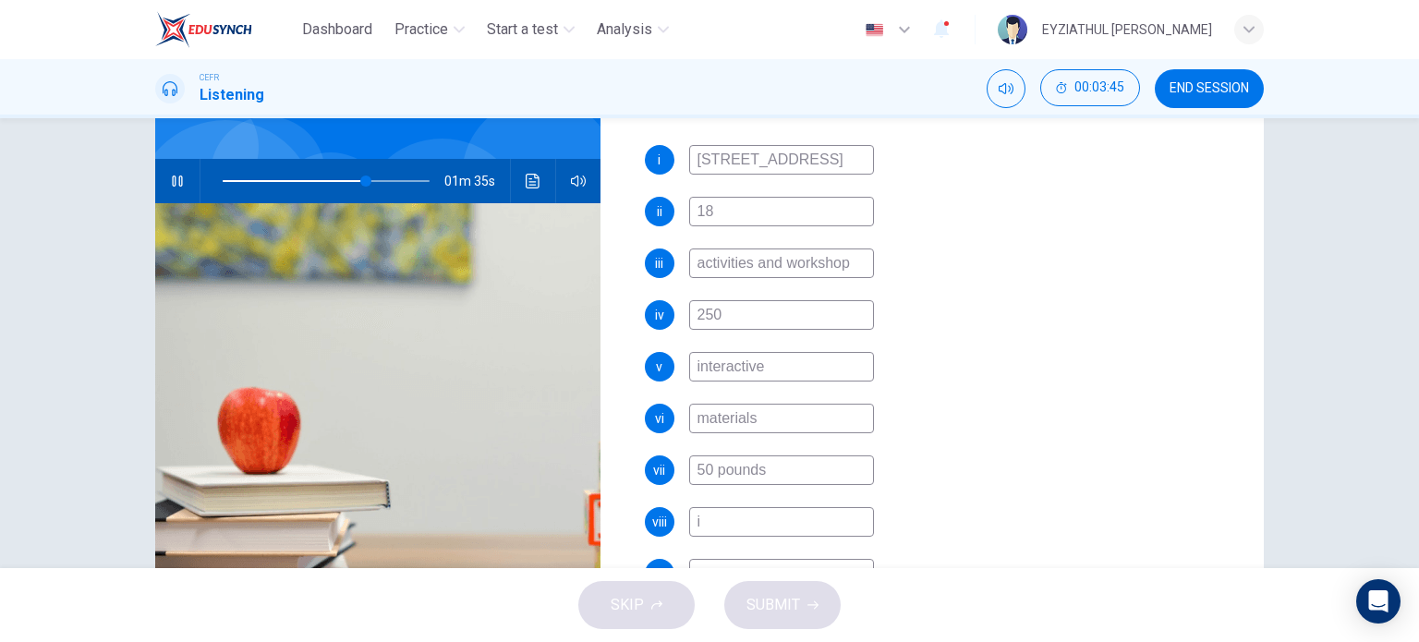
type input "in"
type input "70"
type input "insuran"
type input "70"
type input "insurance"
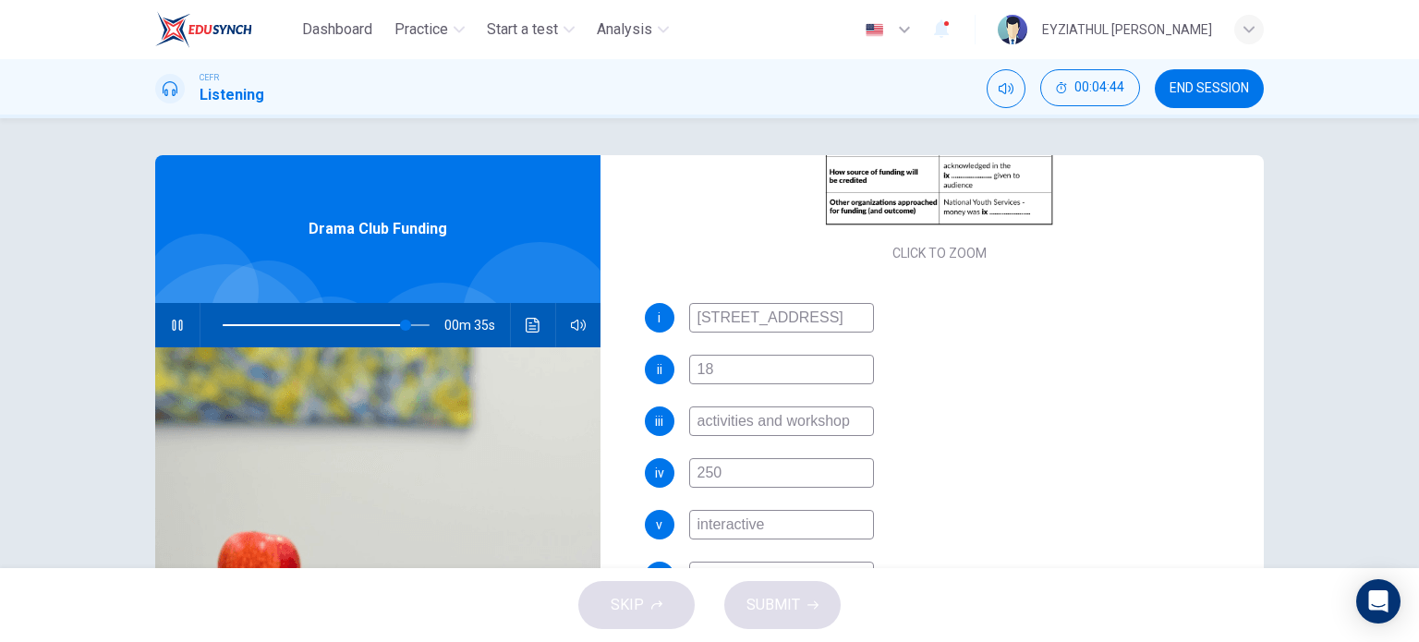
scroll to position [470, 0]
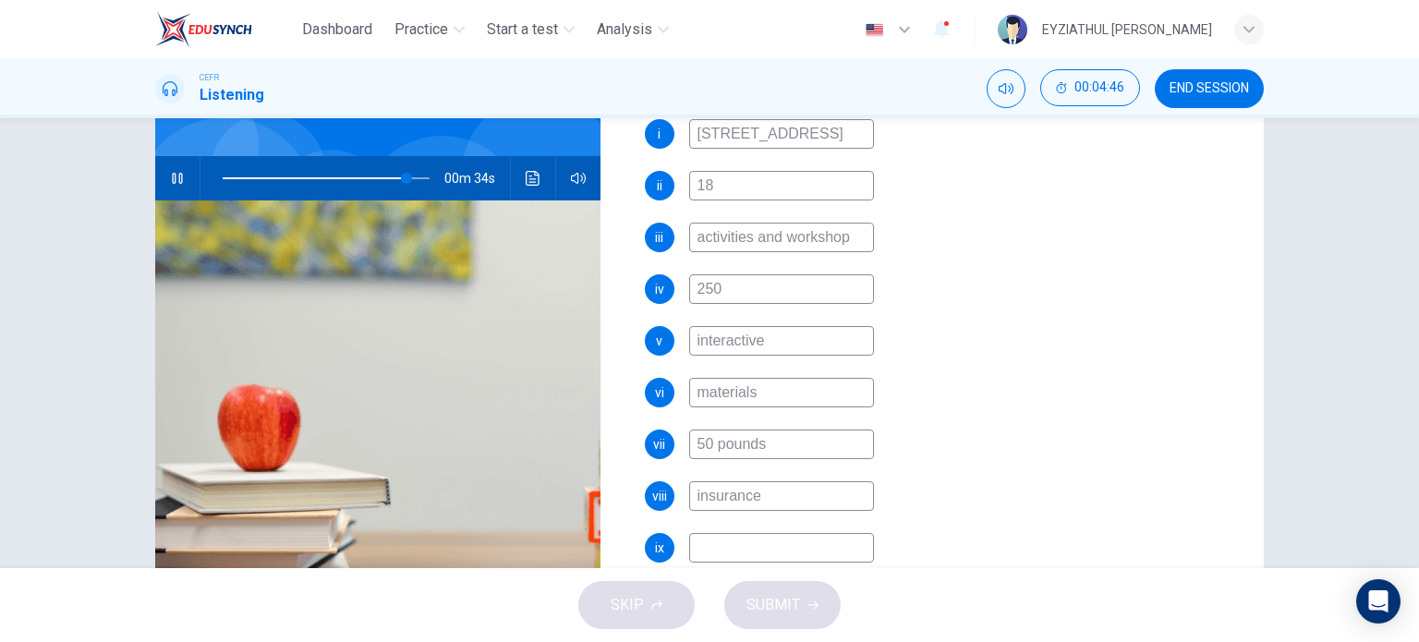
type input "89"
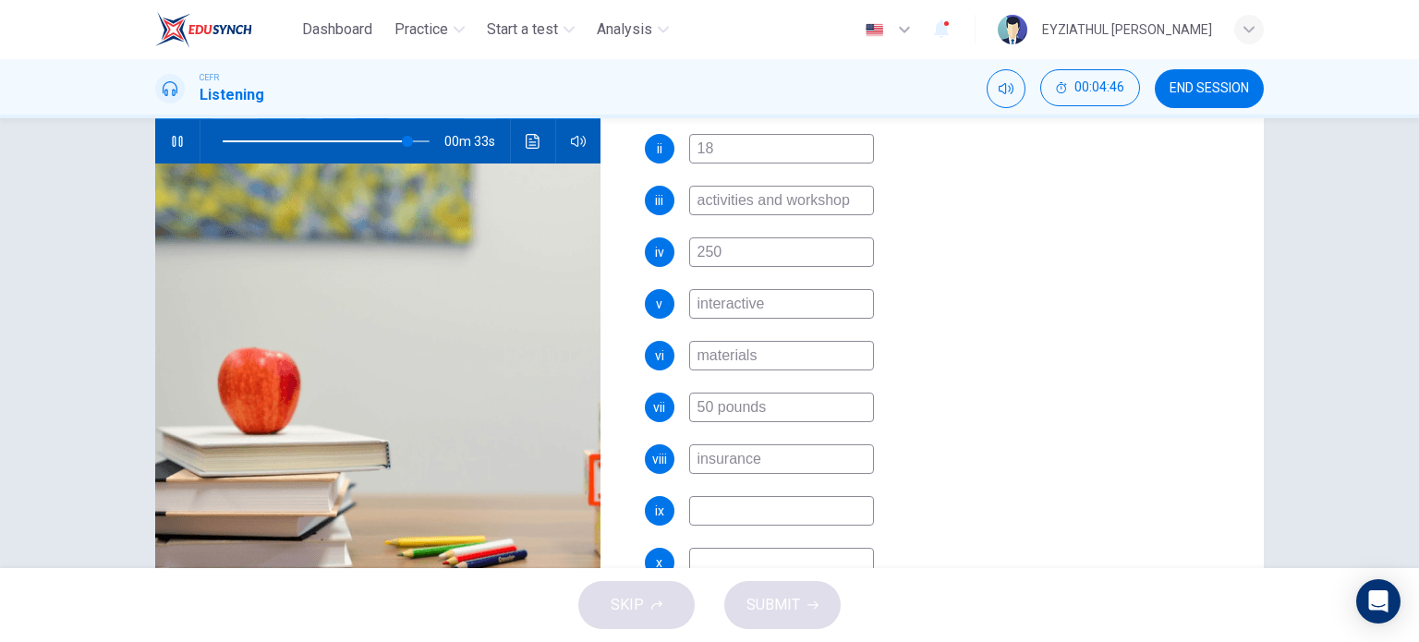
scroll to position [185, 0]
type input "insurance"
click at [760, 513] on input at bounding box center [781, 510] width 185 height 30
type input "90"
type input "p"
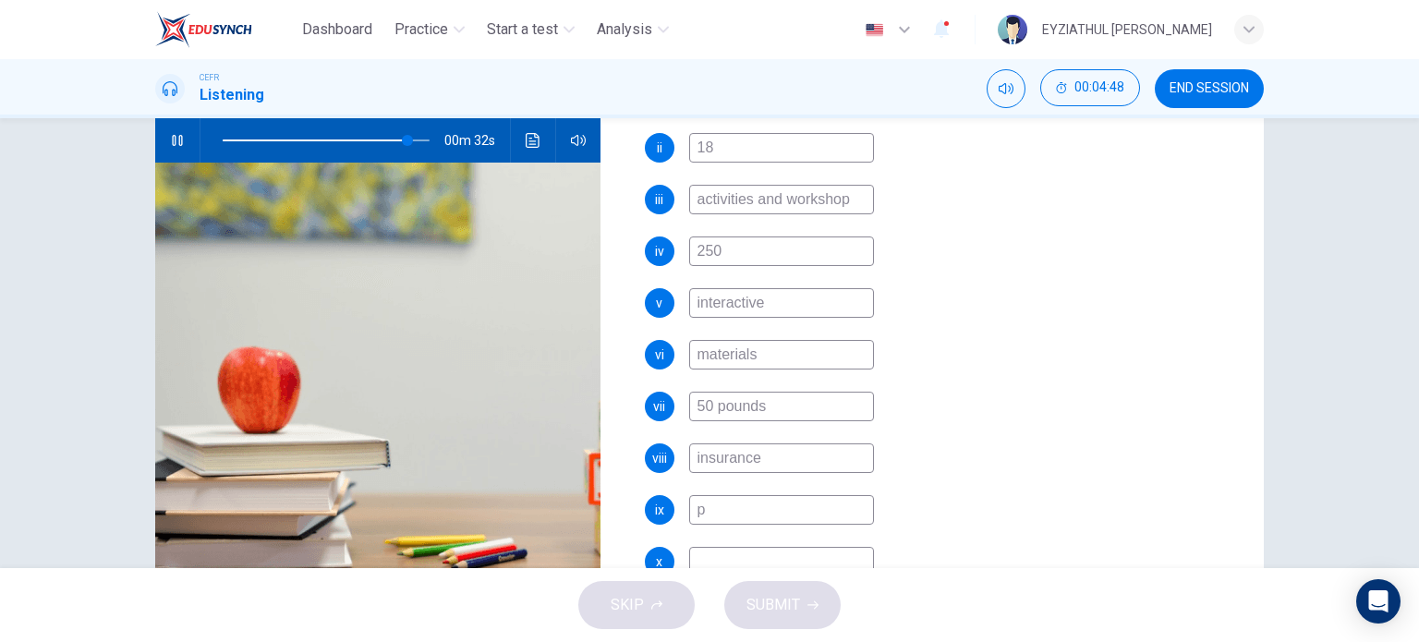
type input "90"
type input "pr"
type input "90"
type input "progra"
type input "90"
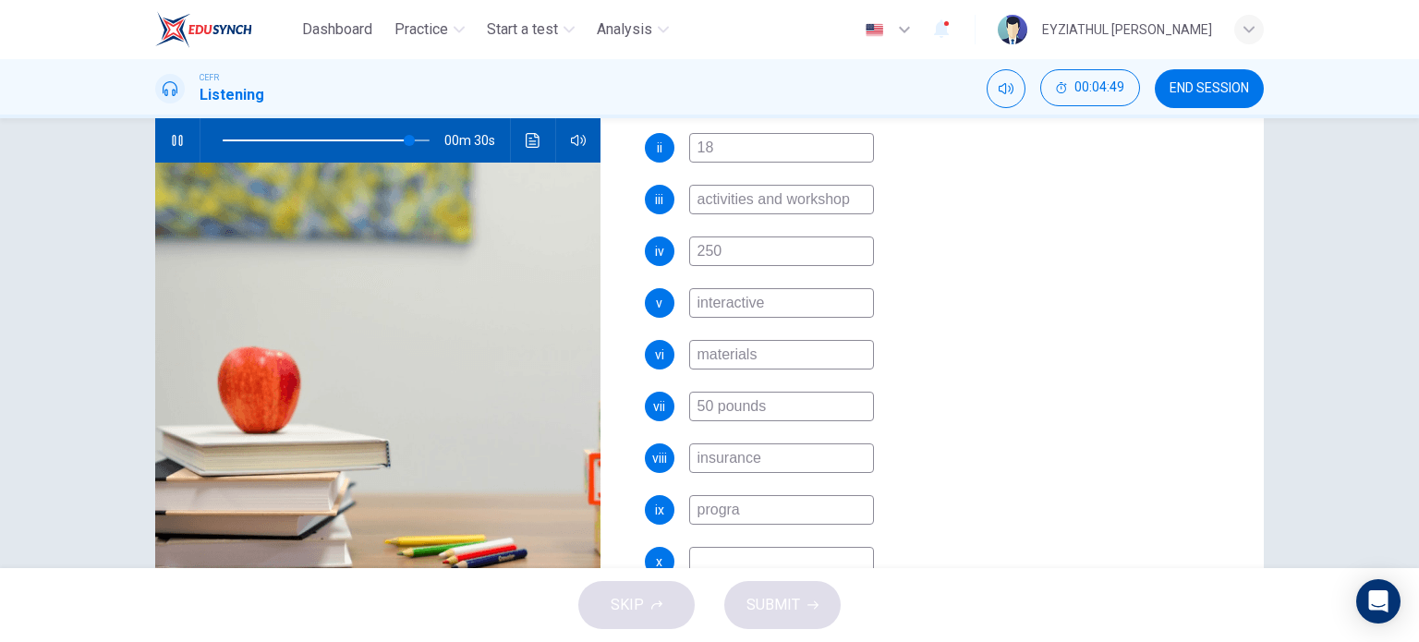
type input "program"
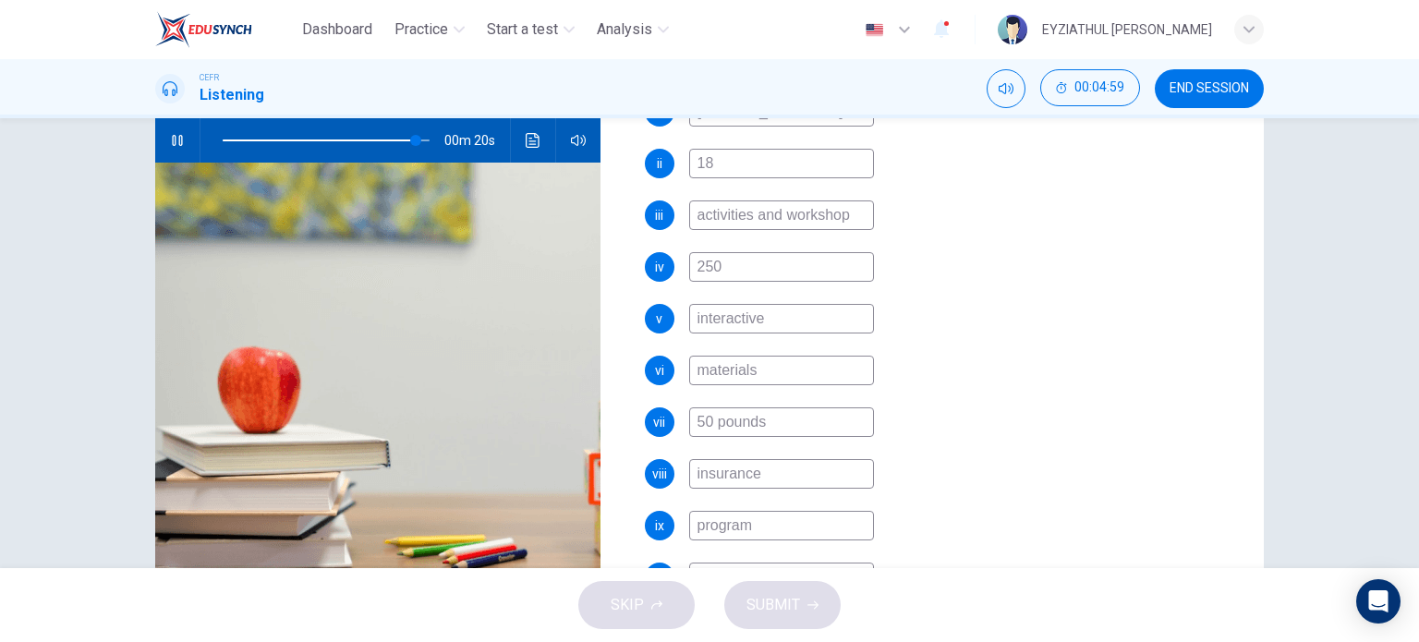
scroll to position [470, 0]
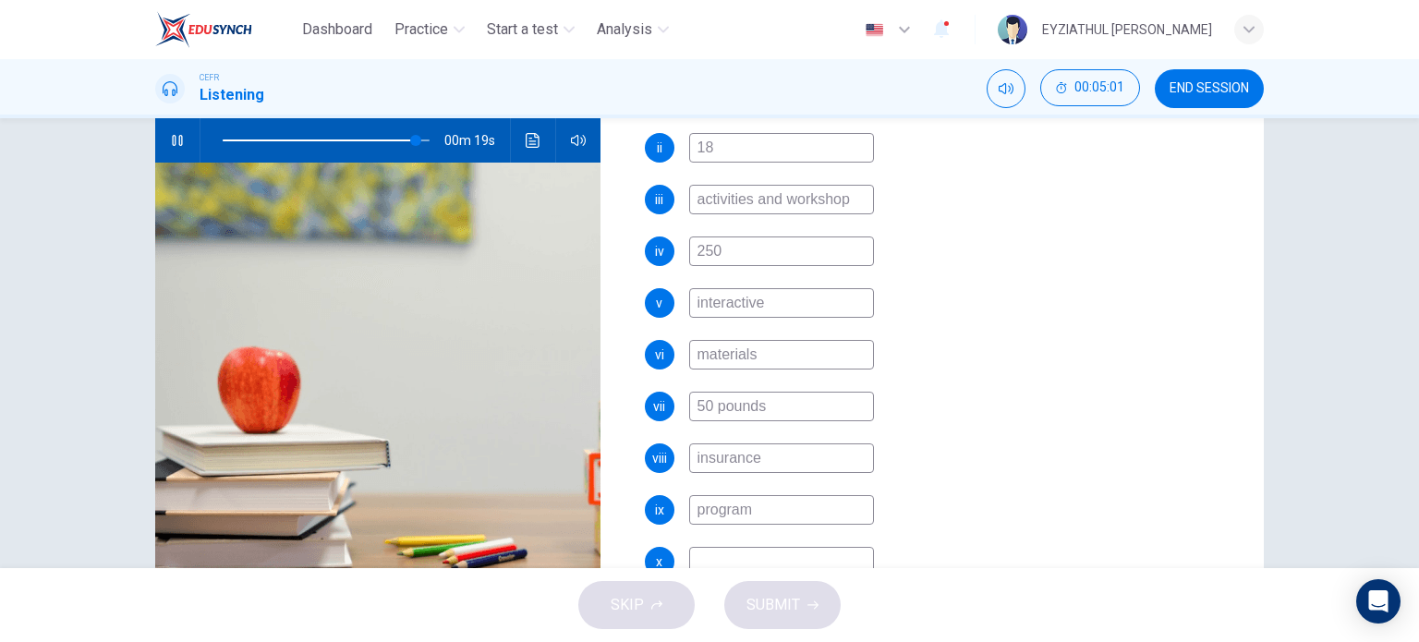
type input "94"
type input "program"
click at [757, 555] on input at bounding box center [781, 562] width 185 height 30
type input "n"
type input "94"
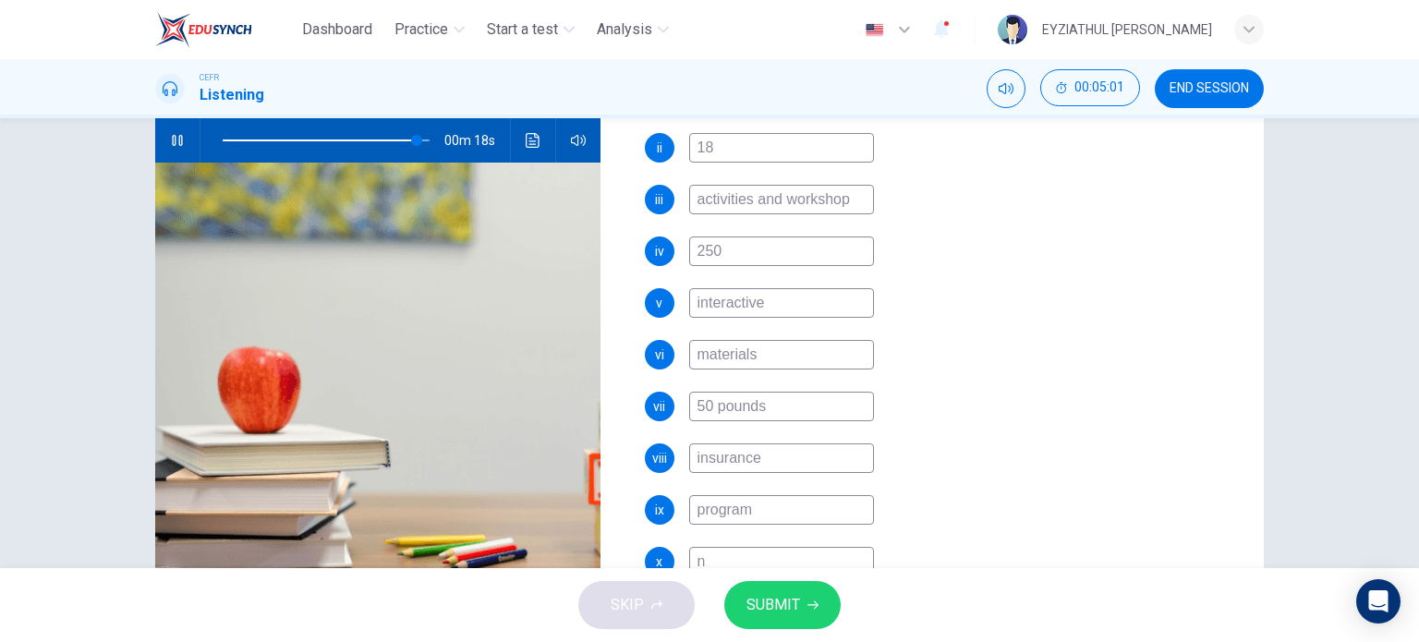
scroll to position [185, 0]
type input "no"
type input "94"
type input "not"
type input "94"
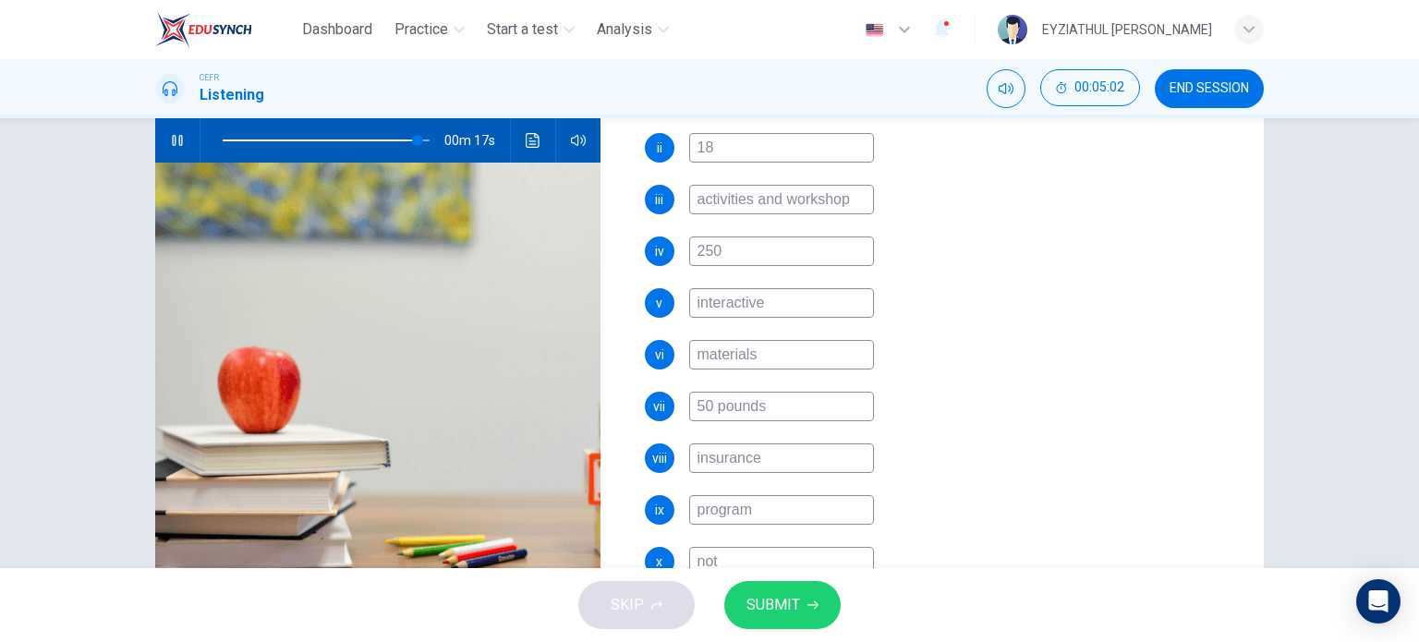
type input "not"
type input "94"
type input "not a"
type input "95"
type input "not av"
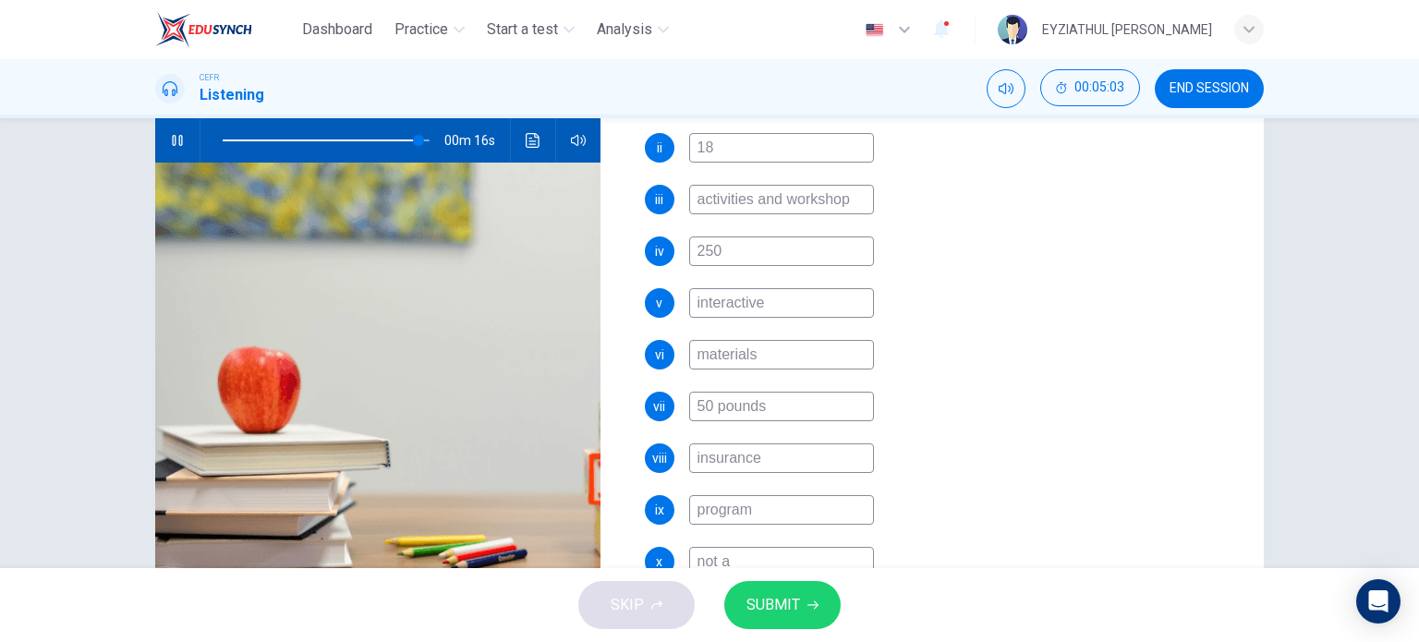
type input "95"
type input "not ava"
type input "95"
type input "not avai"
type input "95"
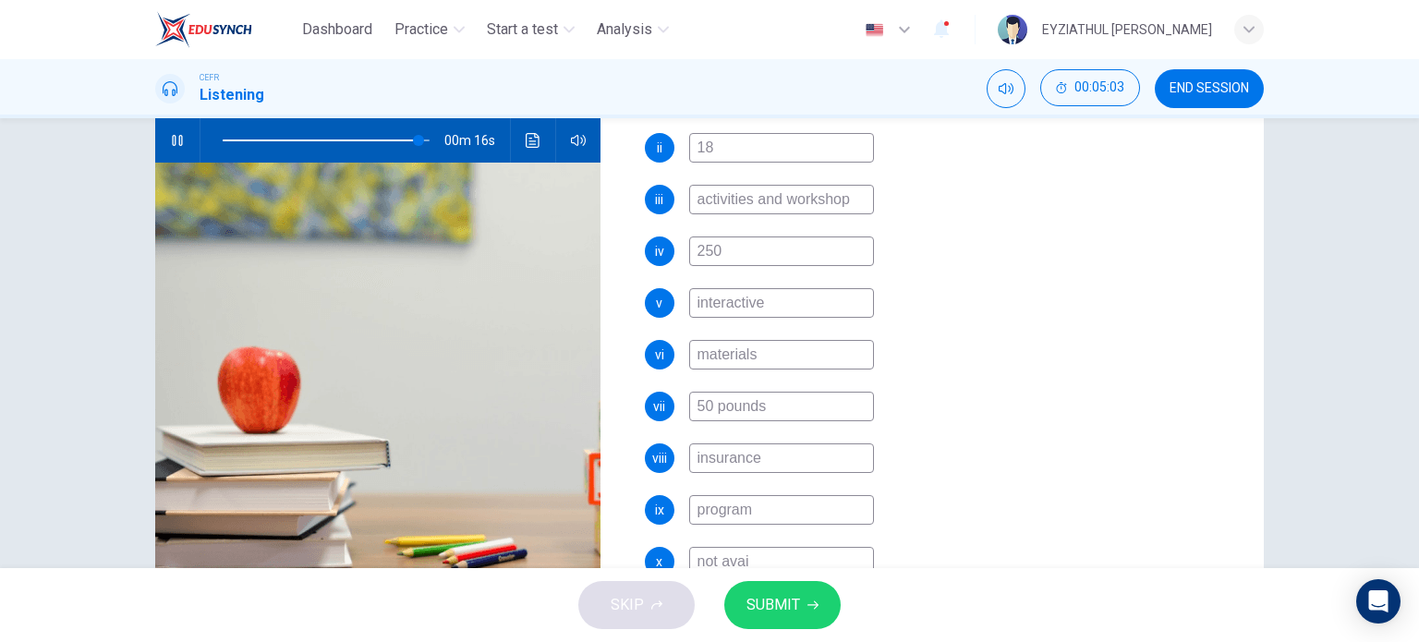
type input "not avail"
type input "95"
type input "not availa"
type input "95"
type input "not availab"
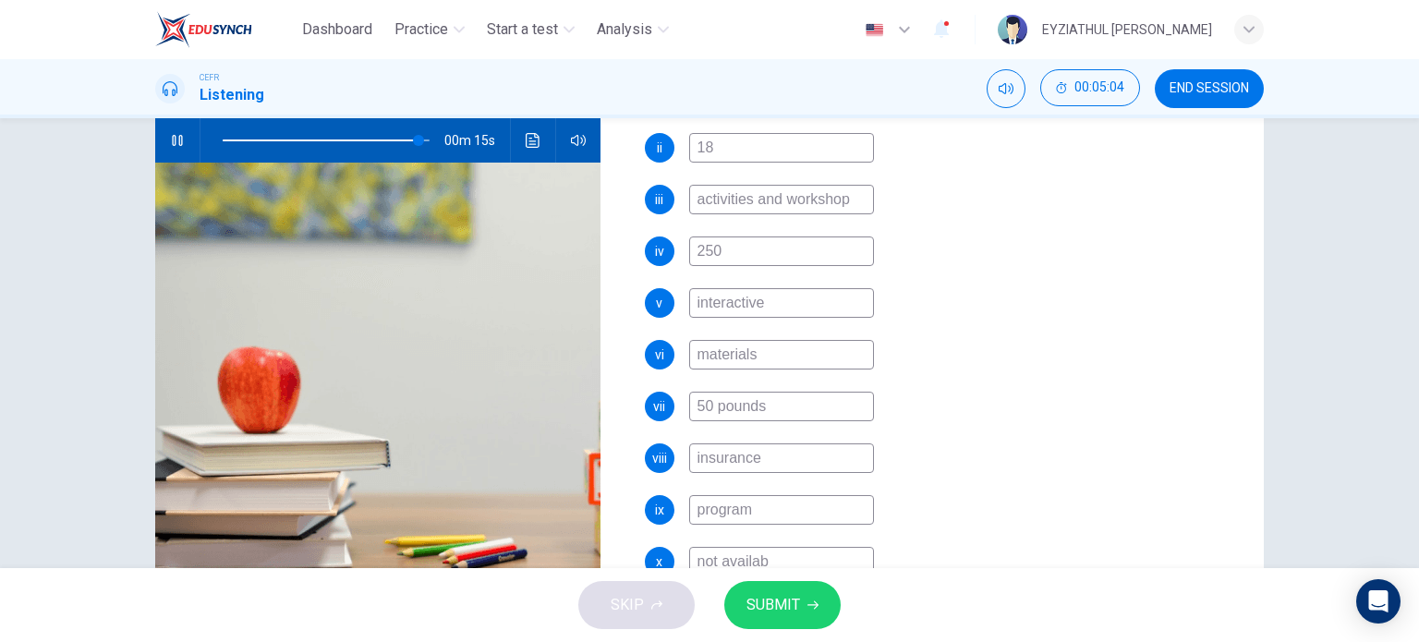
type input "95"
type input "not availabl"
type input "95"
type input "not available"
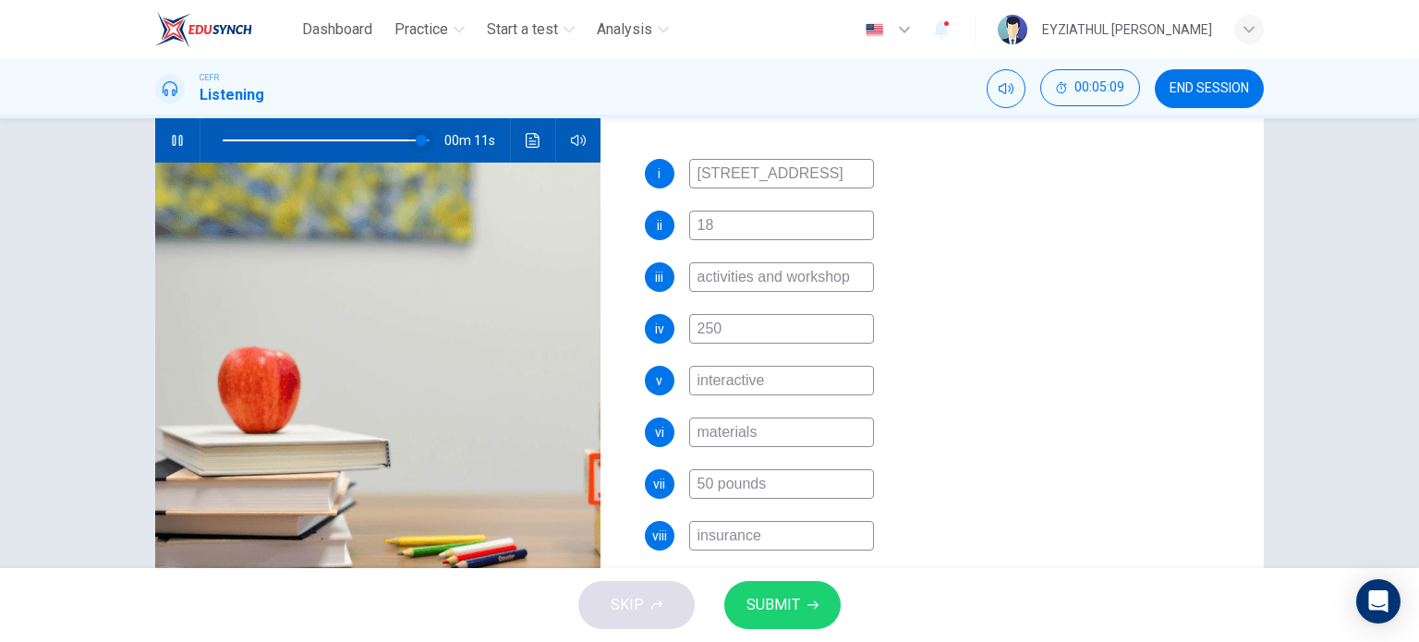
type input "97"
type input "not available"
click at [400, 141] on span at bounding box center [404, 140] width 11 height 11
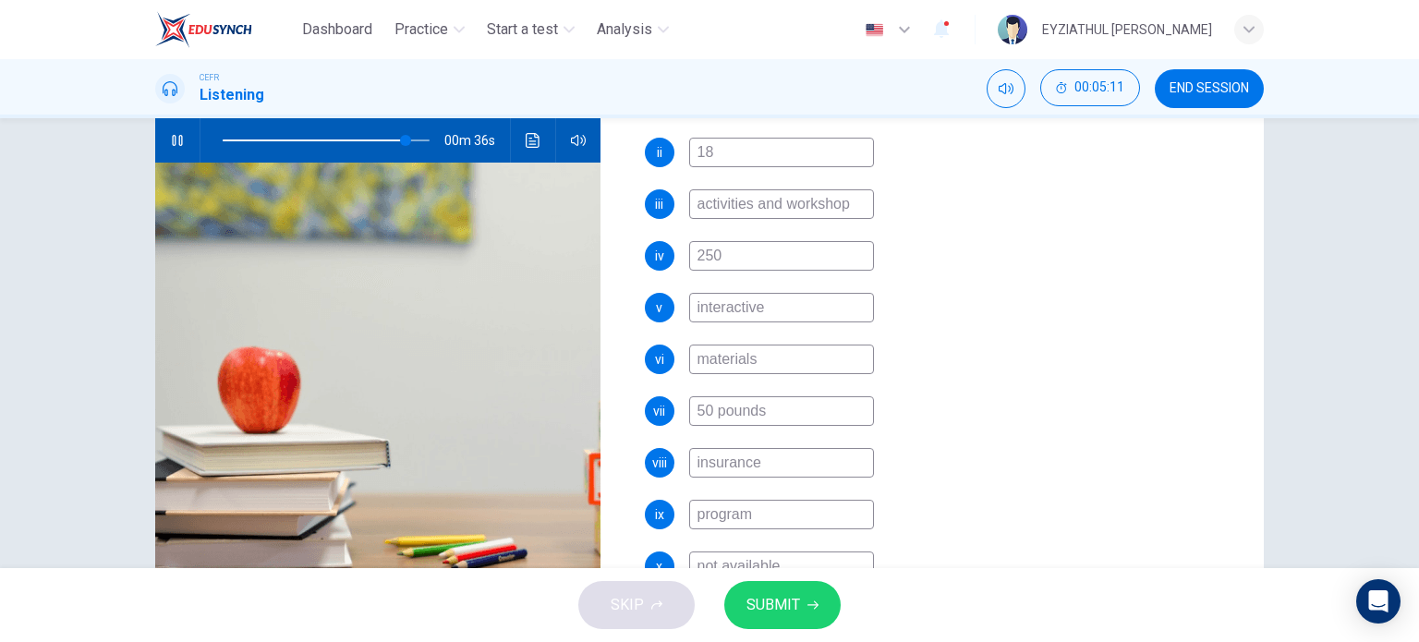
scroll to position [470, 0]
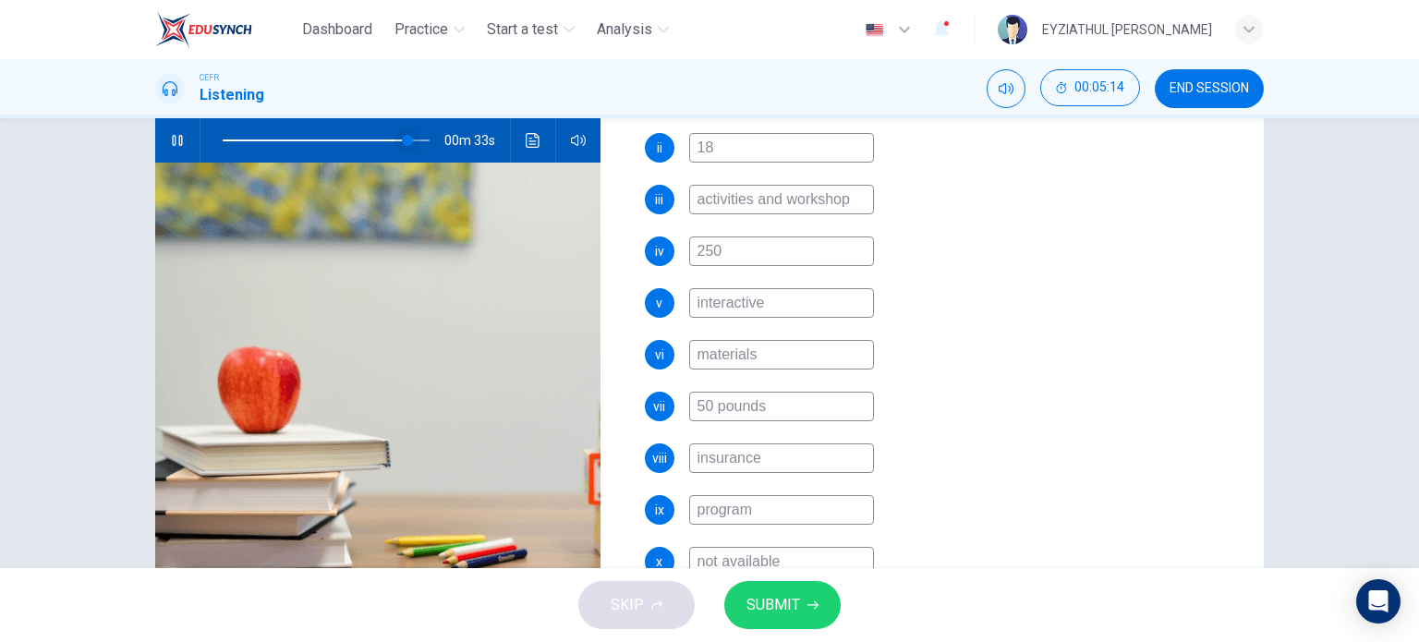
click at [402, 144] on span at bounding box center [407, 140] width 11 height 11
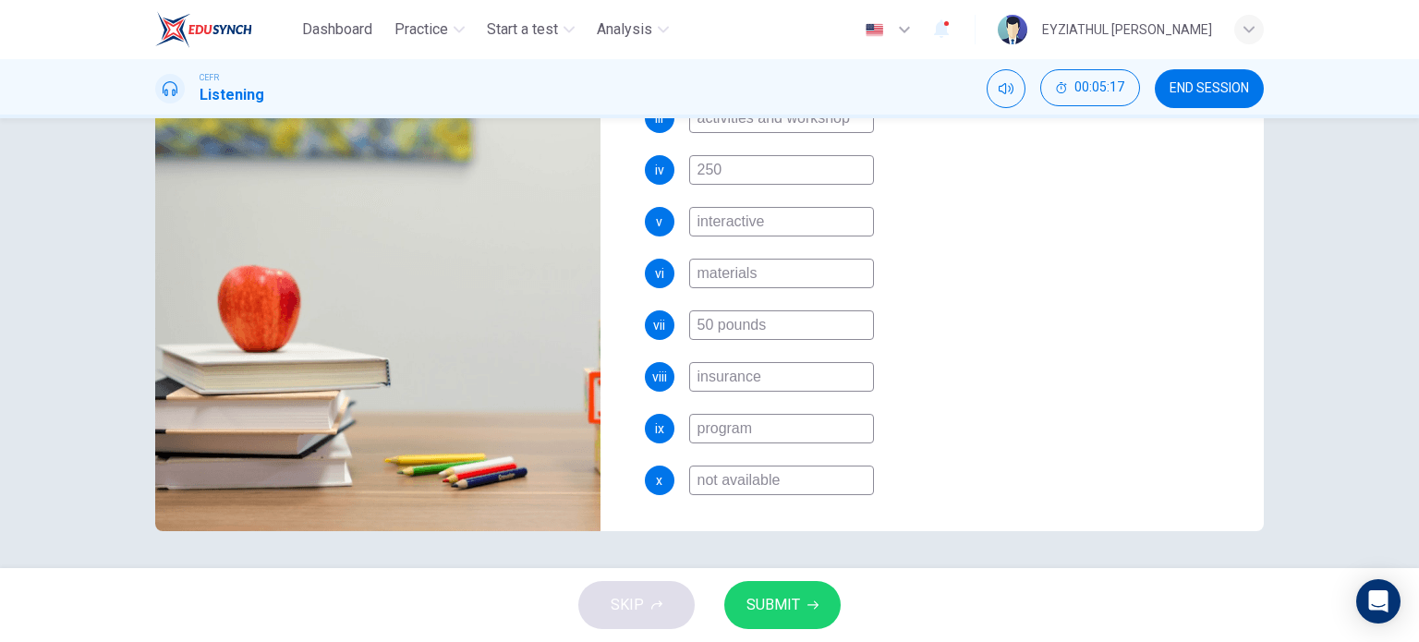
click at [758, 432] on input "program" at bounding box center [781, 429] width 185 height 30
click at [814, 608] on icon "button" at bounding box center [813, 606] width 11 height 8
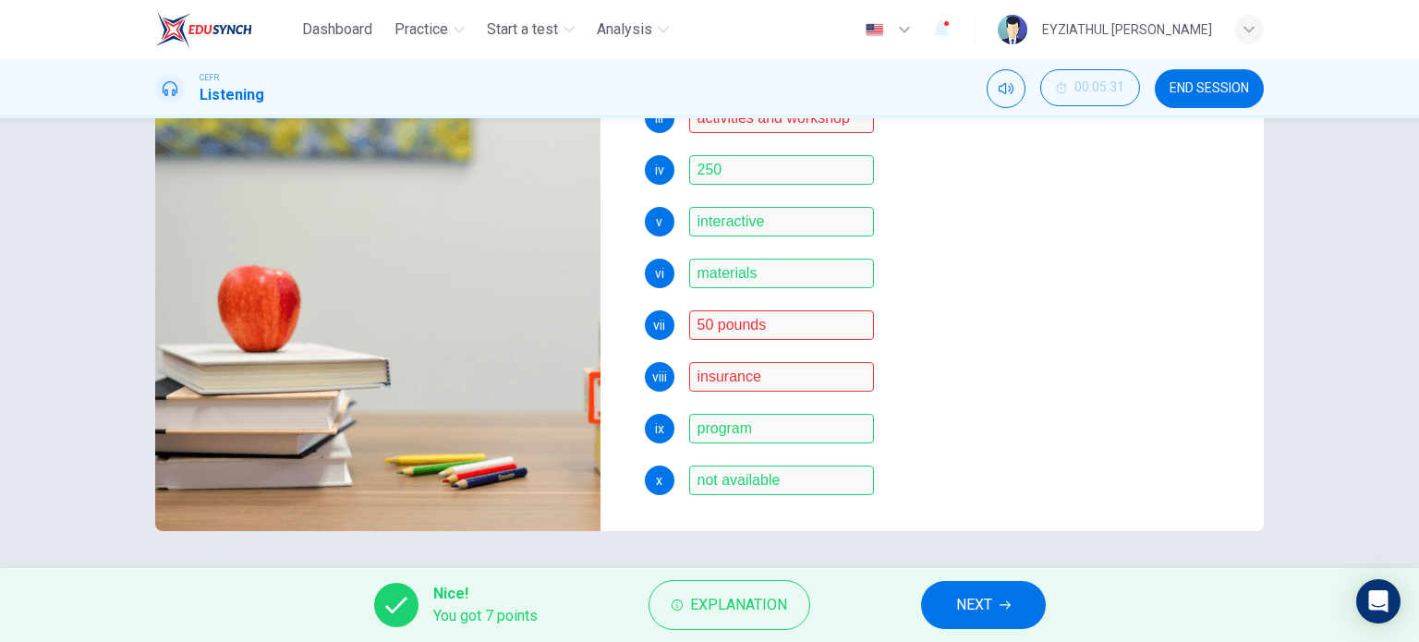
scroll to position [159, 0]
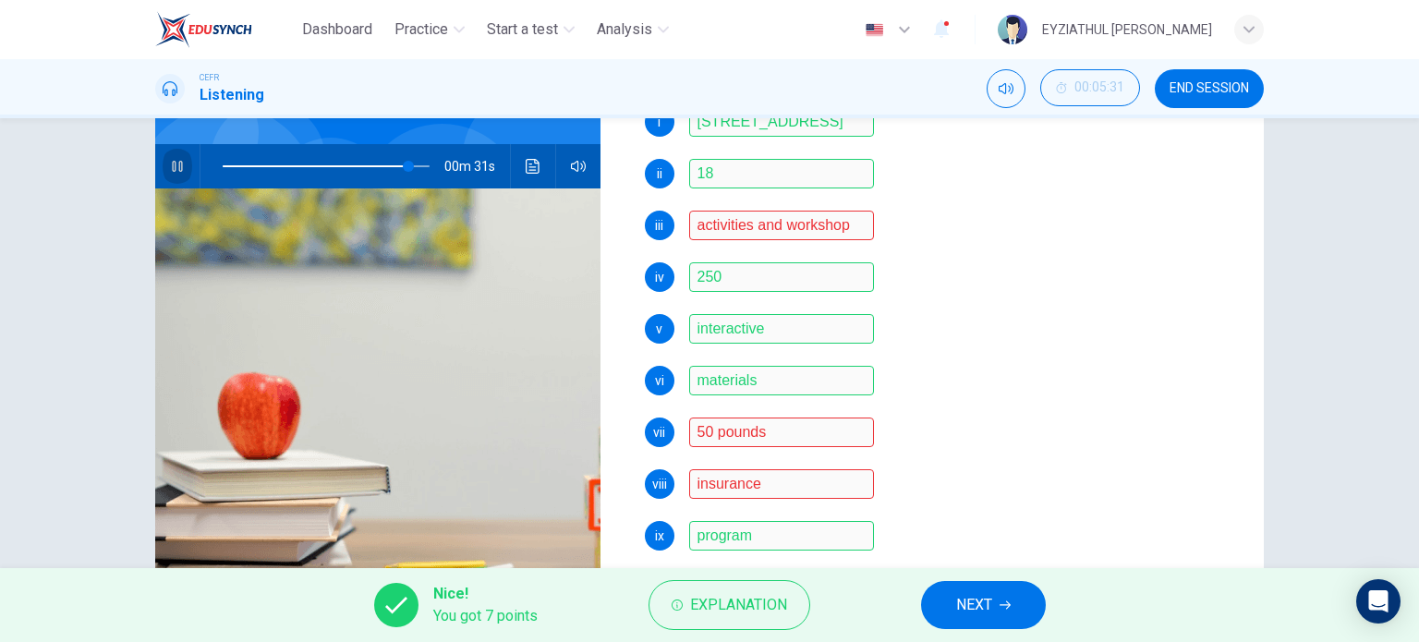
click at [177, 155] on button "button" at bounding box center [178, 166] width 30 height 44
type input "90"
click at [788, 600] on button "Explanation" at bounding box center [730, 605] width 162 height 50
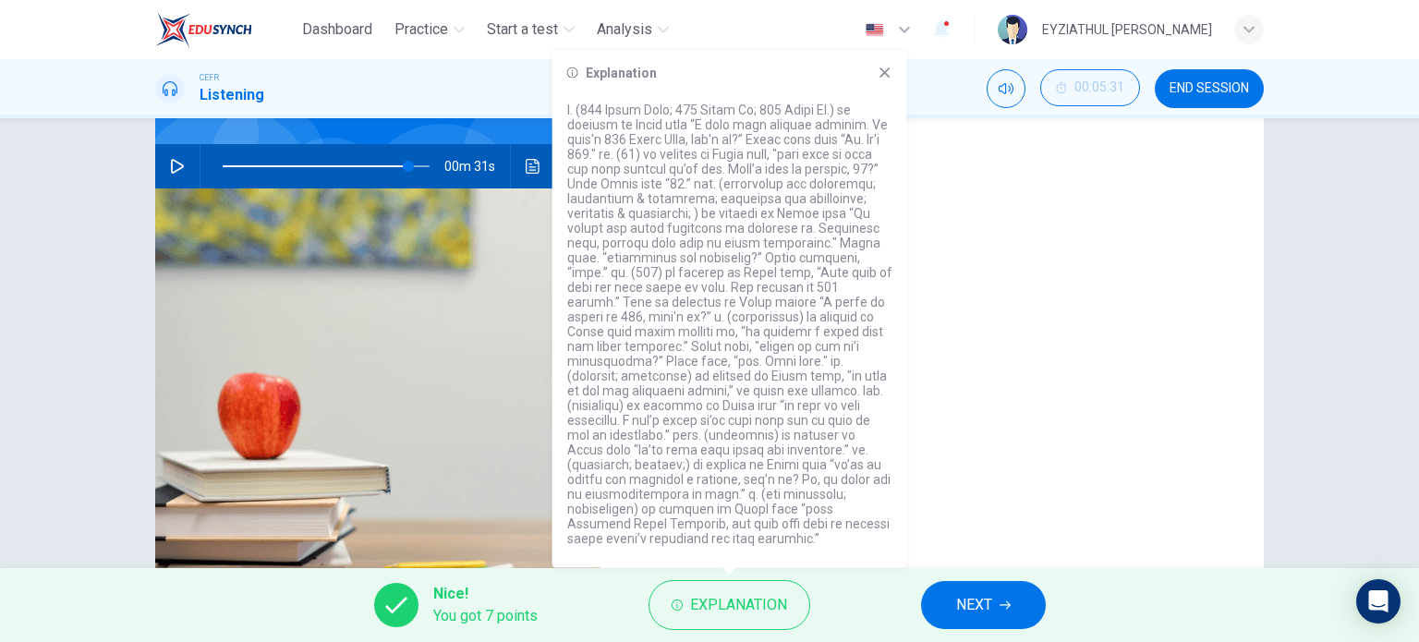
click at [973, 462] on div "i 230 South Road ii 18 iii activities and workshop iv 250 v interactive vi mate…" at bounding box center [940, 373] width 590 height 532
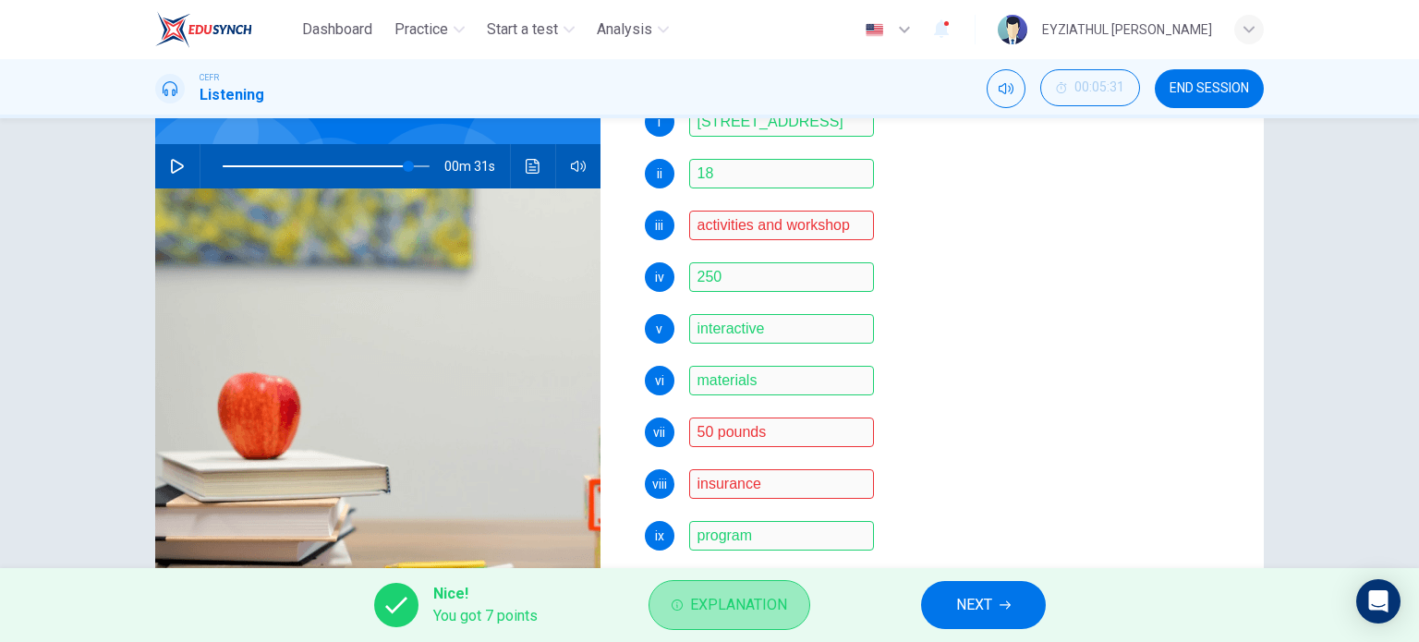
click at [735, 598] on span "Explanation" at bounding box center [738, 605] width 97 height 26
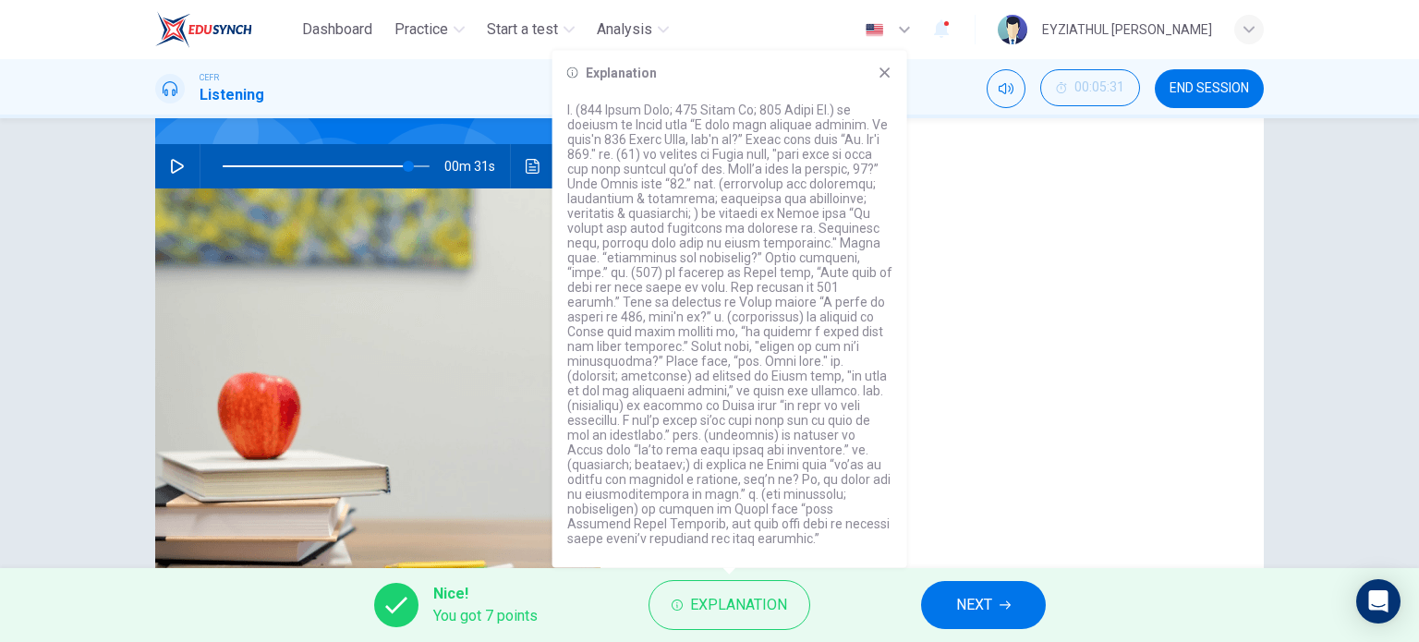
click at [939, 443] on div "vii 50 pounds" at bounding box center [940, 433] width 590 height 30
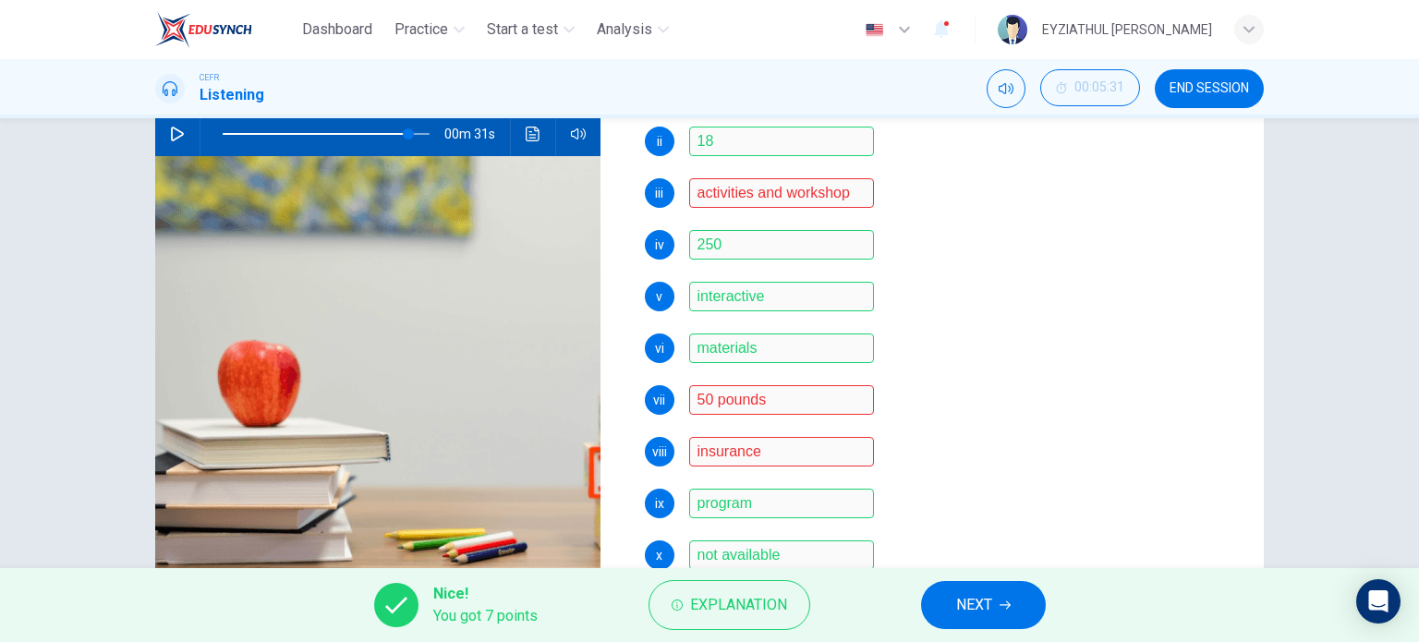
scroll to position [192, 0]
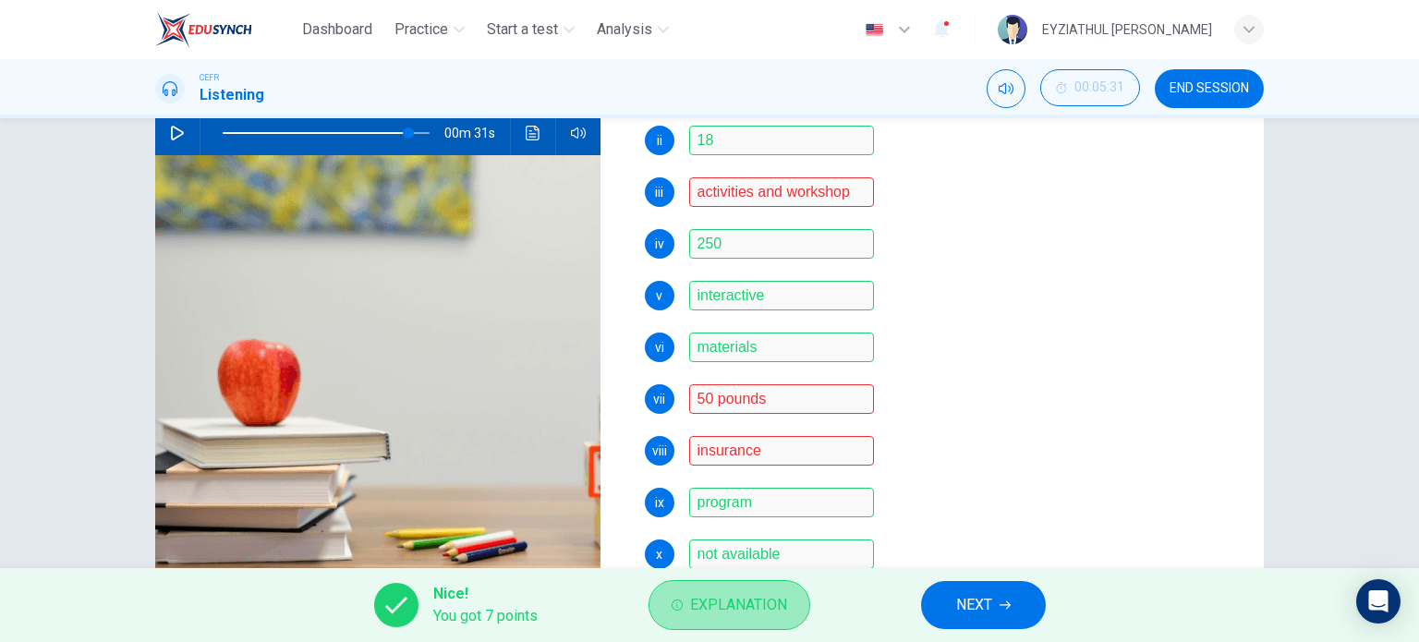
click at [748, 599] on span "Explanation" at bounding box center [738, 605] width 97 height 26
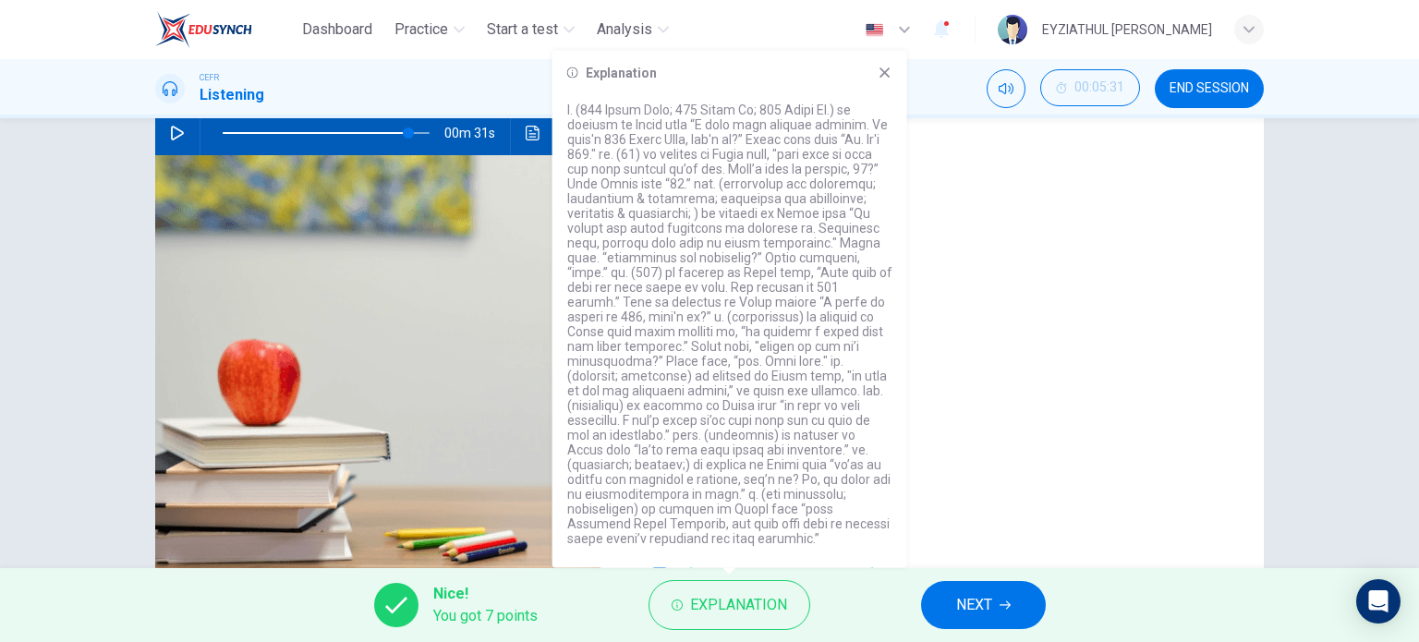
click at [962, 410] on div "vii 50 pounds" at bounding box center [940, 399] width 590 height 30
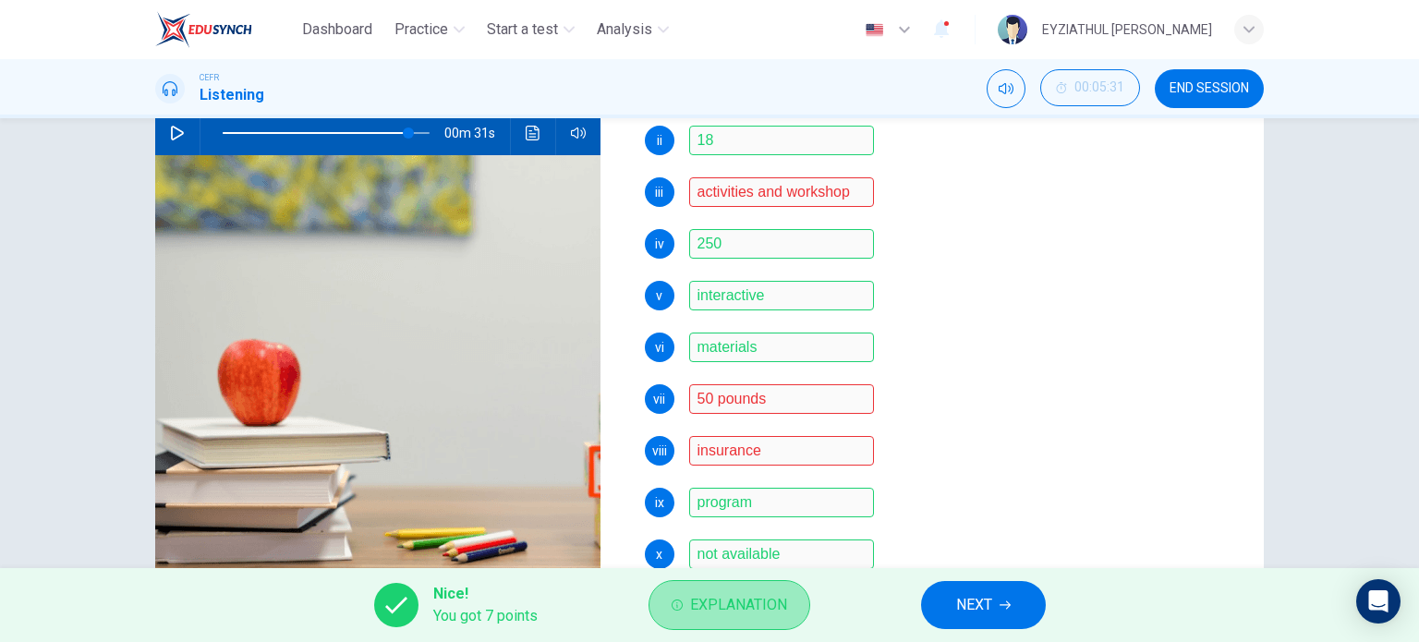
click at [752, 612] on span "Explanation" at bounding box center [738, 605] width 97 height 26
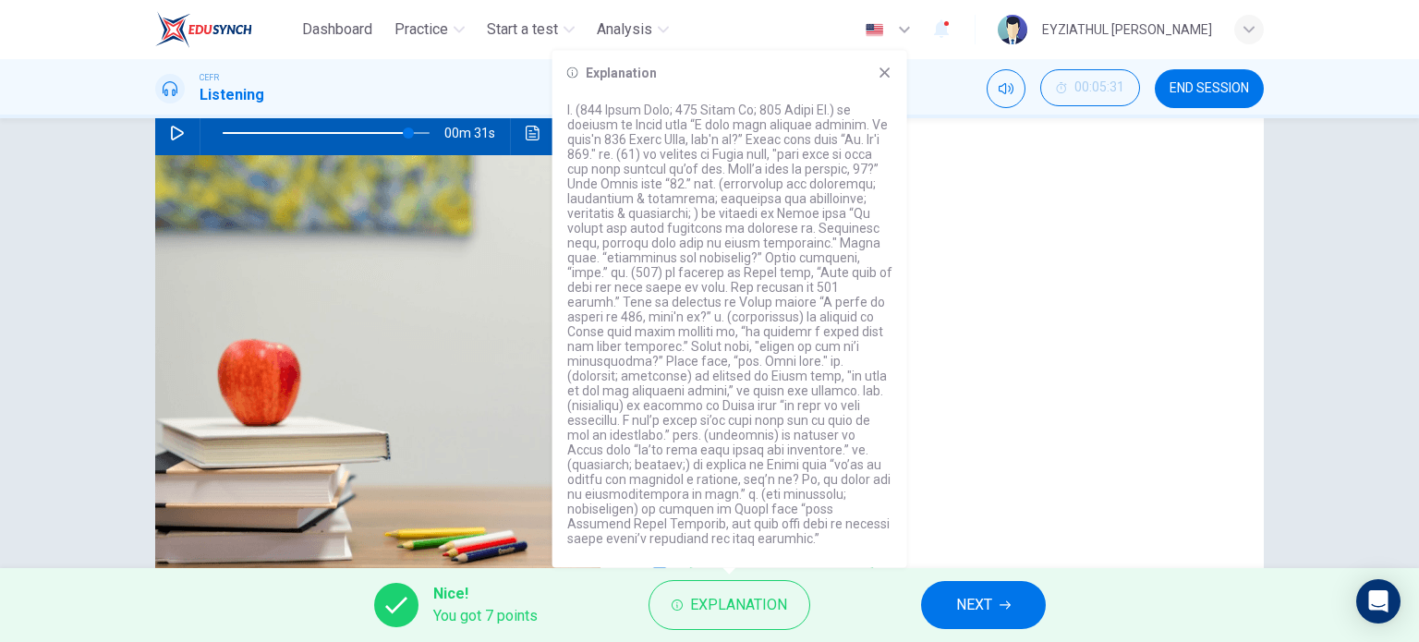
click at [939, 424] on div "i 230 South Road ii 18 iii activities and workshop iv 250 v interactive vi mate…" at bounding box center [940, 340] width 590 height 532
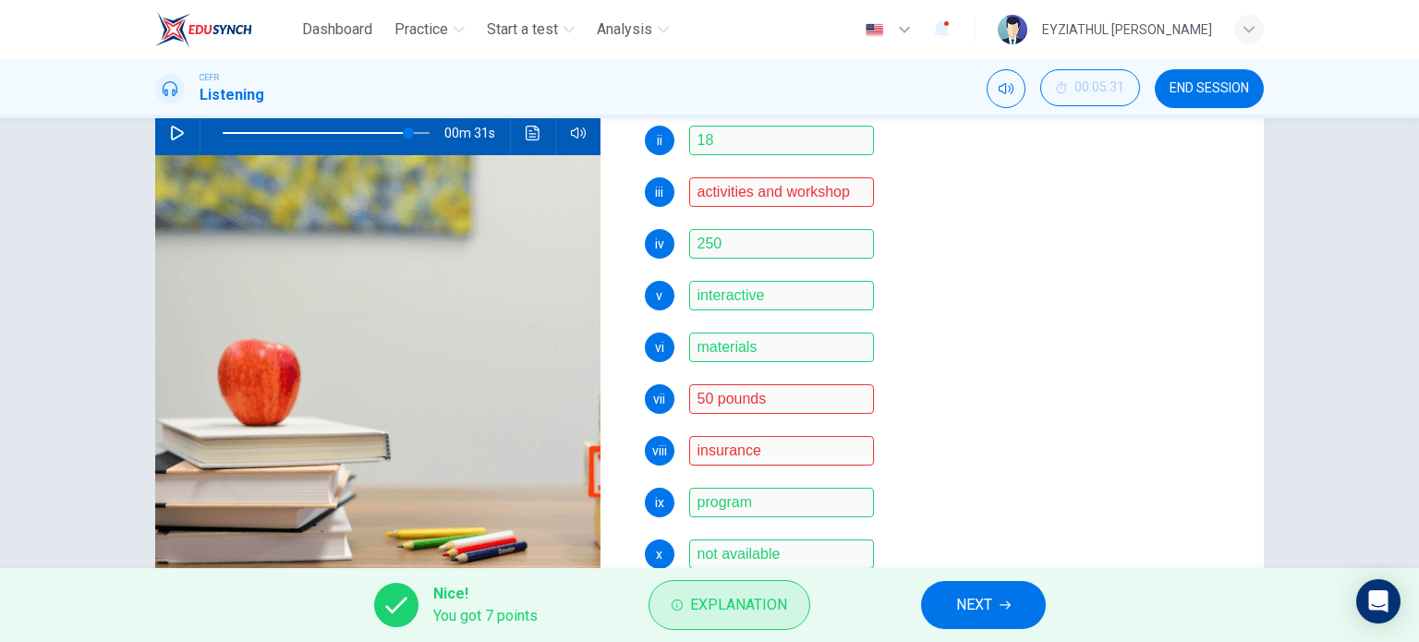
click at [748, 602] on span "Explanation" at bounding box center [738, 605] width 97 height 26
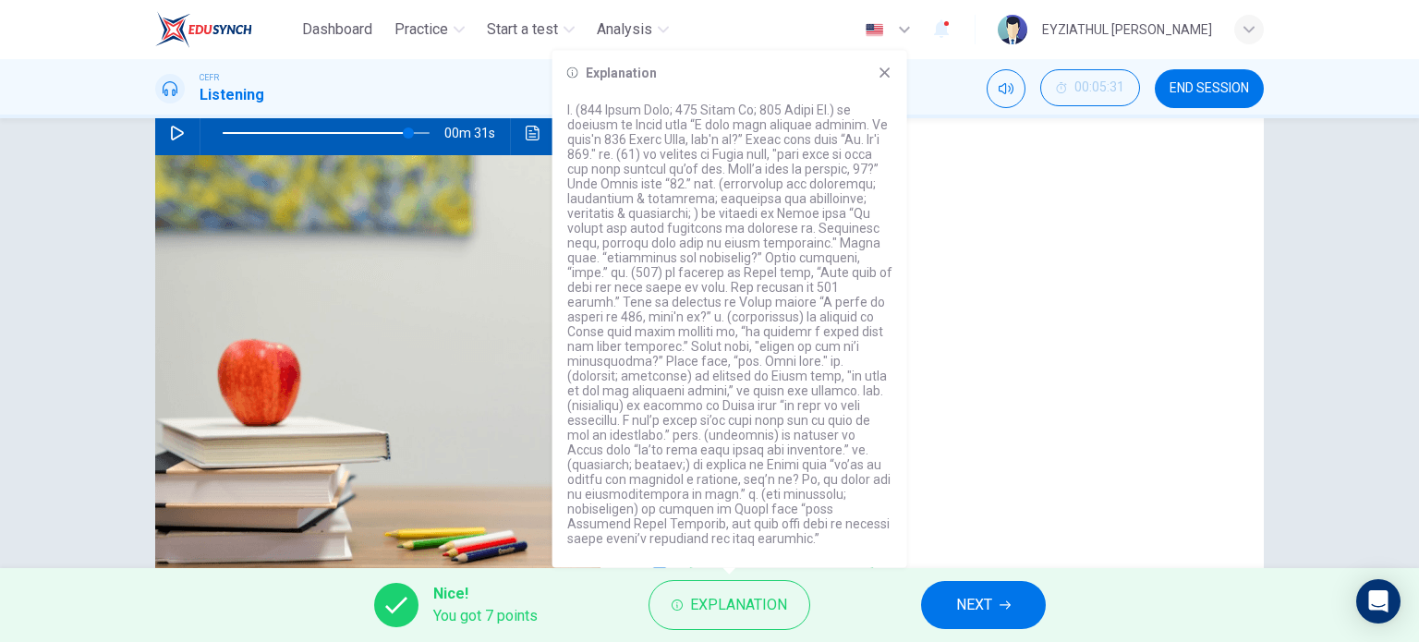
click at [942, 520] on div "i 230 South Road ii 18 iii activities and workshop iv 250 v interactive vi mate…" at bounding box center [940, 340] width 590 height 532
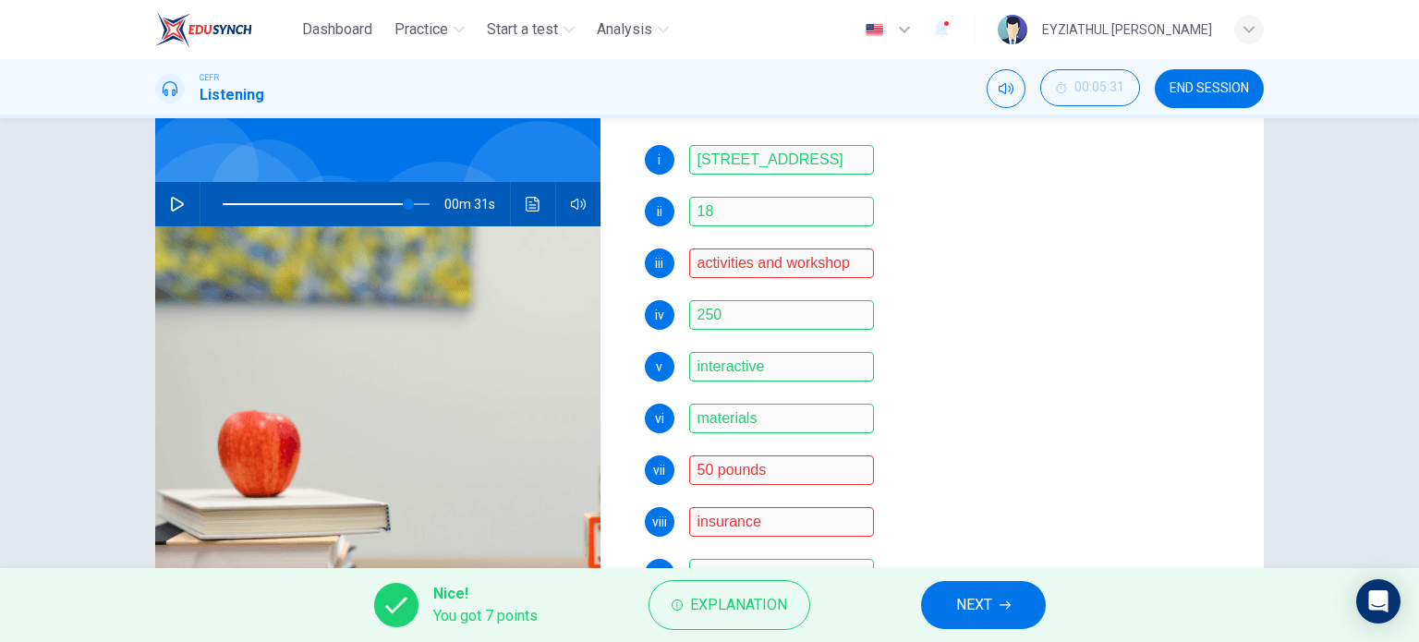
scroll to position [469, 0]
click at [972, 611] on span "NEXT" at bounding box center [974, 605] width 36 height 26
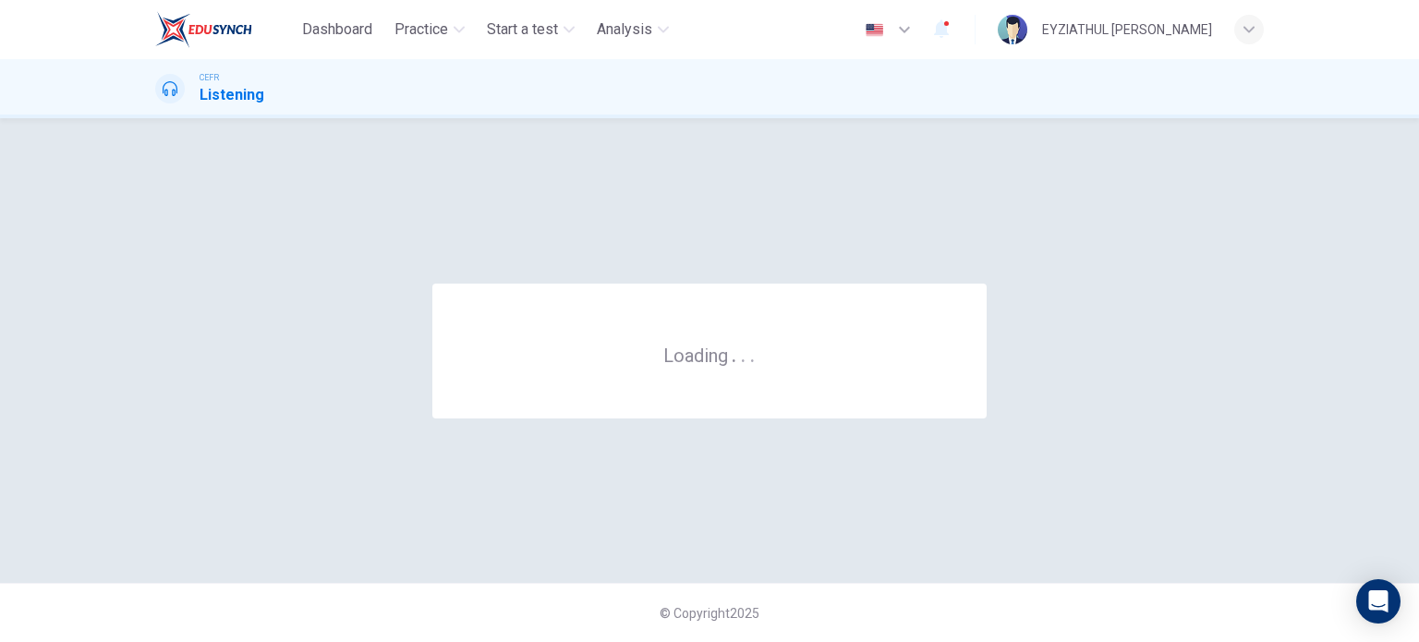
scroll to position [0, 0]
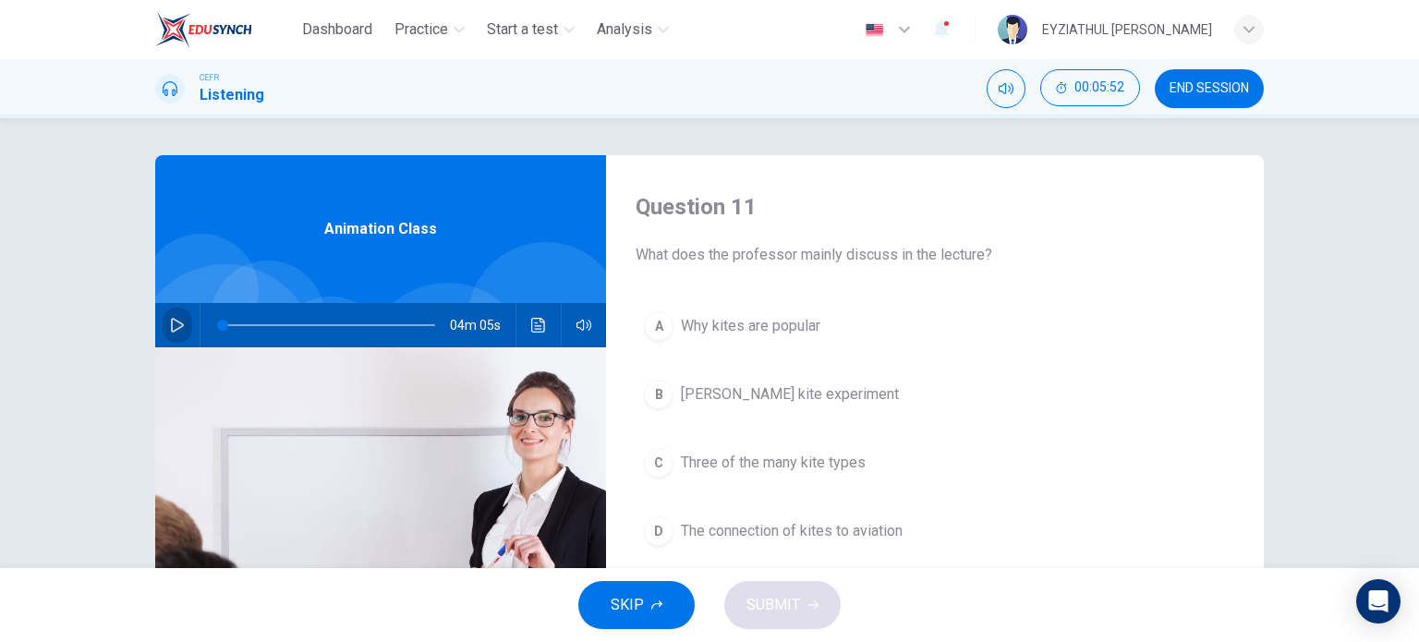
click at [163, 321] on button "button" at bounding box center [178, 325] width 30 height 44
type input "0"
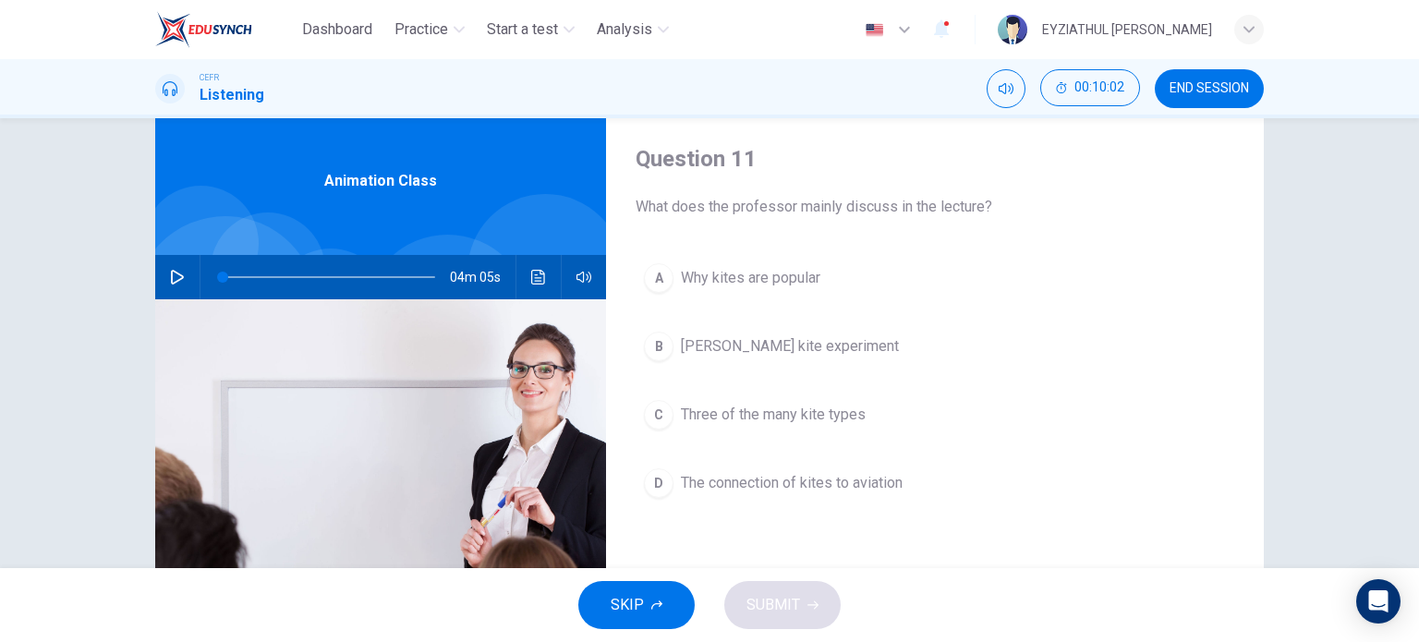
scroll to position [50, 0]
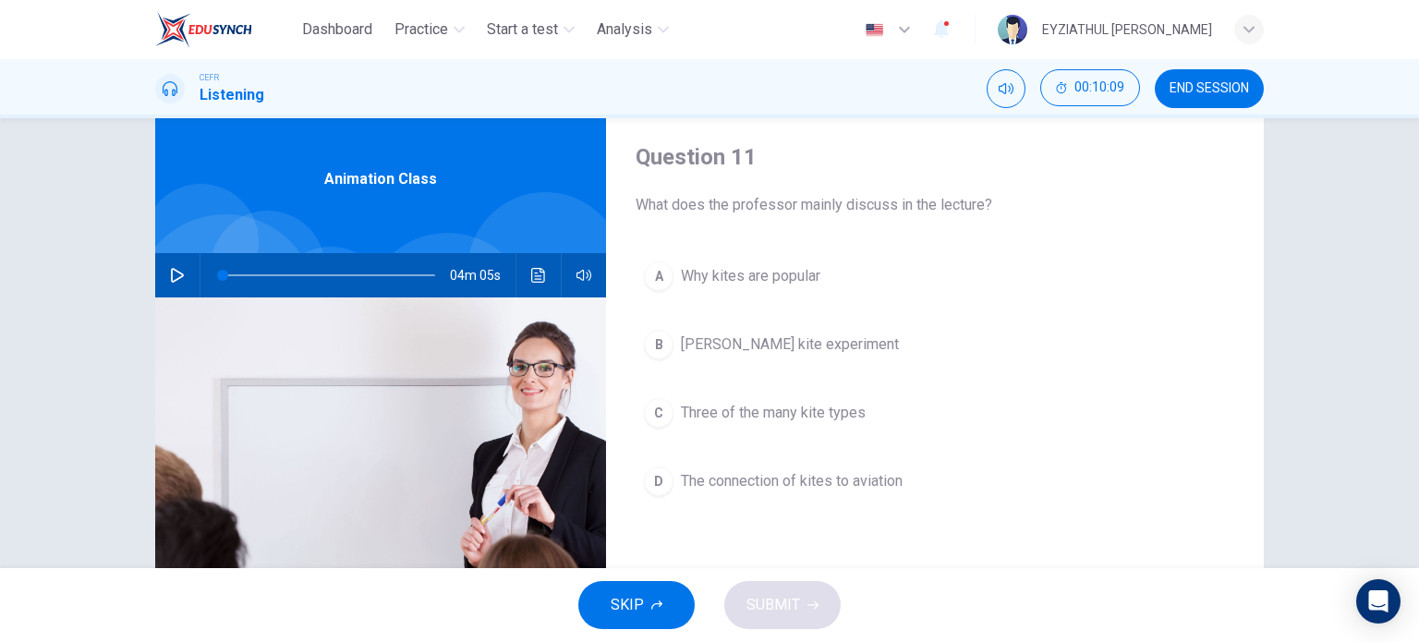
click at [849, 482] on span "The connection of kites to aviation" at bounding box center [792, 481] width 222 height 22
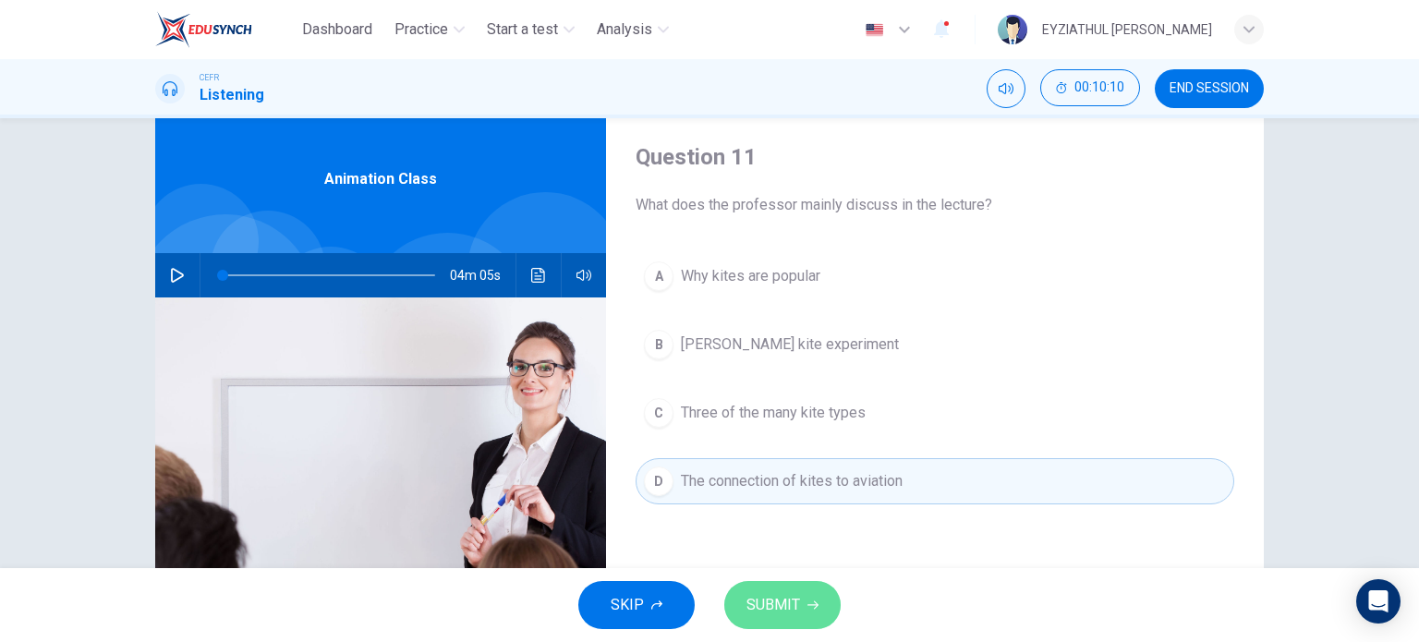
click at [785, 592] on span "SUBMIT" at bounding box center [774, 605] width 54 height 26
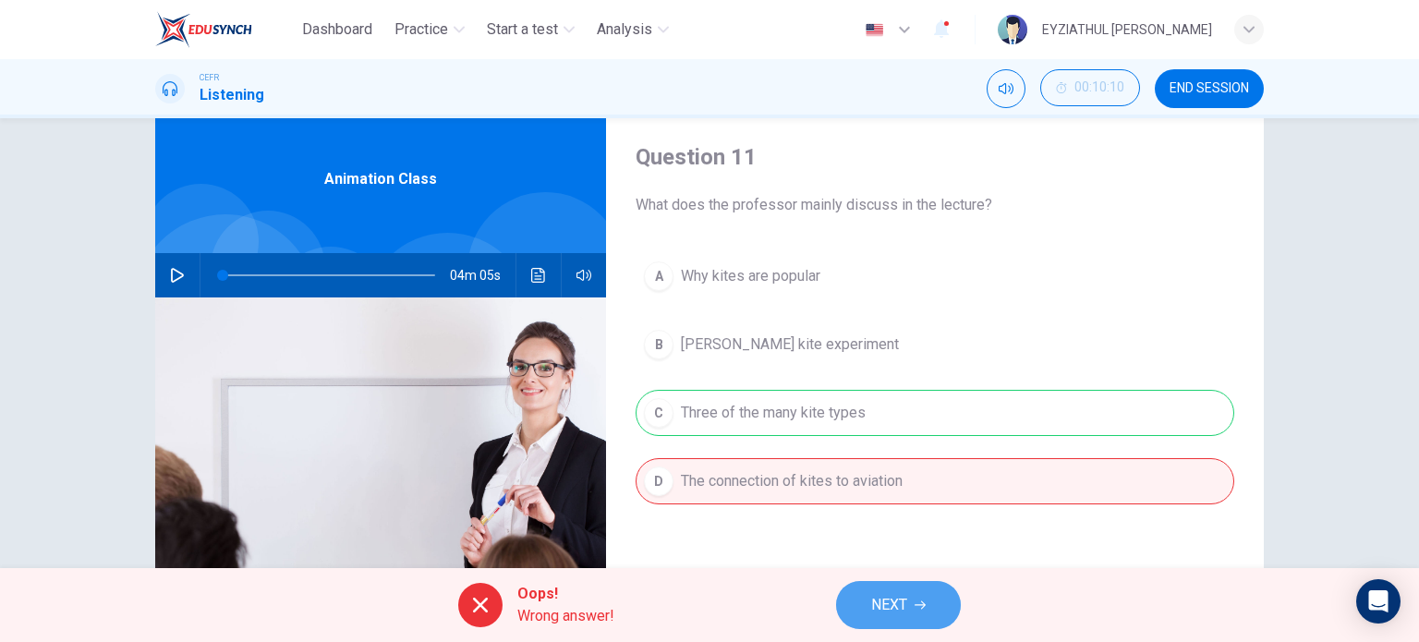
click at [917, 611] on button "NEXT" at bounding box center [898, 605] width 125 height 48
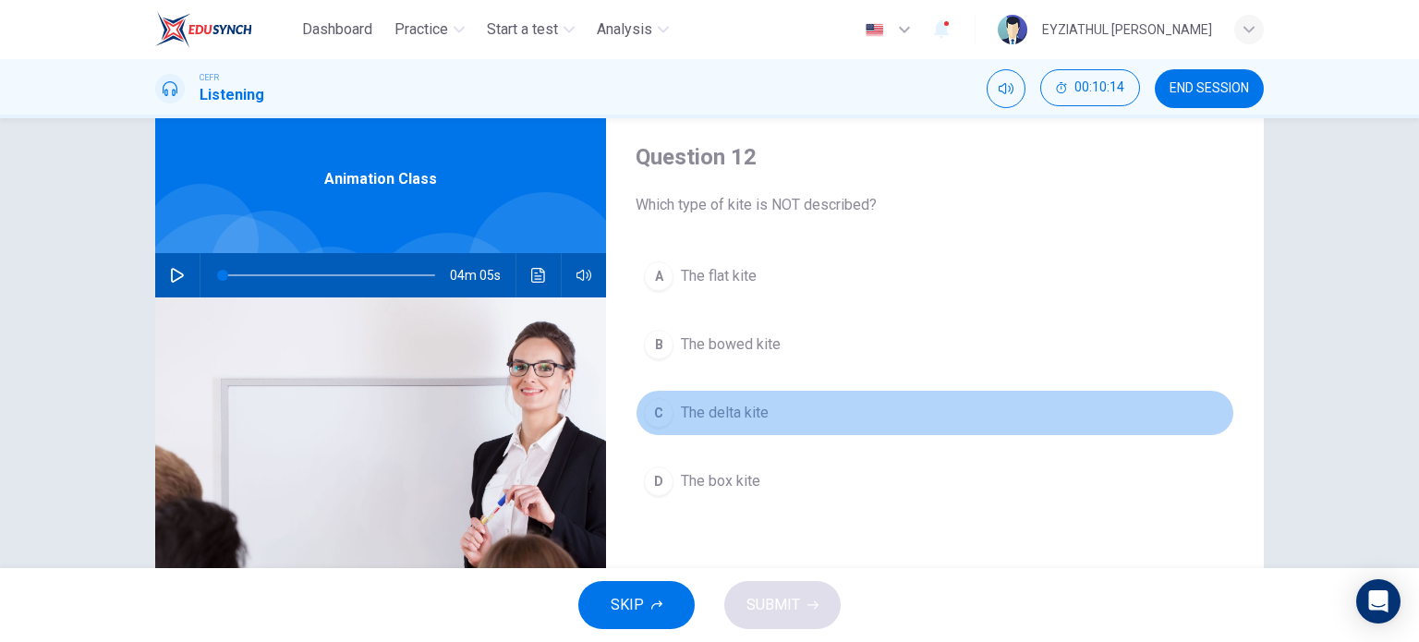
click at [706, 412] on span "The delta kite" at bounding box center [725, 413] width 88 height 22
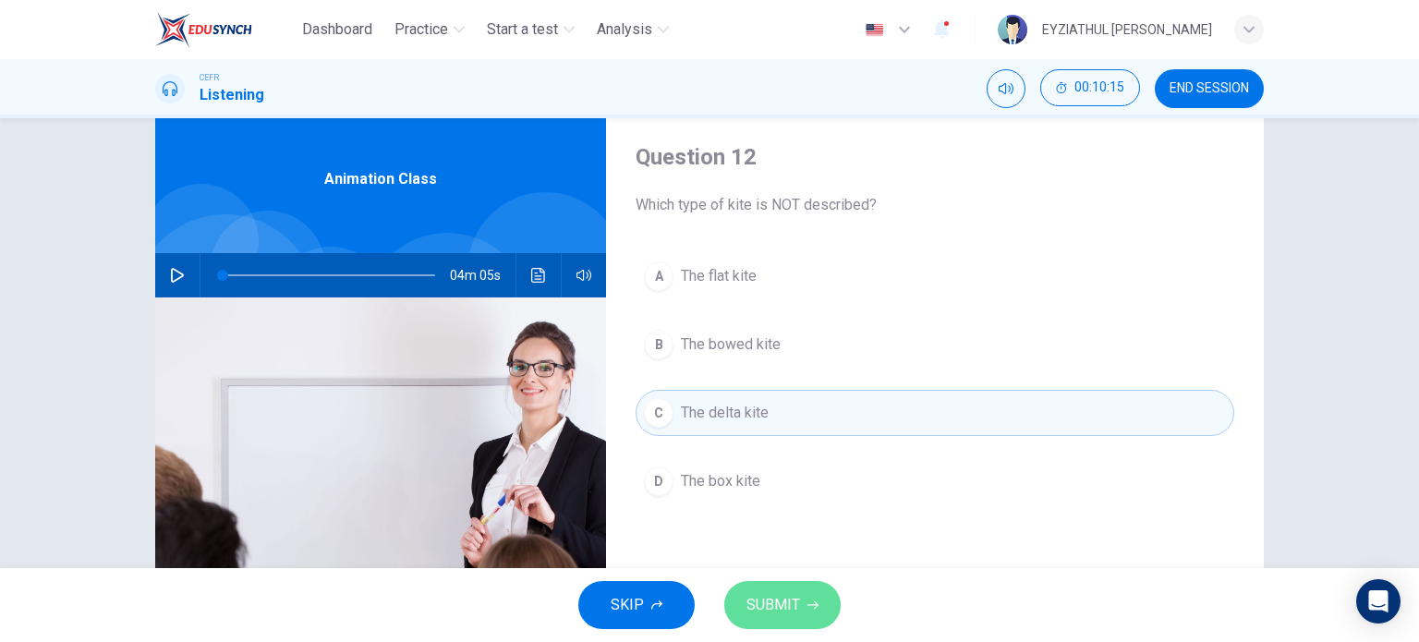
click at [770, 602] on span "SUBMIT" at bounding box center [774, 605] width 54 height 26
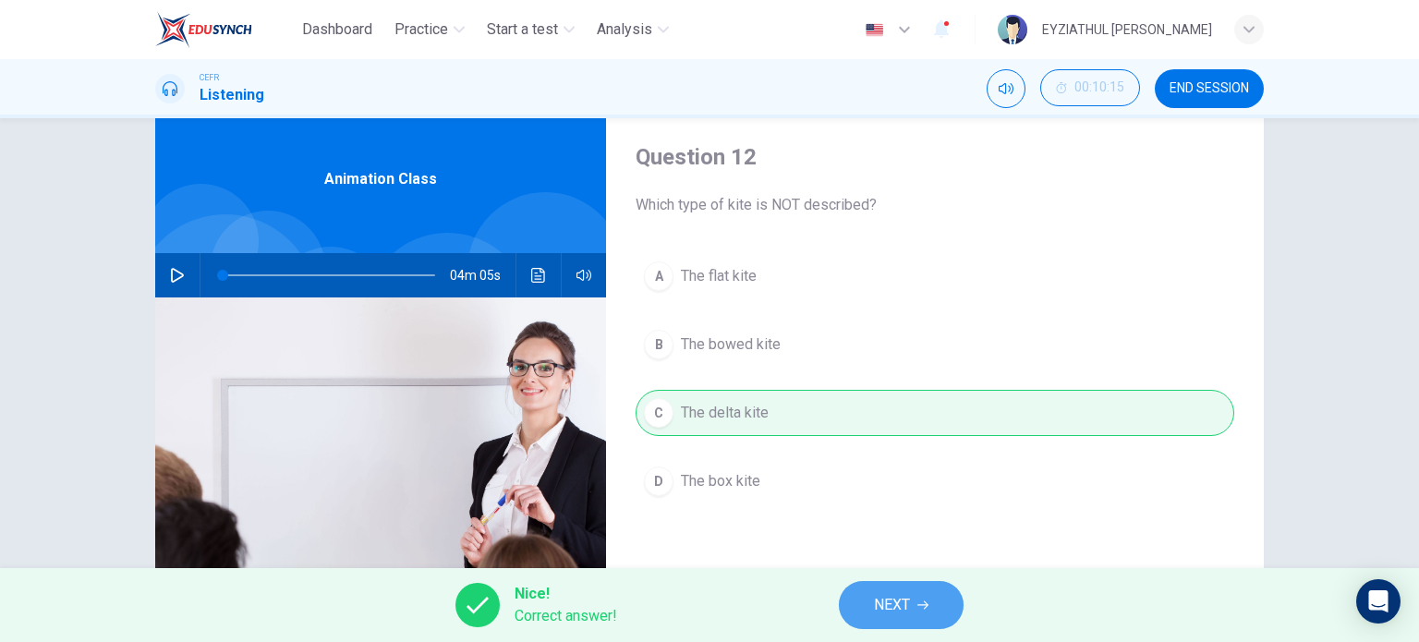
click at [882, 616] on span "NEXT" at bounding box center [892, 605] width 36 height 26
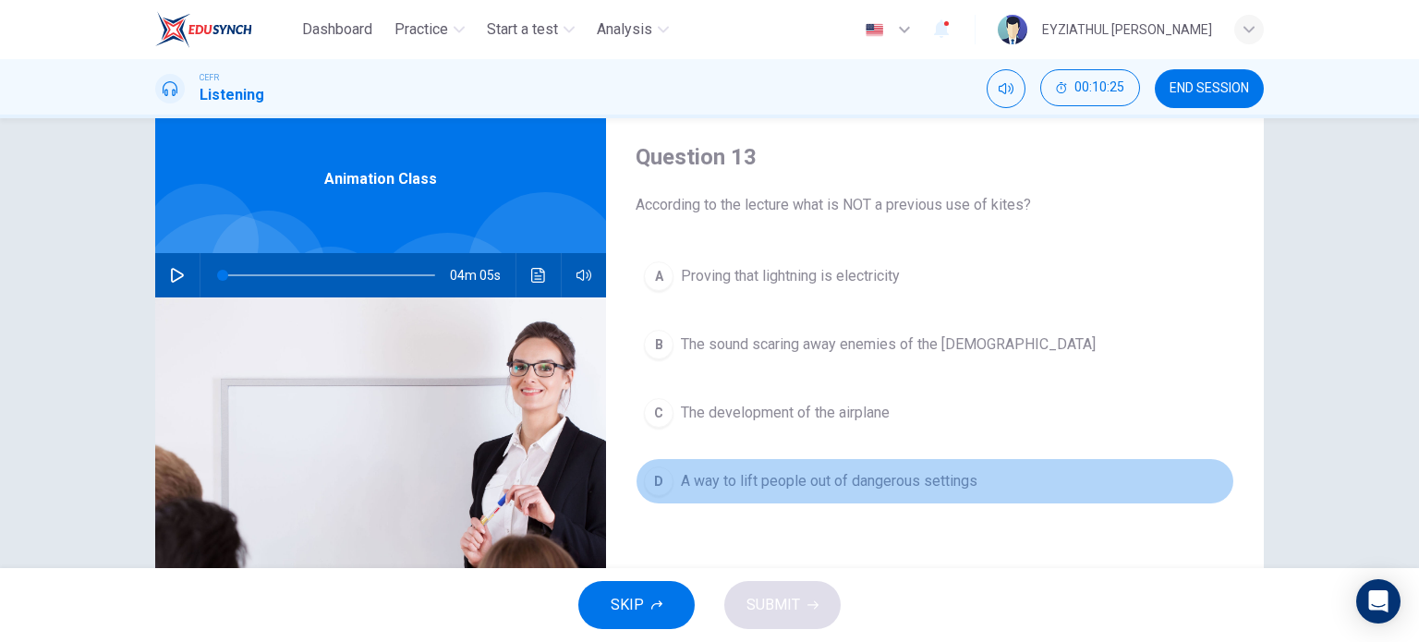
click at [802, 495] on button "D A way to lift people out of dangerous settings" at bounding box center [935, 481] width 599 height 46
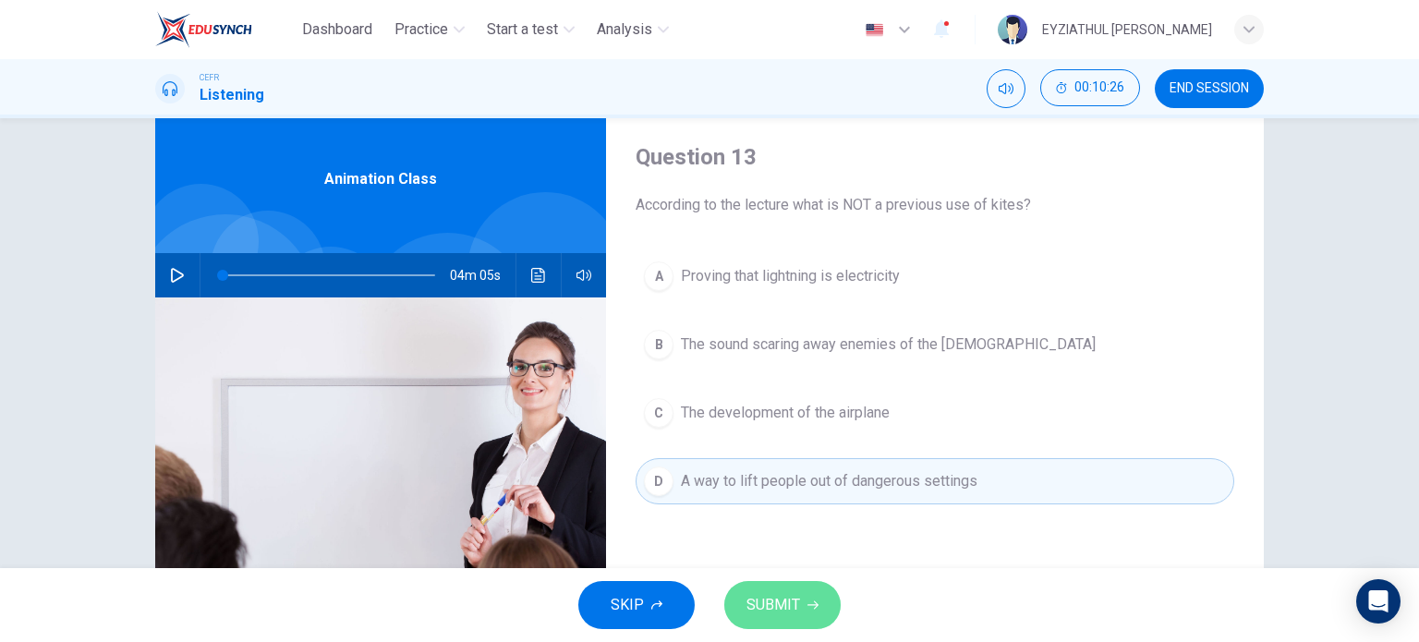
click at [800, 609] on button "SUBMIT" at bounding box center [782, 605] width 116 height 48
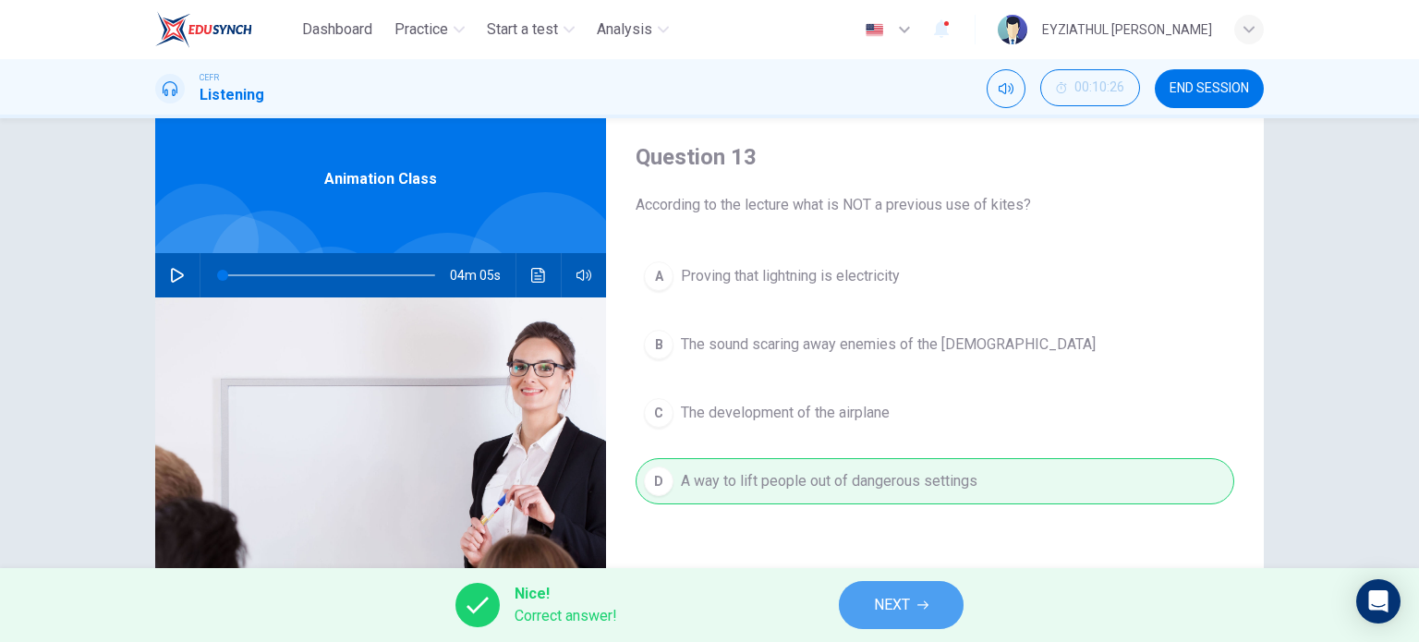
click at [942, 594] on button "NEXT" at bounding box center [901, 605] width 125 height 48
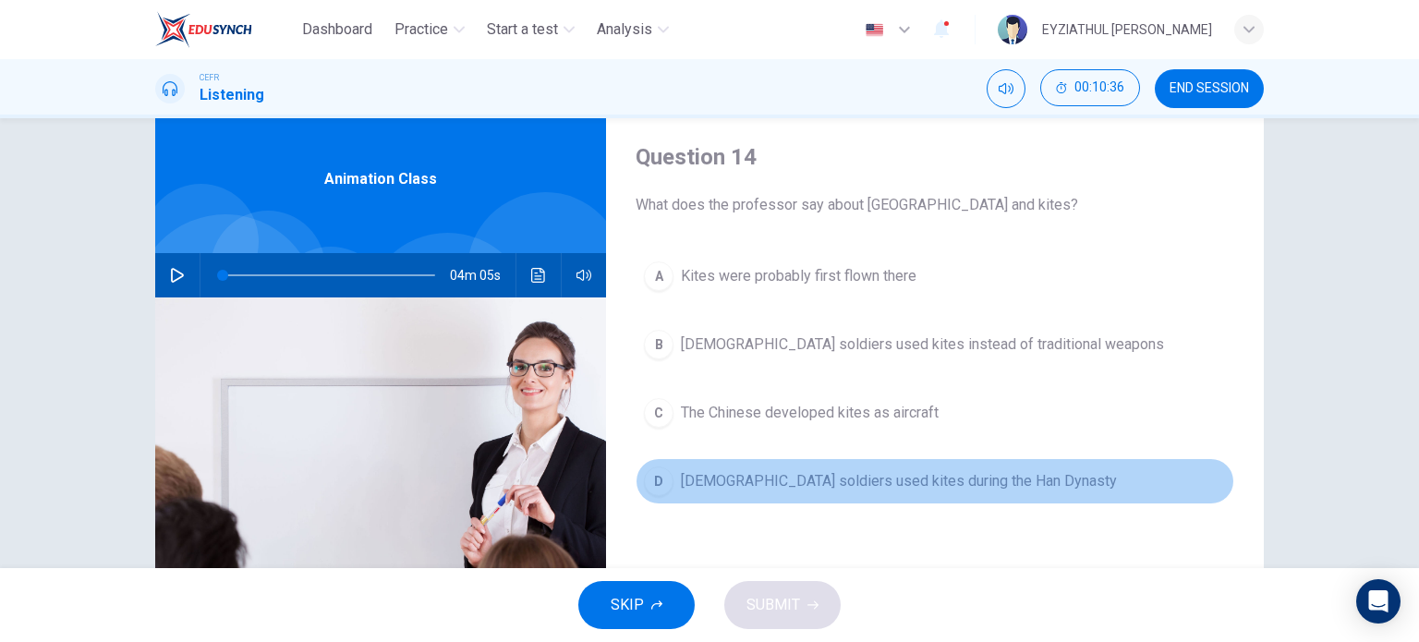
click at [869, 483] on span "Chinese soldiers used kites during the Han Dynasty" at bounding box center [899, 481] width 436 height 22
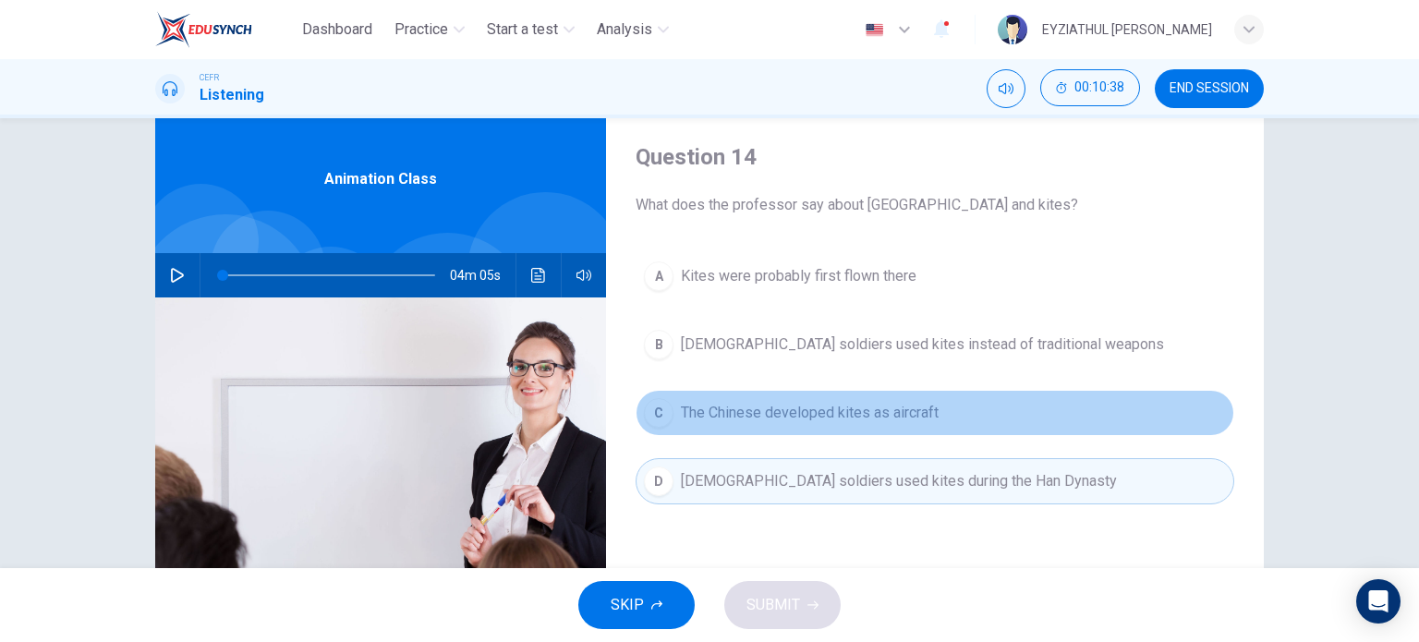
click at [826, 432] on button "C The Chinese developed kites as aircraft" at bounding box center [935, 413] width 599 height 46
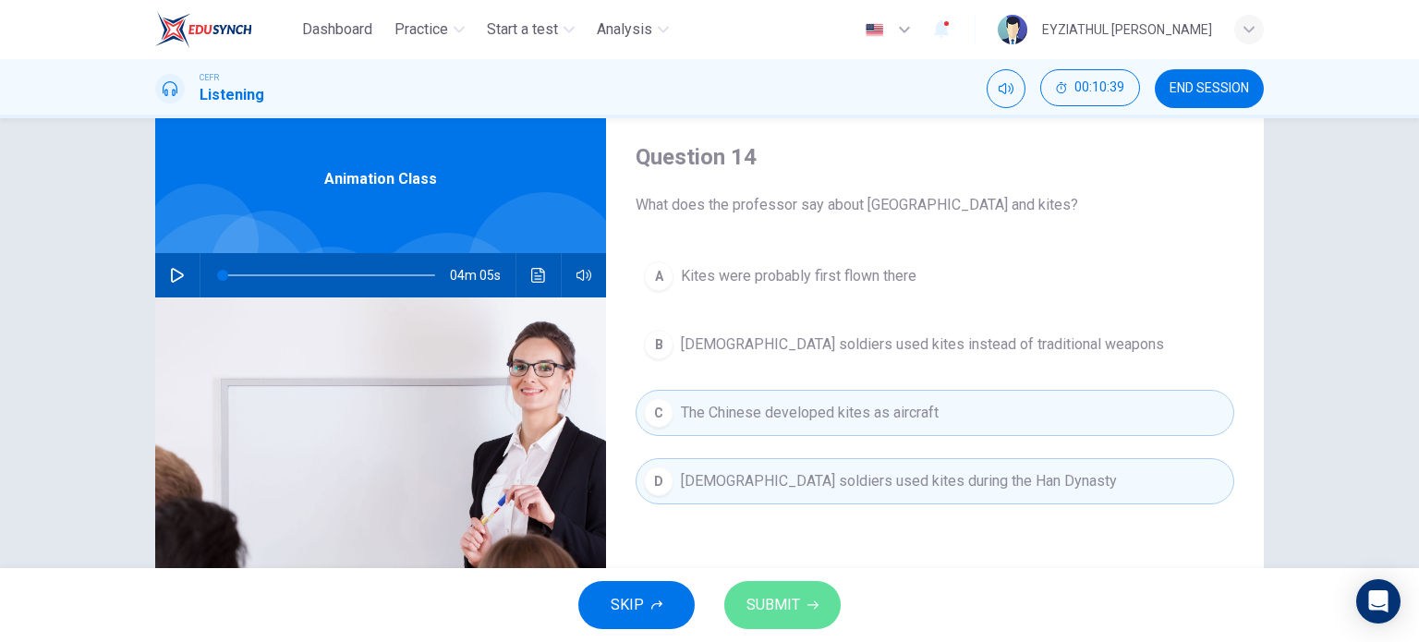
click at [793, 602] on span "SUBMIT" at bounding box center [774, 605] width 54 height 26
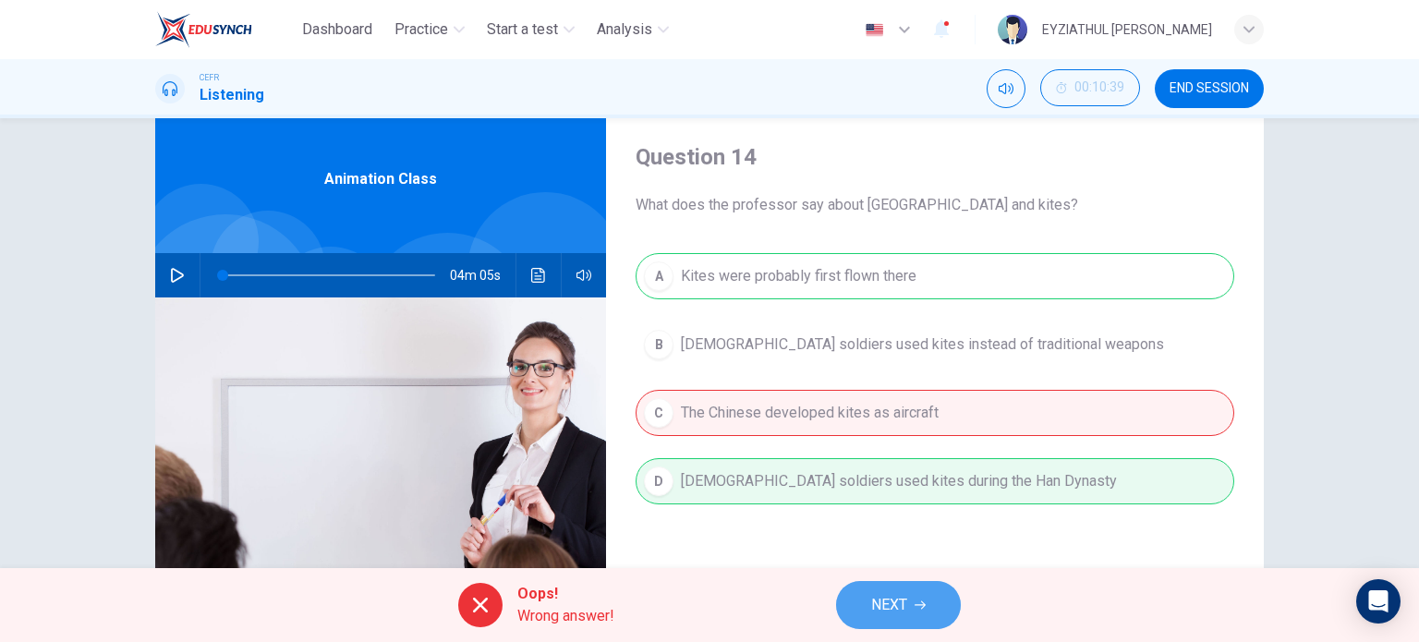
click at [876, 616] on span "NEXT" at bounding box center [889, 605] width 36 height 26
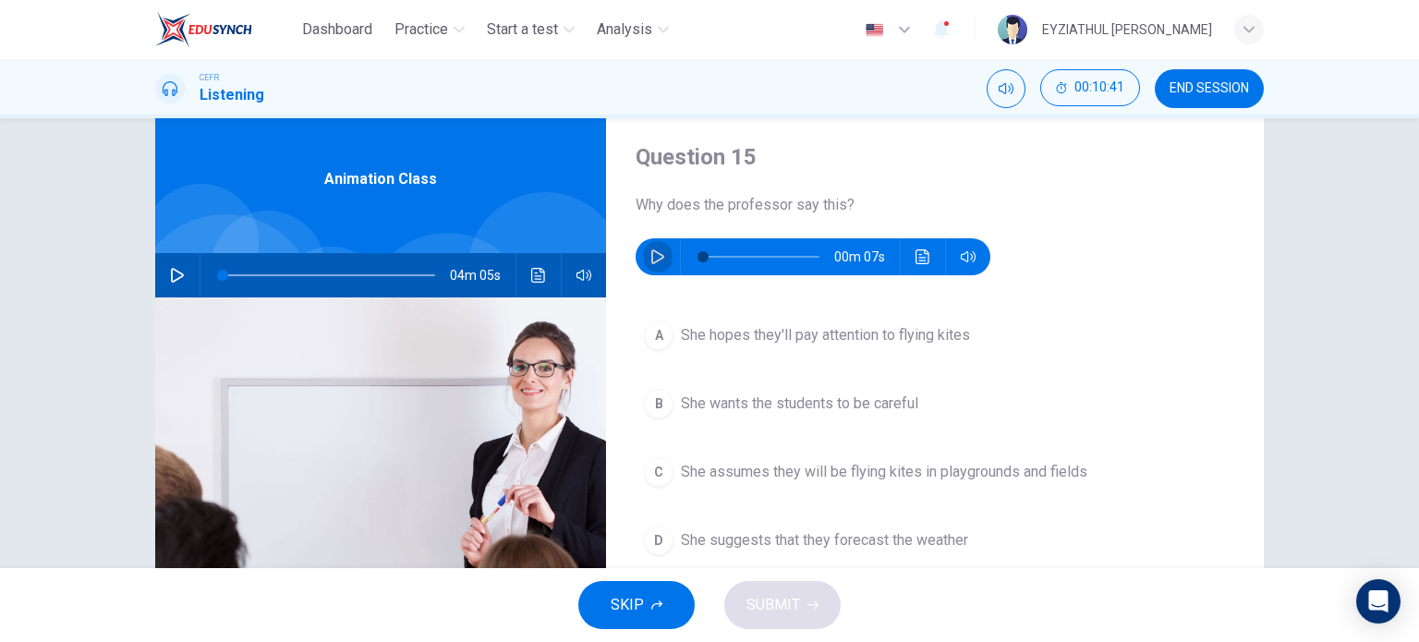
click at [661, 254] on button "button" at bounding box center [658, 256] width 30 height 37
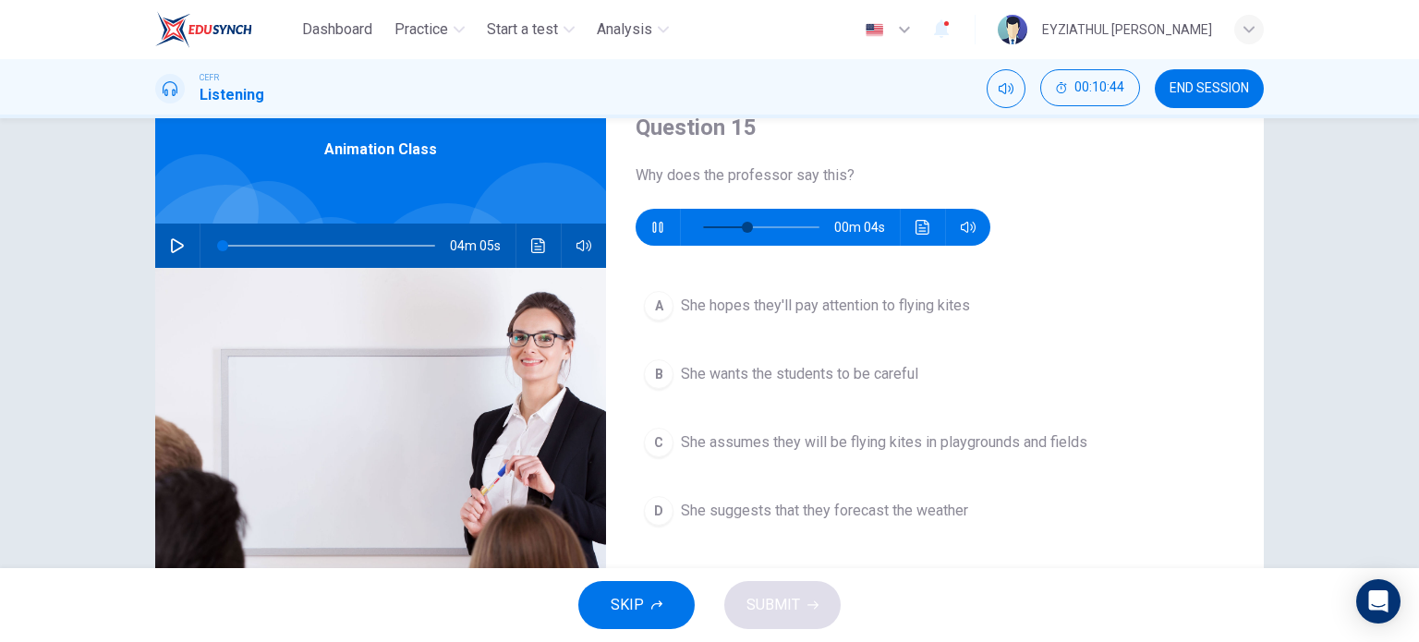
scroll to position [73, 0]
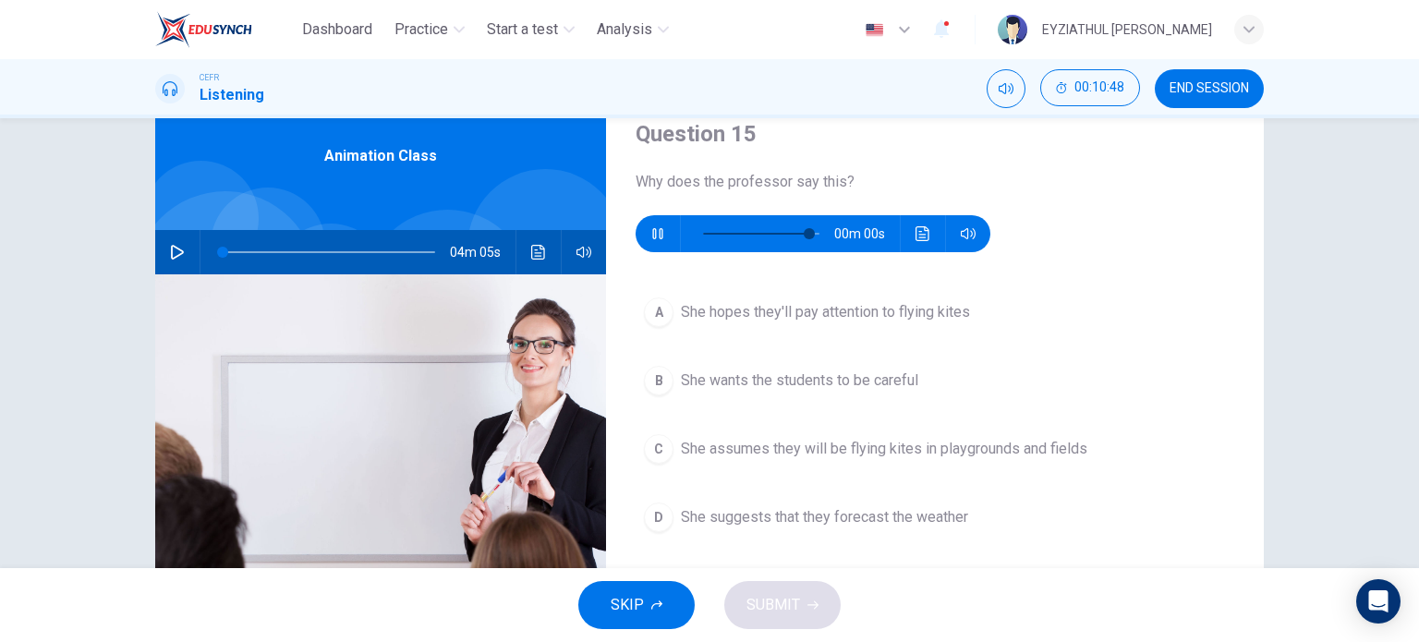
type input "0"
click at [841, 456] on span "She assumes they will be flying kites in playgrounds and fields" at bounding box center [884, 449] width 407 height 22
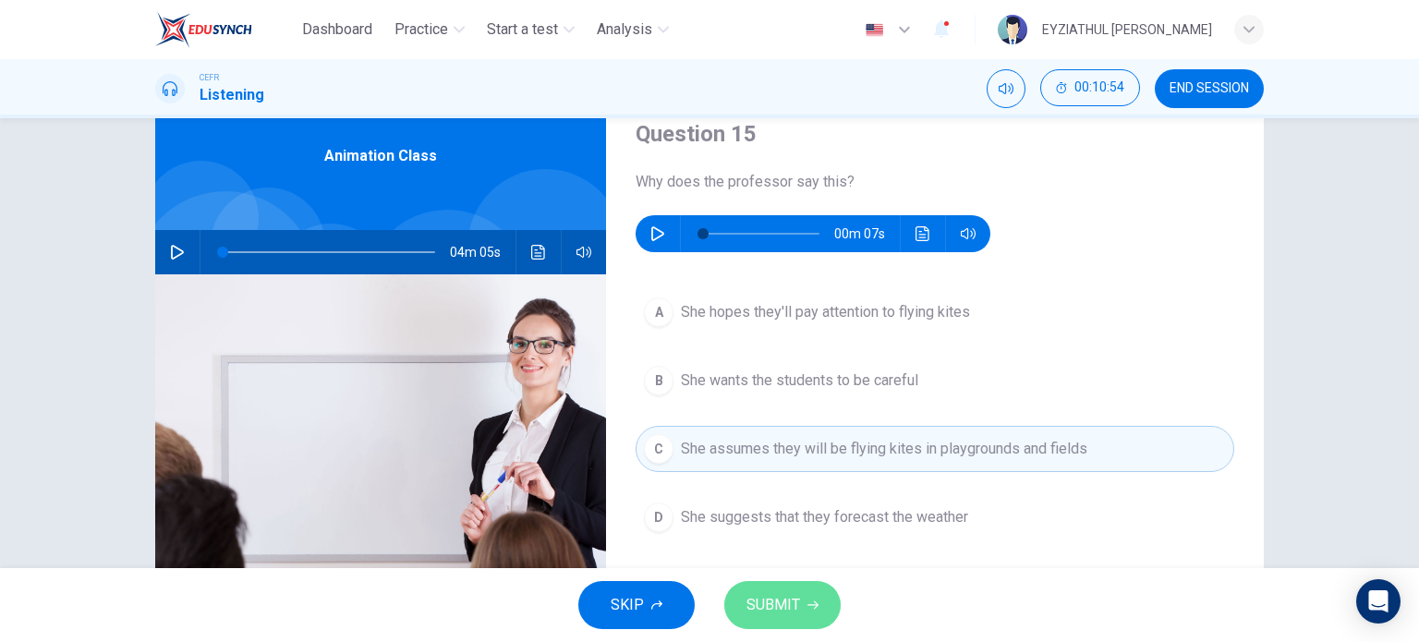
click at [828, 612] on button "SUBMIT" at bounding box center [782, 605] width 116 height 48
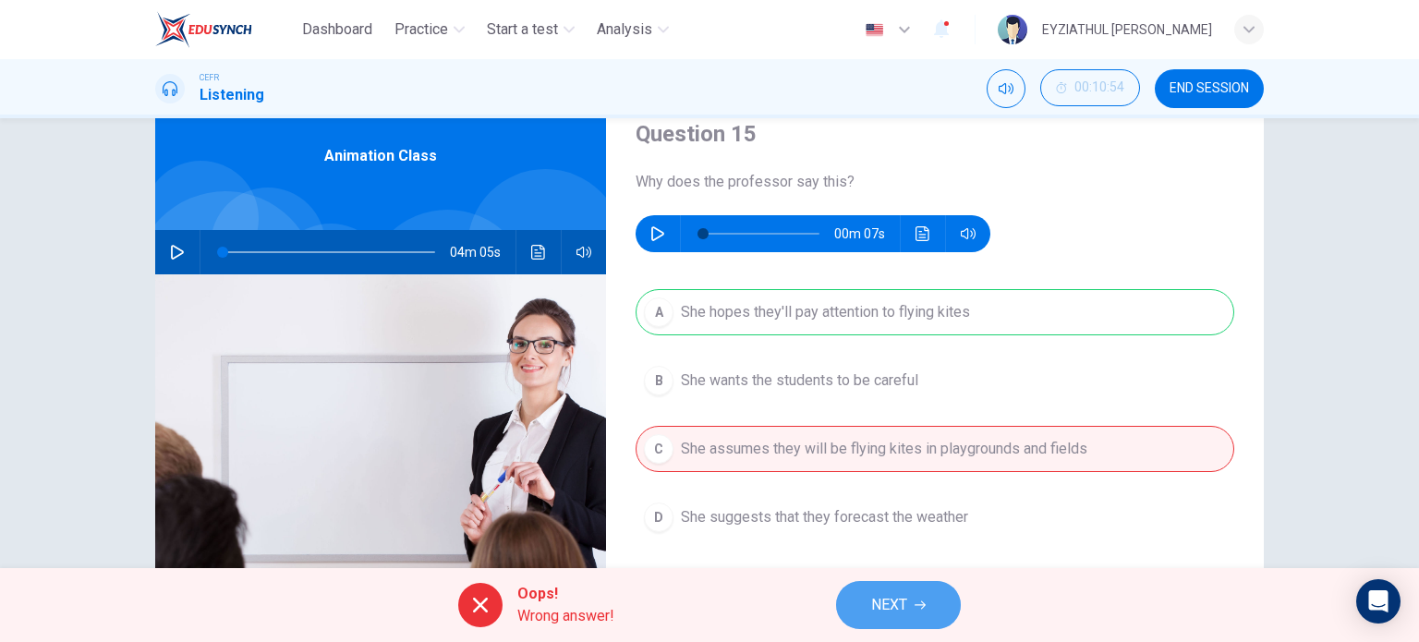
click at [906, 602] on span "NEXT" at bounding box center [889, 605] width 36 height 26
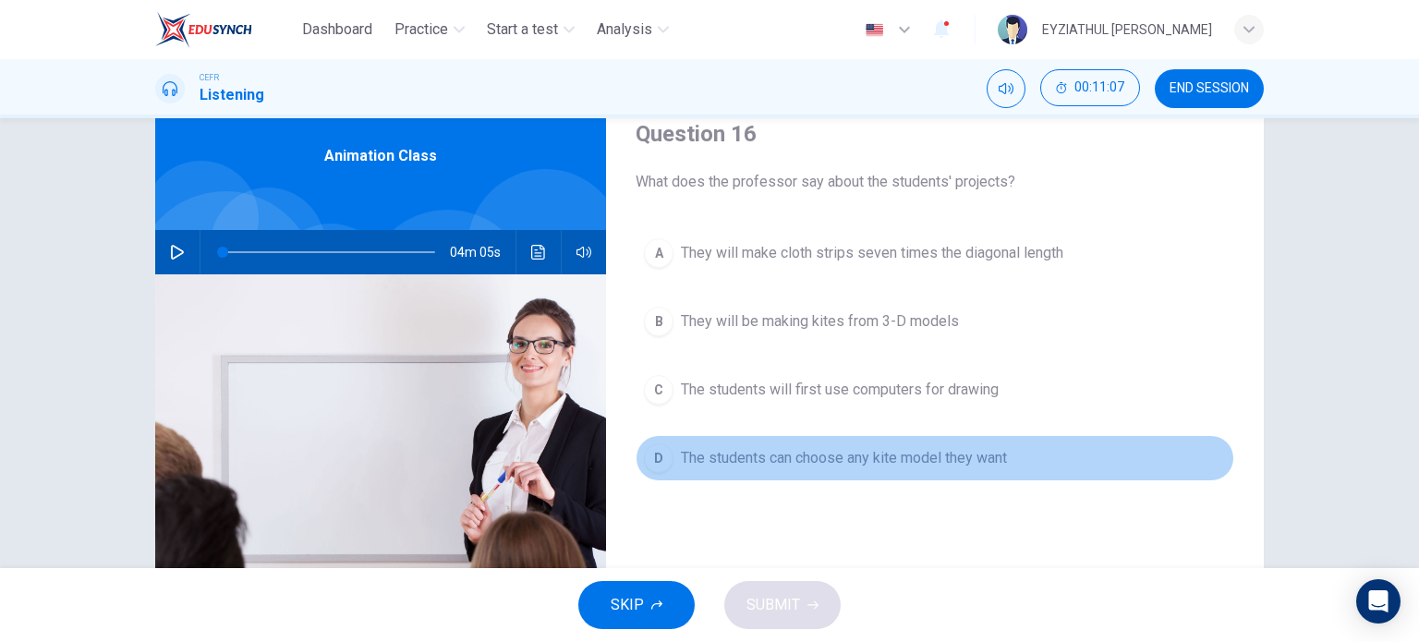
click at [845, 469] on button "D The students can choose any kite model they want" at bounding box center [935, 458] width 599 height 46
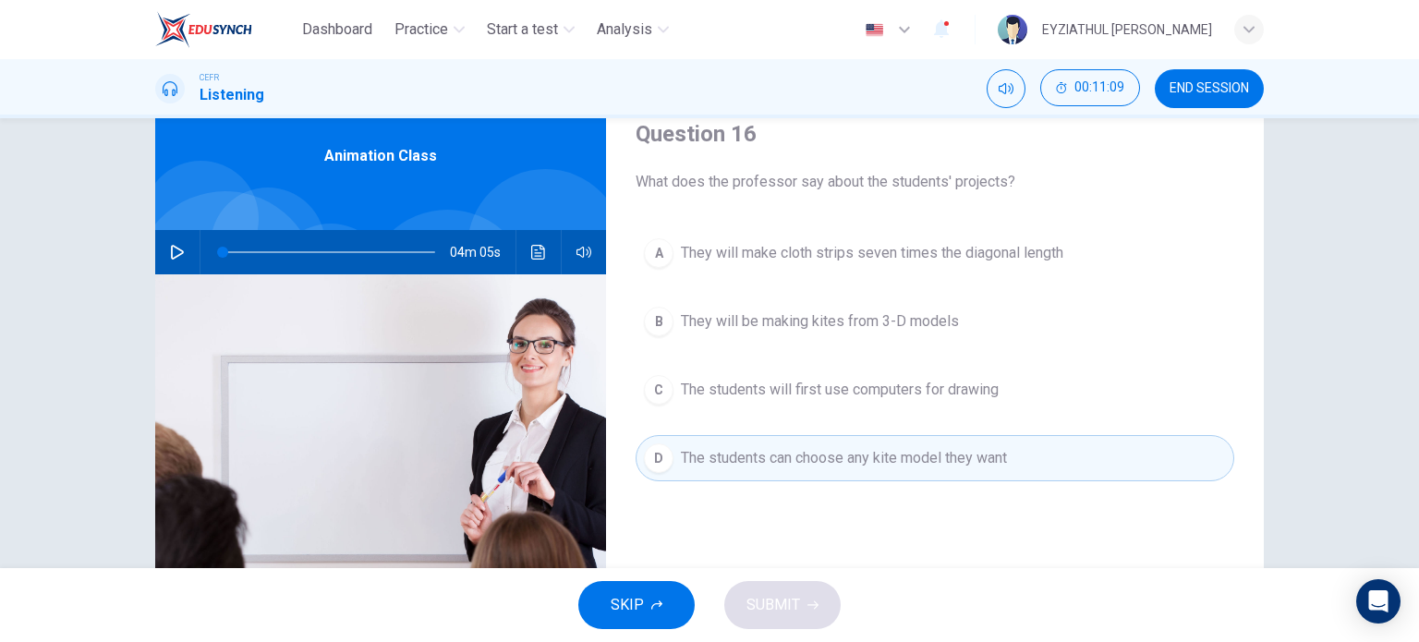
click at [808, 618] on div "SKIP SUBMIT" at bounding box center [709, 605] width 1419 height 74
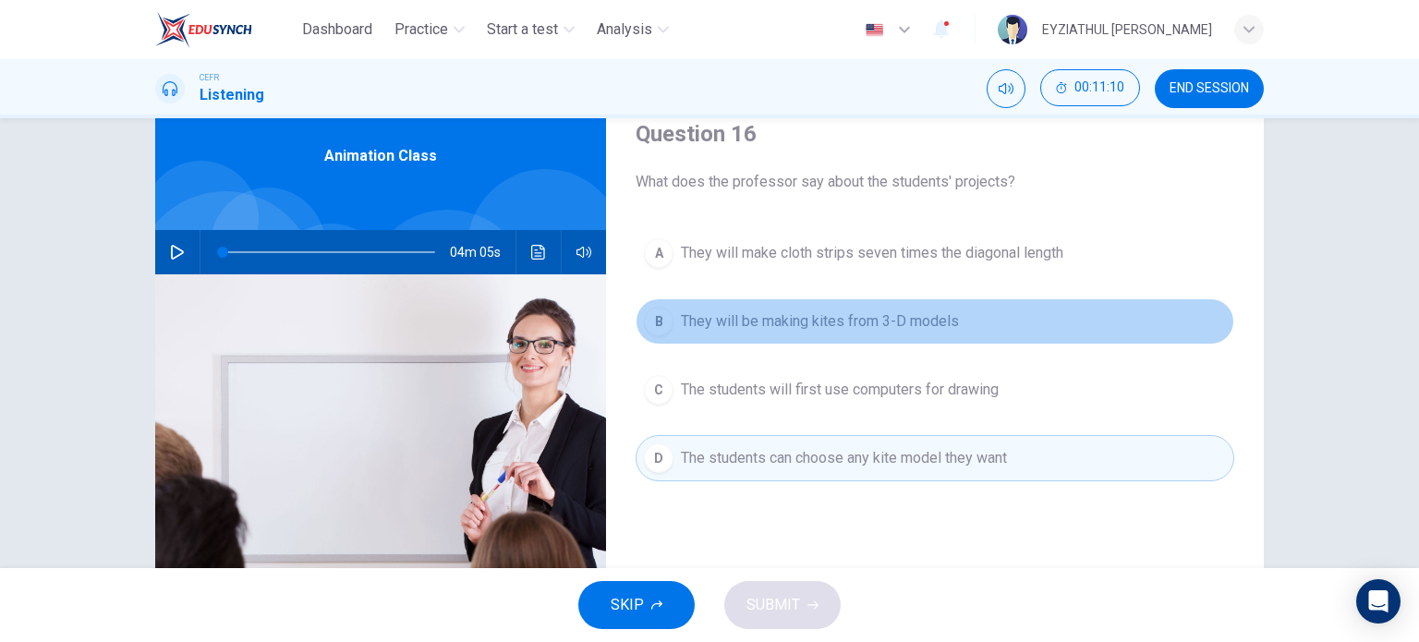
click at [877, 330] on span "They will be making kites from 3-D models" at bounding box center [820, 321] width 278 height 22
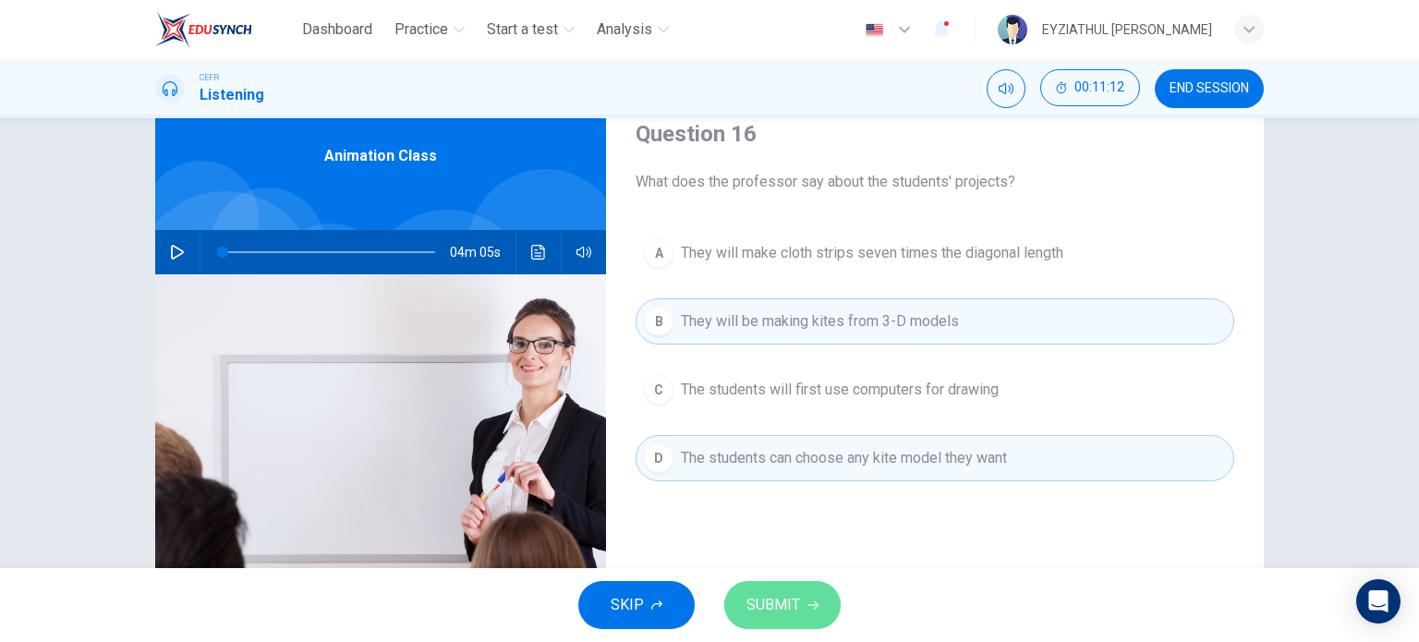
click at [804, 609] on button "SUBMIT" at bounding box center [782, 605] width 116 height 48
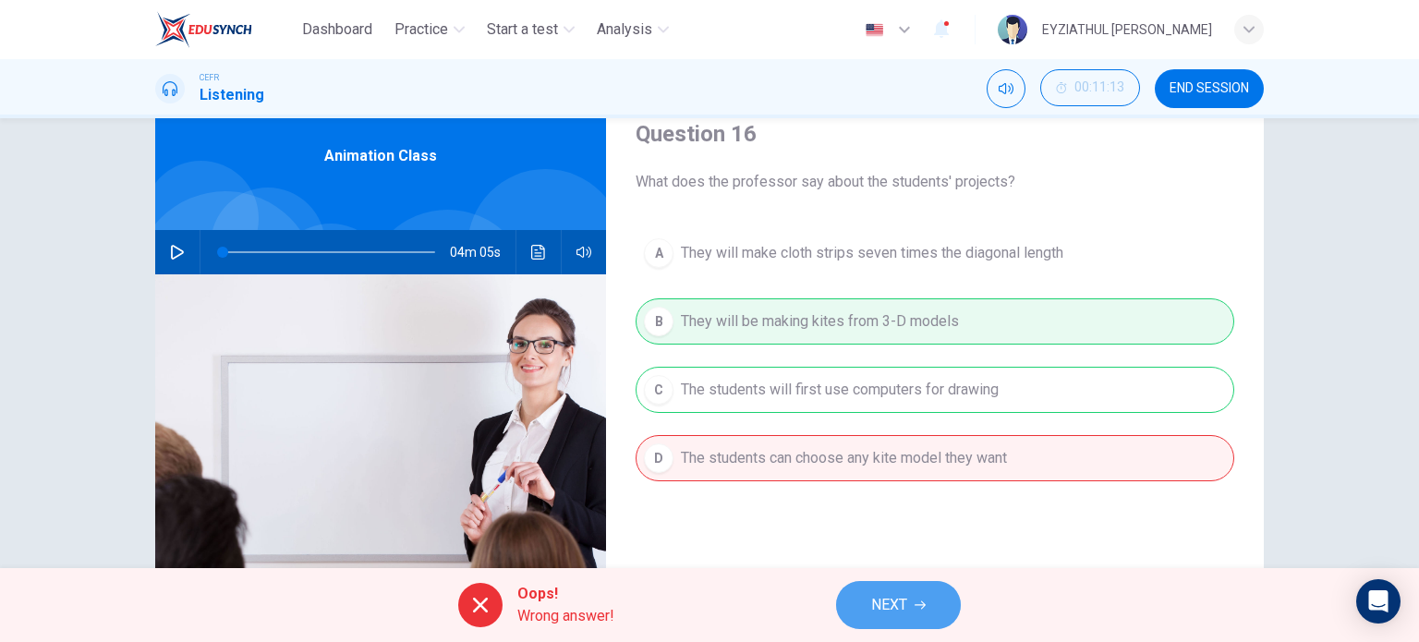
click at [878, 599] on span "NEXT" at bounding box center [889, 605] width 36 height 26
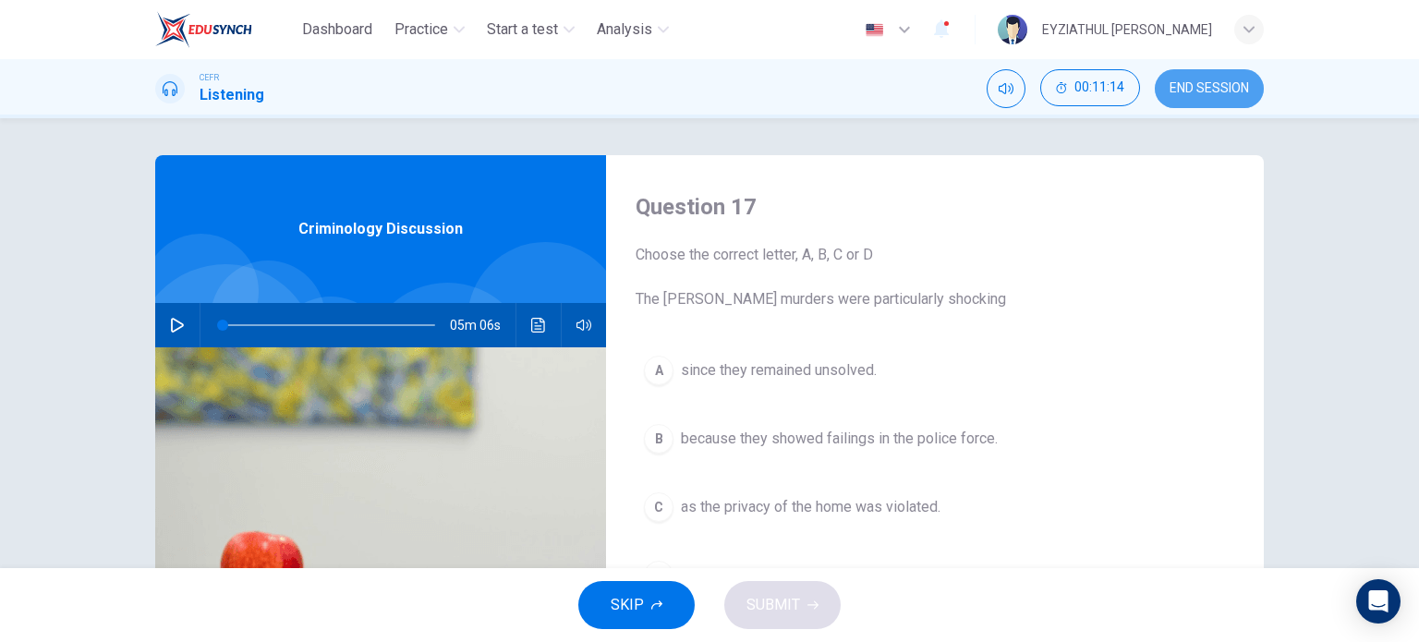
click at [1216, 85] on span "END SESSION" at bounding box center [1209, 88] width 79 height 15
